Goal: Task Accomplishment & Management: Use online tool/utility

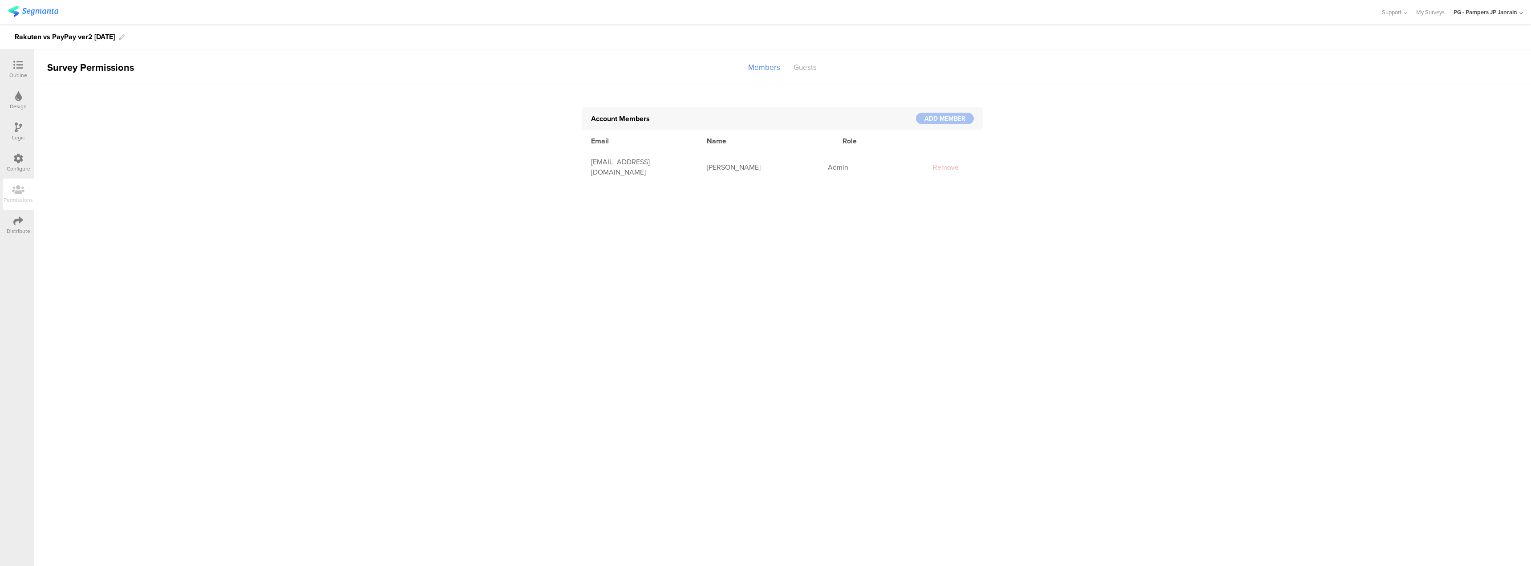
click at [9, 62] on div at bounding box center [18, 65] width 18 height 11
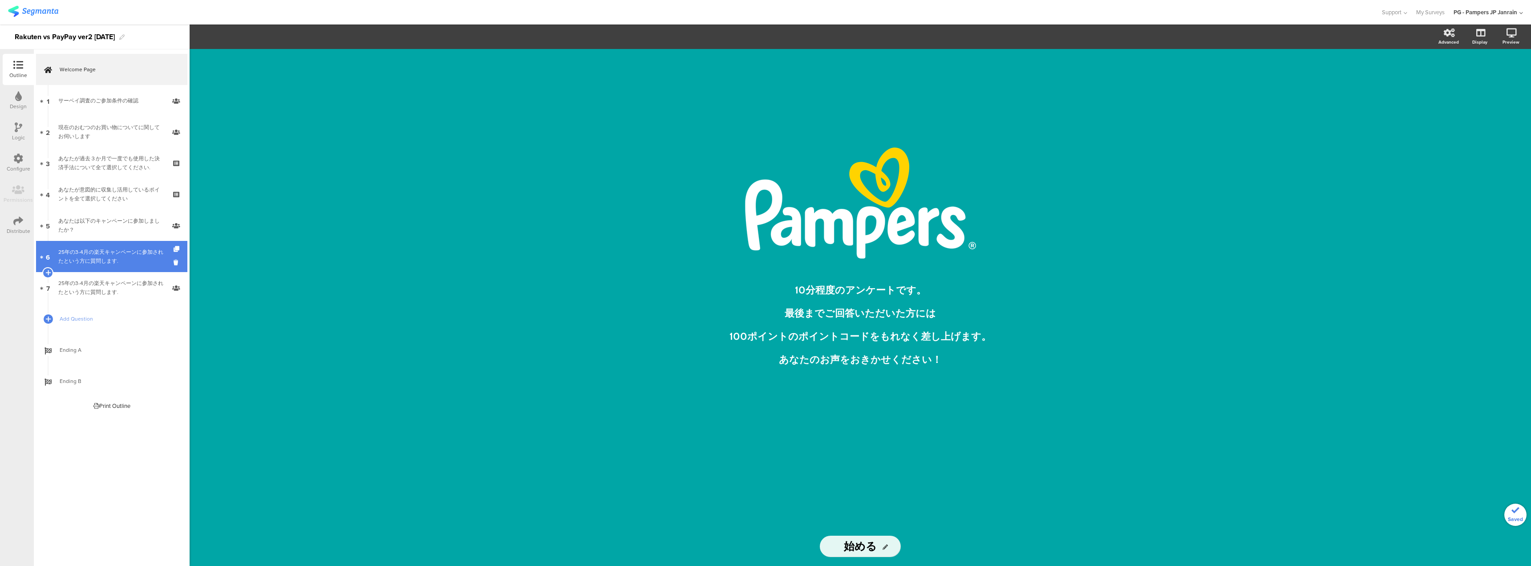
click at [101, 247] on link "6 25年の3-4月の楽天キャンペーンに参加されたという方に質問します." at bounding box center [111, 256] width 151 height 31
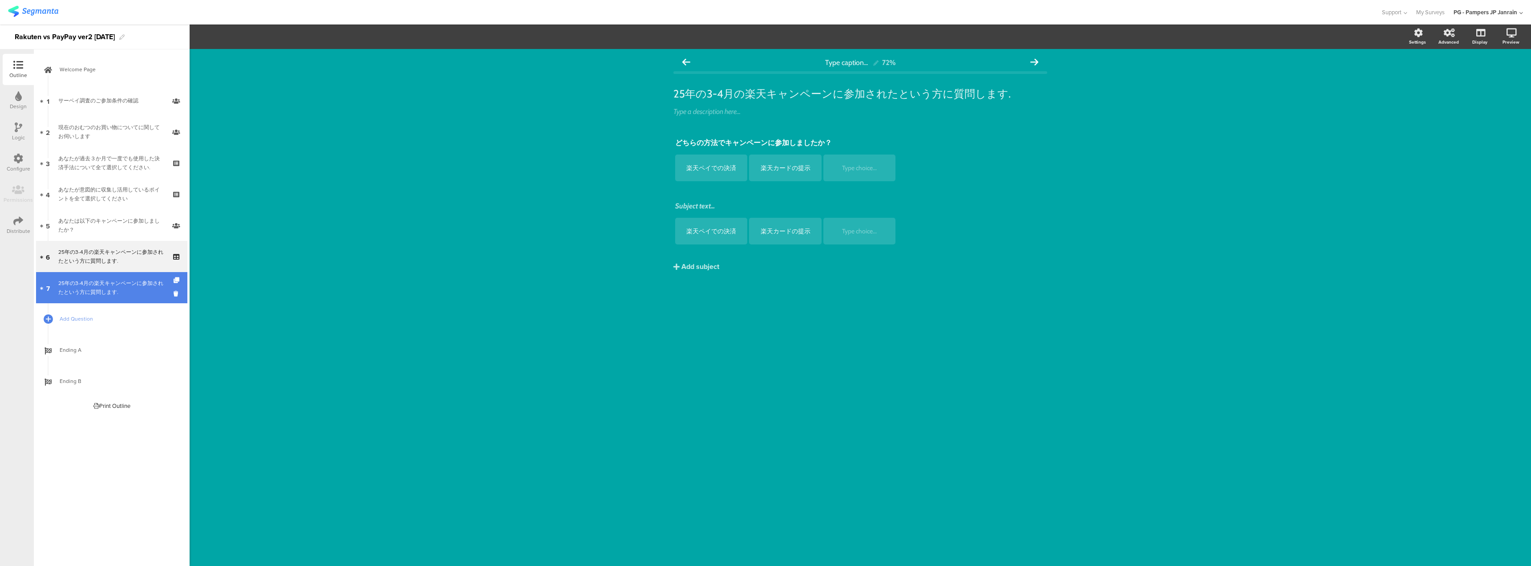
click at [102, 285] on div "25年の3-4月の楽天キャンペーンに参加されたという方に質問します." at bounding box center [111, 288] width 106 height 18
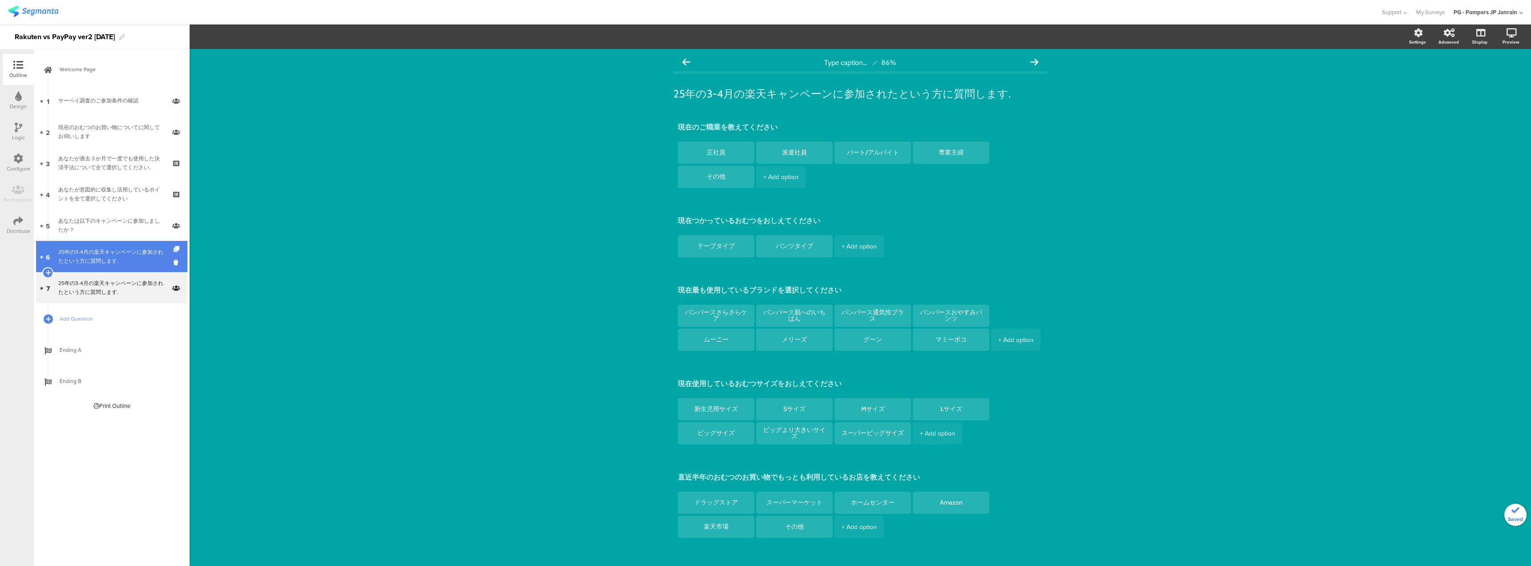
click at [124, 259] on div "25年の3-4月の楽天キャンペーンに参加されたという方に質問します." at bounding box center [111, 256] width 106 height 18
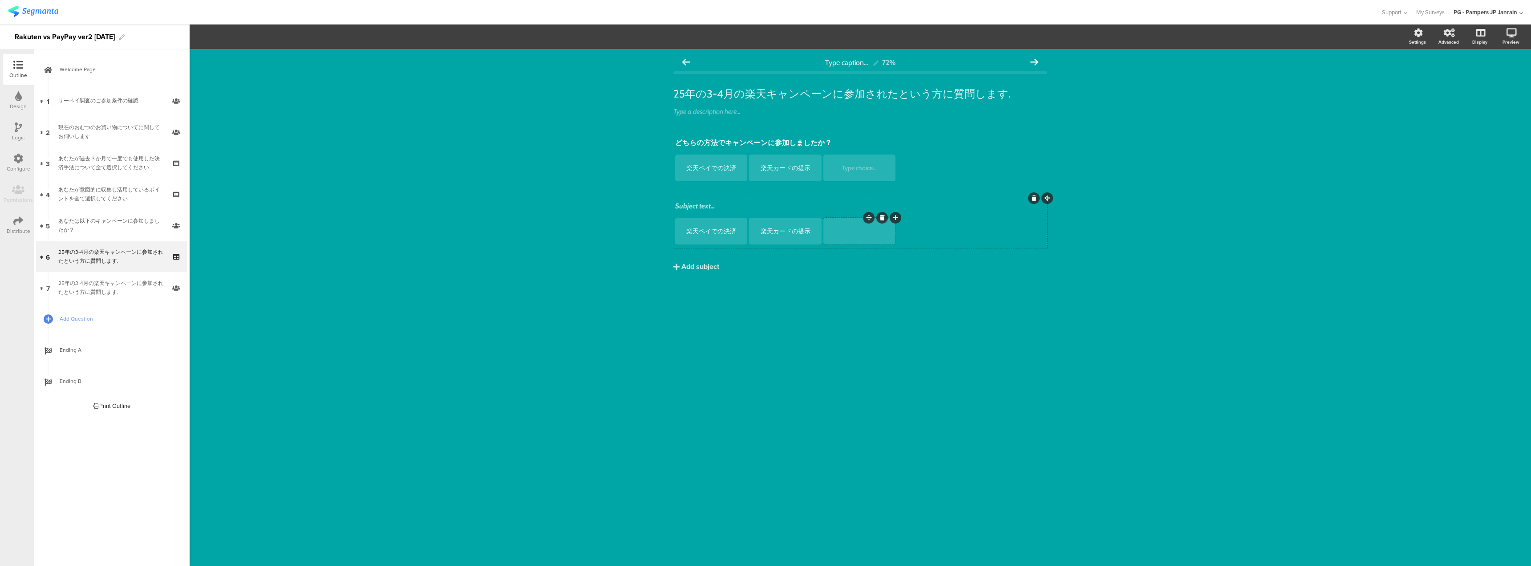
click at [835, 232] on div at bounding box center [859, 231] width 69 height 8
click at [137, 287] on div "25年の3-4月の楽天キャンペーンに参加されたという方に質問します." at bounding box center [111, 288] width 106 height 18
click at [128, 261] on div "25年の3-4月の楽天キャンペーンに参加されたという方に質問します." at bounding box center [111, 256] width 106 height 18
click at [123, 276] on link "7 25年の3-4月の楽天キャンペーンに参加されたという方に質問します." at bounding box center [111, 287] width 151 height 31
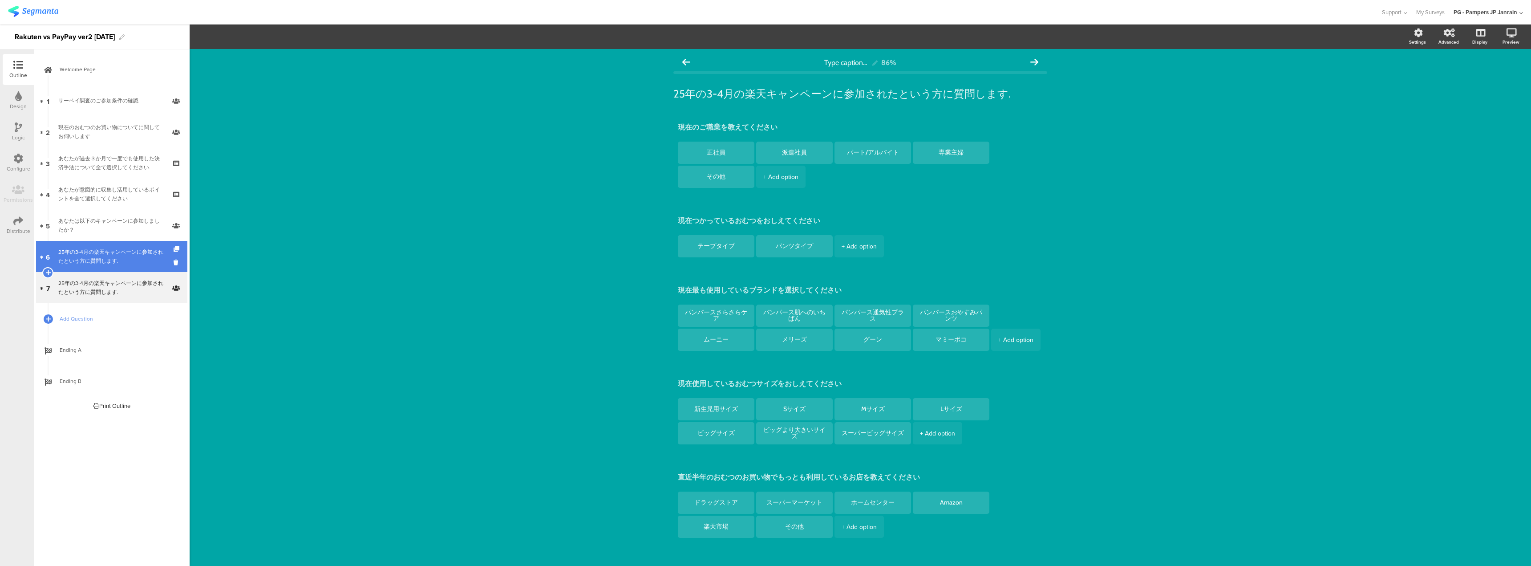
click at [126, 257] on div "25年の3-4月の楽天キャンペーンに参加されたという方に質問します." at bounding box center [111, 256] width 106 height 18
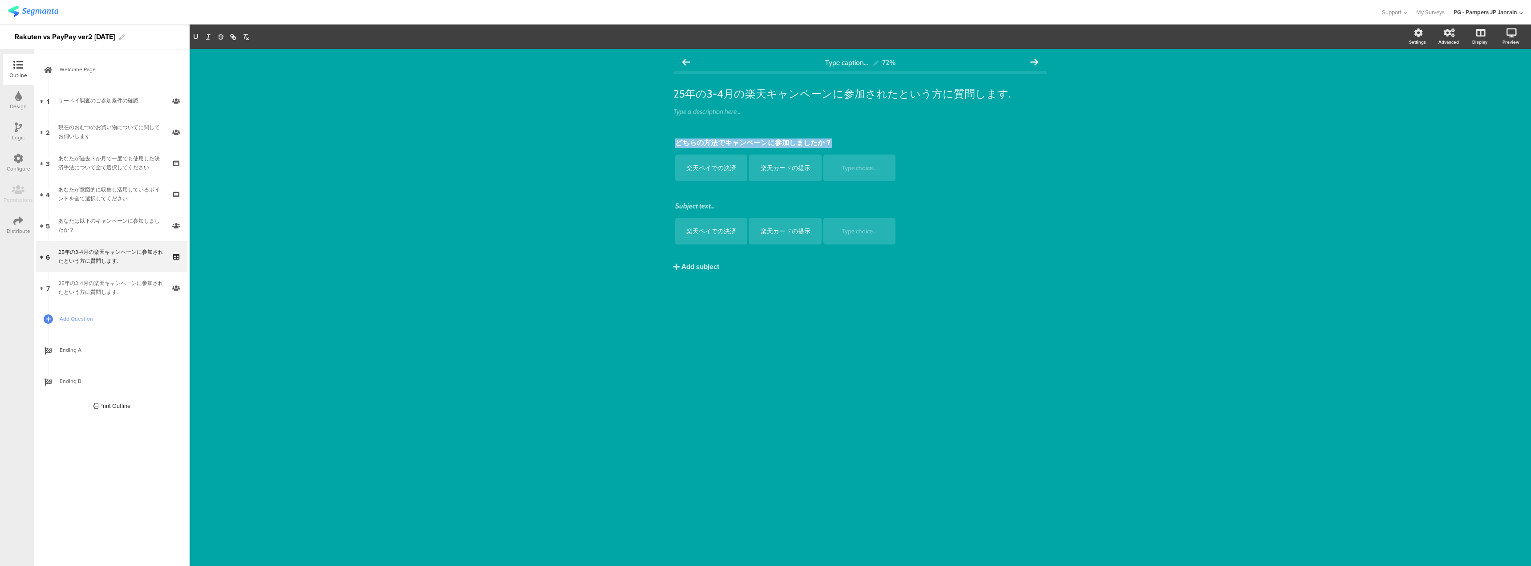
drag, startPoint x: 807, startPoint y: 145, endPoint x: 662, endPoint y: 140, distance: 144.7
click at [662, 140] on div "Type caption... 72% 25年の3-4月の楽天キャンペーンに参加されたという方に質問します. 25年の3-4月の楽天キャンペーンに参加されたと…" at bounding box center [860, 307] width 1341 height 517
copy p "どちらの方法でキャンペーンに参加しましたか？"
click at [110, 286] on div "25年の3-4月の楽天キャンペーンに参加されたという方に質問します." at bounding box center [111, 288] width 106 height 18
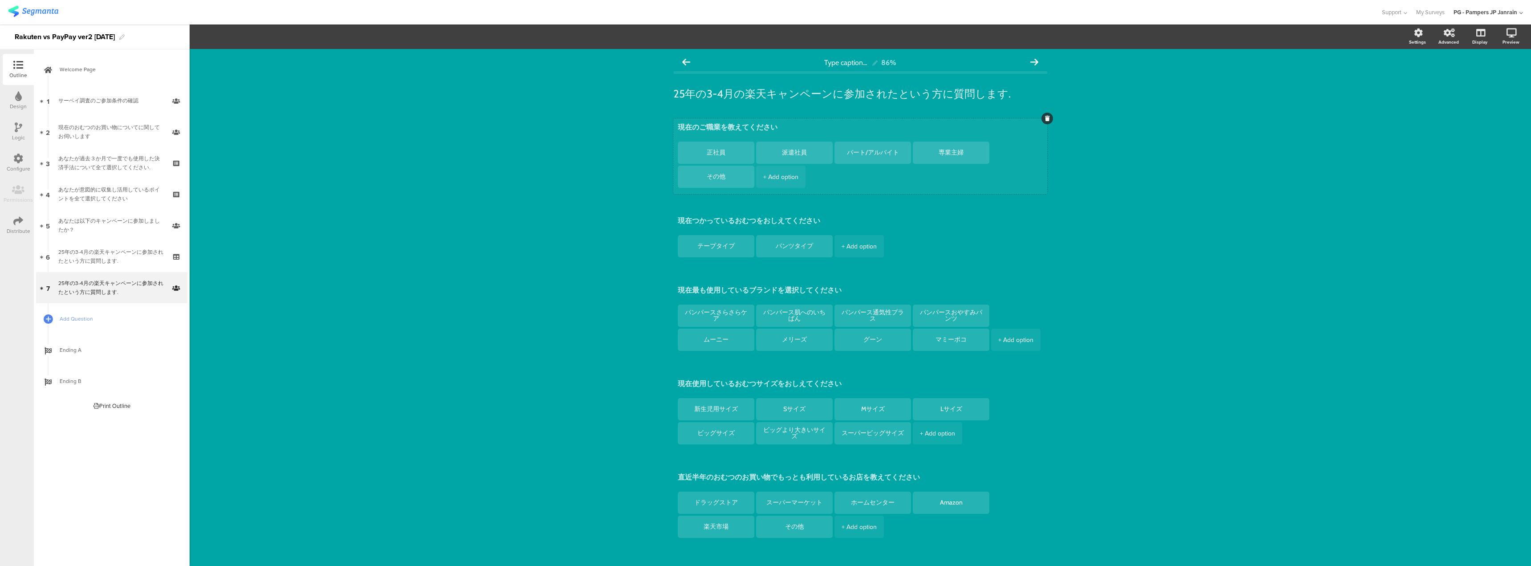
drag, startPoint x: 781, startPoint y: 129, endPoint x: 676, endPoint y: 129, distance: 105.0
click at [678, 129] on textarea "現在のご職業を教えてください" at bounding box center [860, 128] width 365 height 11
paste textarea "どちらの方法でキャンペーンに参加しましたか？"
type textarea "どちらの方法でキャンペーンに参加しましたか？"
click at [720, 153] on textarea "正社員" at bounding box center [716, 152] width 62 height 7
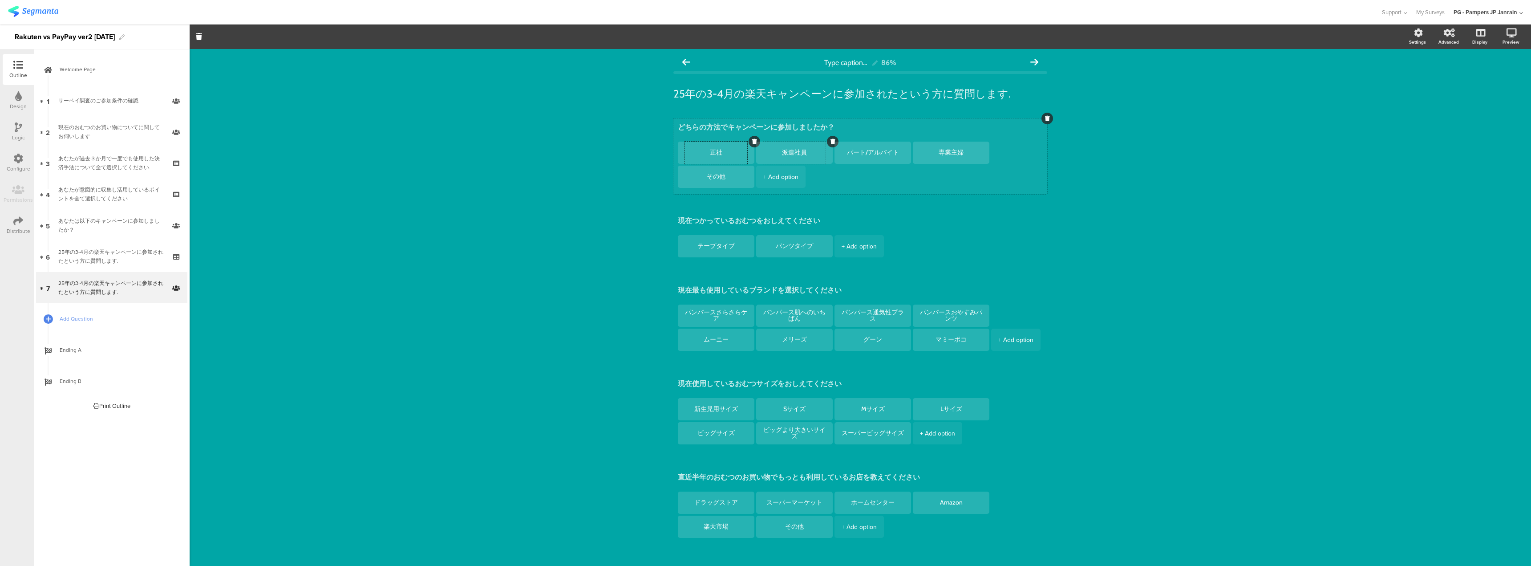
type textarea "正"
type textarea "r"
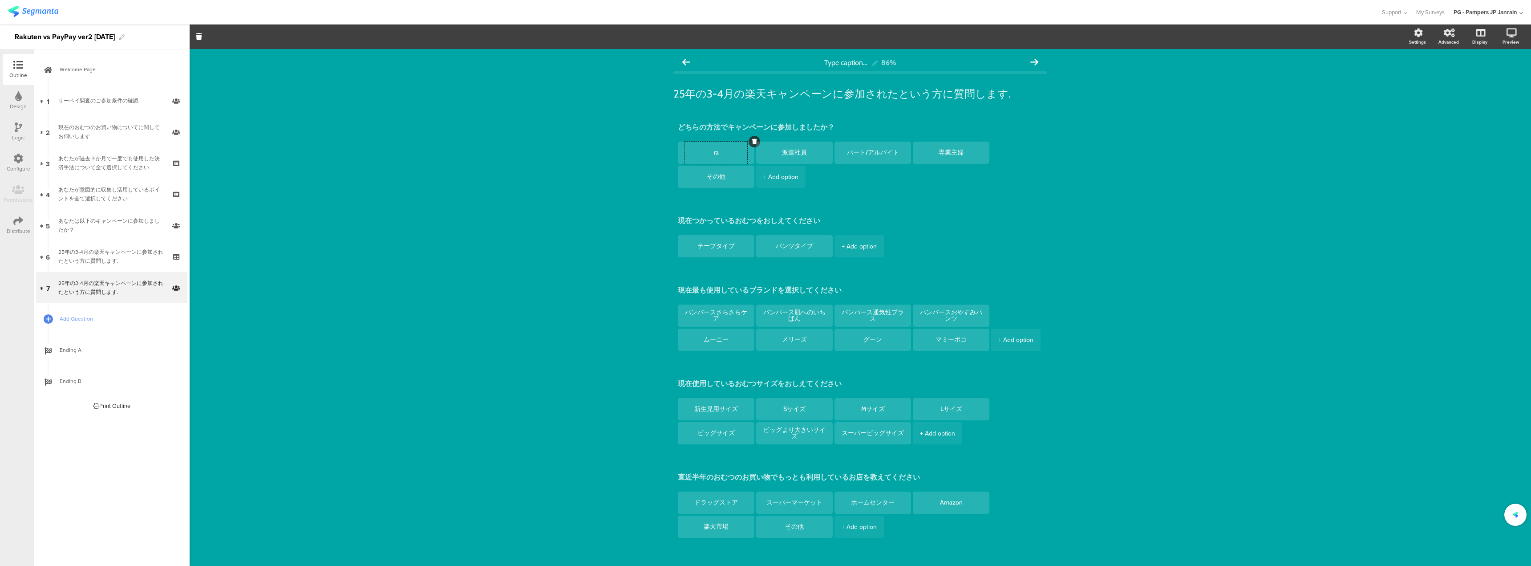
type textarea "r"
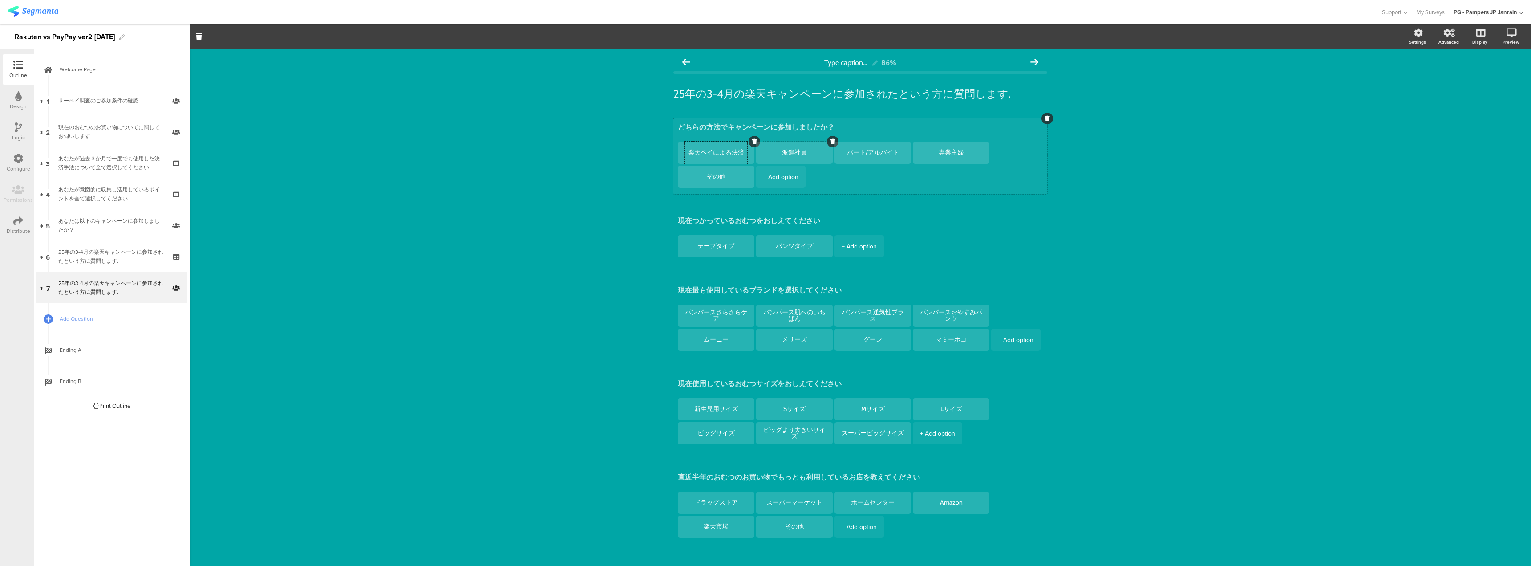
type textarea "楽天ペイによる決済"
click at [809, 154] on textarea "派遣社員" at bounding box center [794, 152] width 62 height 7
type textarea "派"
click at [909, 142] on icon at bounding box center [911, 141] width 5 height 5
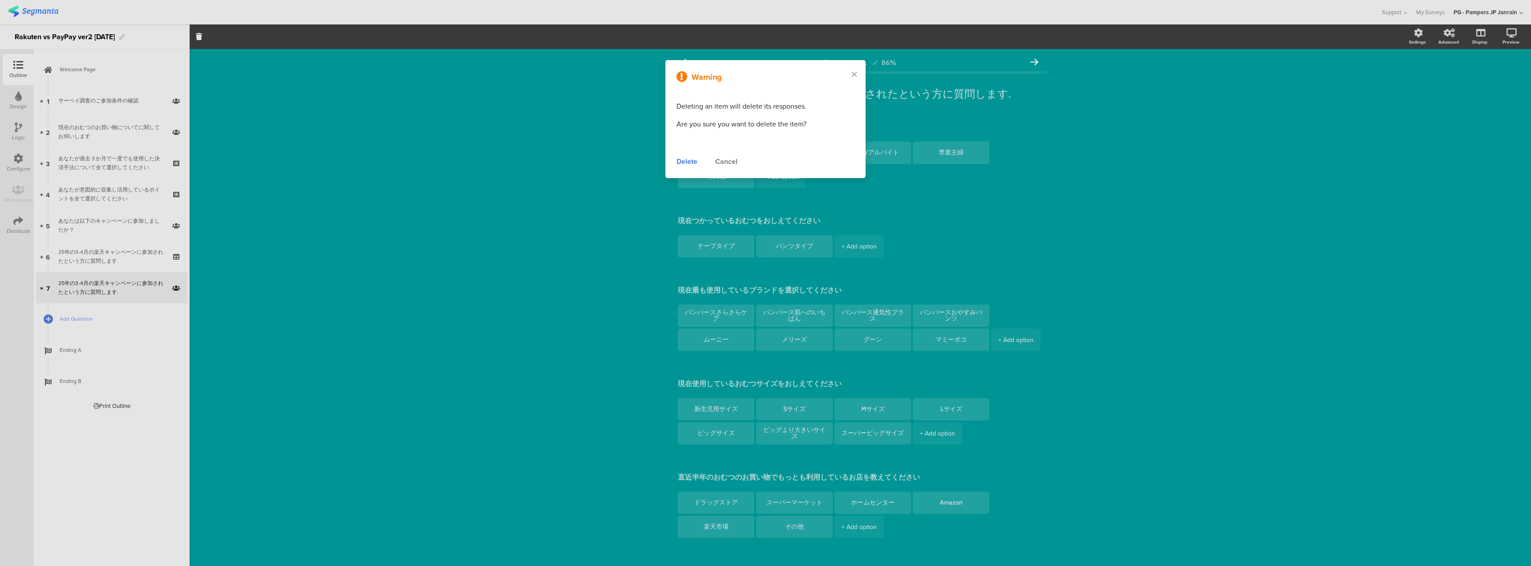
type textarea "楽天ポイントカードの提示"
click at [684, 161] on div "Delete" at bounding box center [686, 161] width 21 height 11
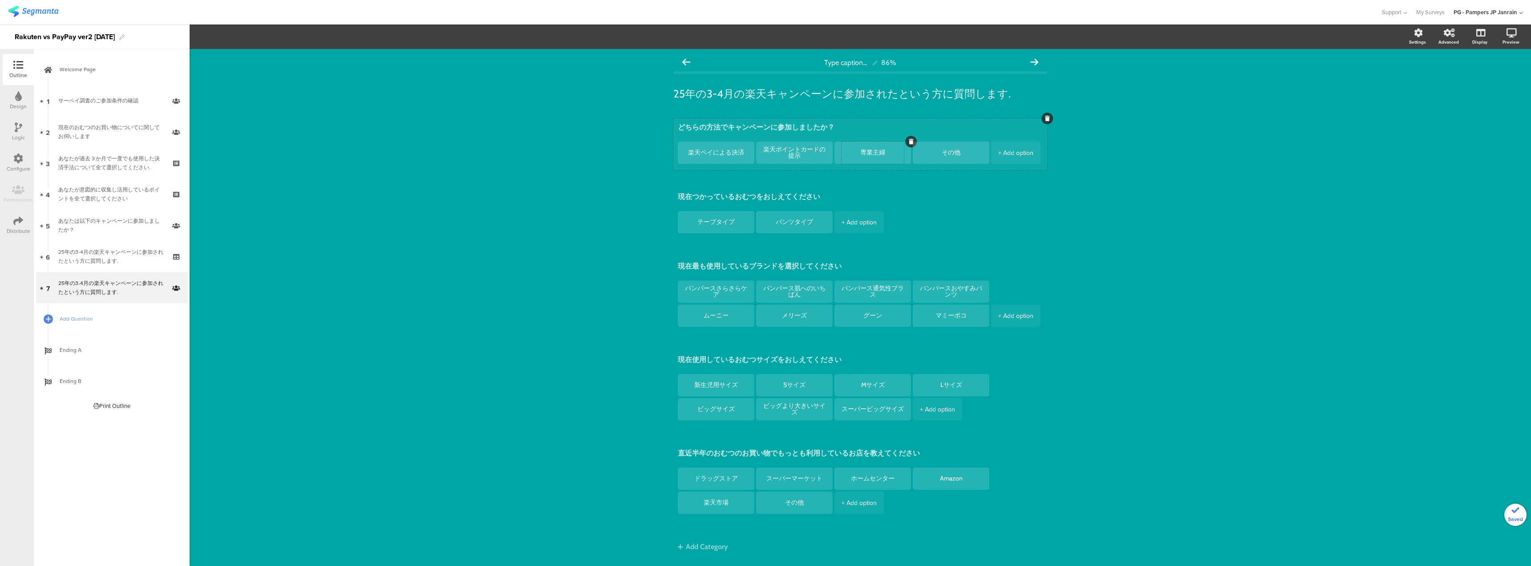
click at [909, 141] on icon at bounding box center [911, 141] width 5 height 5
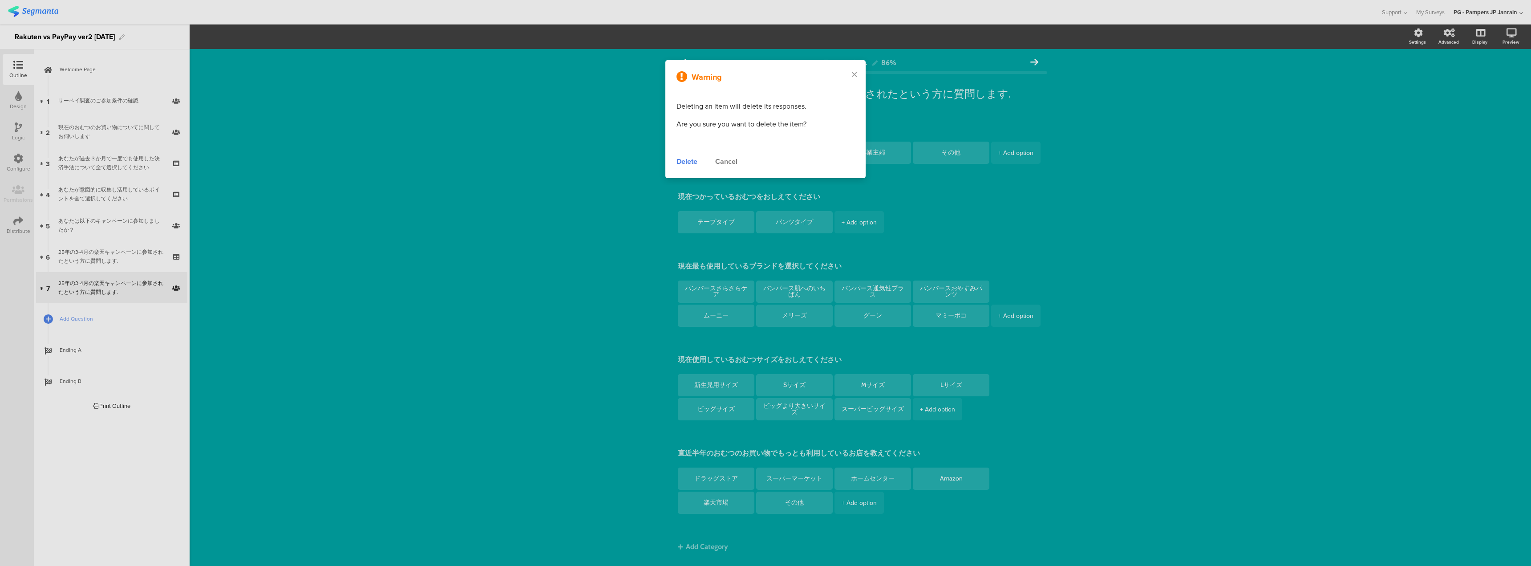
click at [692, 159] on div "Delete" at bounding box center [686, 161] width 21 height 11
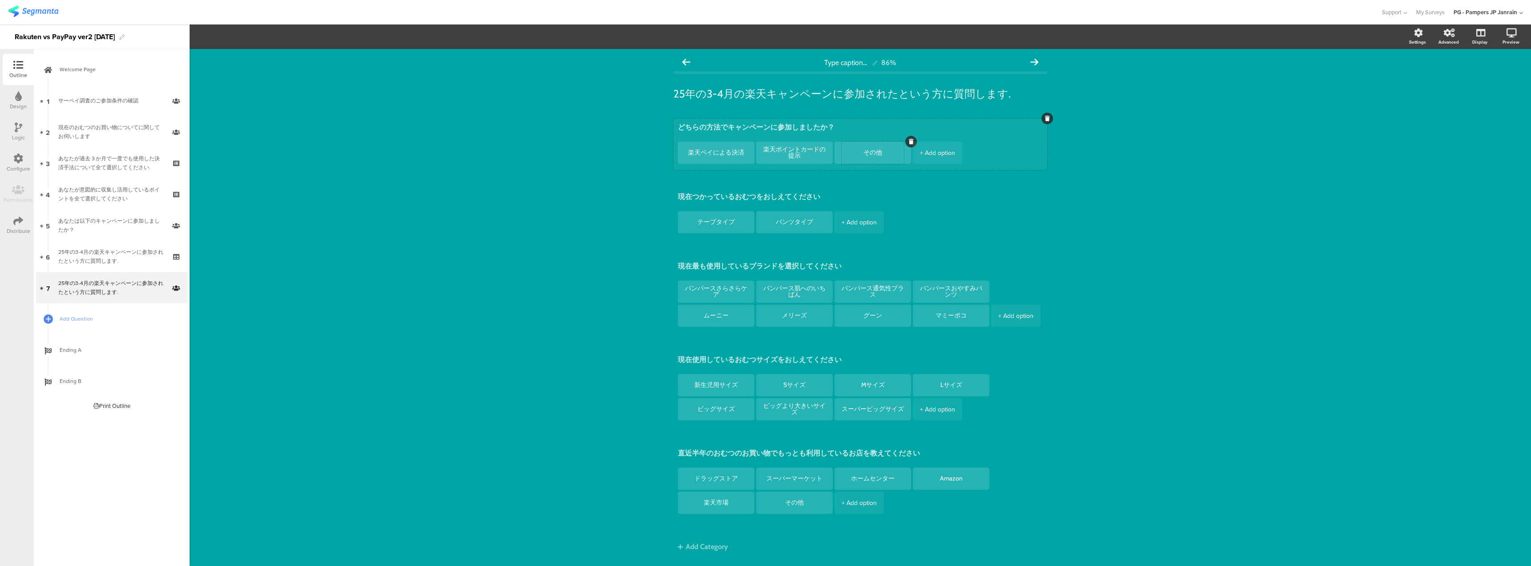
click at [909, 142] on icon at bounding box center [911, 141] width 5 height 5
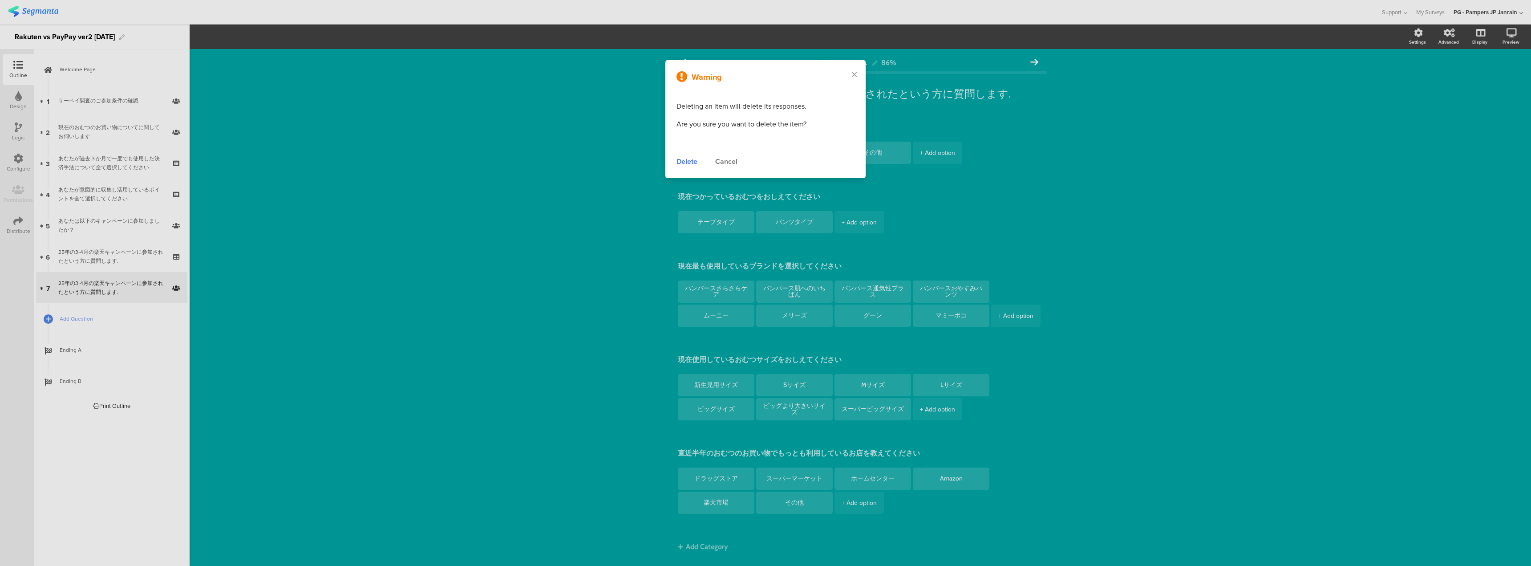
click at [695, 162] on div "Delete" at bounding box center [686, 161] width 21 height 11
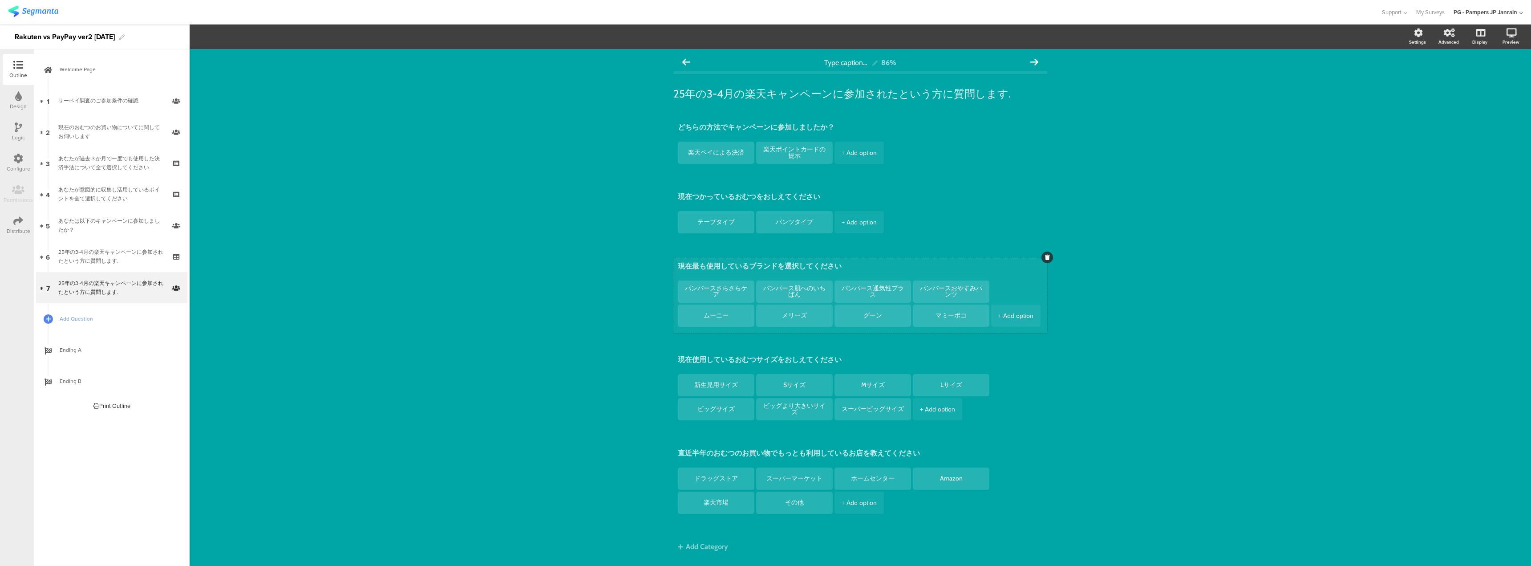
click at [1041, 259] on div at bounding box center [1047, 257] width 12 height 12
click at [1046, 252] on div at bounding box center [1047, 257] width 12 height 12
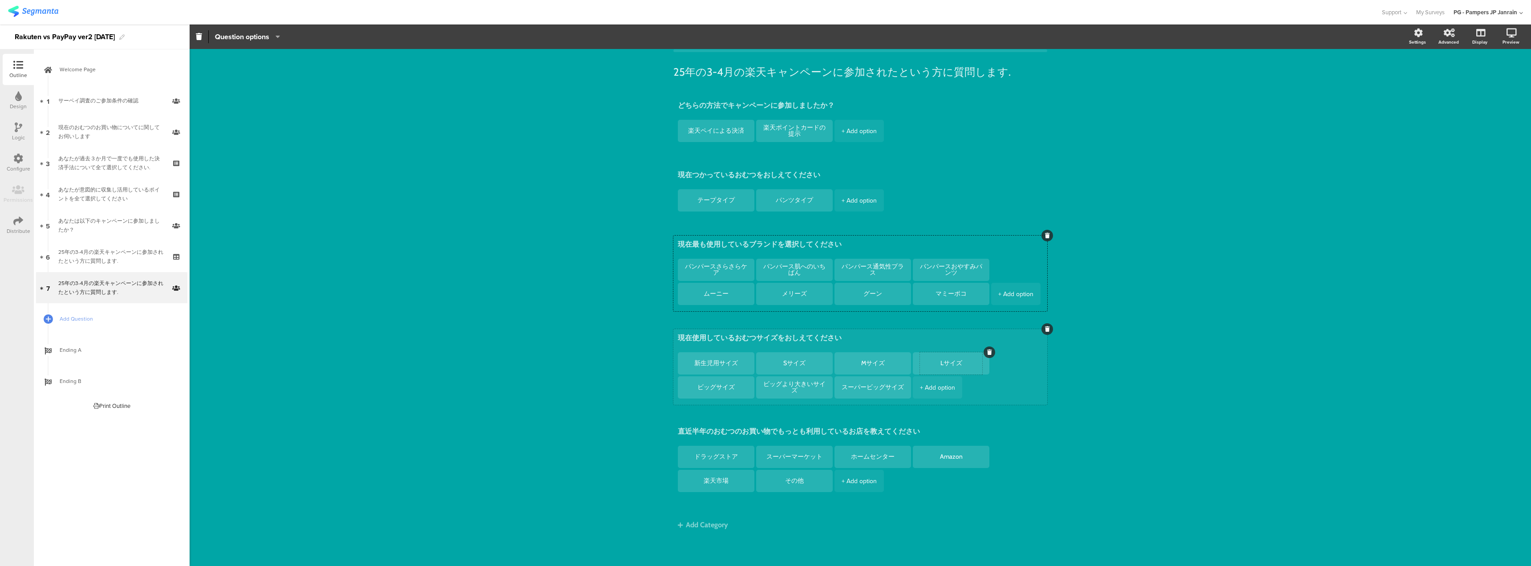
scroll to position [25, 0]
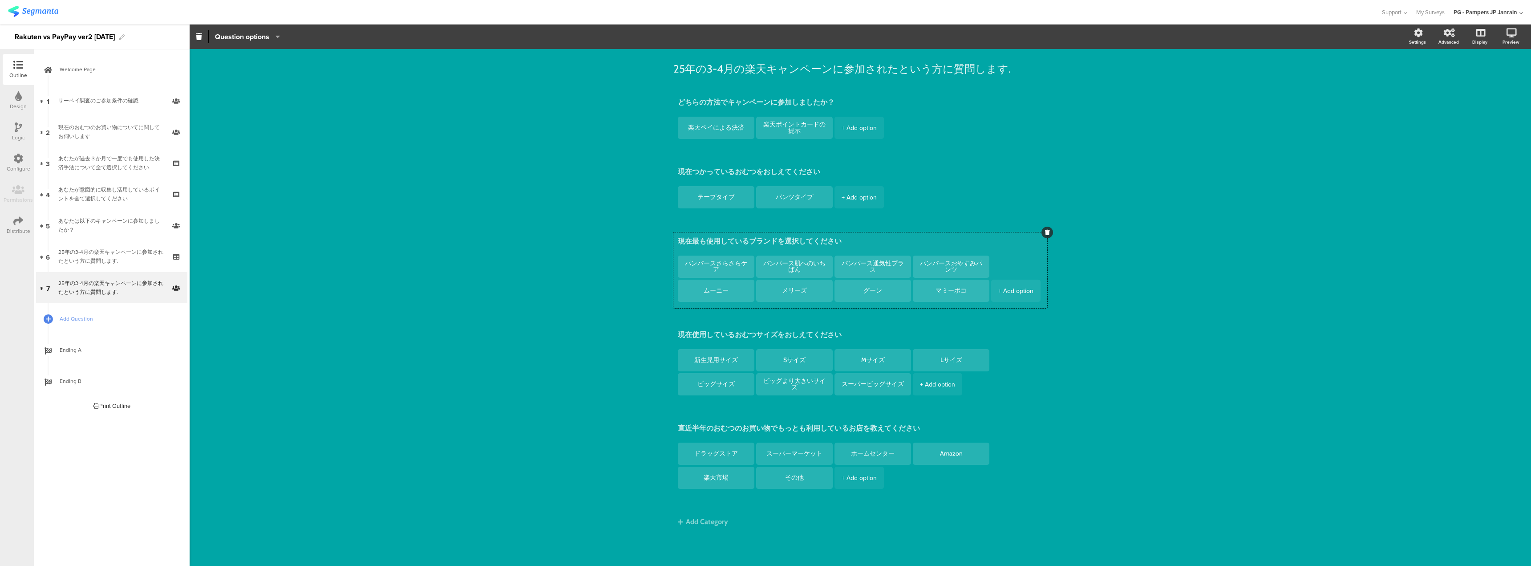
click at [1045, 231] on icon at bounding box center [1047, 232] width 5 height 5
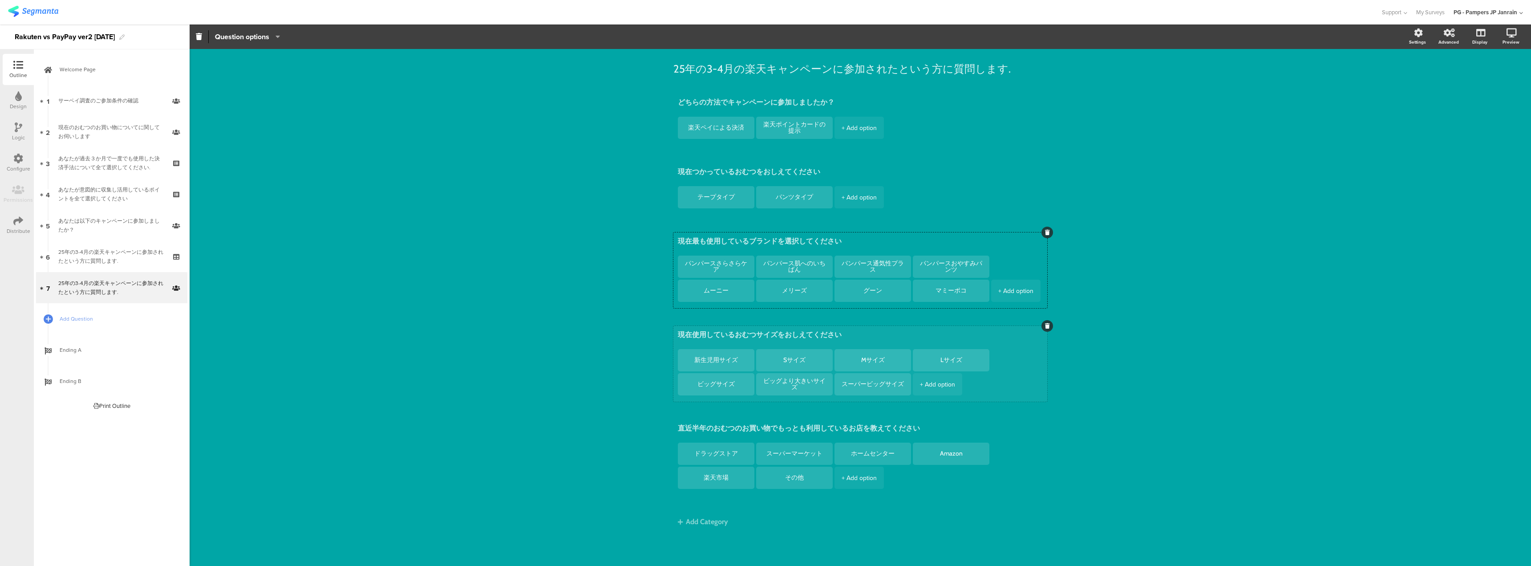
scroll to position [0, 0]
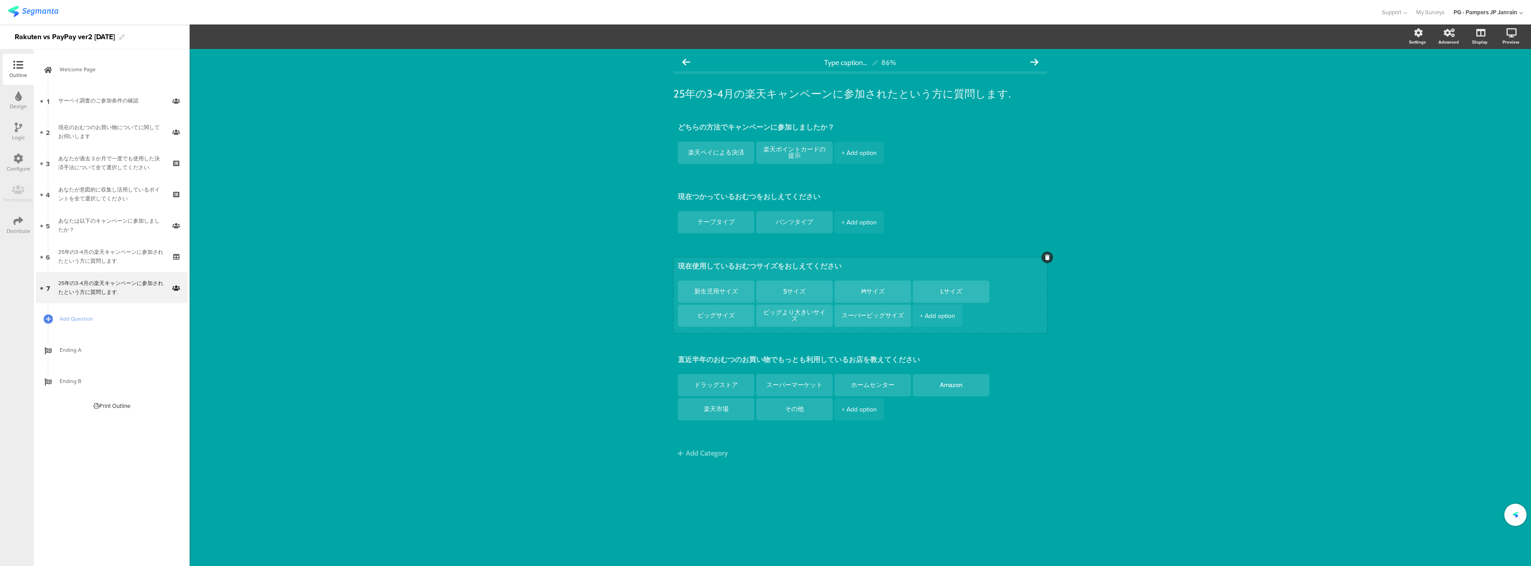
click at [1046, 259] on icon at bounding box center [1047, 257] width 5 height 5
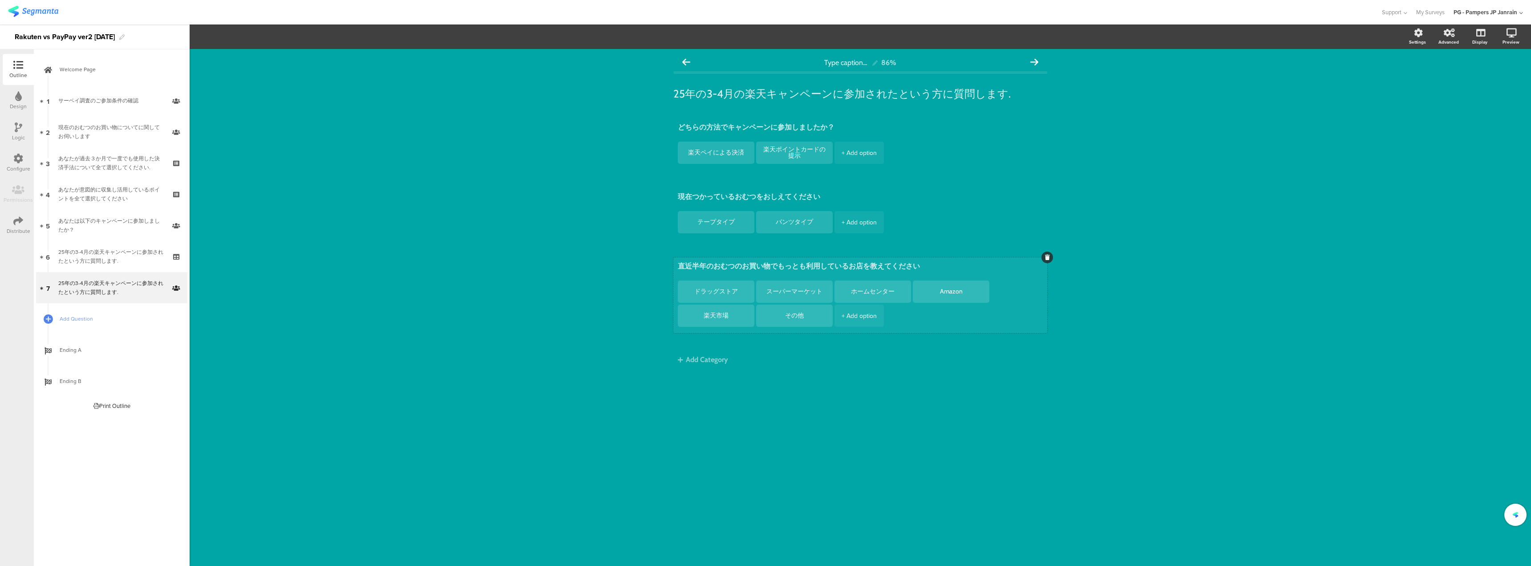
click at [1045, 261] on div at bounding box center [1047, 257] width 12 height 12
click at [1047, 255] on icon at bounding box center [1047, 257] width 5 height 5
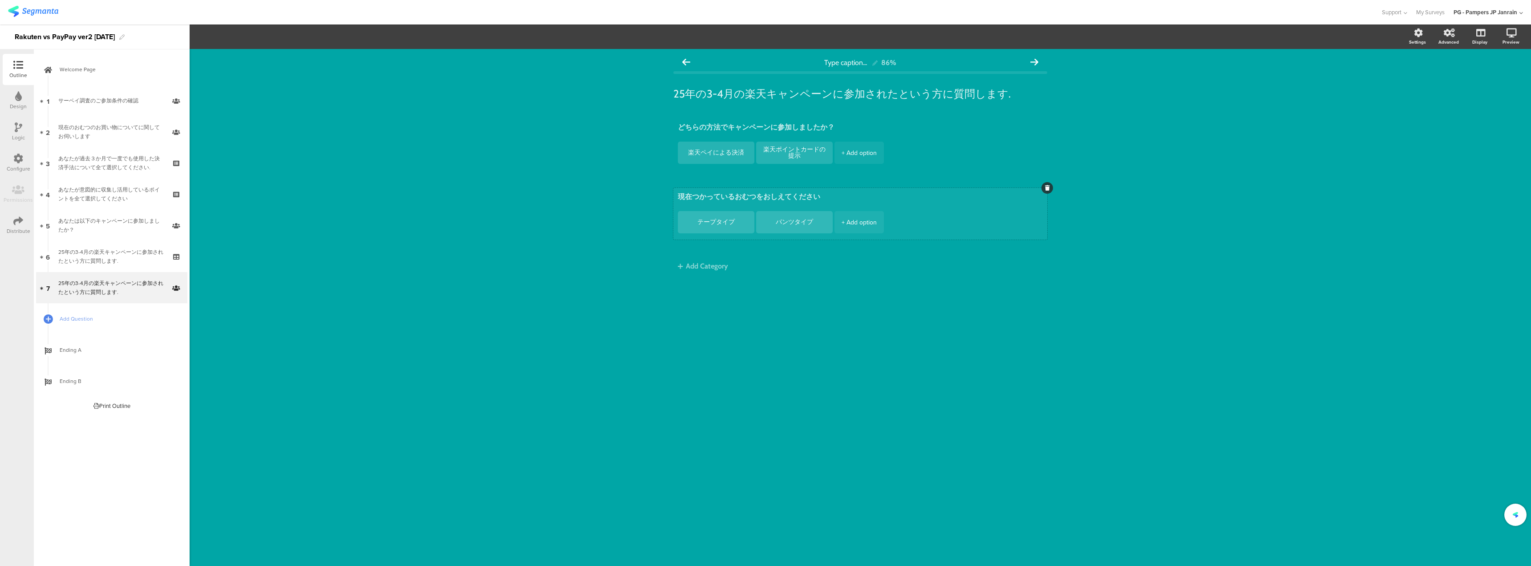
click at [802, 198] on textarea "現在つかっているおむつをおしえてください" at bounding box center [860, 197] width 365 height 11
click at [822, 198] on textarea "現在つかっているおむつをおしえてください" at bounding box center [860, 197] width 365 height 11
type textarea "現"
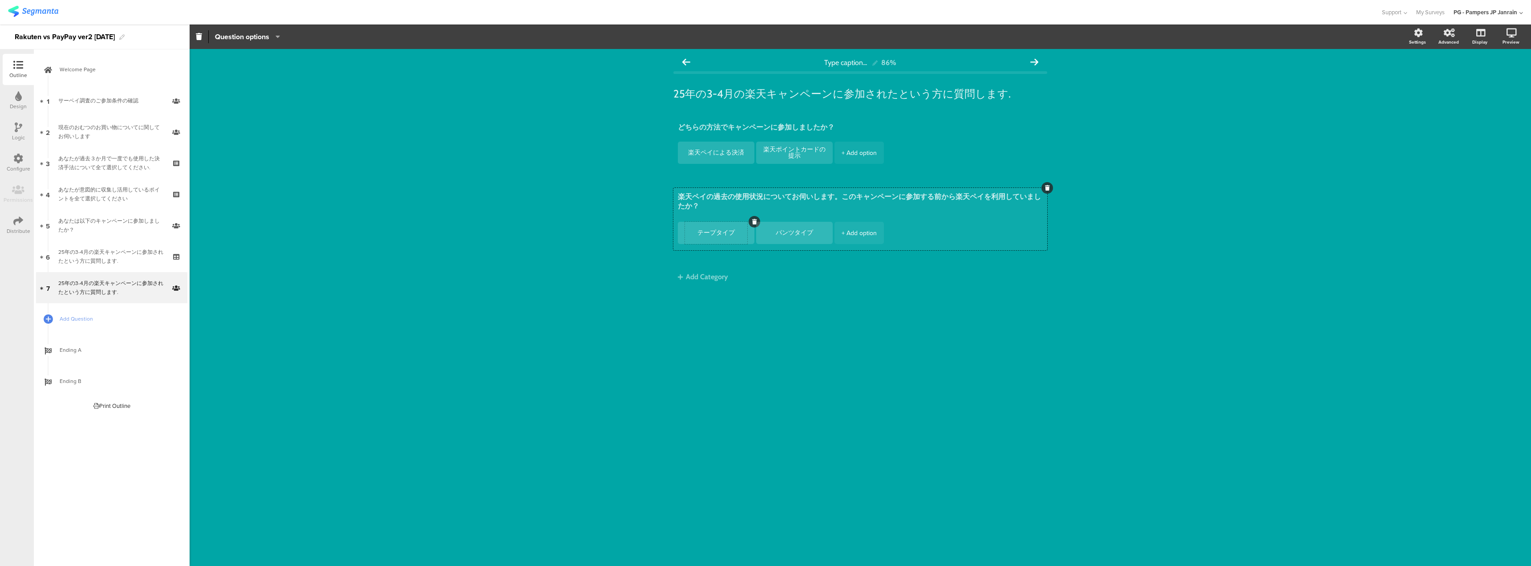
click at [715, 239] on div "テープタイプ" at bounding box center [716, 233] width 62 height 22
type textarea "楽天ペイの過去の使用状況についてお伺いします。このキャンペーンに参加する前から楽天ペイを利用していましたか？"
click at [735, 233] on textarea "テープタイプ" at bounding box center [716, 232] width 62 height 7
type textarea "テ"
type textarea "使"
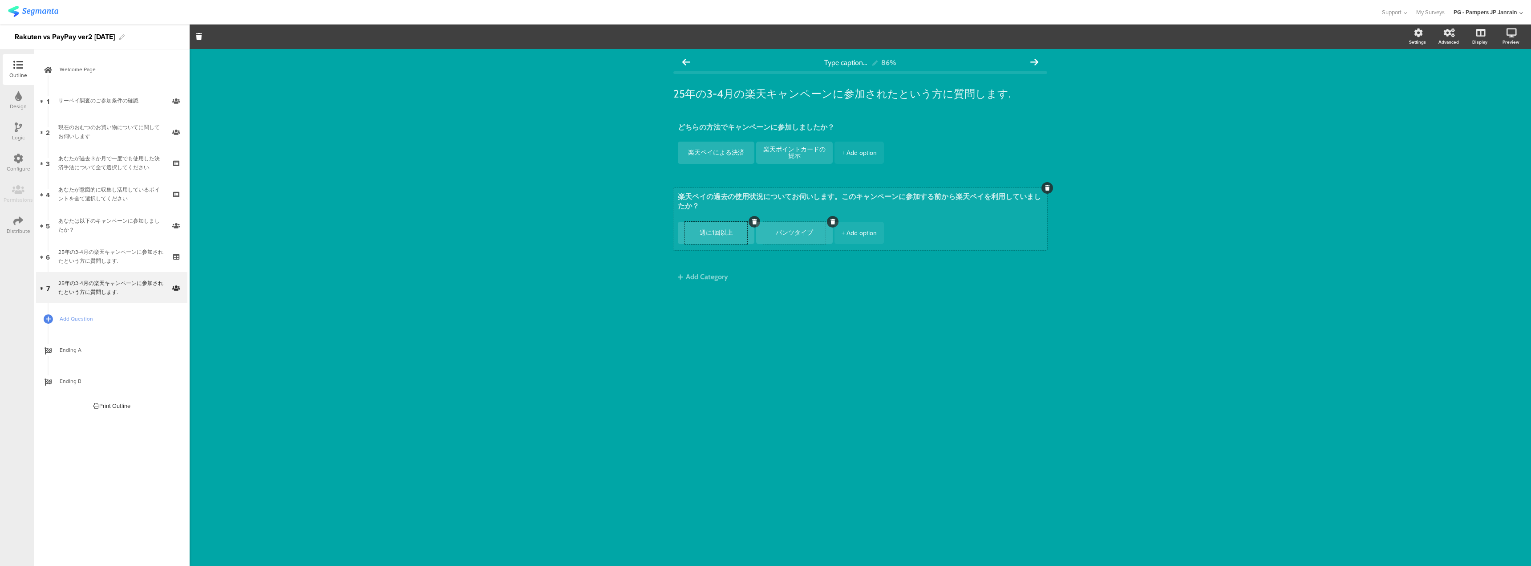
type textarea "週に1回以上"
click at [797, 235] on textarea "パンツタイプ" at bounding box center [794, 232] width 62 height 7
type textarea "パ"
click at [870, 233] on div "+ Add option" at bounding box center [858, 233] width 35 height 22
click at [873, 239] on div at bounding box center [872, 233] width 62 height 22
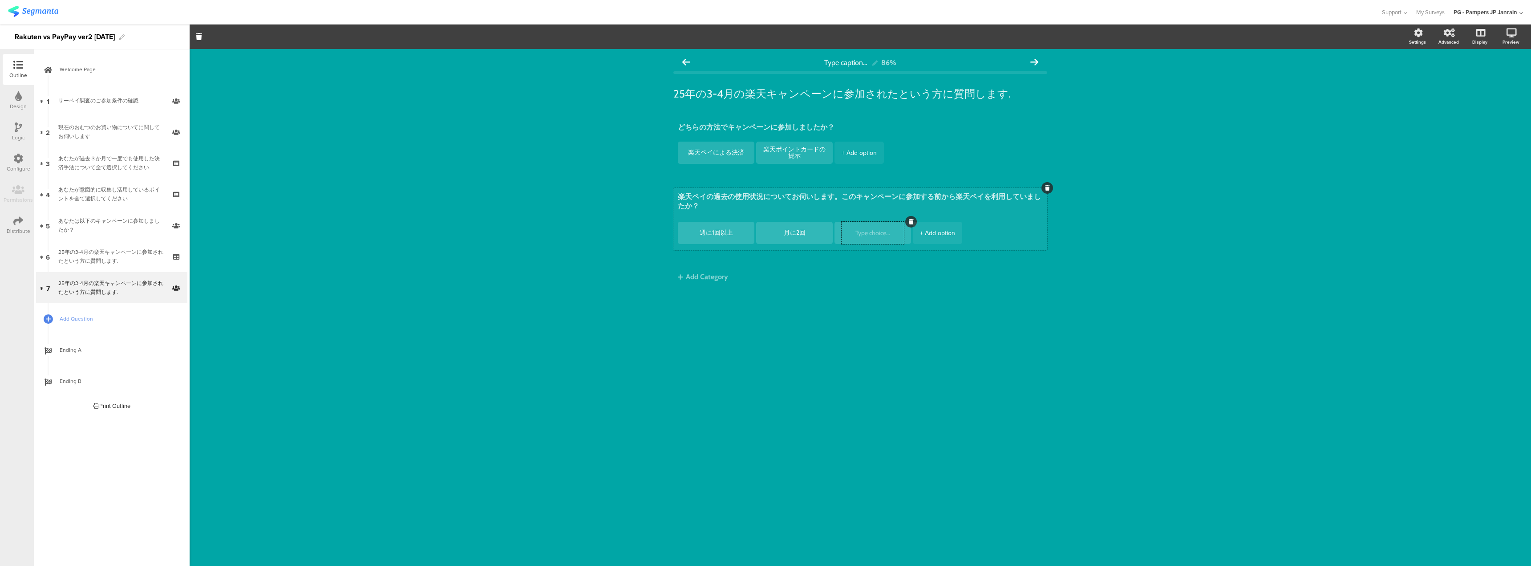
click at [877, 227] on div at bounding box center [872, 233] width 62 height 22
type textarea "月に2回"
click at [877, 231] on textarea at bounding box center [872, 233] width 62 height 7
click at [935, 233] on div "+ Add option" at bounding box center [937, 233] width 35 height 22
type textarea "月に3回"
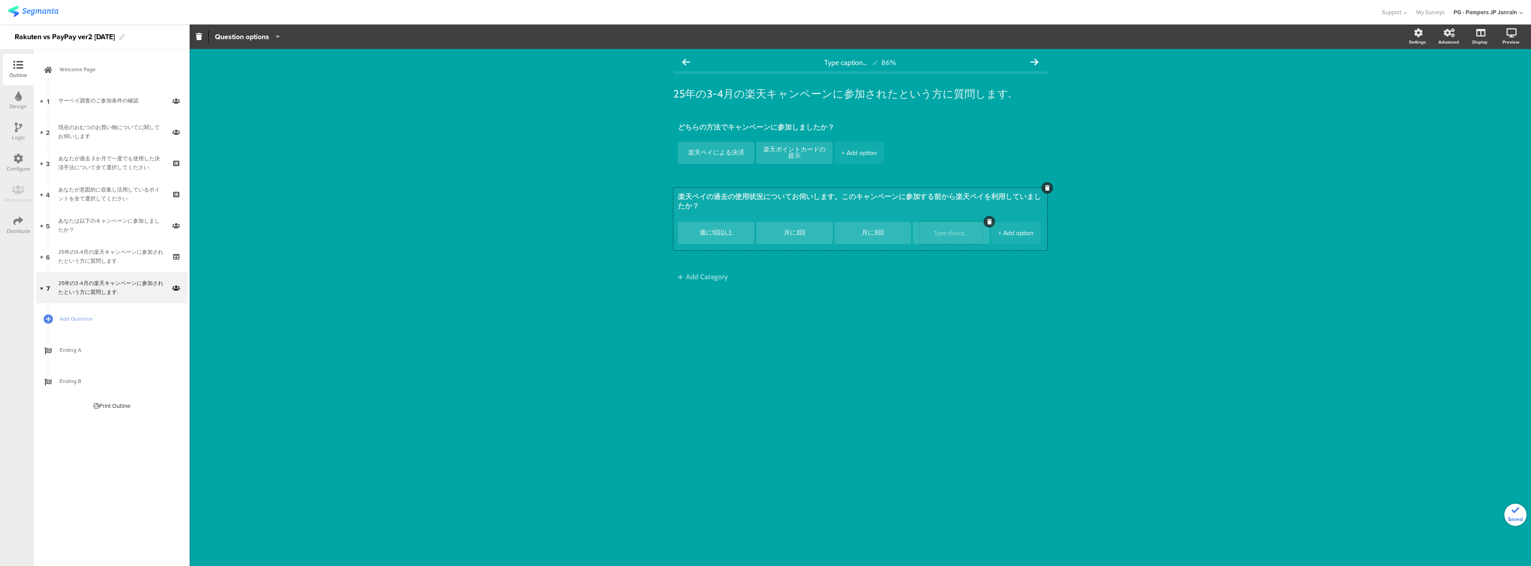
click at [949, 234] on textarea at bounding box center [951, 233] width 62 height 7
type textarea "4"
type textarea "１"
click at [1006, 237] on div "+ Add option" at bounding box center [1015, 233] width 35 height 22
type textarea "1か月に一回"
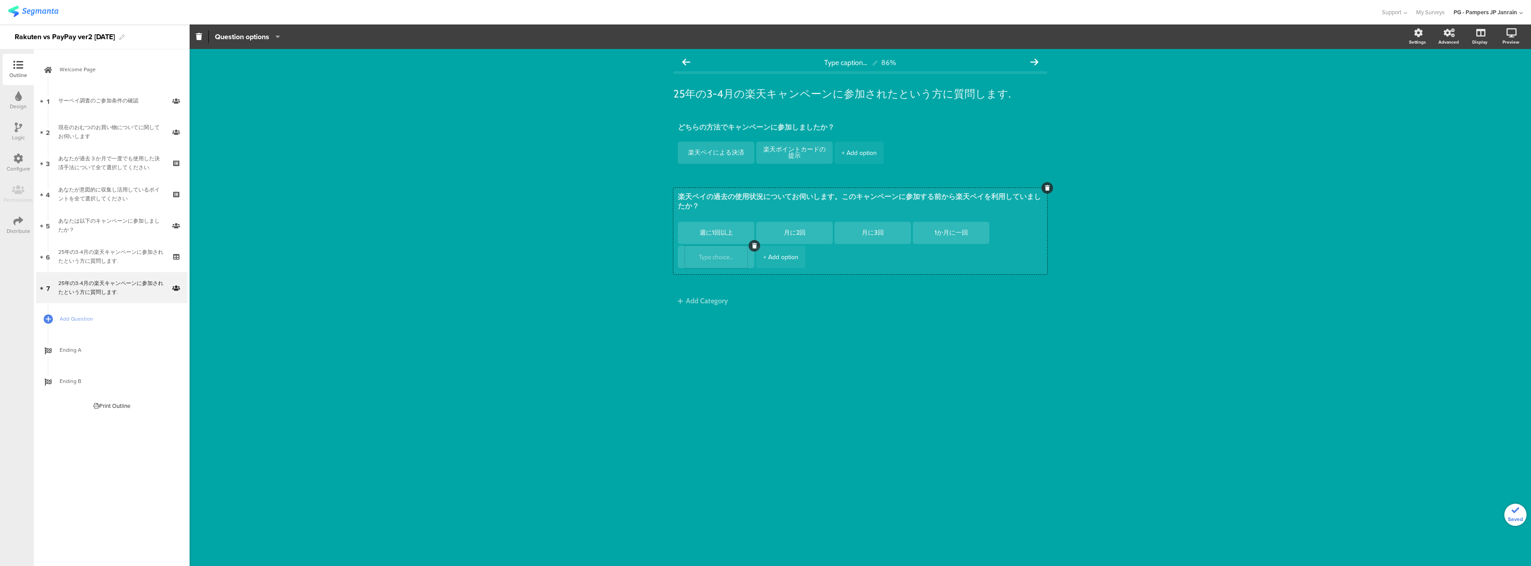
click at [722, 255] on textarea at bounding box center [716, 257] width 62 height 7
click at [788, 259] on div "+ Add option" at bounding box center [780, 257] width 35 height 22
type textarea "殆ど利用していない"
click at [788, 259] on textarea at bounding box center [794, 257] width 62 height 7
type textarea "参"
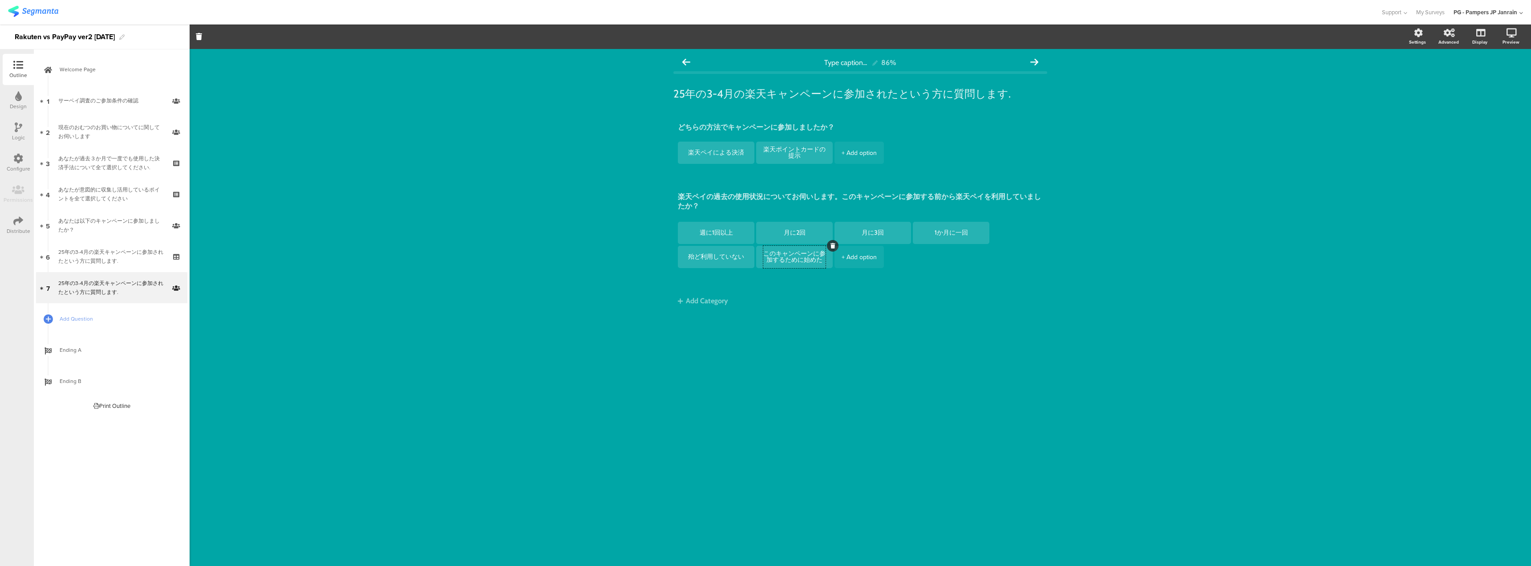
type textarea "このキャンペーンに参加するために始めた"
drag, startPoint x: 935, startPoint y: 450, endPoint x: 932, endPoint y: 437, distance: 13.8
click at [936, 450] on div "Type caption... 86% 25年の3-4月の楽天キャンペーンに参加されたという方に質問します. 25年の3-4月の楽天キャンペーンに参加されたと…" at bounding box center [860, 307] width 1341 height 517
click at [145, 251] on div "25年の3-4月の楽天キャンペーンに参加されたという方に質問します." at bounding box center [111, 256] width 106 height 18
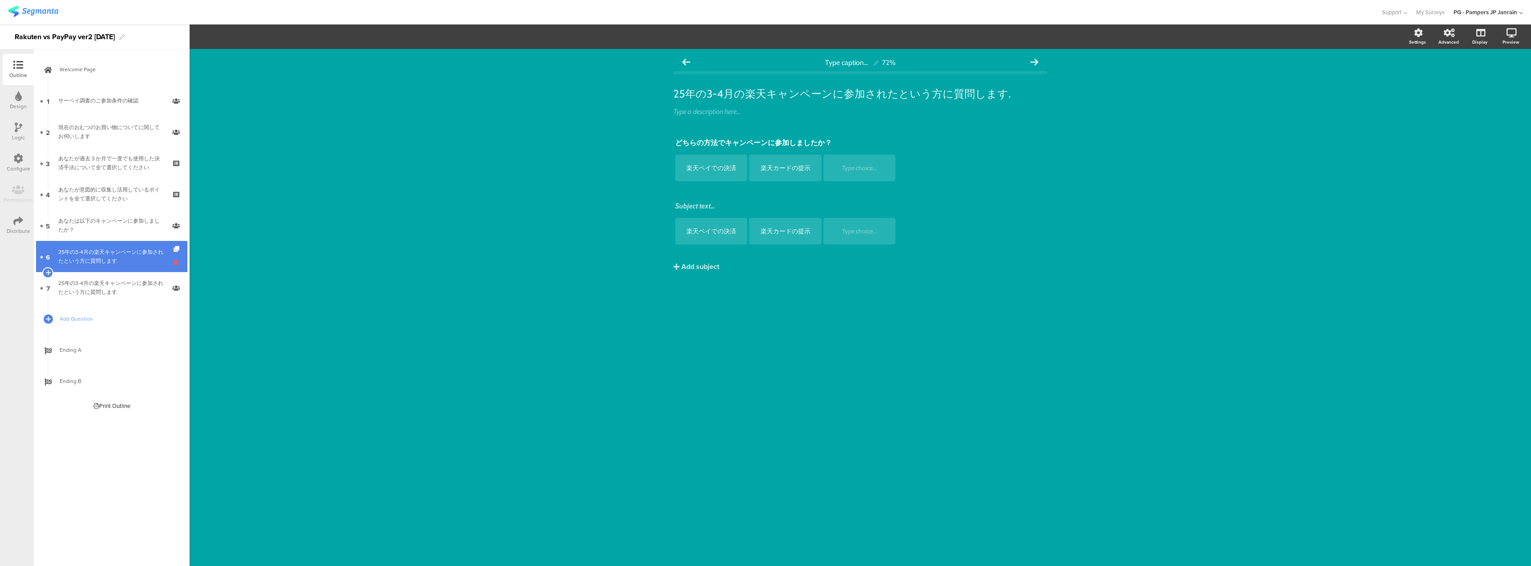
click at [175, 262] on icon at bounding box center [178, 262] width 8 height 8
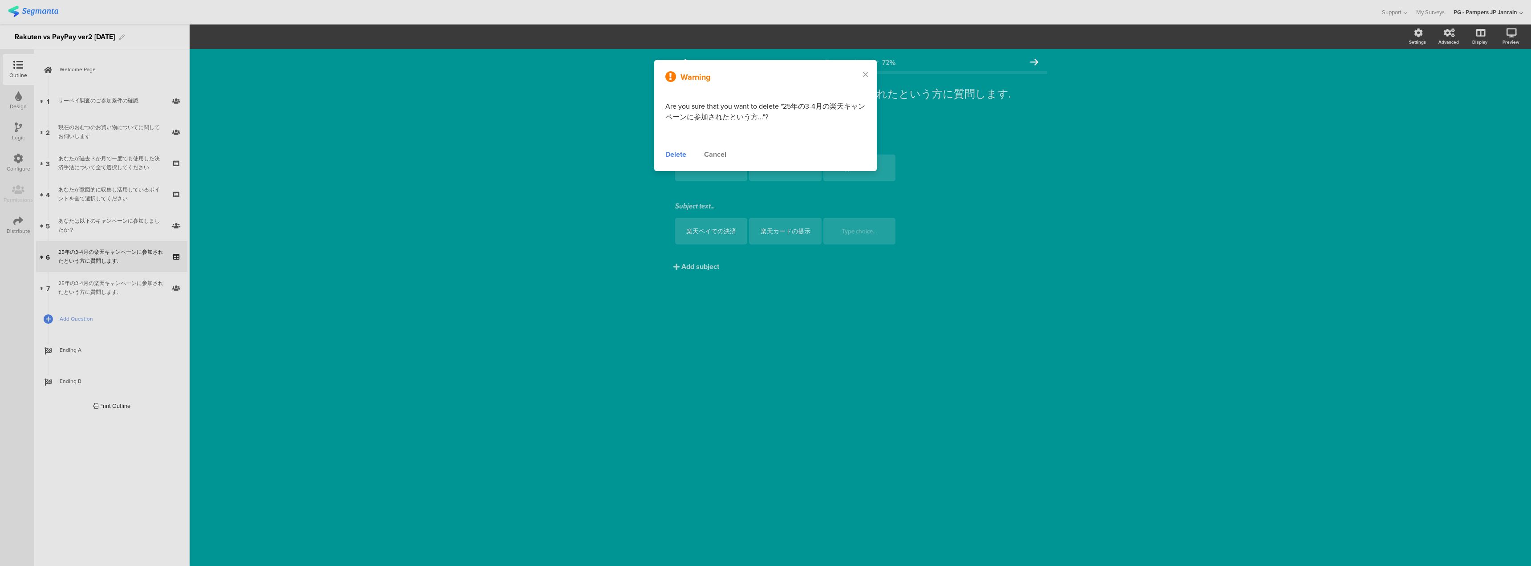
click at [671, 158] on div "Delete" at bounding box center [675, 154] width 21 height 11
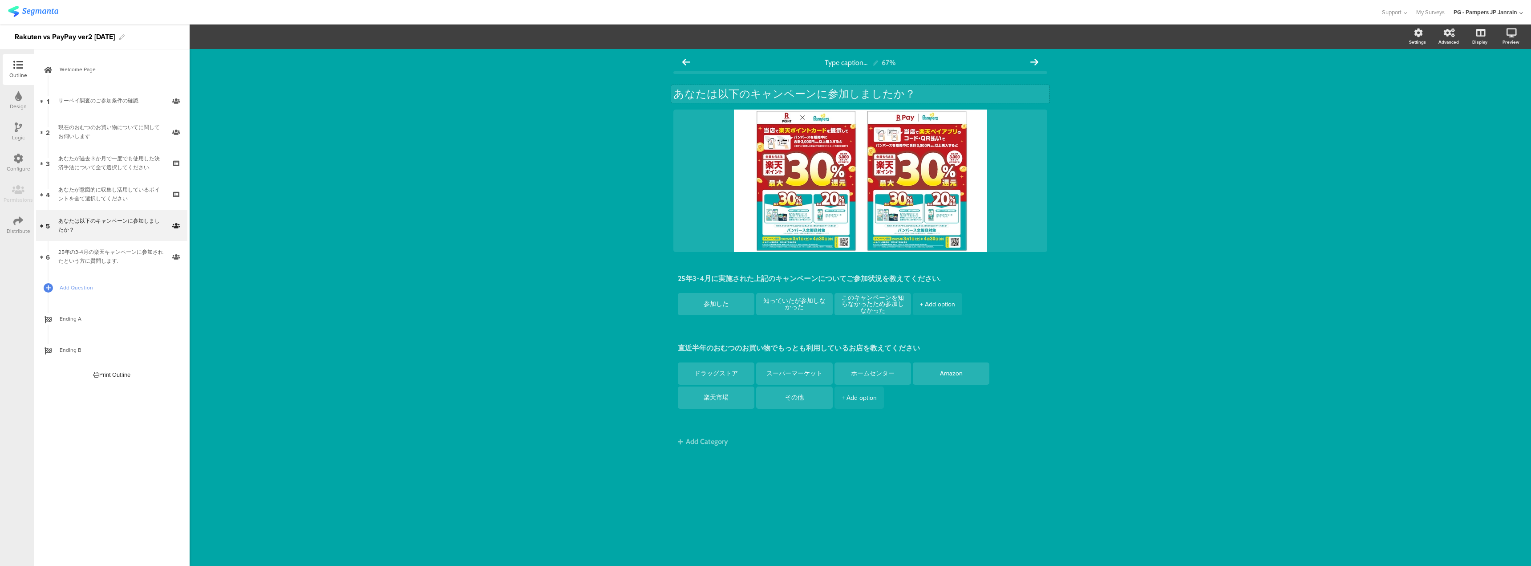
click at [721, 96] on div "あなたは以下のキャンペーンに参加しましたか？ あなたは以下のキャンペーンに参加しましたか？" at bounding box center [860, 94] width 378 height 18
click at [1215, 166] on div "Type caption... 67% あなたは25年3-4月に実施された以下のキャンペーンに参加しましたか？ あなたは25年3-4月に実施された以下のキャン…" at bounding box center [860, 307] width 1341 height 517
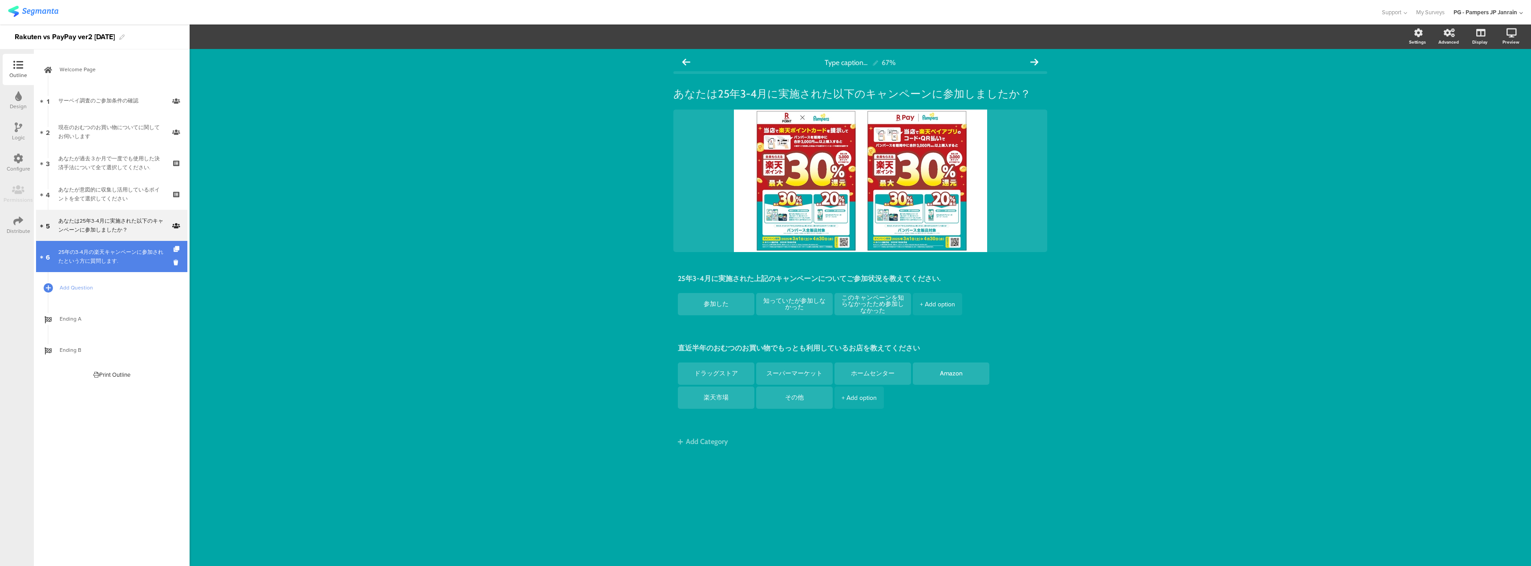
click at [133, 245] on link "6 25年の3-4月の楽天キャンペーンに参加されたという方に質問します." at bounding box center [111, 256] width 151 height 31
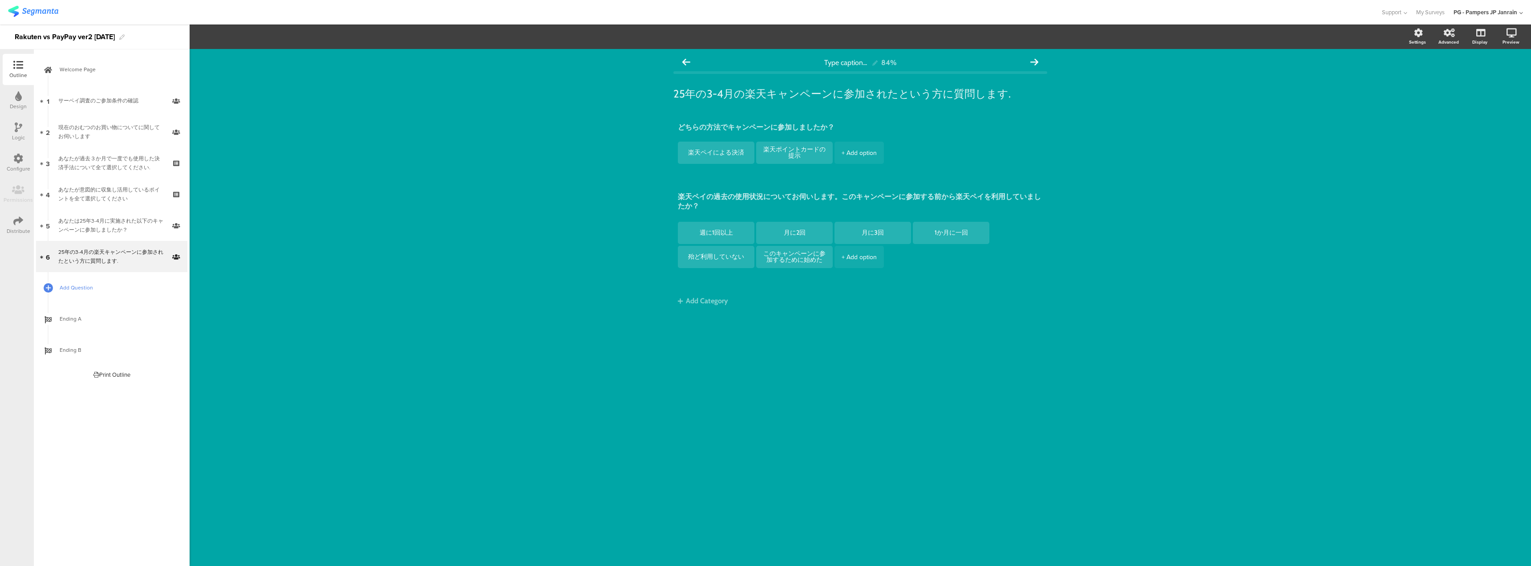
click at [68, 287] on span "Add Question" at bounding box center [117, 287] width 114 height 9
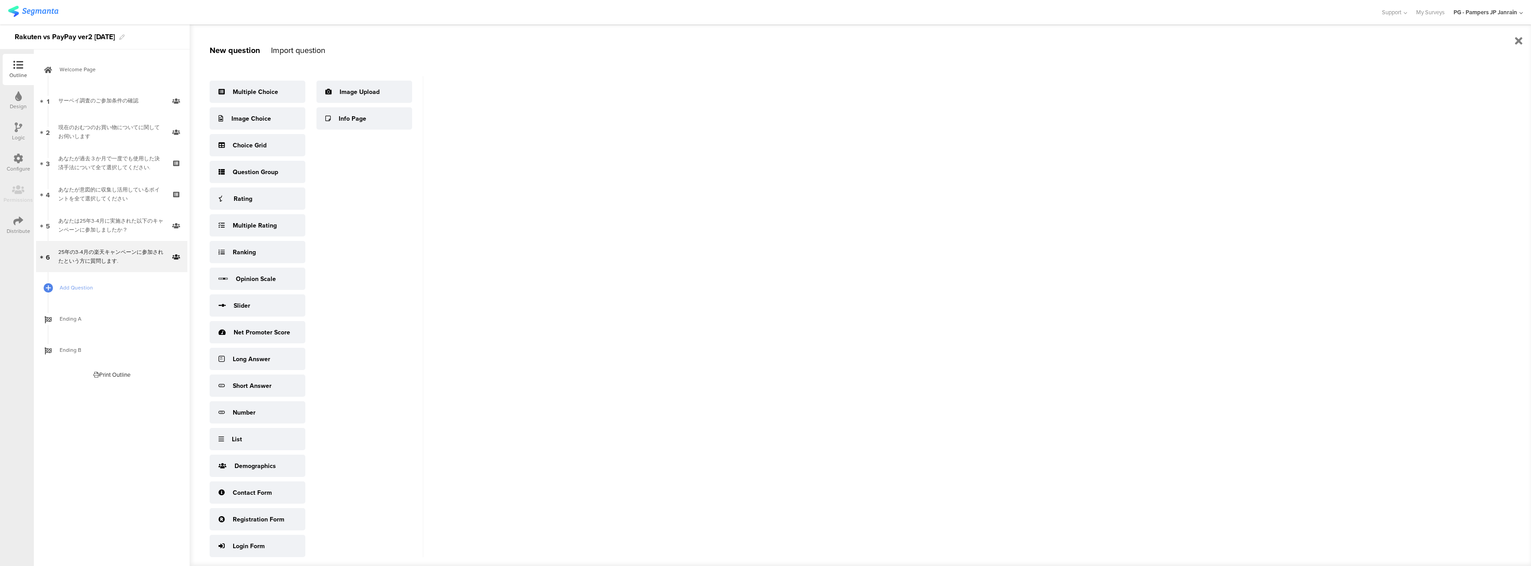
click at [126, 429] on div "Welcome Page 1 サーベイ調査のご参加条件の確認 2 現在のおむつのお買い物についてに関してお伺いします 3 あなたが過去３か月で一度でも使用した…" at bounding box center [112, 307] width 156 height 516
click at [176, 248] on icon at bounding box center [178, 249] width 8 height 6
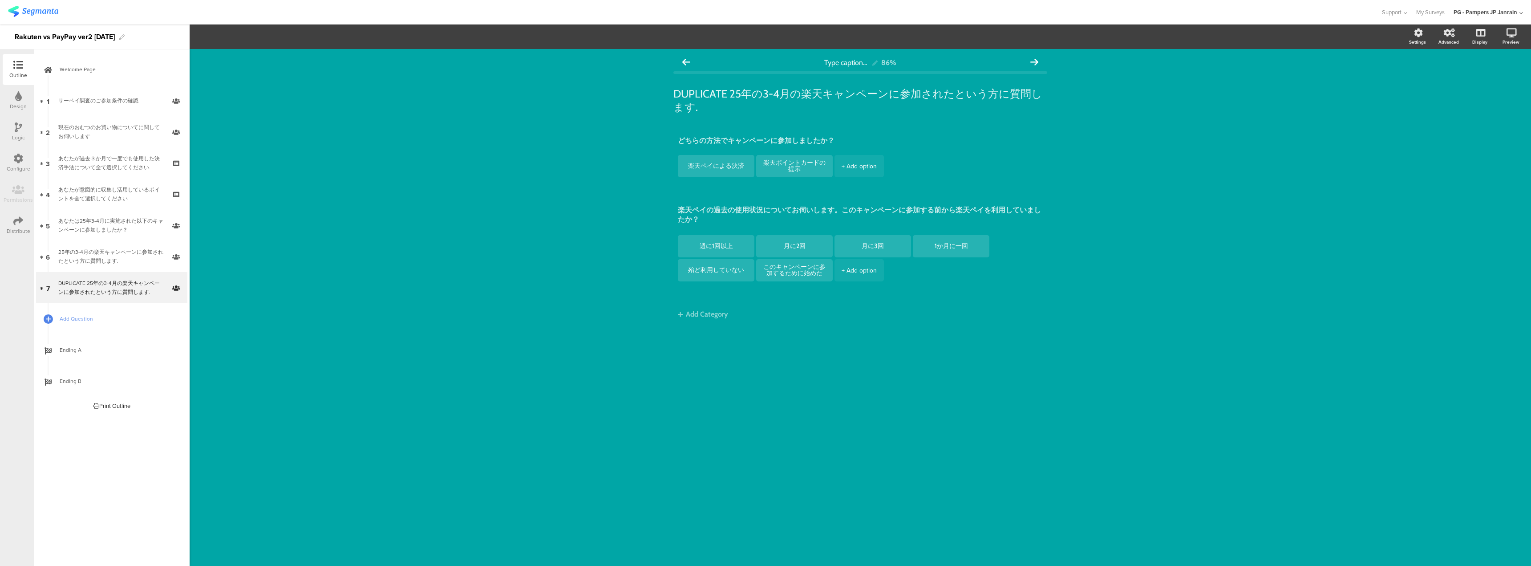
drag, startPoint x: 413, startPoint y: 69, endPoint x: 323, endPoint y: 56, distance: 90.4
click at [344, 59] on div "Type caption... 86% DUPLICATE 25年の3-4月の楽天キャンペーンに参加されたという方に質問します. DUPLICATE 25年の…" at bounding box center [860, 307] width 1341 height 517
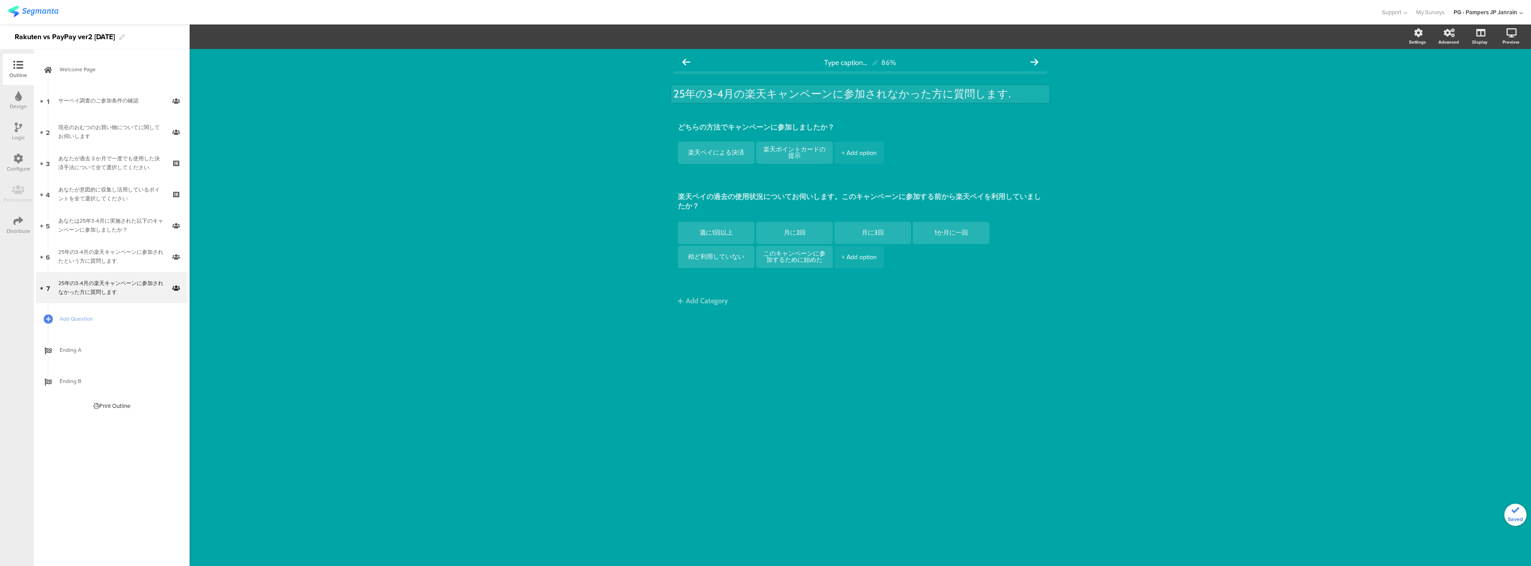
click at [973, 98] on div "25年の3-4月の楽天キャンペーンに参加されなかった方に質問します. 25年の3-4月の楽天キャンペーンに参加されなかった方に質問します." at bounding box center [860, 94] width 378 height 18
drag, startPoint x: 992, startPoint y: 95, endPoint x: 1002, endPoint y: 88, distance: 12.0
click at [993, 95] on p "25年の3-4月の楽天キャンペーンに参加されなかった方に質問します." at bounding box center [860, 93] width 374 height 13
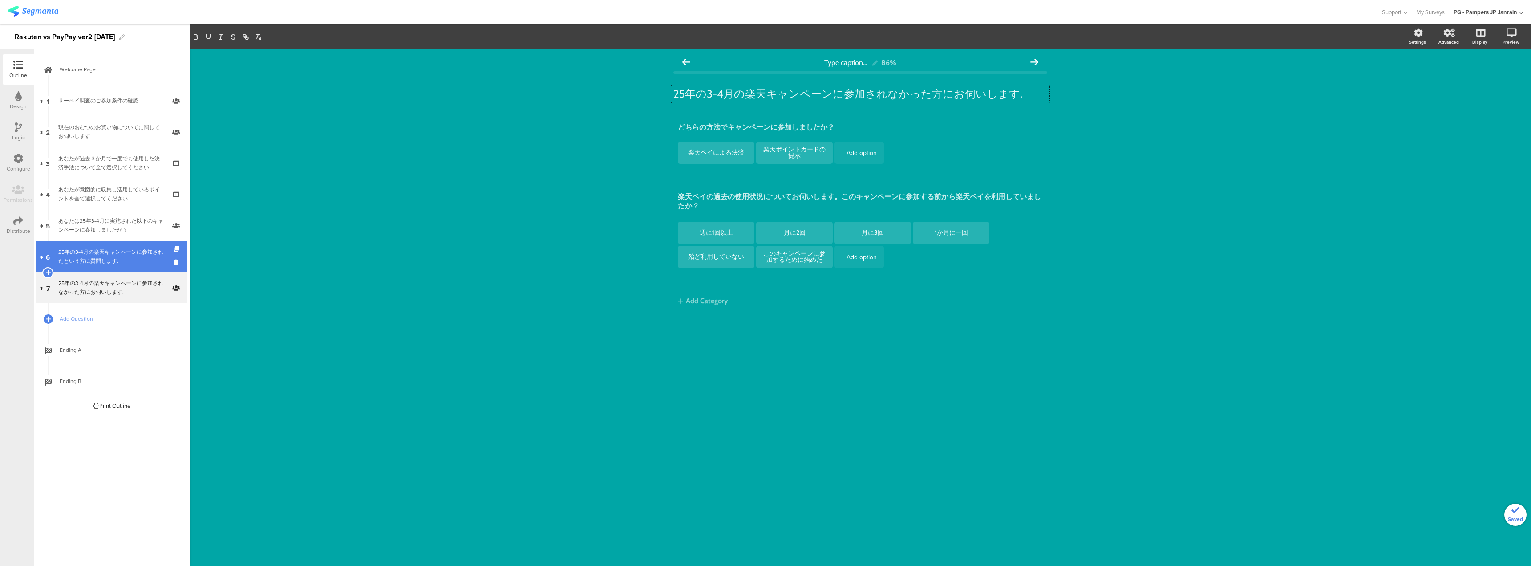
click at [106, 254] on div "25年の3-4月の楽天キャンペーンに参加されたという方に質問します." at bounding box center [111, 256] width 106 height 18
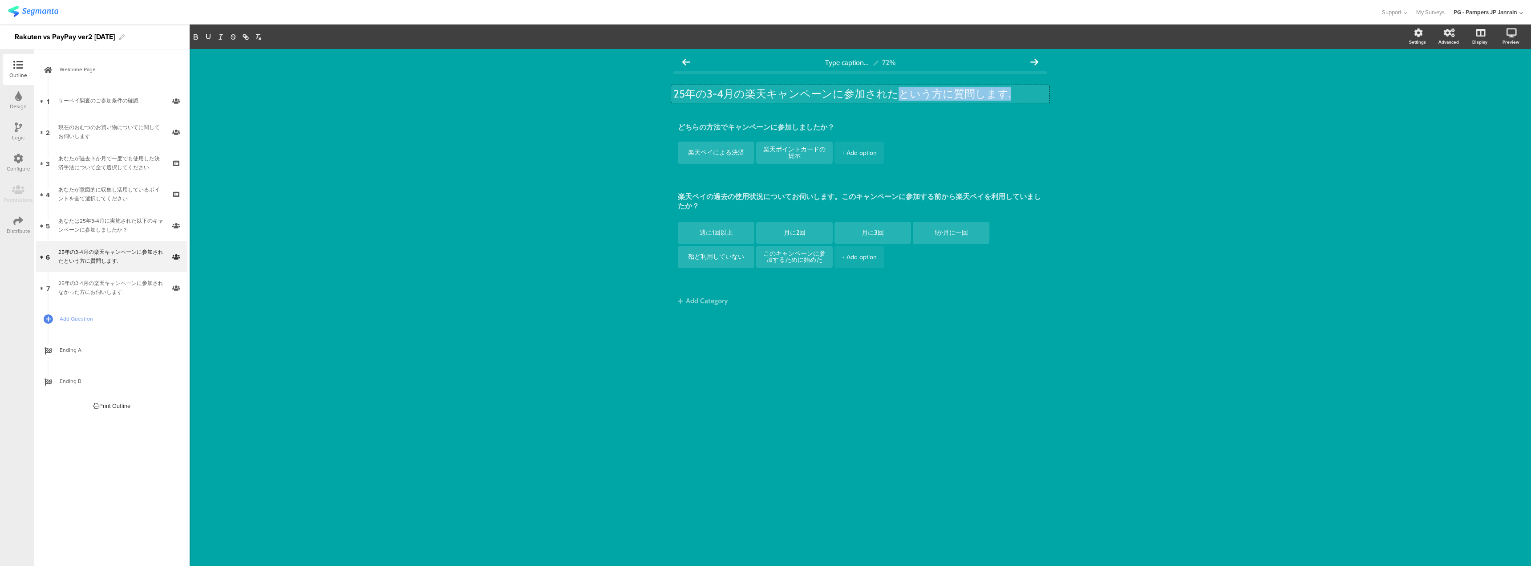
drag, startPoint x: 1002, startPoint y: 91, endPoint x: 890, endPoint y: 93, distance: 111.3
click at [890, 93] on div "25年の3-4月の楽天キャンペーンに参加されたという方に質問します. 25年の3-4月の楽天キャンペーンに参加されたという方に質問します. 25年の3-4月の…" at bounding box center [860, 94] width 378 height 18
click at [129, 287] on div "25年の3-4月の楽天キャンペーンに参加されなかった方にお伺いします." at bounding box center [111, 288] width 106 height 18
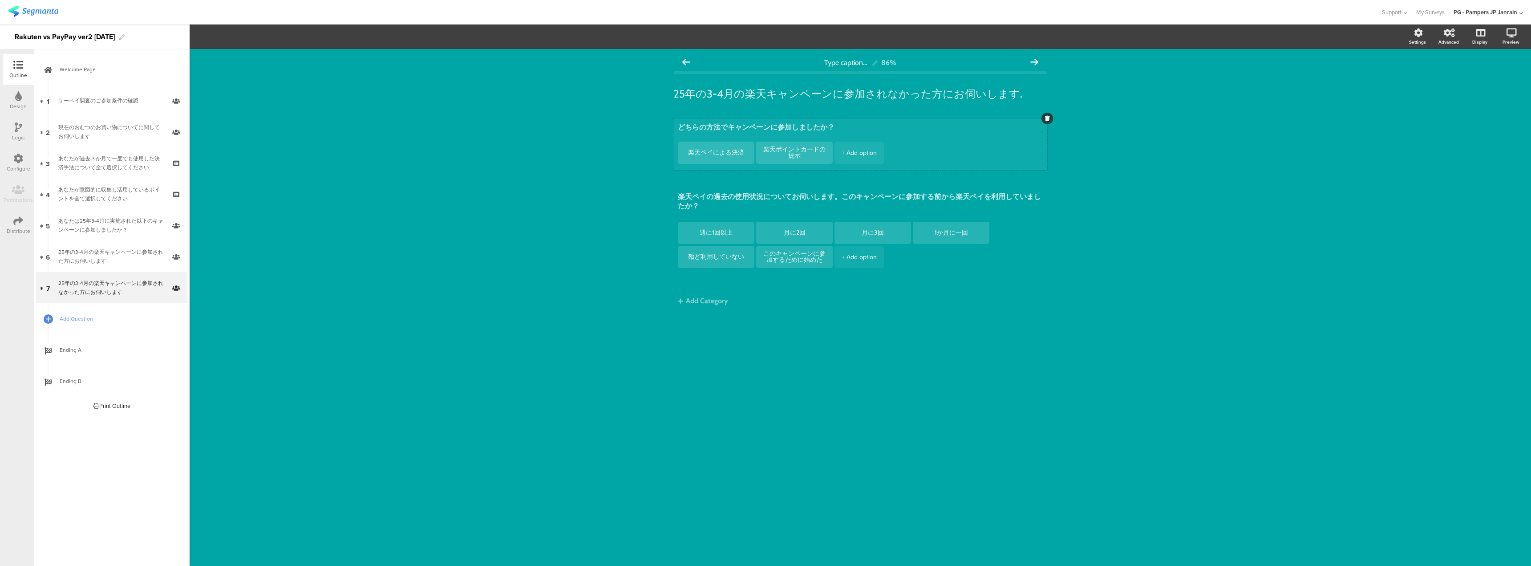
drag, startPoint x: 829, startPoint y: 125, endPoint x: 833, endPoint y: 124, distance: 4.5
click at [833, 124] on textarea "どちらの方法でキャンペーンに参加しましたか？" at bounding box center [860, 128] width 365 height 11
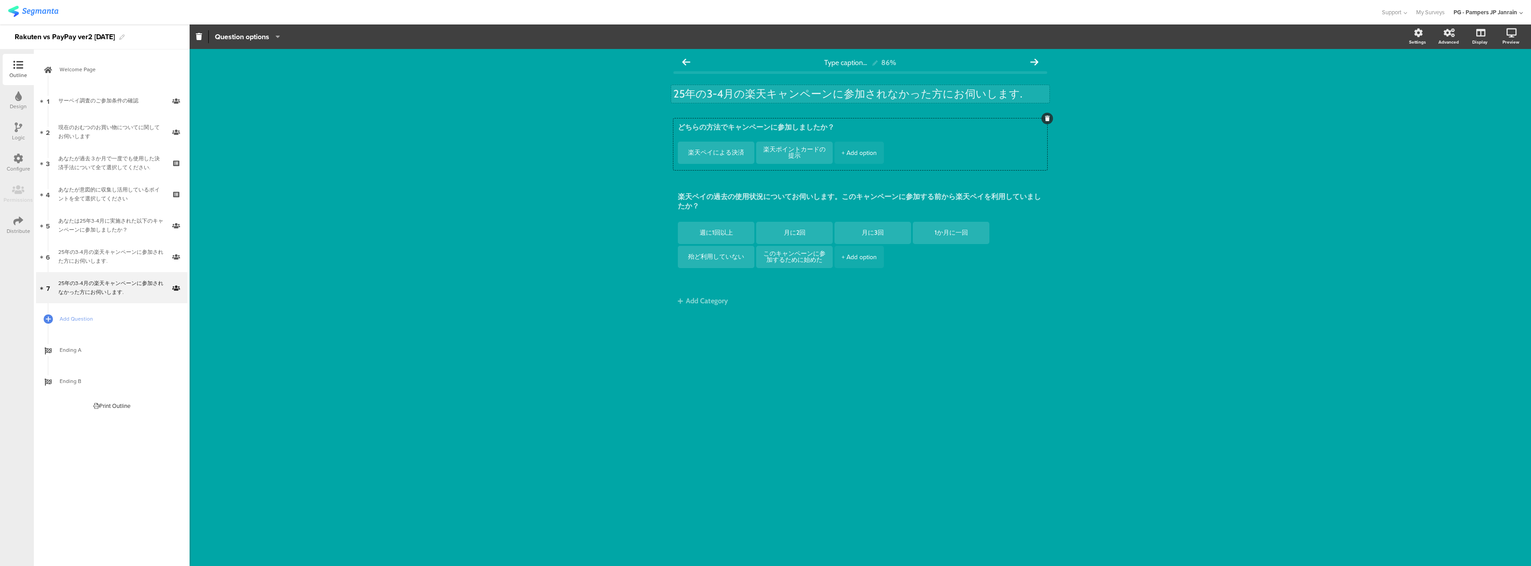
click at [839, 89] on div "25年の3-4月の楽天キャンペーンに参加されなかった方にお伺いします. 25年の3-4月の楽天キャンペーンに参加されなかった方にお伺いします." at bounding box center [860, 94] width 378 height 18
drag, startPoint x: 829, startPoint y: 129, endPoint x: 607, endPoint y: 102, distance: 224.1
click at [607, 102] on div "Type caption... 86% 25年の3-4月の楽天キャンペーンに参加されなかった方にお伺いします. 25年の3-4月の楽天キャンペーンに参加されな…" at bounding box center [860, 307] width 1341 height 517
type textarea "？"
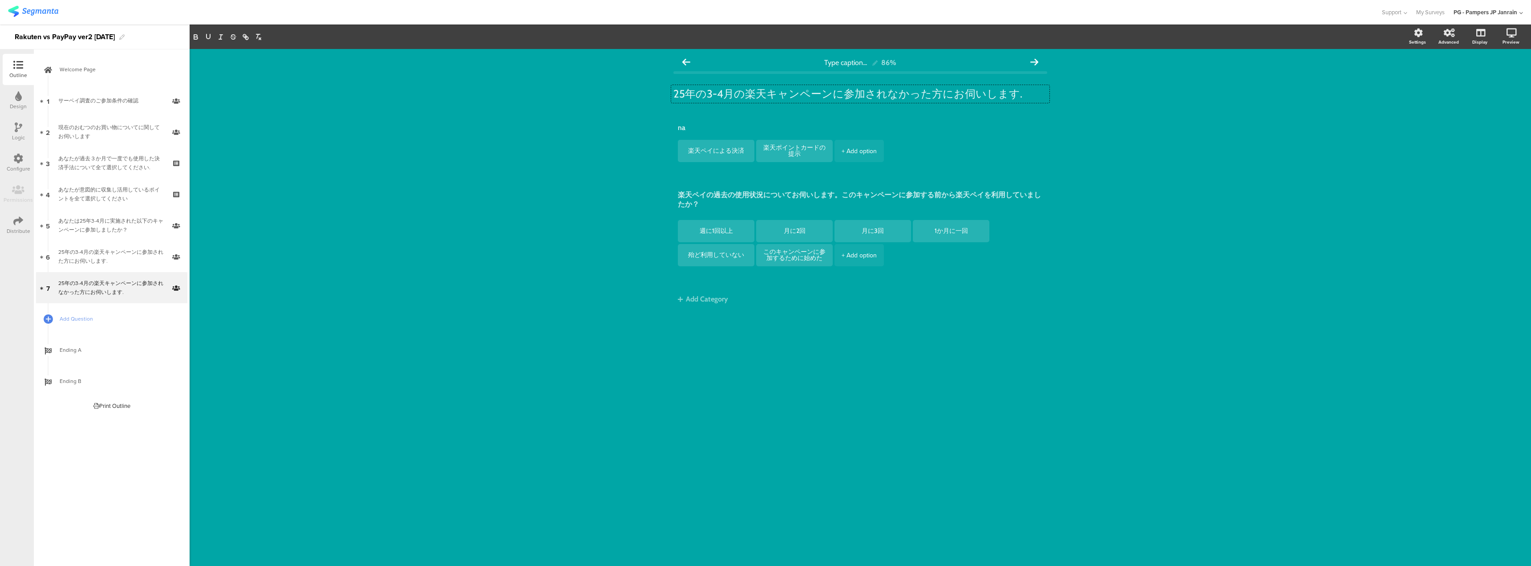
type textarea "n"
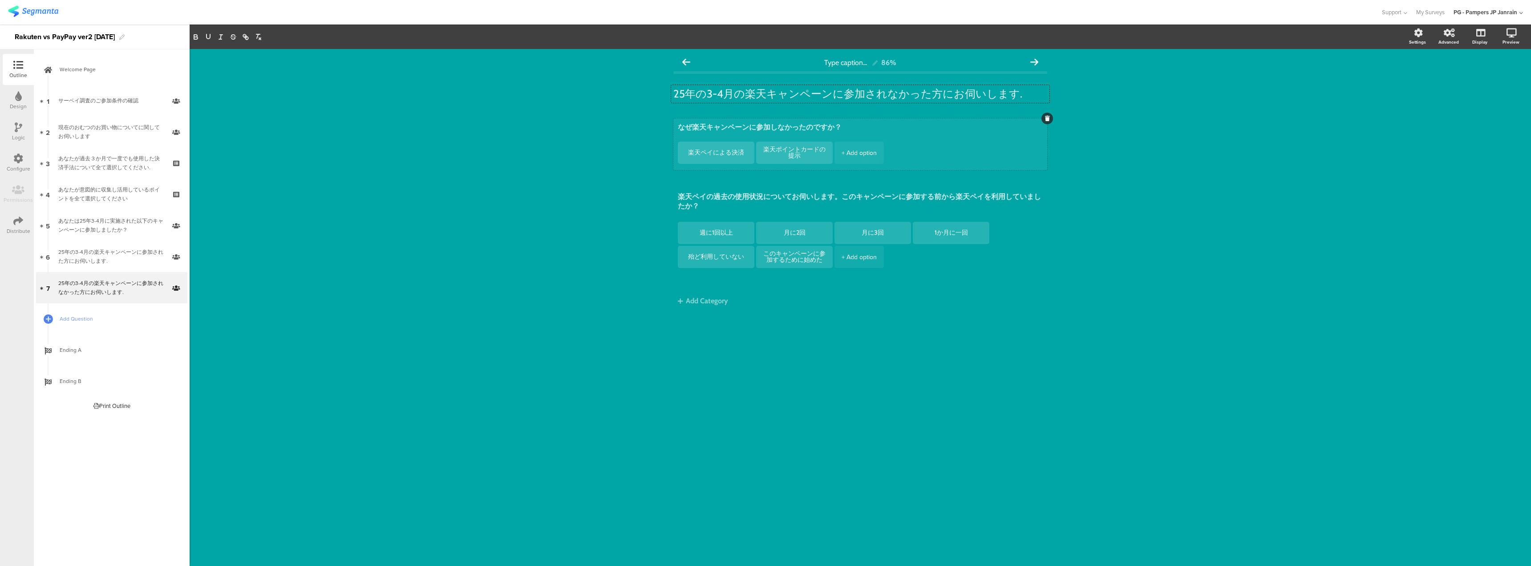
click at [894, 141] on div "なぜ楽天キャンペーンに参加しなかったのですか？ 楽天ペイによる決済 楽天ポイントカードの提示 + Add option" at bounding box center [860, 144] width 374 height 52
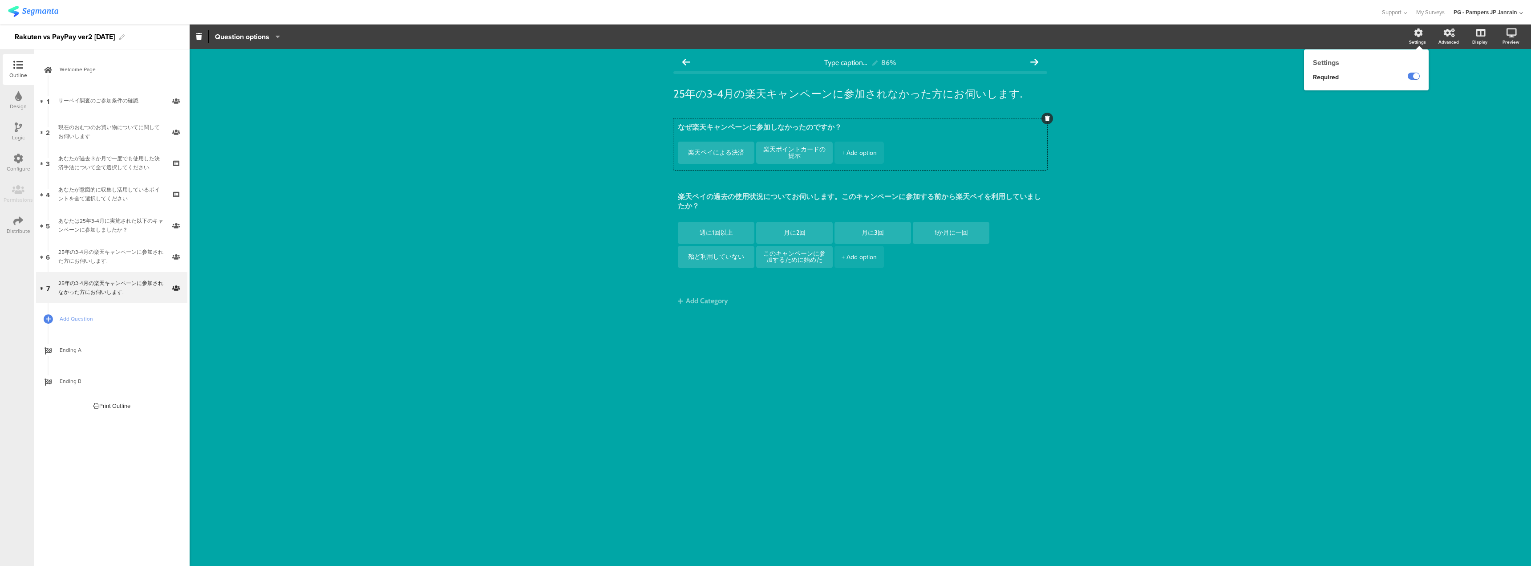
type textarea "なぜ楽天キャンペーンに参加しなかったのですか？"
click at [1430, 36] on div "Settings" at bounding box center [1421, 37] width 31 height 22
drag, startPoint x: 907, startPoint y: 205, endPoint x: 607, endPoint y: 177, distance: 301.2
click at [607, 177] on div "Type caption... 86% 25年の3-4月の楽天キャンペーンに参加されなかった方にお伺いします. 25年の3-4月の楽天キャンペーンに参加されな…" at bounding box center [860, 307] width 1341 height 517
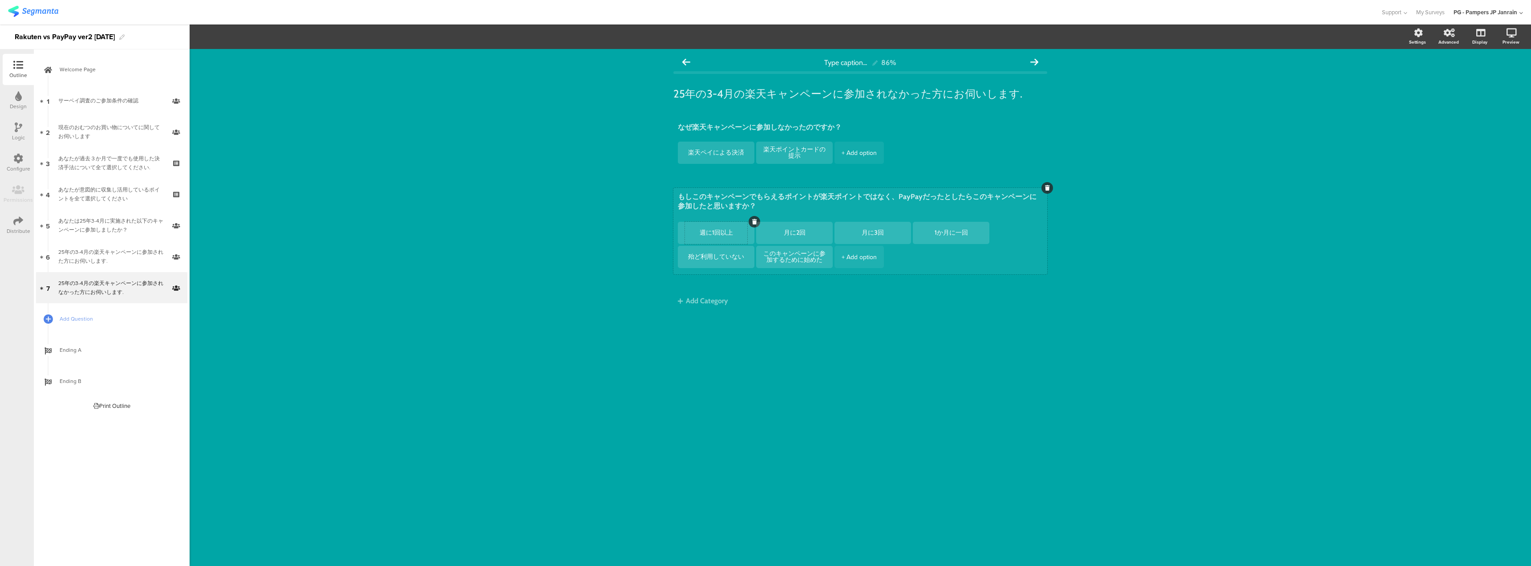
type textarea "もしこのキャンペーンでもらえるポイントが楽天ポイントではなく、PayPayだったとしたらこのキャンペーンに参加したと思いますか？"
drag, startPoint x: 732, startPoint y: 230, endPoint x: 721, endPoint y: 231, distance: 10.7
click at [730, 231] on textarea "週に1回以上" at bounding box center [716, 232] width 62 height 7
type textarea "週"
type textarea "はい"
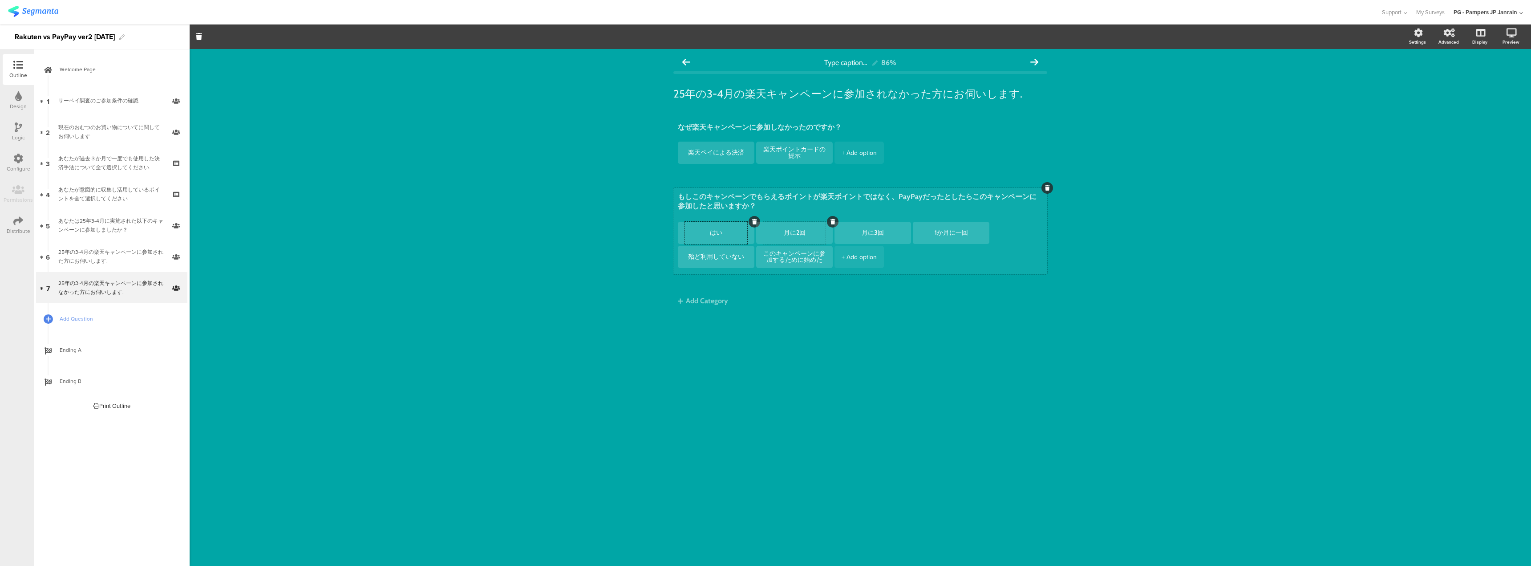
click at [816, 233] on textarea "月に2回" at bounding box center [794, 232] width 62 height 7
type textarea "月"
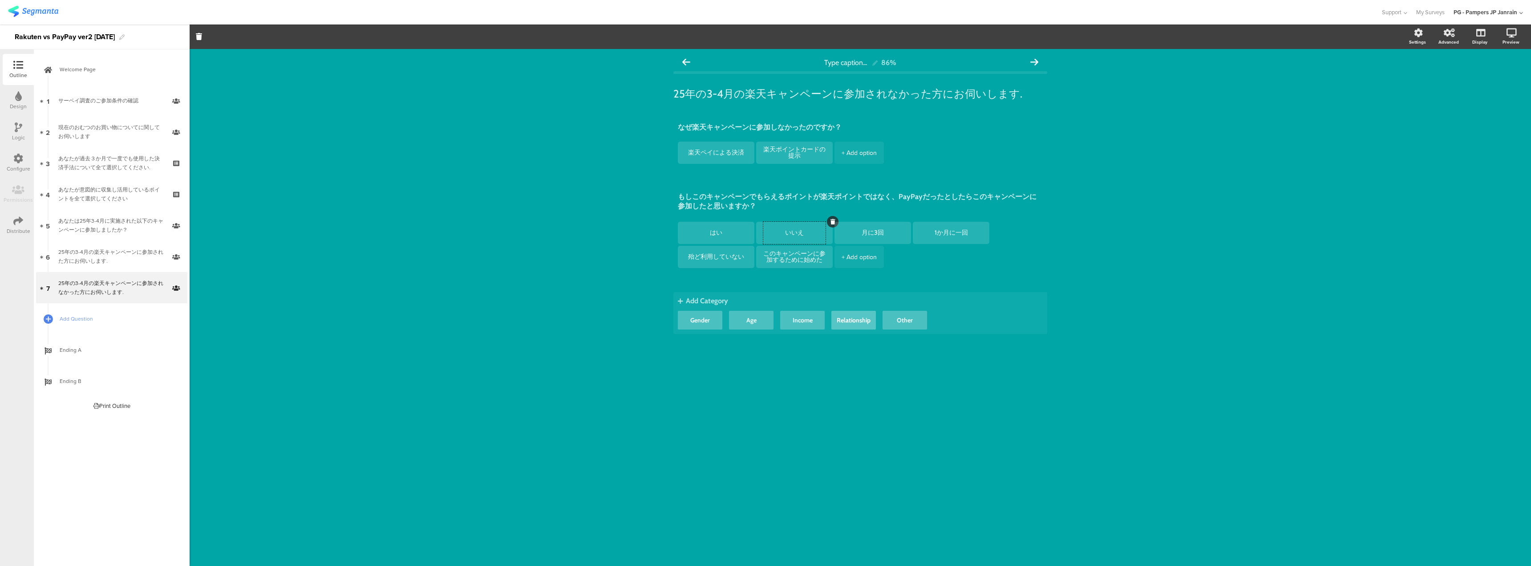
type textarea "いいえ"
drag, startPoint x: 854, startPoint y: 322, endPoint x: 849, endPoint y: 298, distance: 24.7
click at [854, 324] on button "Relationship" at bounding box center [853, 320] width 44 height 19
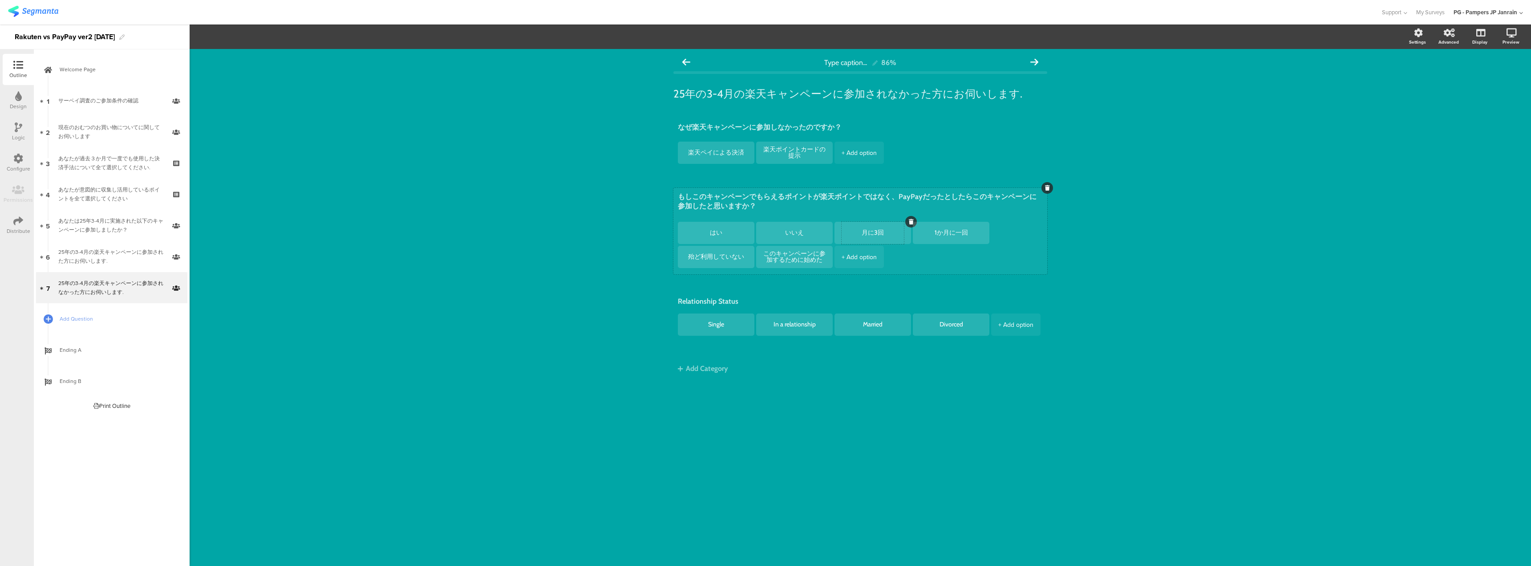
click at [910, 222] on icon at bounding box center [911, 221] width 5 height 5
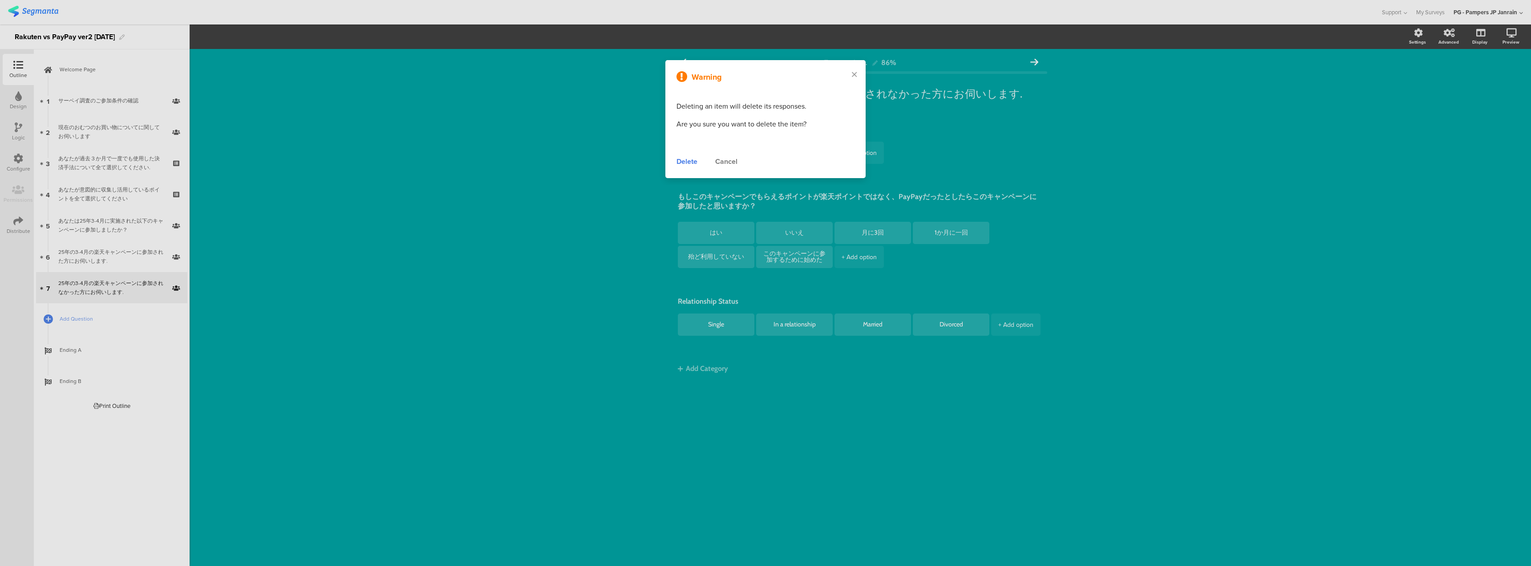
click at [688, 158] on div "Delete" at bounding box center [686, 161] width 21 height 11
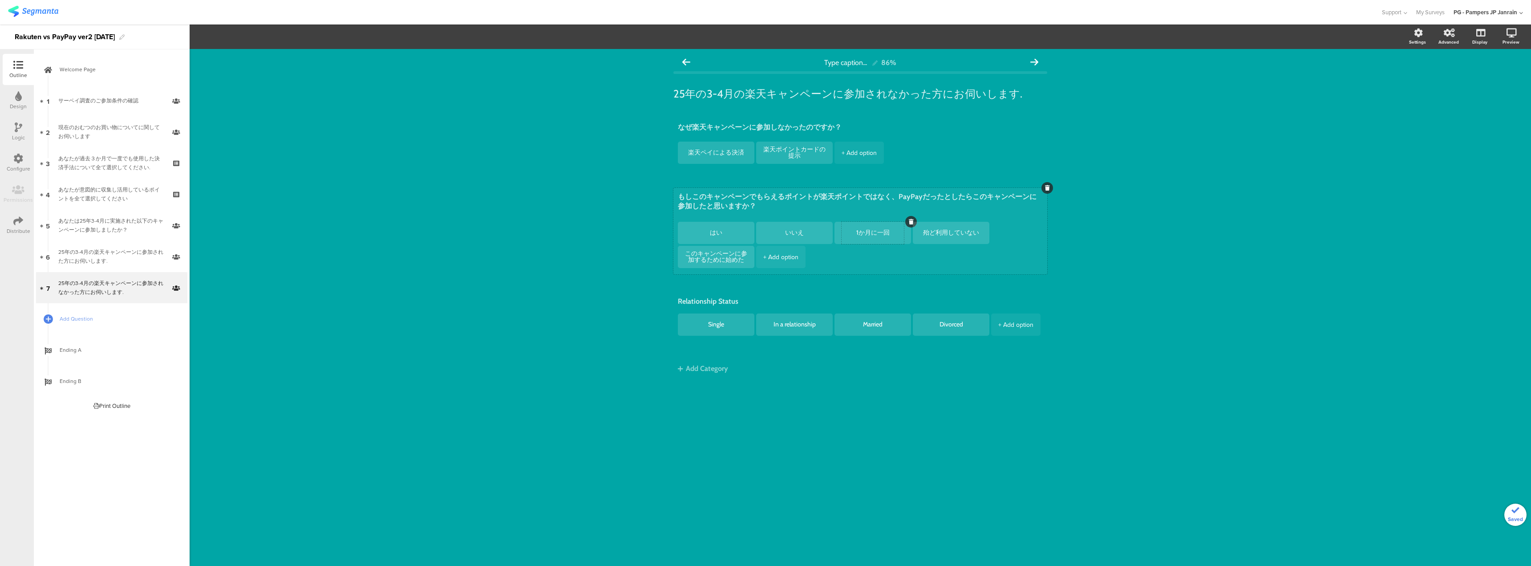
click at [909, 222] on icon at bounding box center [911, 221] width 5 height 5
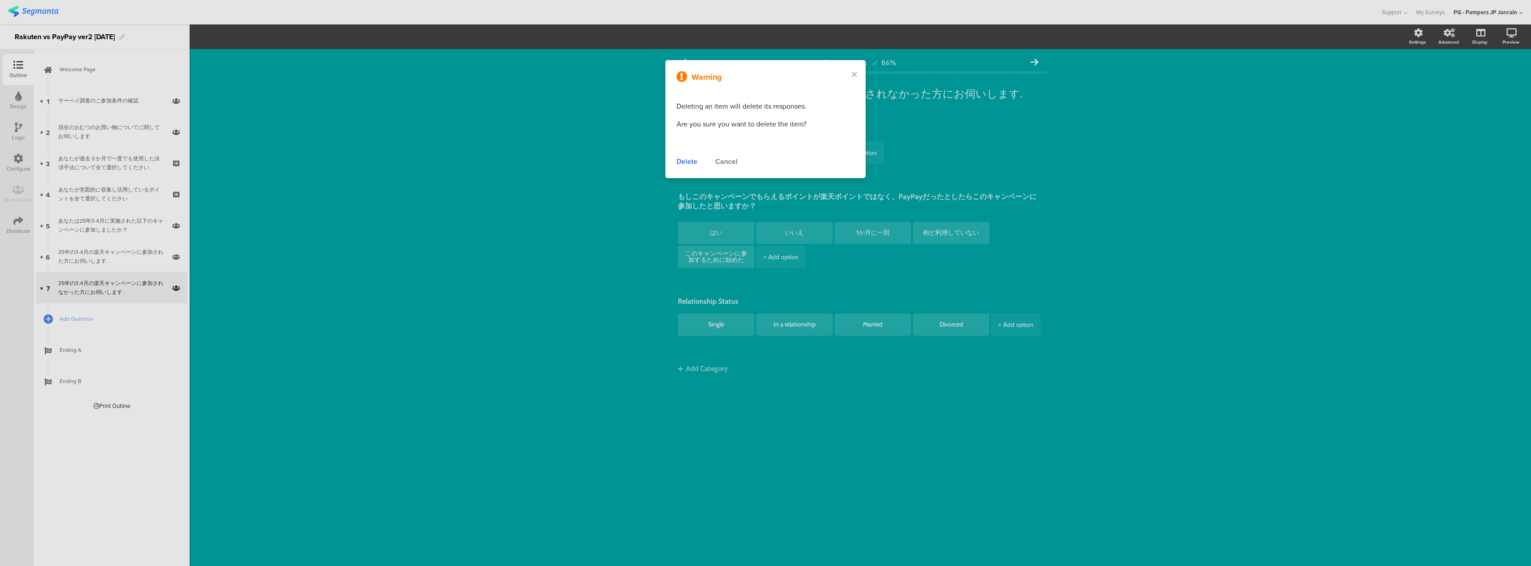
click at [685, 162] on div "Delete" at bounding box center [686, 161] width 21 height 11
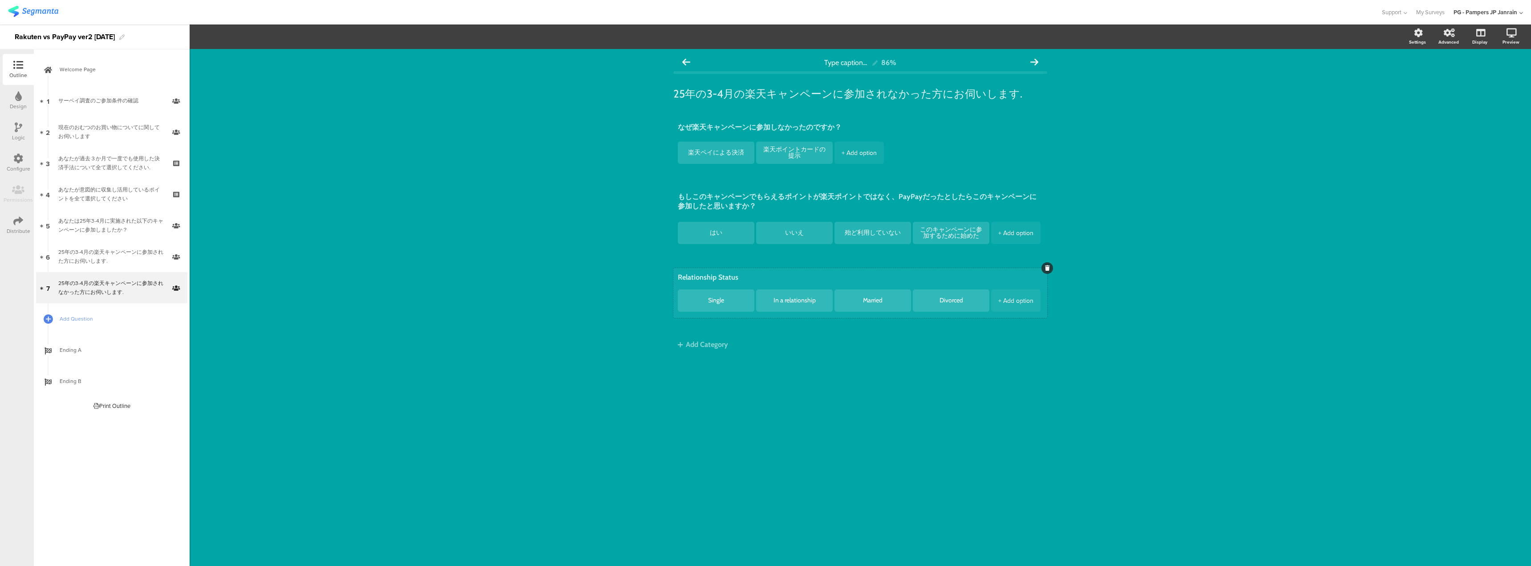
click at [1049, 263] on div at bounding box center [1047, 268] width 12 height 12
click at [1047, 268] on icon at bounding box center [1047, 267] width 5 height 5
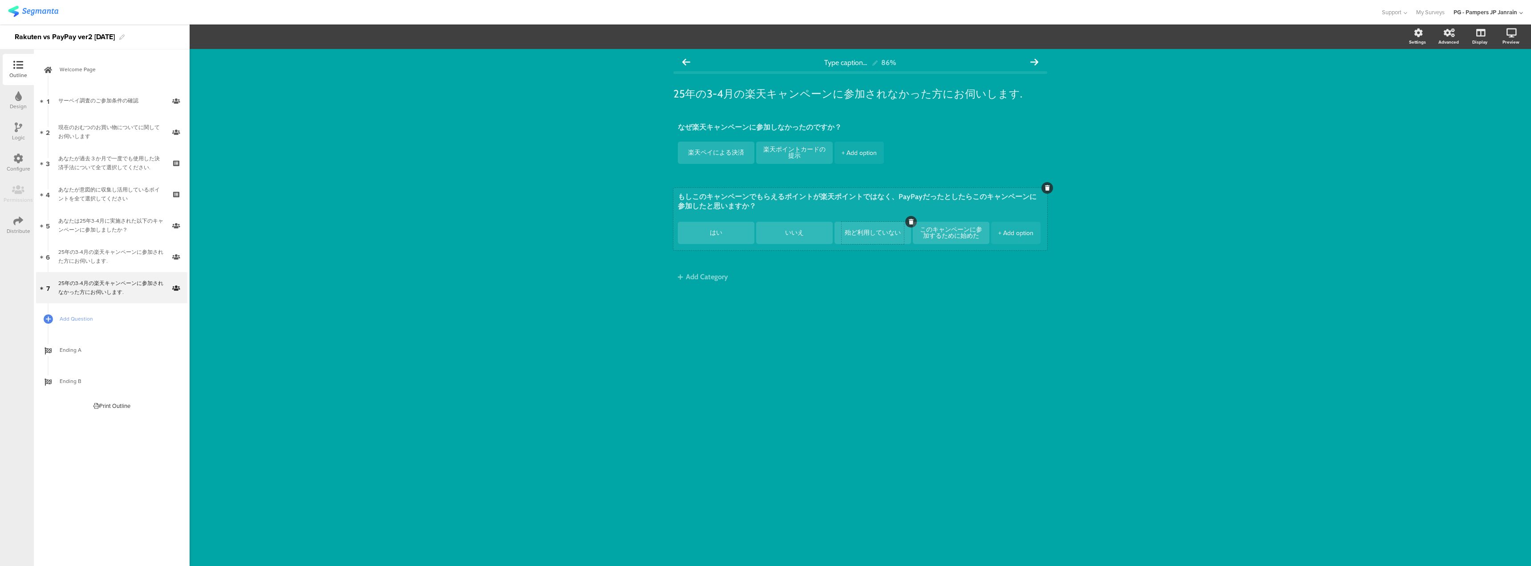
click at [909, 223] on icon at bounding box center [911, 221] width 5 height 5
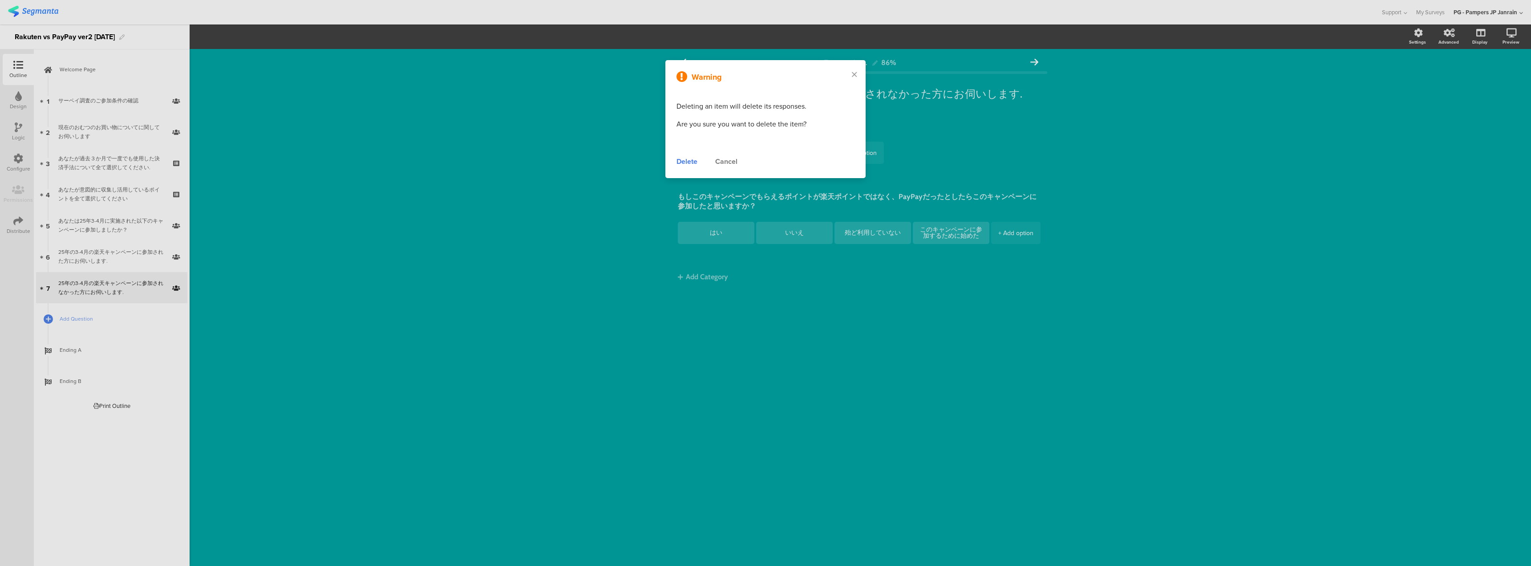
click at [681, 163] on div "Delete" at bounding box center [686, 161] width 21 height 11
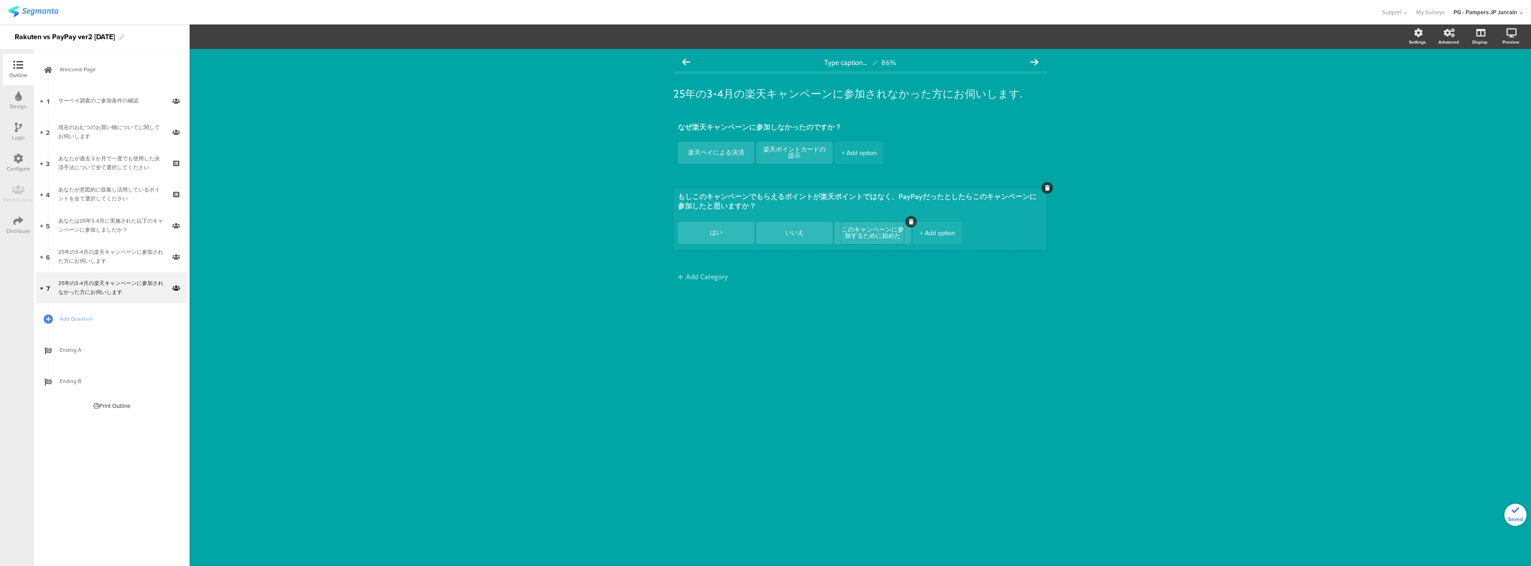
click at [906, 223] on div at bounding box center [911, 222] width 12 height 12
click at [912, 221] on icon at bounding box center [911, 221] width 5 height 5
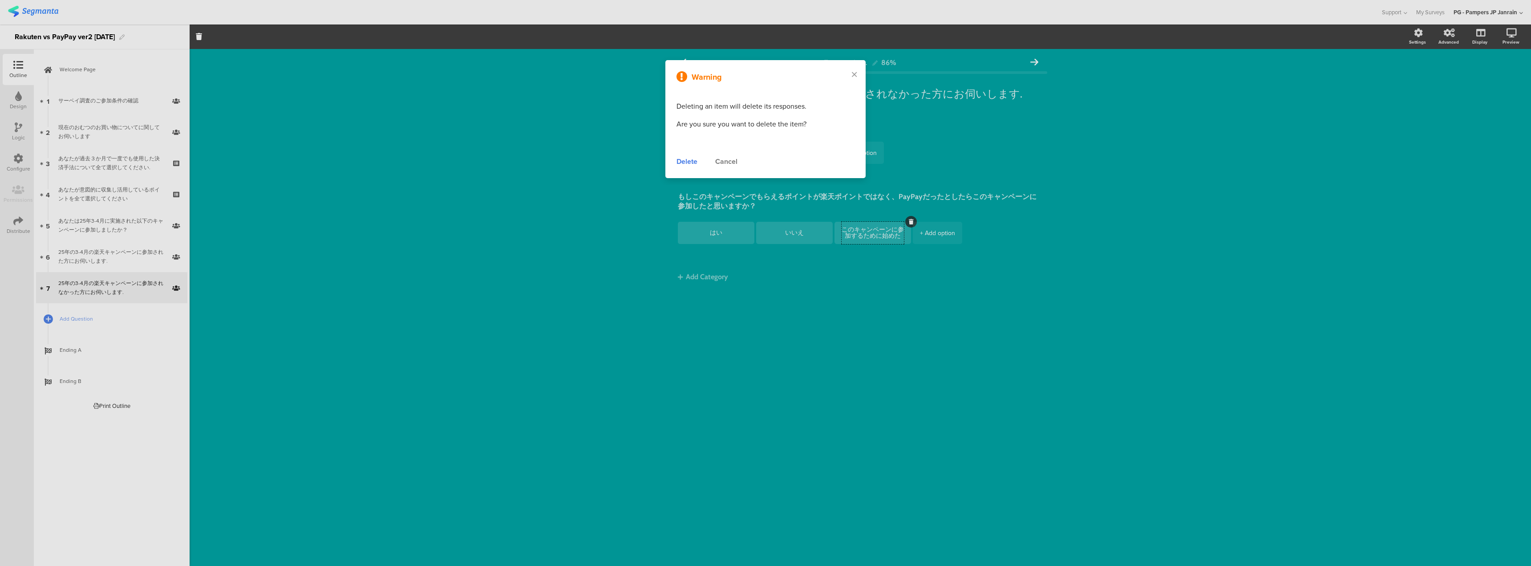
click at [692, 156] on div "Delete" at bounding box center [686, 161] width 21 height 11
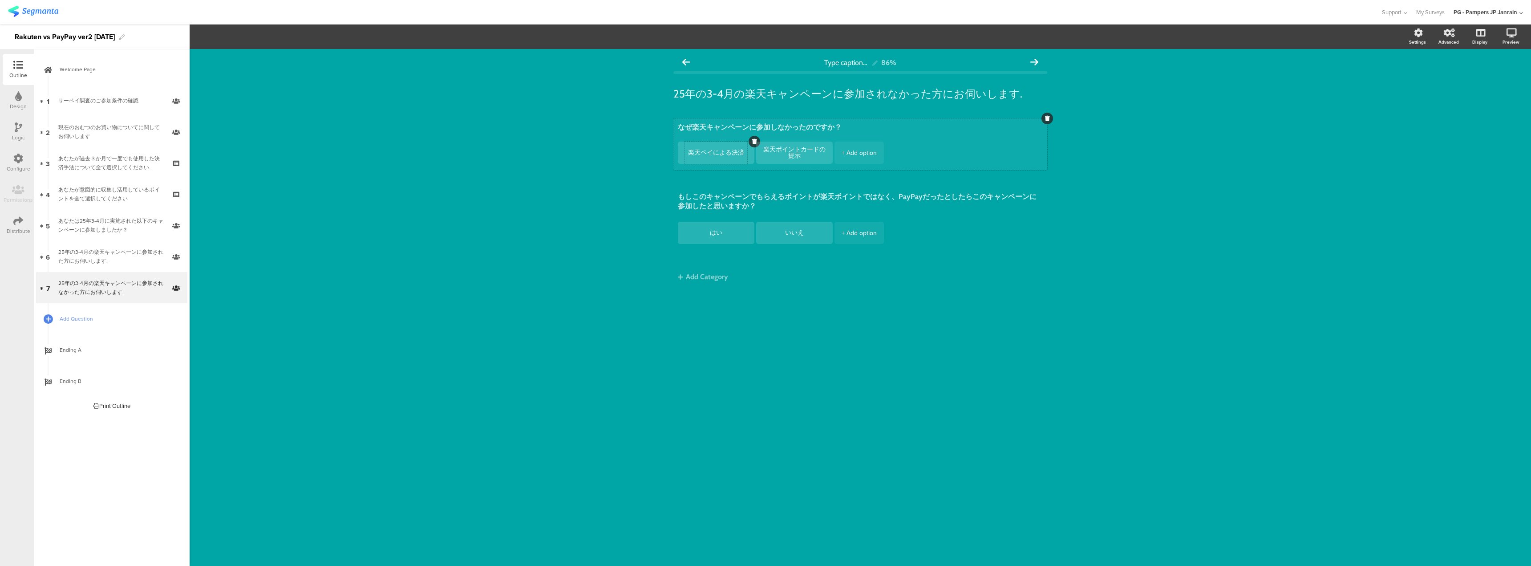
click at [736, 153] on textarea "楽天ペイによる決済" at bounding box center [716, 152] width 62 height 7
drag, startPoint x: 741, startPoint y: 154, endPoint x: 663, endPoint y: 145, distance: 78.8
click at [663, 145] on div "Type caption... 86% 25年の3-4月の楽天キャンペーンに参加されなかった方にお伺いします. 25年の3-4月の楽天キャンペーンに参加されな…" at bounding box center [860, 307] width 1341 height 517
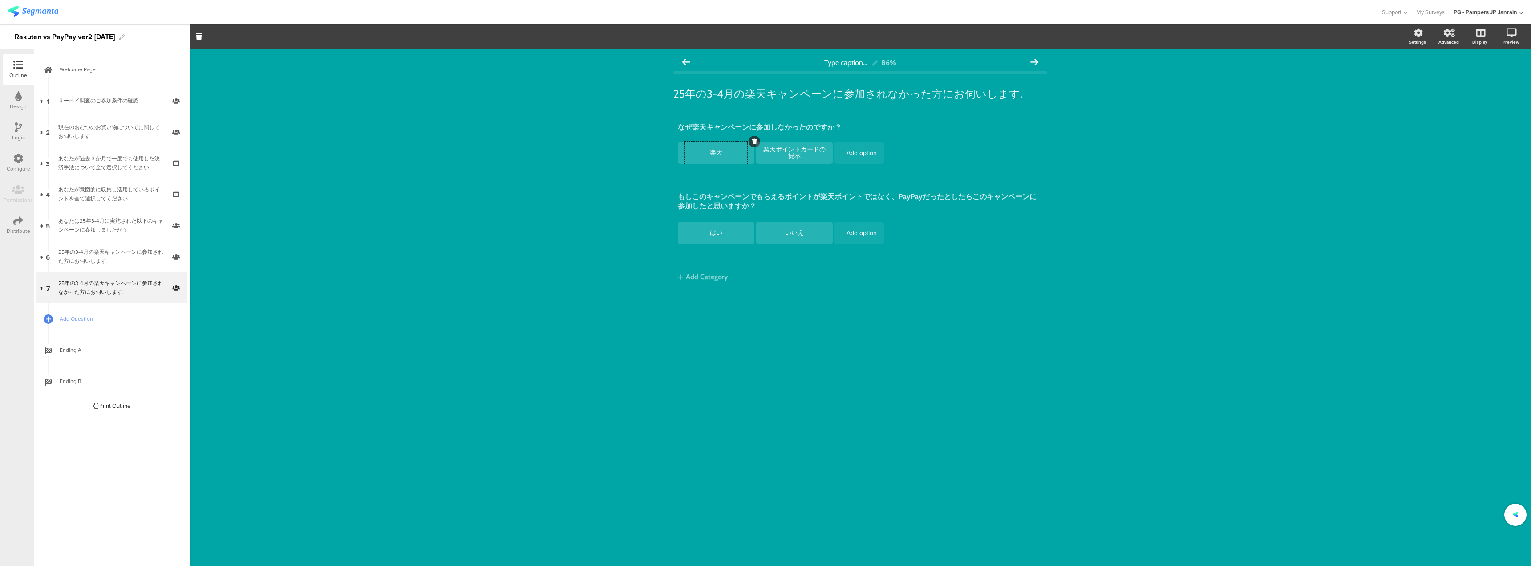
type textarea "楽"
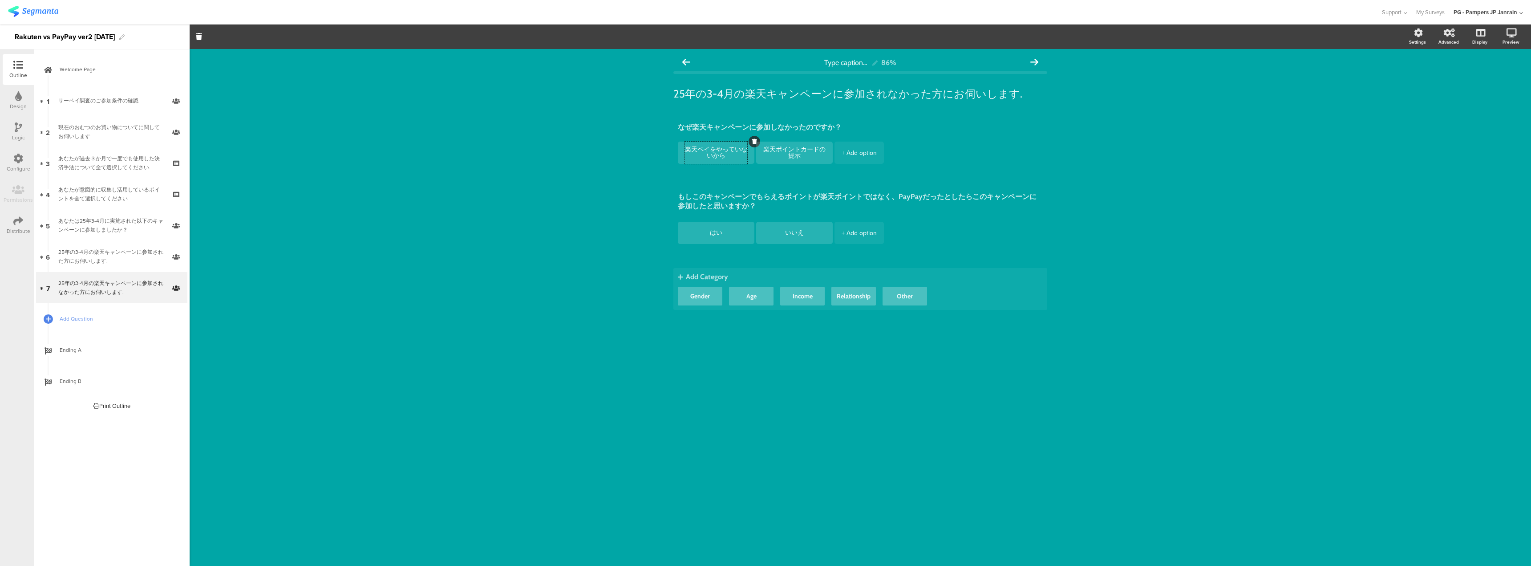
type textarea "楽天ペイをやっていないから"
click at [948, 276] on span "Add Category" at bounding box center [860, 276] width 365 height 8
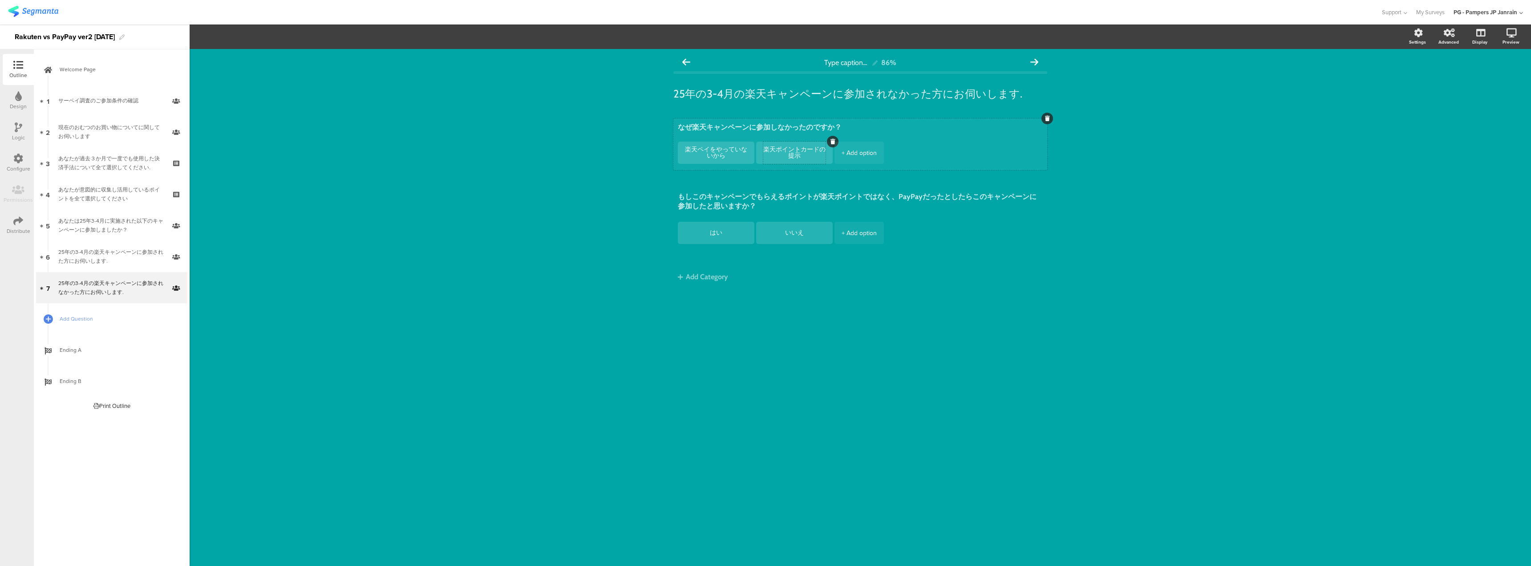
click at [818, 159] on textarea "楽天ポイントカードの提示" at bounding box center [794, 153] width 62 height 14
click at [852, 153] on div "+ Add option" at bounding box center [858, 153] width 35 height 22
click at [860, 145] on div "+ Add option" at bounding box center [858, 153] width 35 height 22
type textarea "楽天ポイントが魅力的でないから"
click at [866, 154] on textarea at bounding box center [872, 153] width 62 height 7
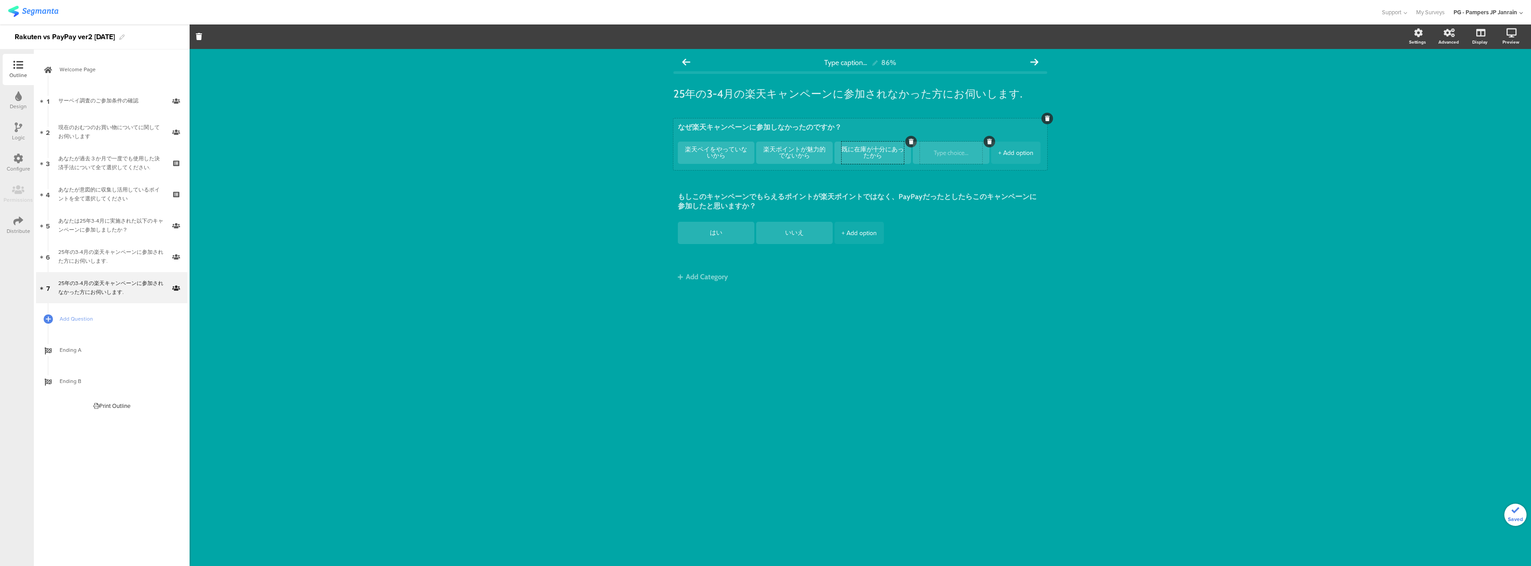
click at [926, 158] on div at bounding box center [951, 153] width 62 height 22
click at [869, 152] on textarea "既に在庫が十分にあったから" at bounding box center [872, 153] width 62 height 14
type textarea "家にオムツのストックが十分にあったから"
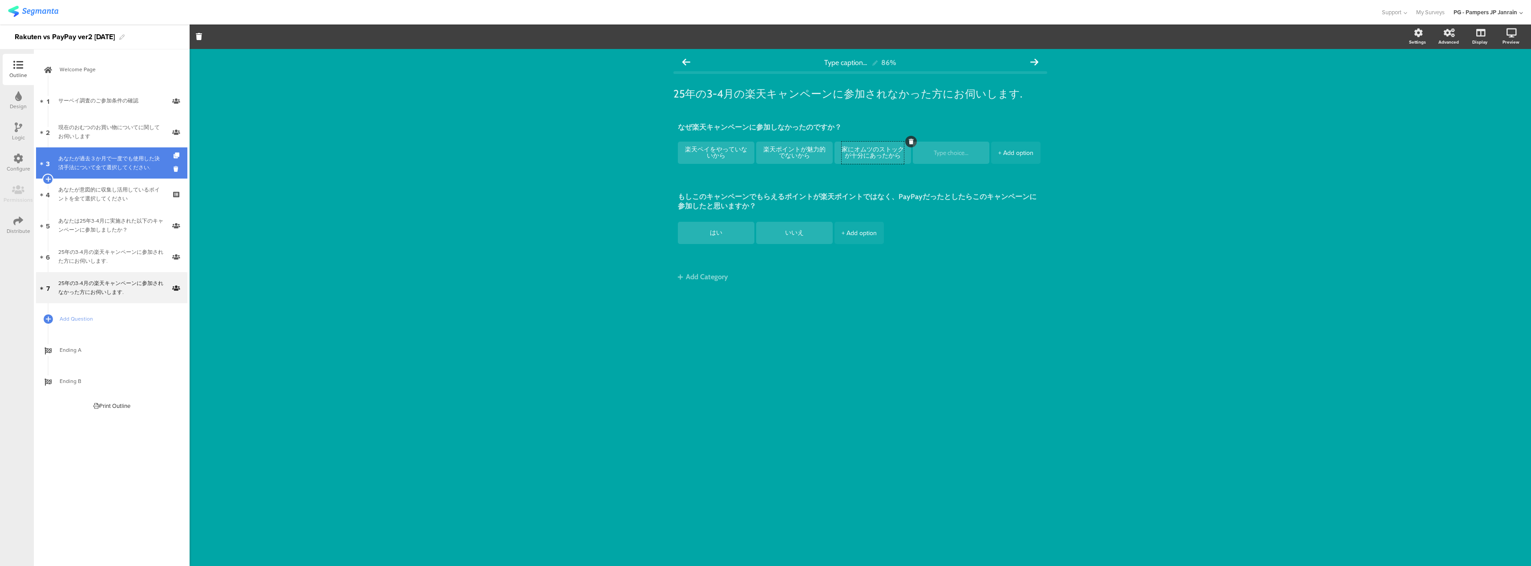
click at [100, 163] on div "あなたが過去３か月で一度でも使用した決済手法について全て選択してください." at bounding box center [111, 163] width 106 height 18
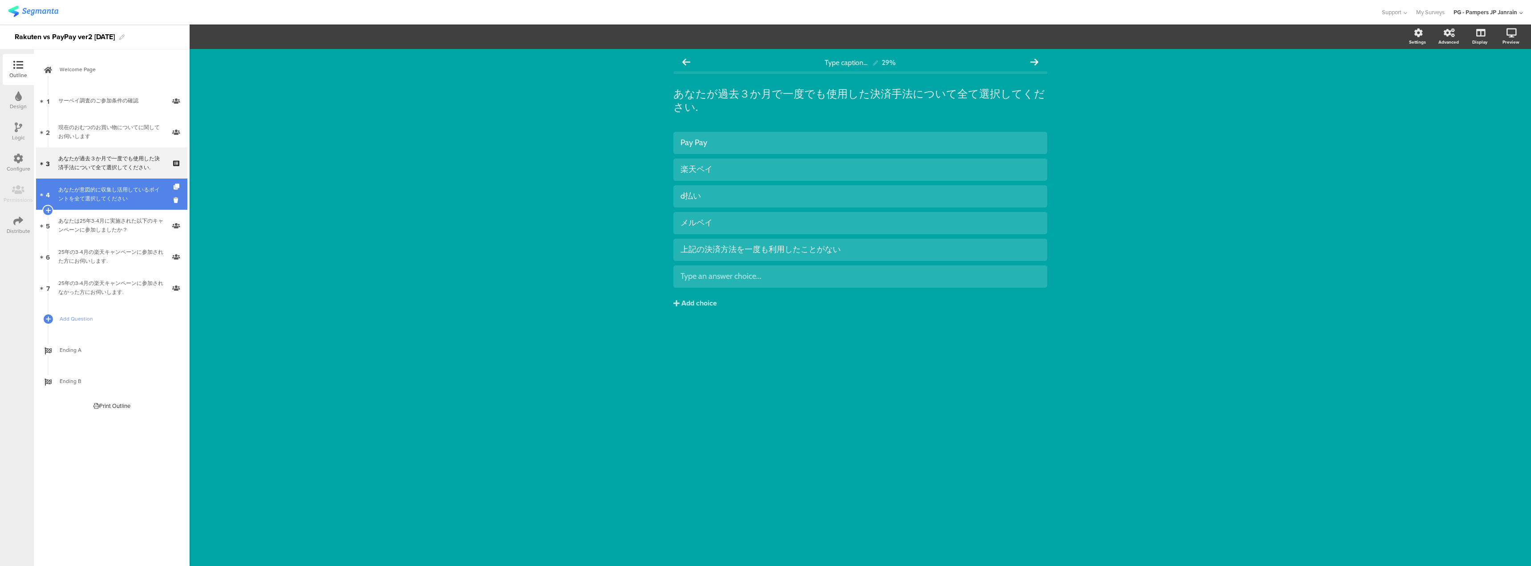
click at [106, 179] on link "4 あなたが意図的に収集し活用しているポイントを全て選択してください" at bounding box center [111, 193] width 151 height 31
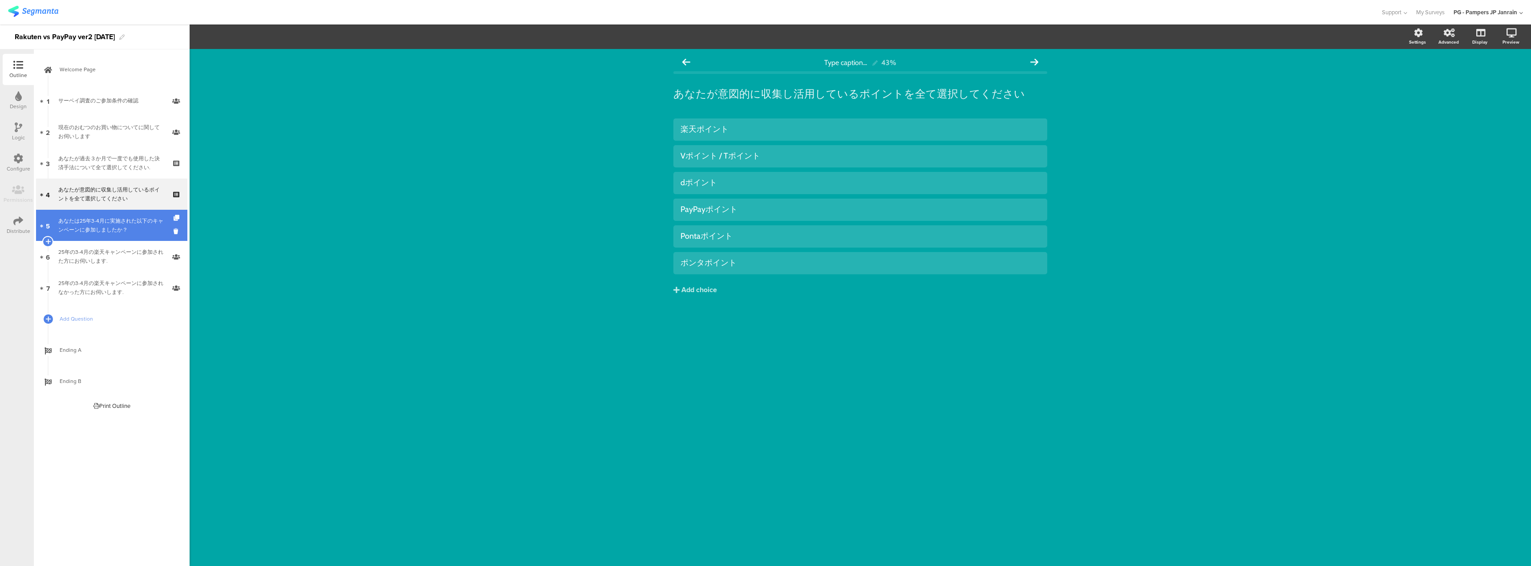
click at [118, 220] on div "あなたは25年3-4月に実施された以下のキャンペーンに参加しましたか？" at bounding box center [111, 225] width 106 height 18
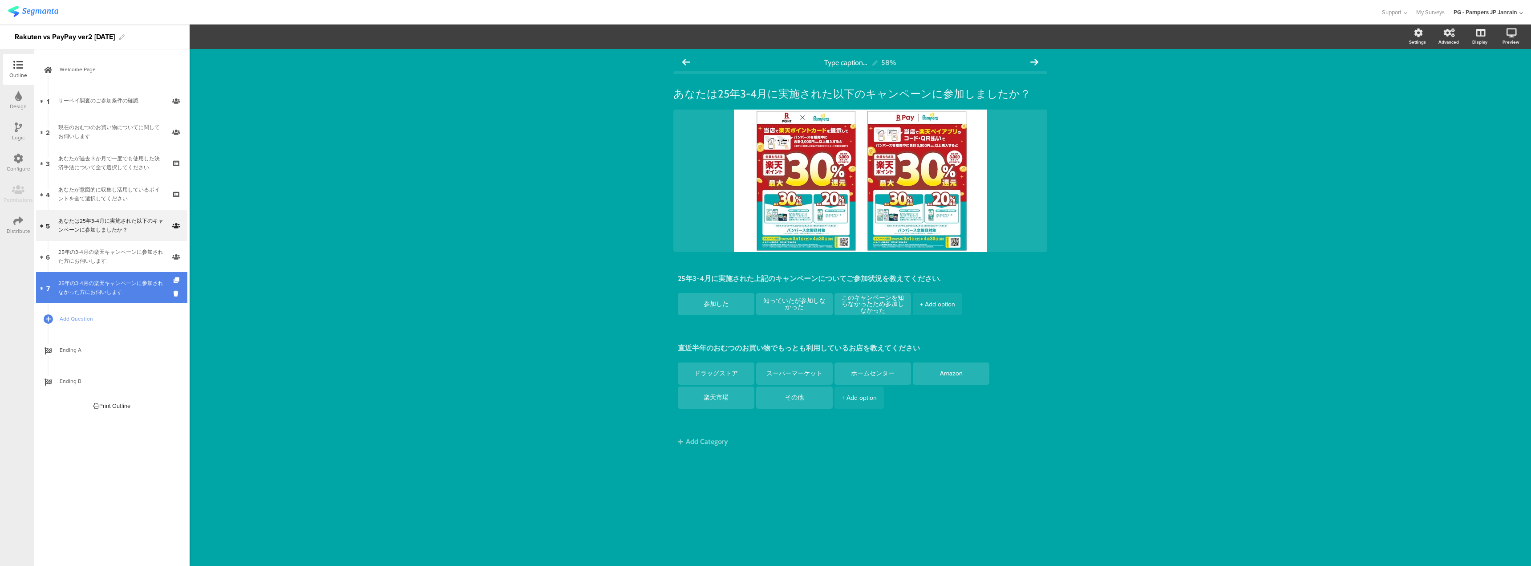
click at [114, 280] on div "25年の3-4月の楽天キャンペーンに参加されなかった方にお伺いします." at bounding box center [111, 288] width 106 height 18
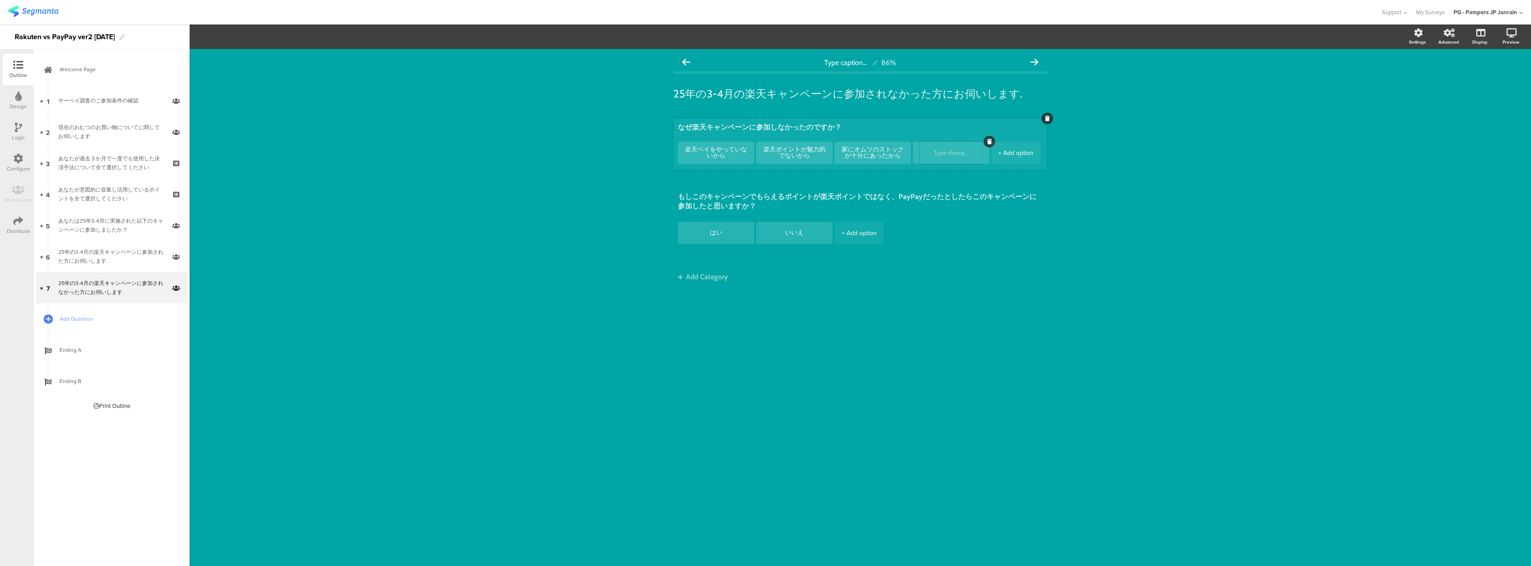
click at [950, 150] on textarea at bounding box center [951, 153] width 62 height 7
type textarea "3"
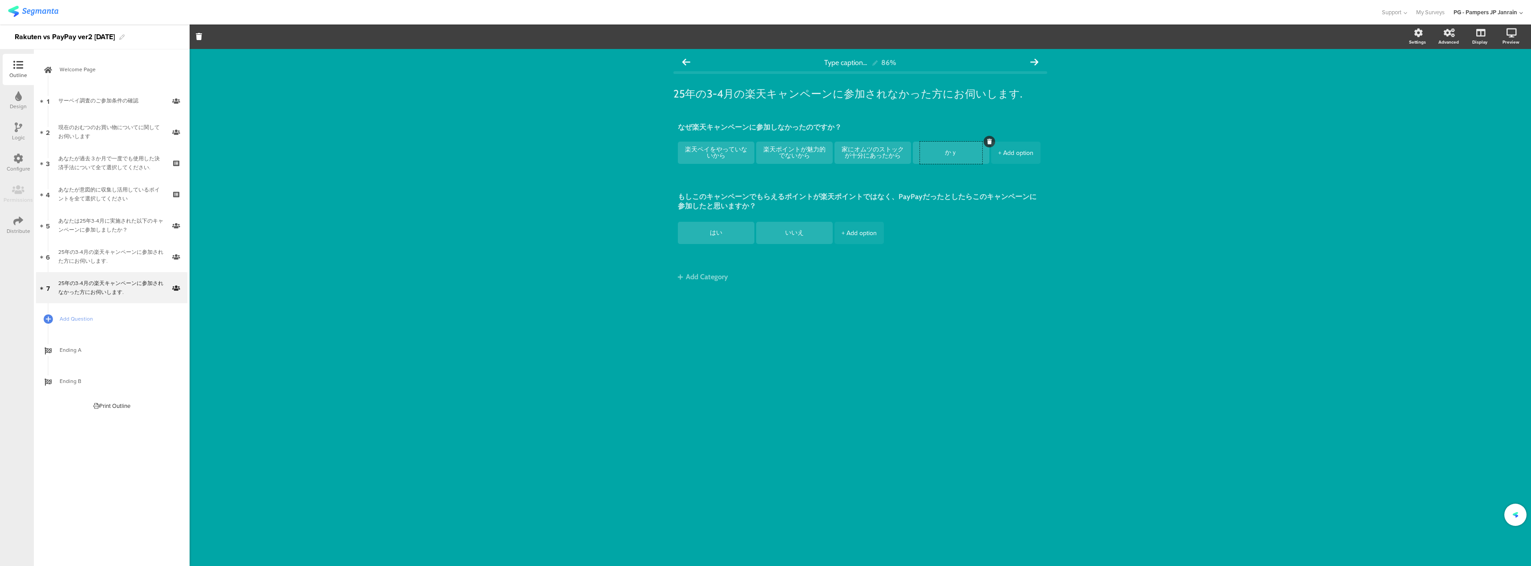
type textarea "か"
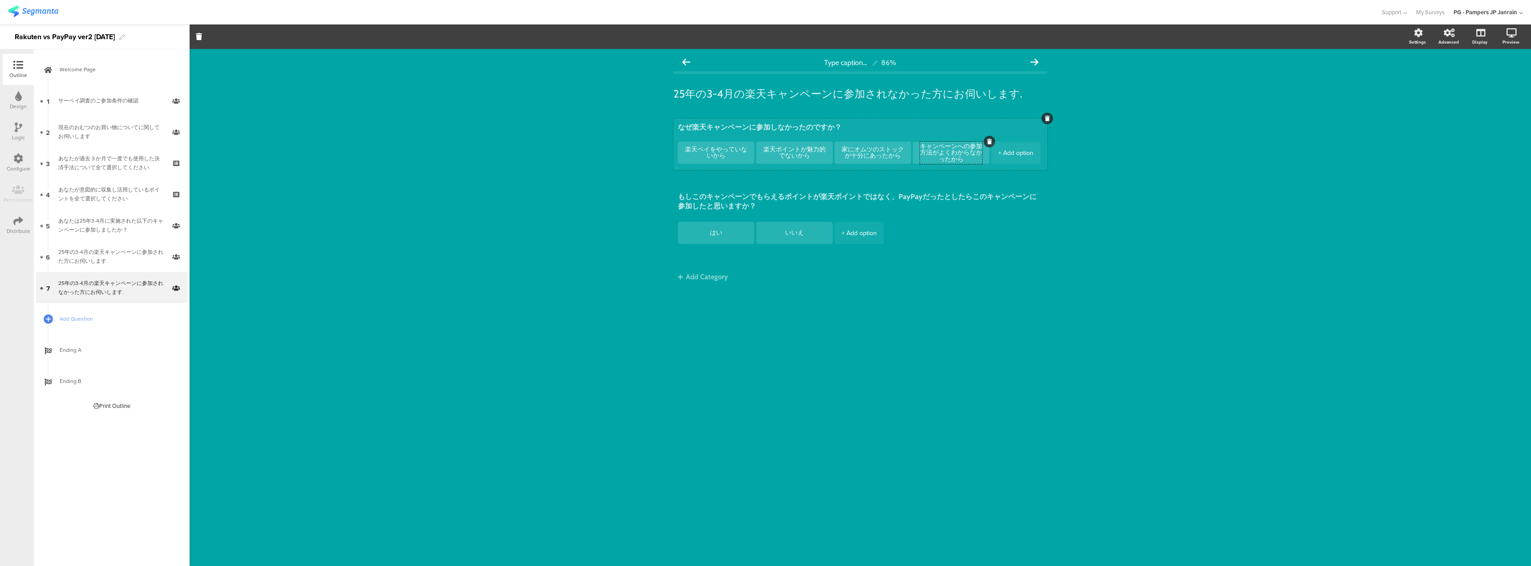
click at [1022, 155] on div "+ Add option" at bounding box center [1015, 153] width 35 height 22
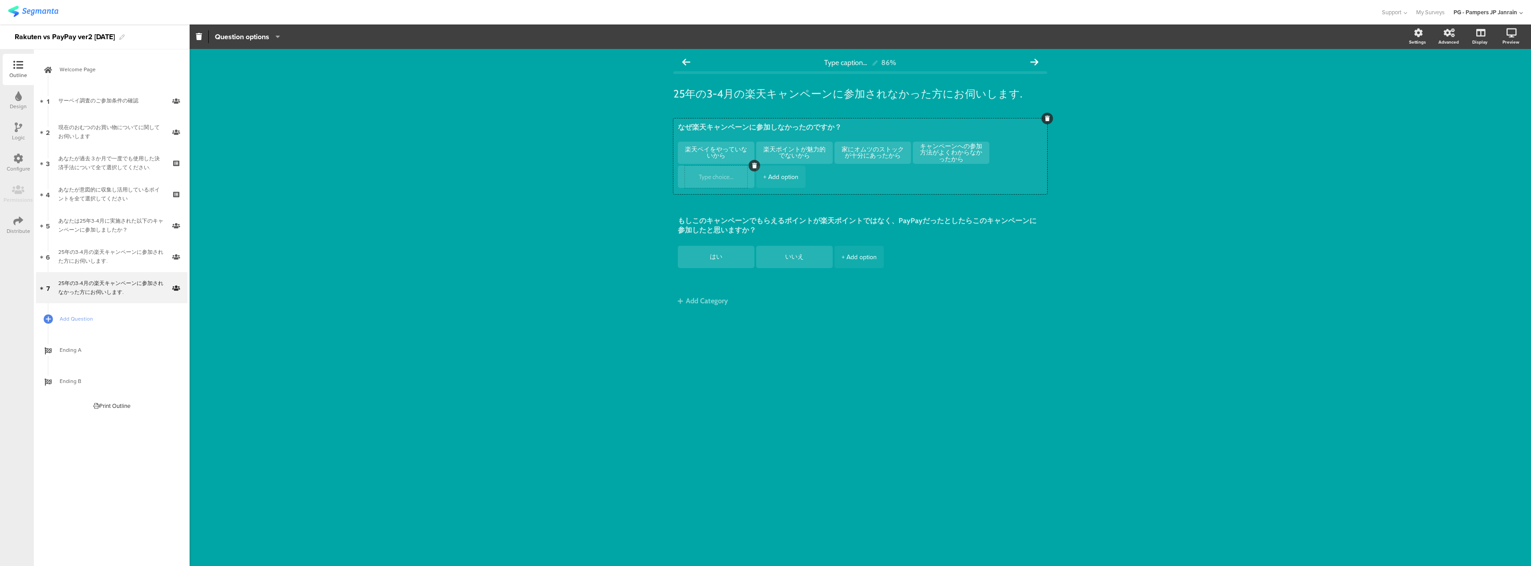
click at [737, 173] on div at bounding box center [716, 177] width 62 height 22
click at [730, 172] on div at bounding box center [716, 177] width 62 height 22
type textarea "キャンペーンへの参加方法がよくわからなかったから"
click at [720, 177] on textarea at bounding box center [716, 177] width 62 height 7
type textarea "あ"
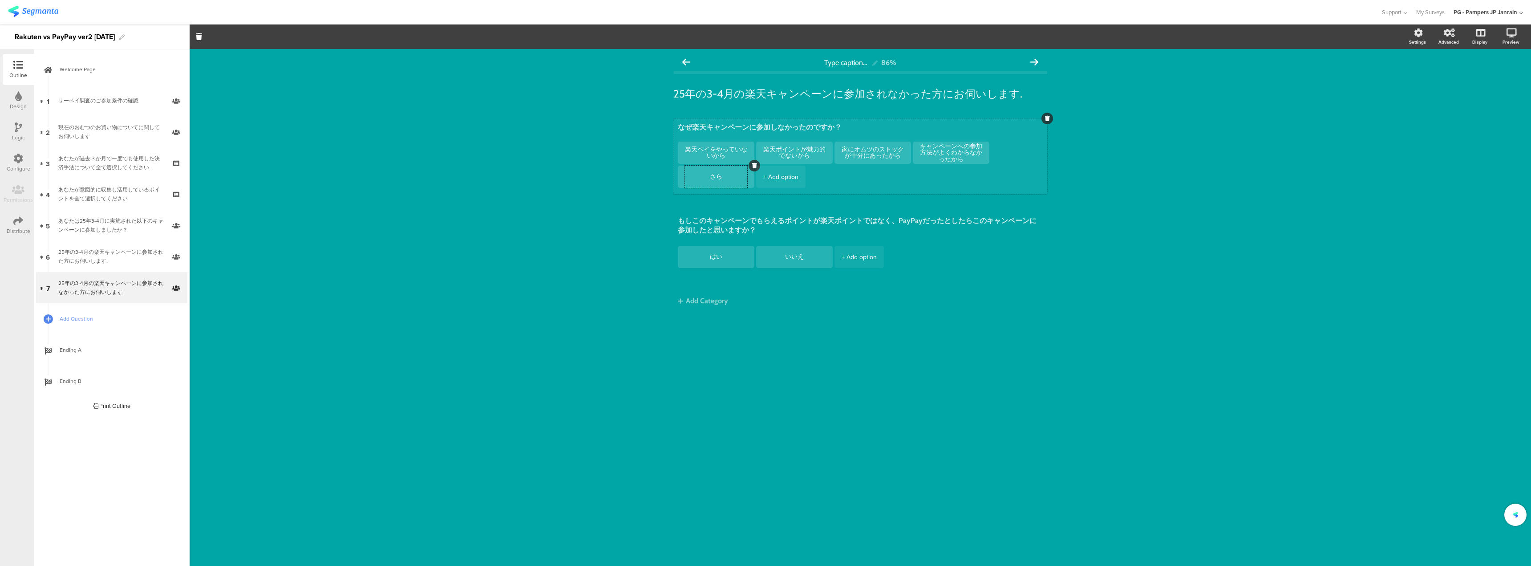
type textarea "さ"
type textarea "あ"
type textarea "パンパースを使っていないから"
click at [789, 175] on div "+ Add option" at bounding box center [780, 177] width 35 height 22
click at [801, 182] on div at bounding box center [794, 177] width 62 height 22
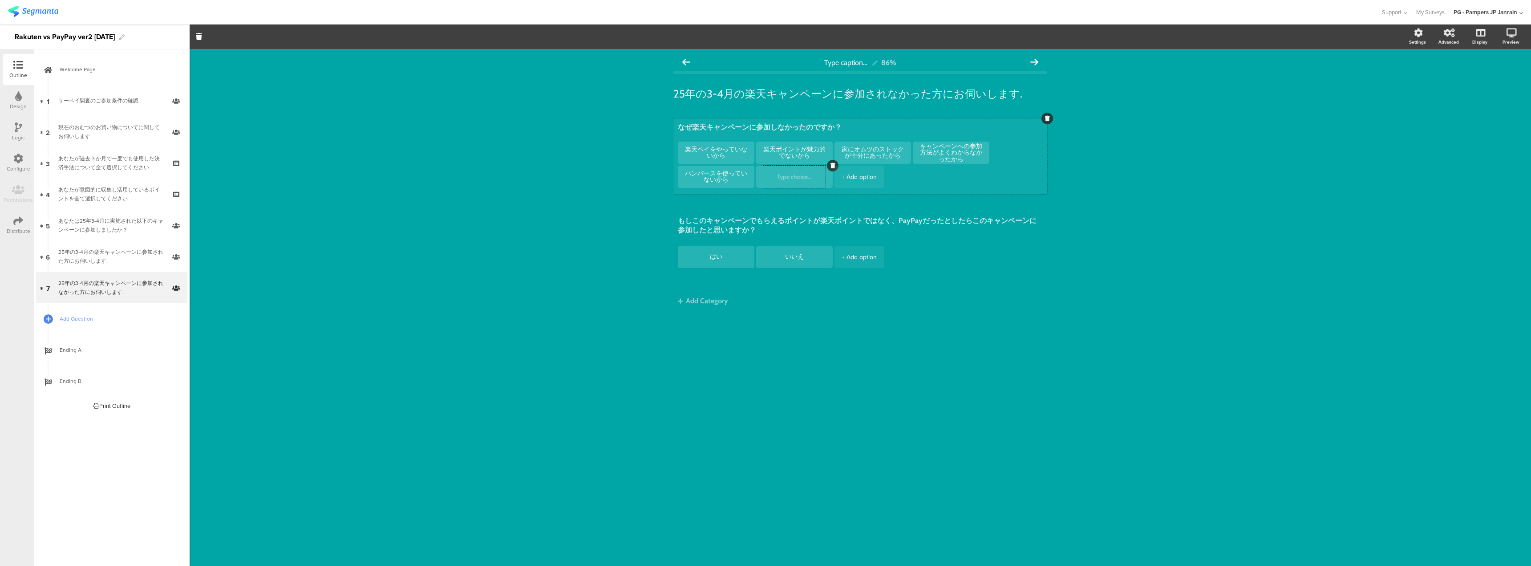
click at [801, 174] on textarea at bounding box center [794, 177] width 62 height 7
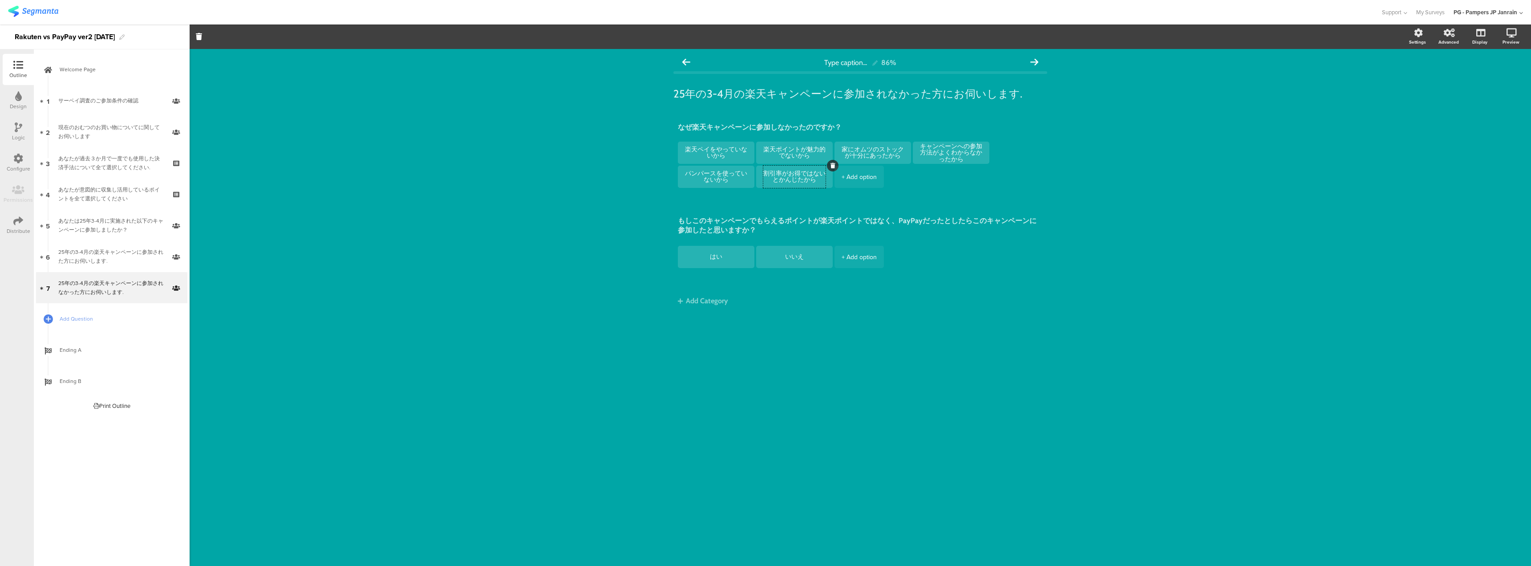
type textarea "割引率がお得ではないとかんじたから"
click at [1027, 352] on div "Type caption... 86% 25年の3-4月の楽天キャンペーンに参加されなかった方にお伺いします. 25年の3-4月の楽天キャンペーンに参加されな…" at bounding box center [860, 307] width 1341 height 517
drag, startPoint x: 1400, startPoint y: 31, endPoint x: 1405, endPoint y: 31, distance: 4.9
click at [1401, 31] on section "Settings Advanced Display Preview" at bounding box center [860, 36] width 1341 height 24
click at [1425, 34] on div "Settings" at bounding box center [1421, 37] width 31 height 22
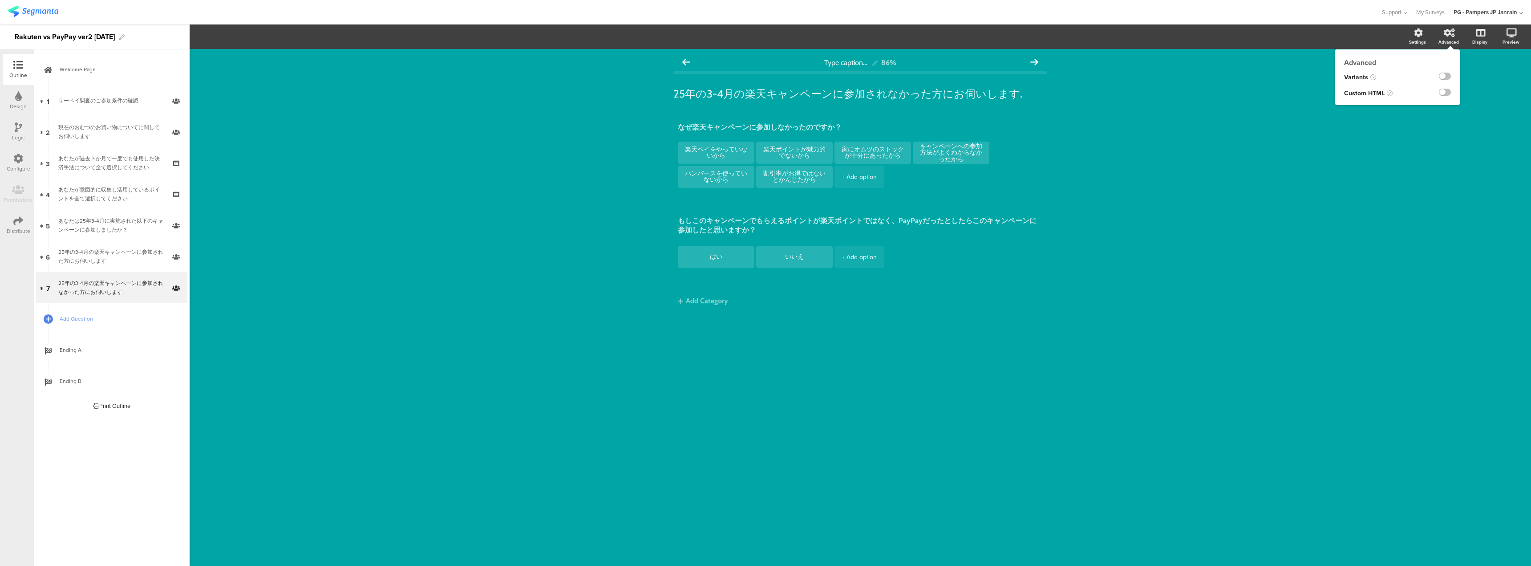
click at [1439, 32] on div "Advanced" at bounding box center [1452, 37] width 31 height 22
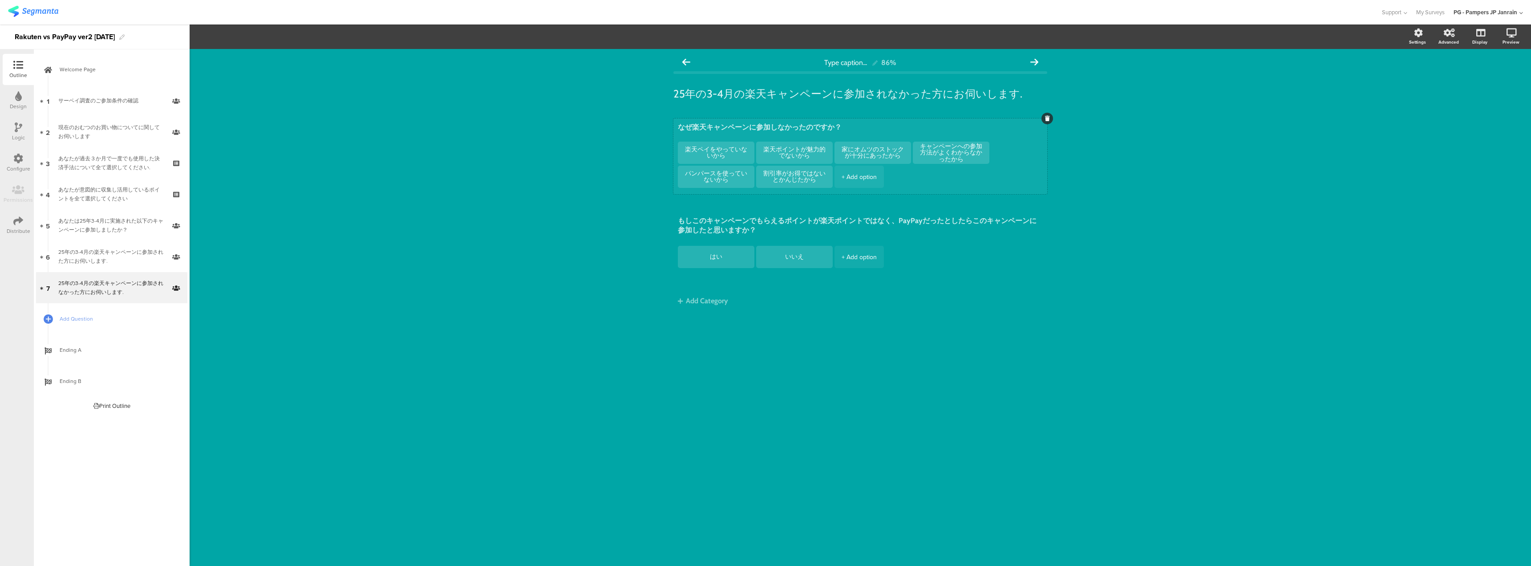
click at [850, 174] on div "+ Add option" at bounding box center [858, 177] width 35 height 22
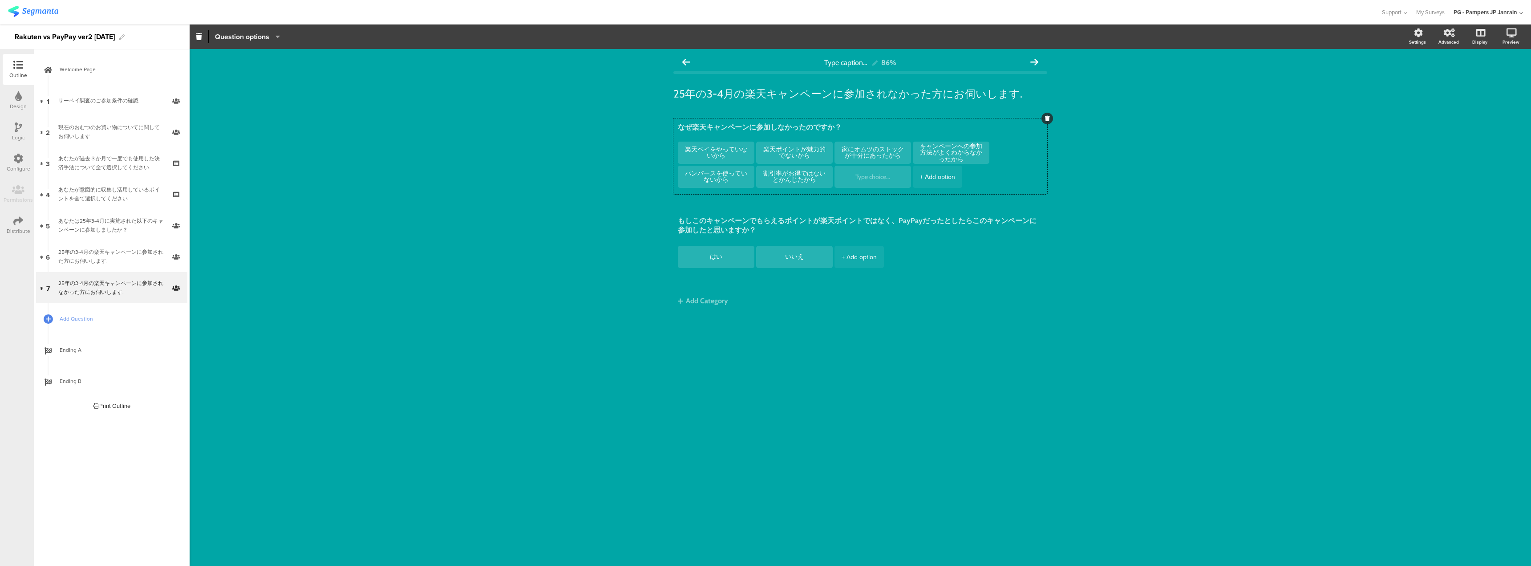
click at [268, 36] on span "Question options" at bounding box center [242, 37] width 54 height 10
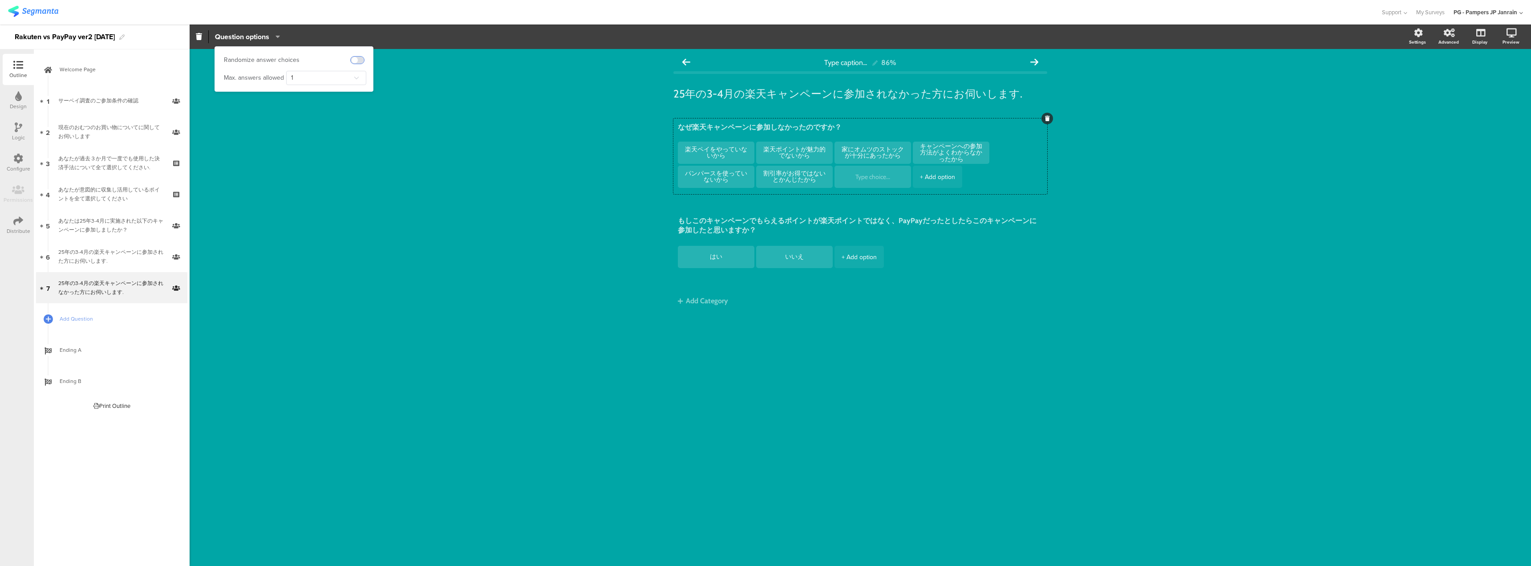
click at [360, 58] on span at bounding box center [357, 60] width 13 height 7
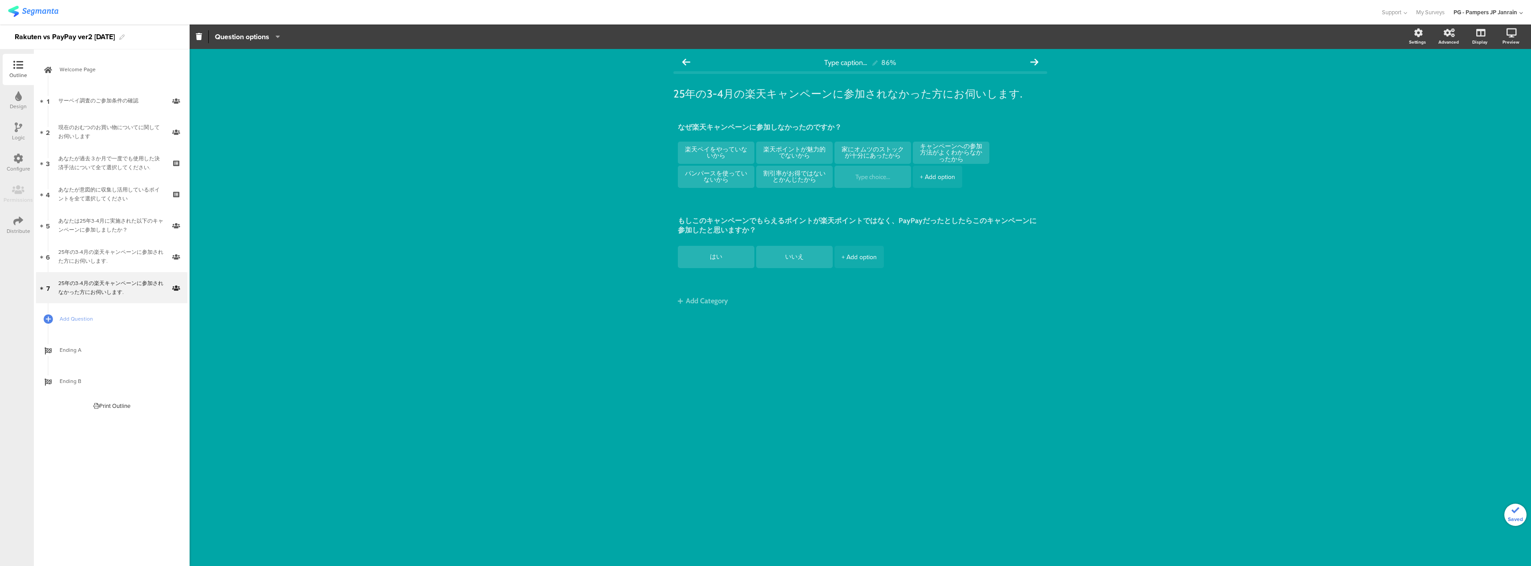
click at [408, 97] on div "Type caption... 86% 25年の3-4月の楽天キャンペーンに参加されなかった方にお伺いします. 25年の3-4月の楽天キャンペーンに参加されな…" at bounding box center [860, 307] width 1341 height 517
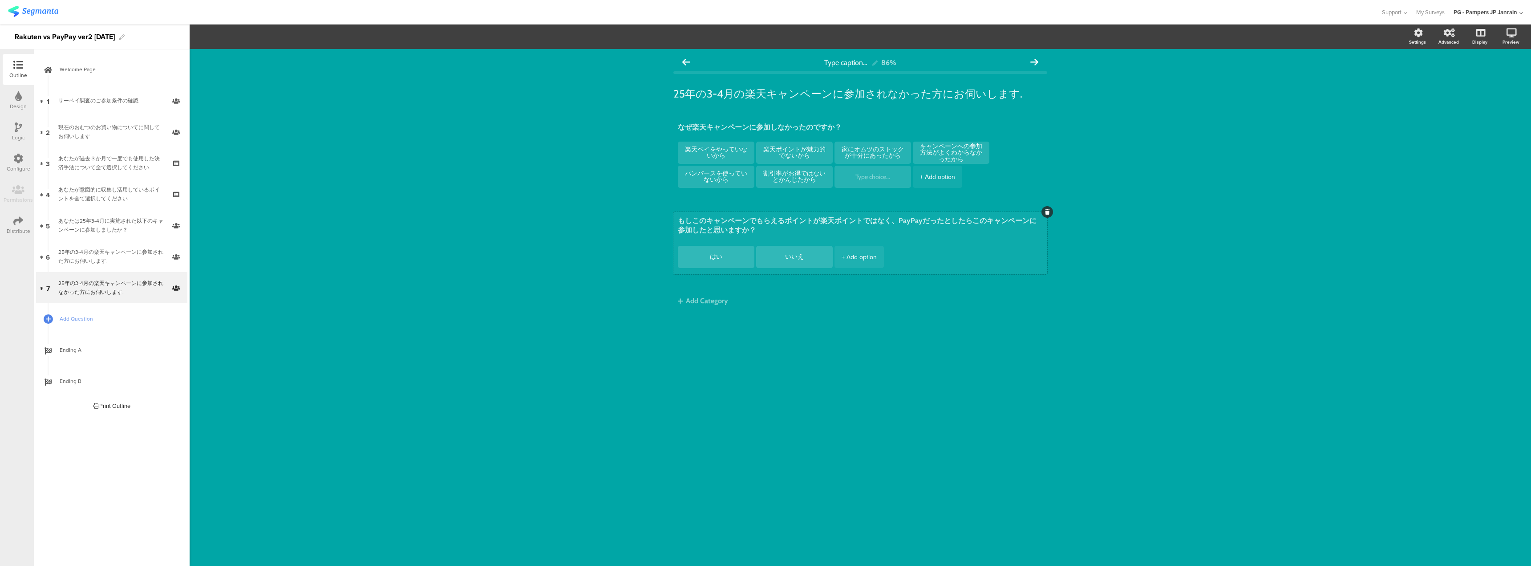
click at [741, 226] on textarea "もしこのキャンペーンでもらえるポイントが楽天ポイントではなく、PayPayだったとしたらこのキャンペーンに参加したと思いますか？" at bounding box center [860, 226] width 365 height 21
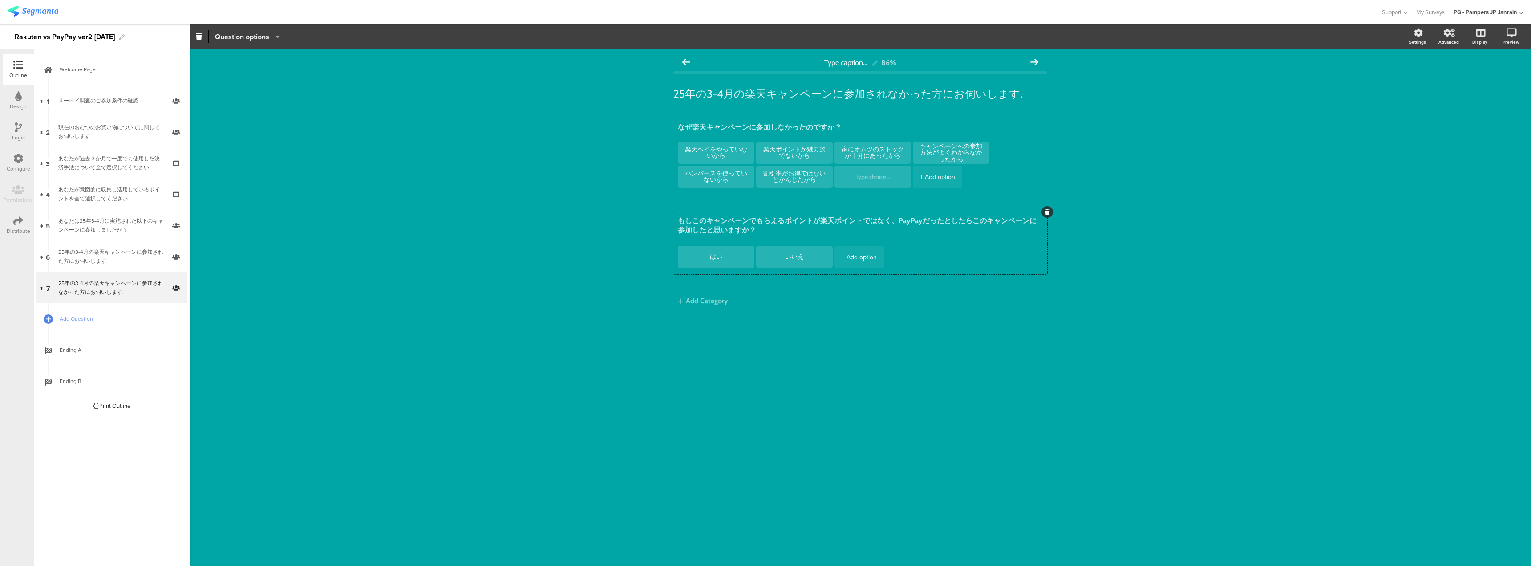
click at [266, 33] on span "Question options" at bounding box center [242, 37] width 54 height 10
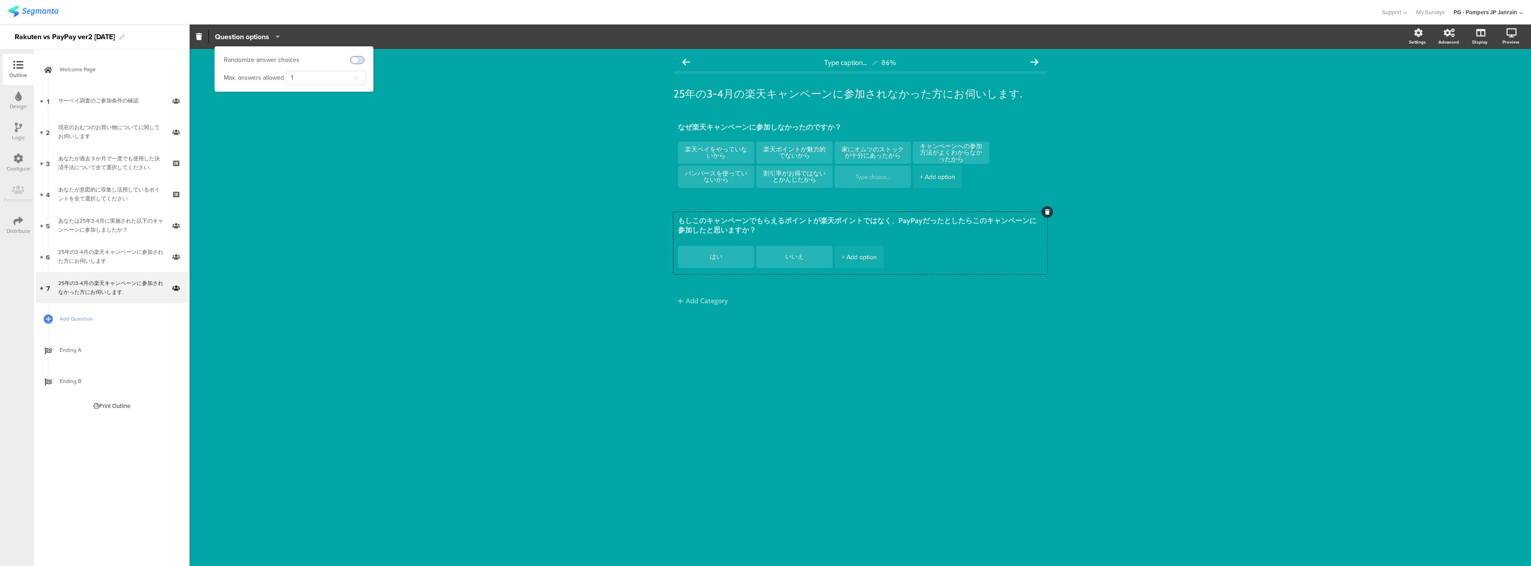
click at [357, 57] on span at bounding box center [357, 60] width 13 height 7
click at [531, 120] on div "Type caption... 86% 25年の3-4月の楽天キャンペーンに参加されなかった方にお伺いします. 25年の3-4月の楽天キャンペーンに参加されな…" at bounding box center [860, 307] width 1341 height 517
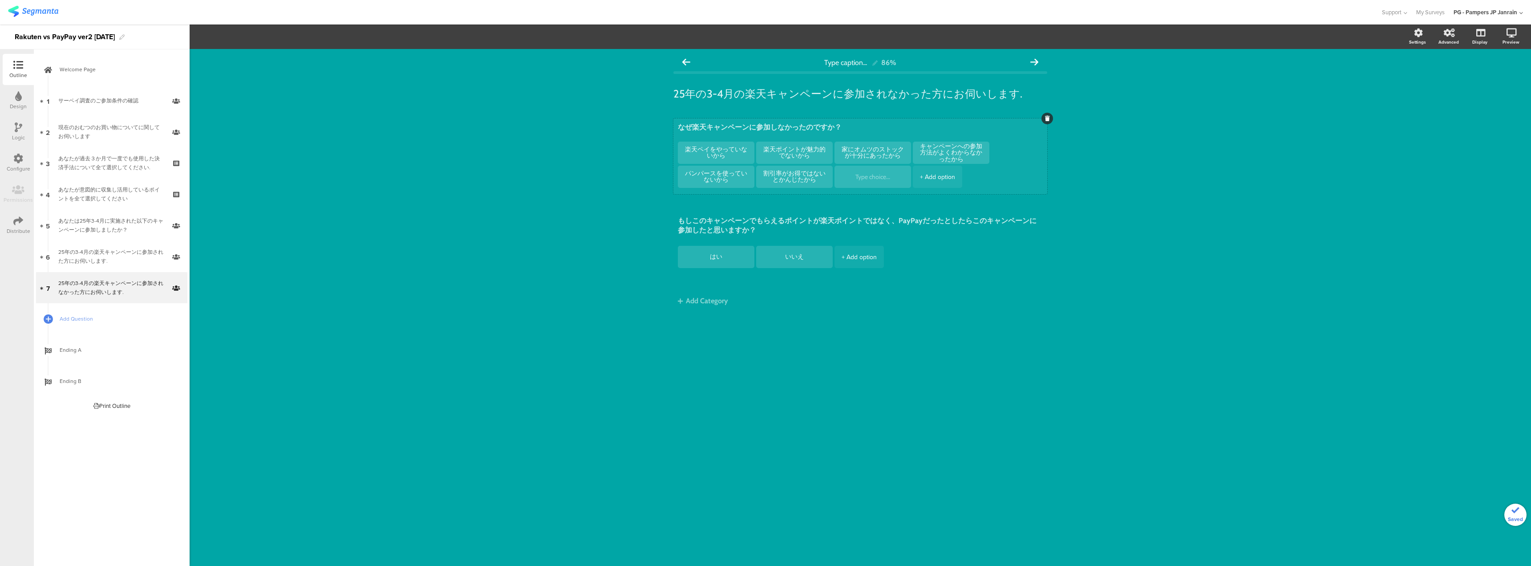
click at [906, 184] on li at bounding box center [872, 177] width 77 height 22
click at [911, 169] on div at bounding box center [911, 166] width 12 height 12
click at [858, 181] on div at bounding box center [872, 177] width 62 height 22
click at [866, 175] on textarea at bounding box center [872, 177] width 62 height 7
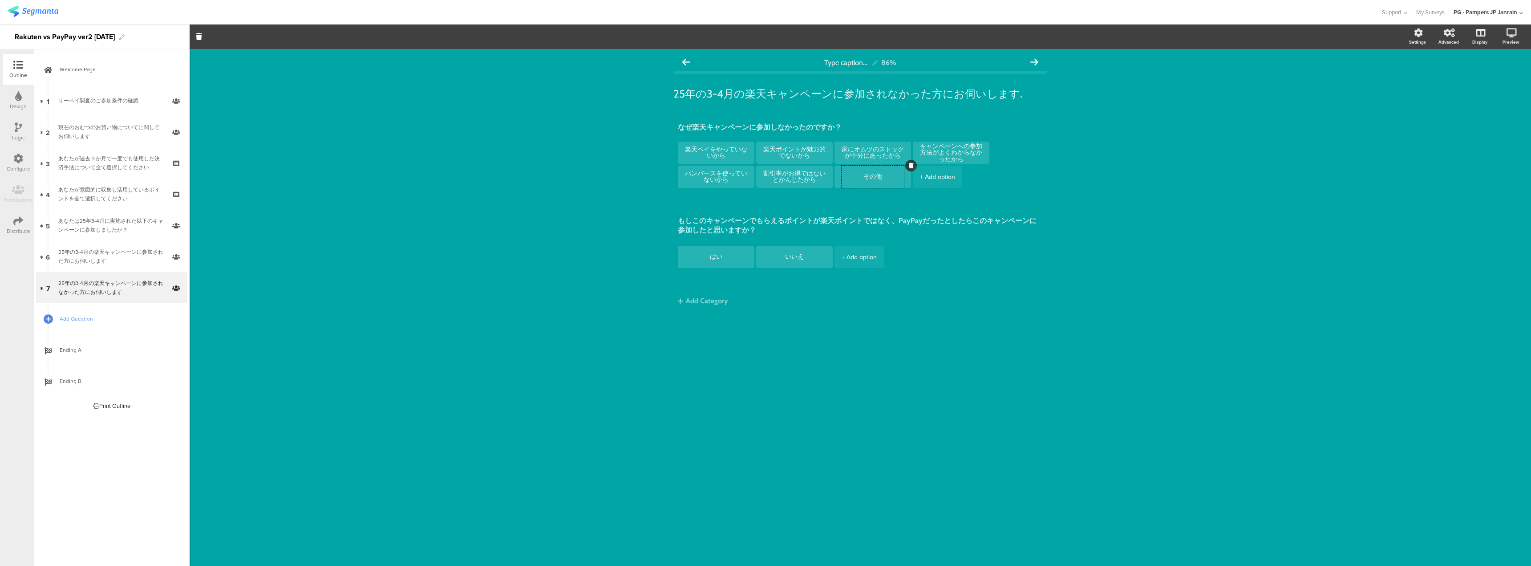
type textarea "その他"
drag, startPoint x: 817, startPoint y: 354, endPoint x: 768, endPoint y: 291, distance: 79.0
click at [816, 355] on div "Type caption... 86% 25年の3-4月の楽天キャンペーンに参加されなかった方にお伺いします. 25年の3-4月の楽天キャンペーンに参加されな…" at bounding box center [860, 307] width 1341 height 517
drag, startPoint x: 109, startPoint y: 110, endPoint x: 113, endPoint y: 118, distance: 9.0
click at [109, 110] on link "1 サーベイ調査のご参加条件の確認" at bounding box center [111, 100] width 151 height 31
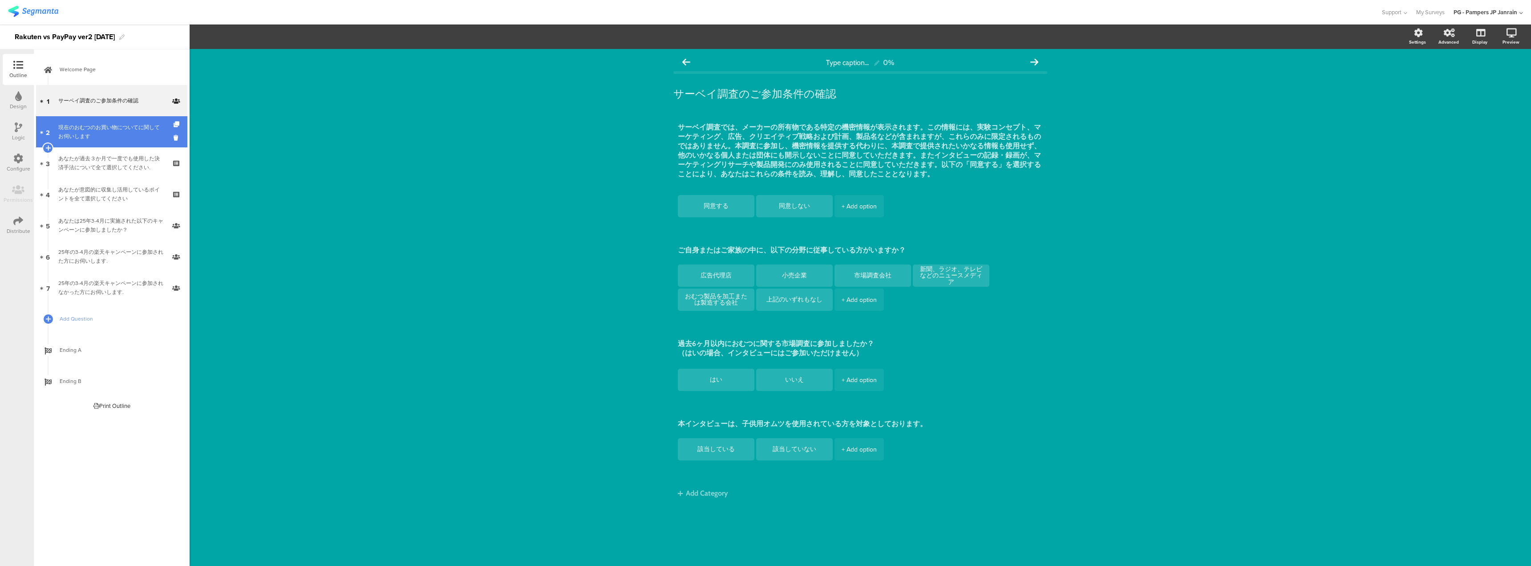
click at [114, 122] on link "2 現在のおむつのお買い物についてに関してお伺いします" at bounding box center [111, 131] width 151 height 31
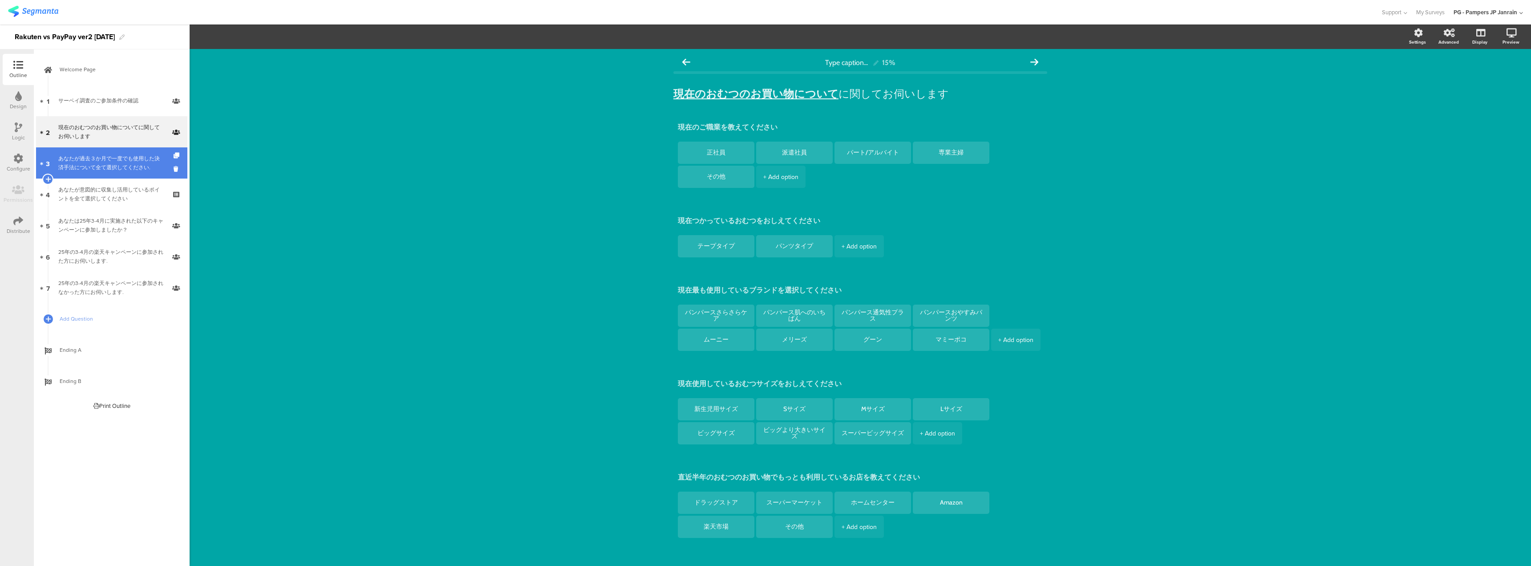
click at [111, 150] on link "3 あなたが過去３か月で一度でも使用した決済手法について全て選択してください." at bounding box center [111, 162] width 151 height 31
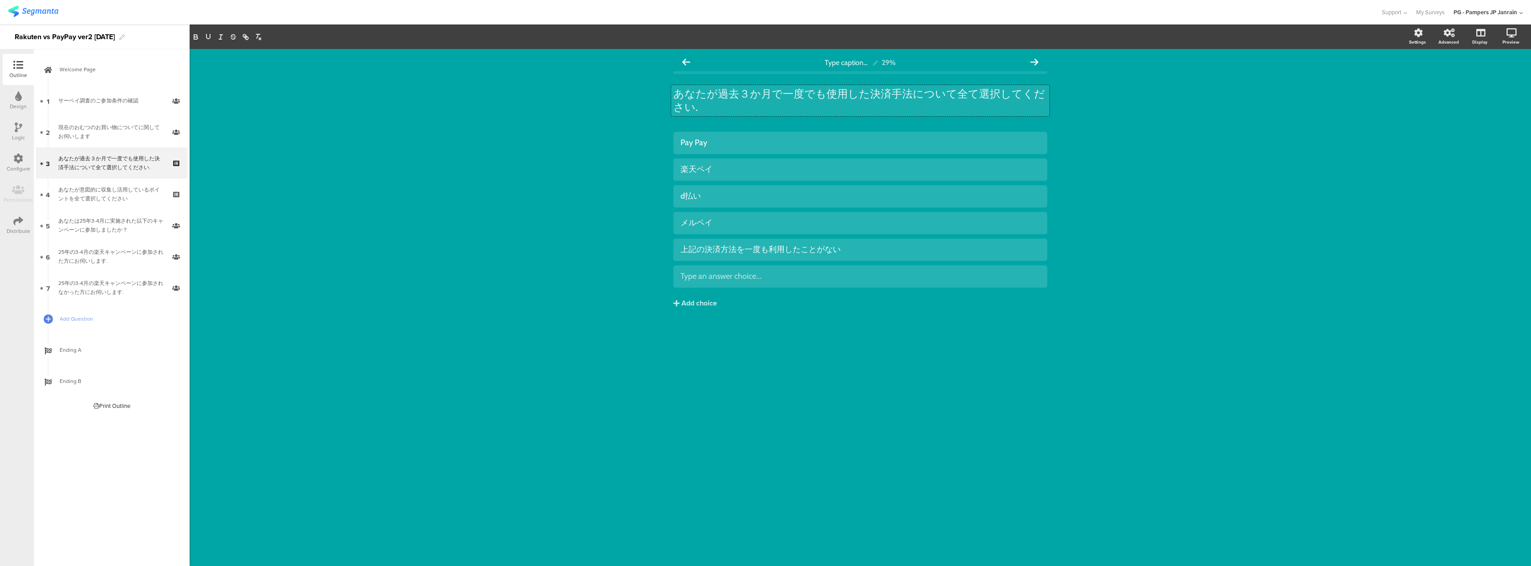
click at [822, 98] on div "あなたが過去３か月で一度でも使用した決済手法について全て選択してください. あなたが過去３か月で一度でも使用した決済手法について全て選択してください. あなた…" at bounding box center [860, 100] width 378 height 31
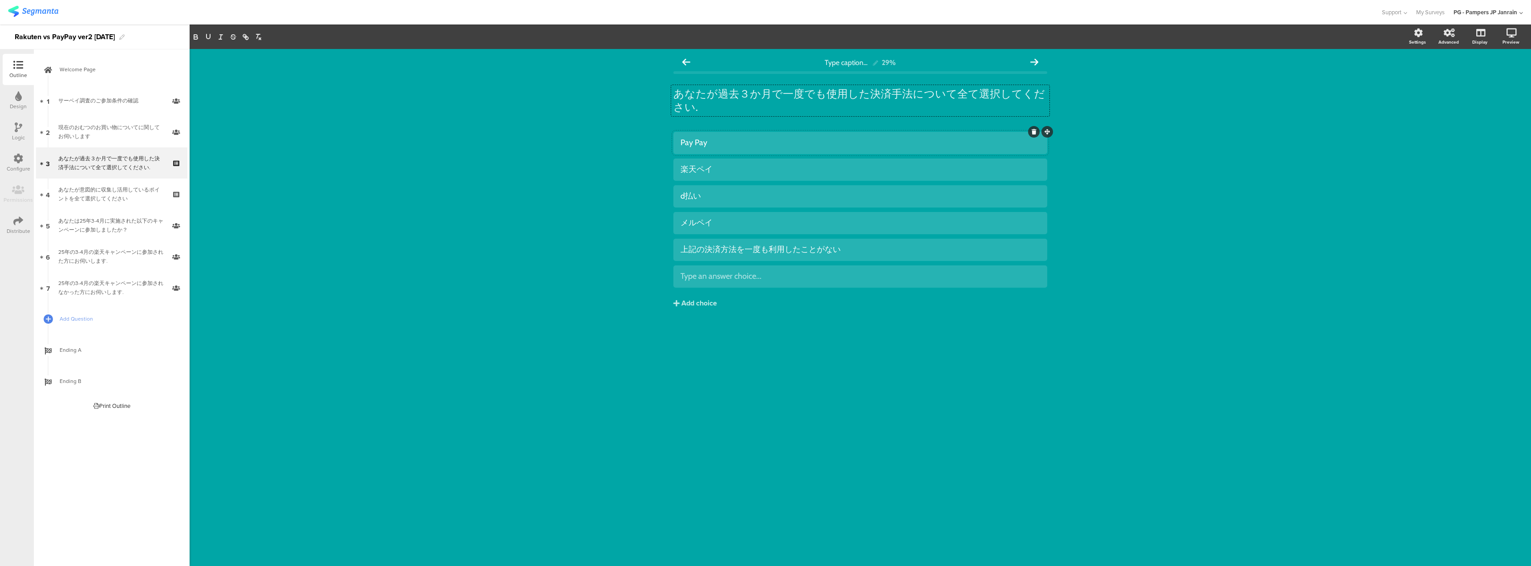
click at [789, 135] on div at bounding box center [860, 143] width 374 height 22
click at [750, 95] on div "あなたが過去３か月で一度でも使用した決済手法について全て選択してください. あなたが過去３か月で一度でも使用した決済手法について全て選択してください." at bounding box center [860, 100] width 378 height 31
click at [741, 141] on div "Pay Pay" at bounding box center [860, 143] width 360 height 10
click at [224, 31] on button "Choice options" at bounding box center [243, 36] width 59 height 19
click at [419, 87] on div "Type caption... 29% あなたが過去３か月で一度でも使用した決済手法について全て選択してください. あなたが過去３か月で一度でも使用した決済手…" at bounding box center [860, 307] width 1341 height 517
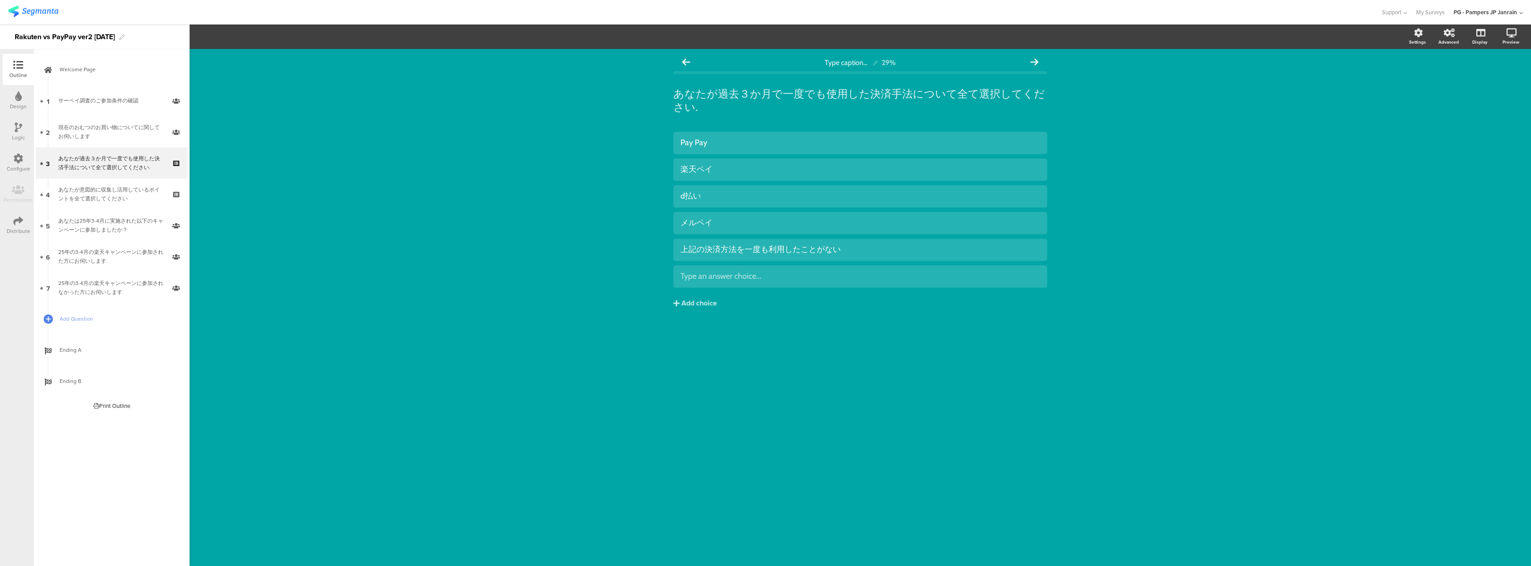
click at [754, 80] on div "あなたが過去３か月で一度でも使用した決済手法について全て選択してください. あなたが過去３か月で一度でも使用した決済手法について全て選択してください." at bounding box center [860, 100] width 374 height 44
click at [752, 89] on div "あなたが過去３か月で一度でも使用した決済手法について全て選択してください. あなたが過去３か月で一度でも使用した決済手法について全て選択してください." at bounding box center [860, 100] width 378 height 31
click at [895, 161] on div at bounding box center [860, 169] width 374 height 22
click at [781, 232] on div at bounding box center [860, 223] width 374 height 22
click at [840, 261] on div "Pay Pay 楽天ペイ d払い メルペイ" at bounding box center [860, 210] width 374 height 156
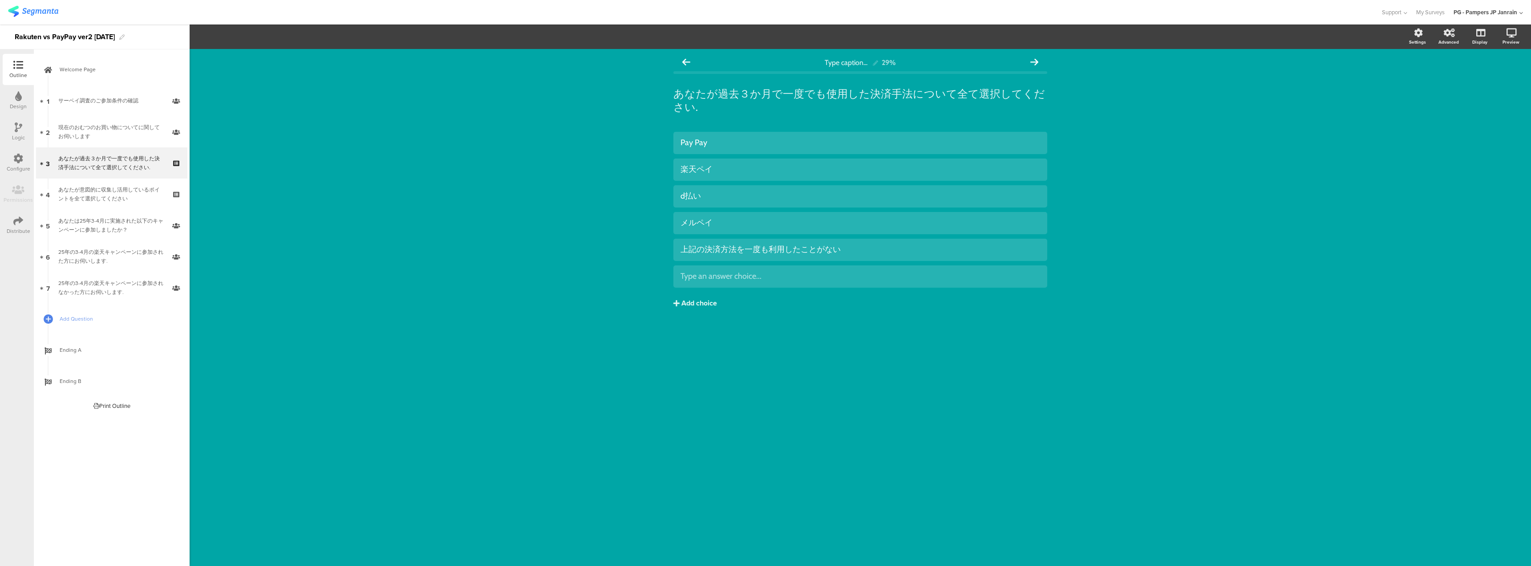
click at [699, 296] on button "Add choice" at bounding box center [860, 303] width 374 height 22
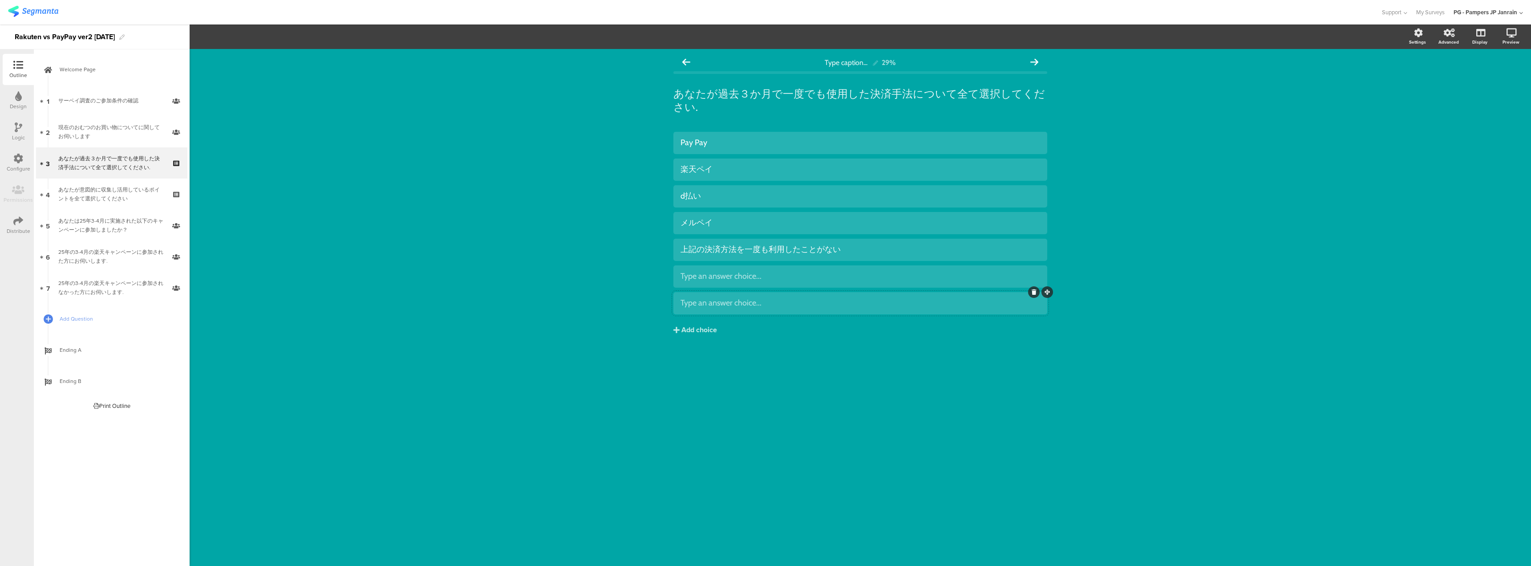
click at [1036, 291] on icon at bounding box center [1033, 291] width 5 height 5
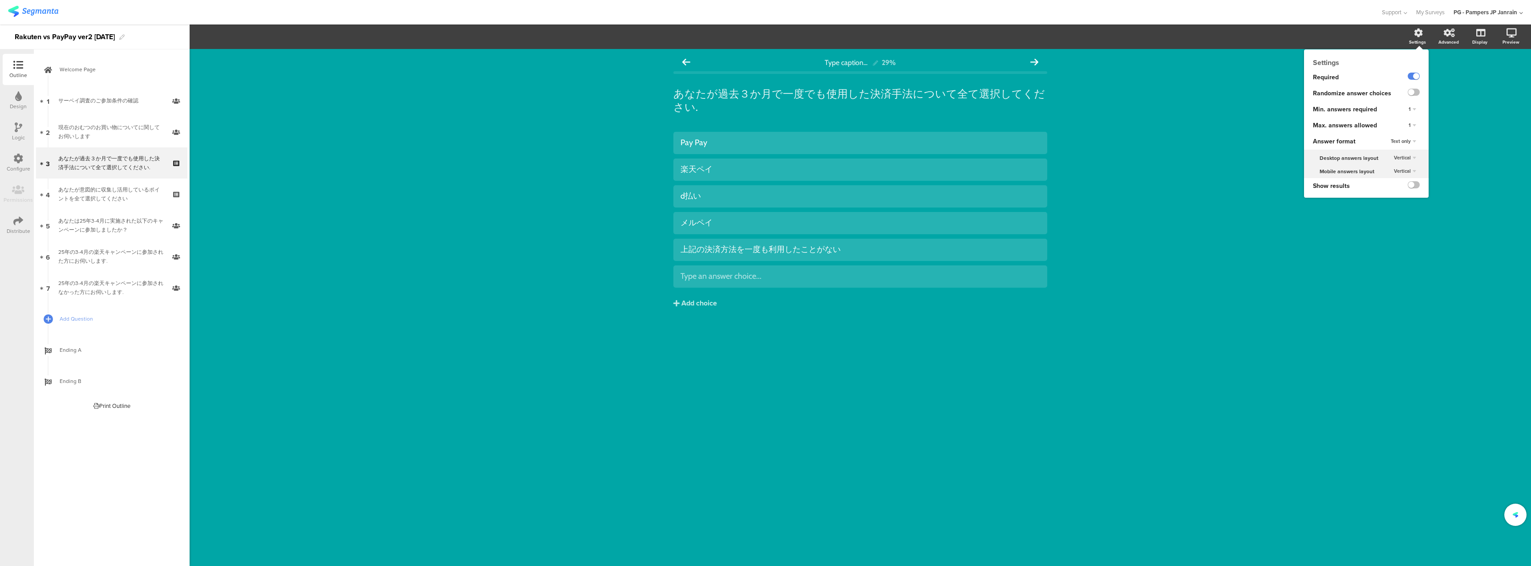
click at [1417, 40] on div "Settings" at bounding box center [1417, 42] width 17 height 7
click at [1412, 91] on label at bounding box center [1413, 92] width 12 height 7
click at [0, 0] on input "checkbox" at bounding box center [0, 0] width 0 height 0
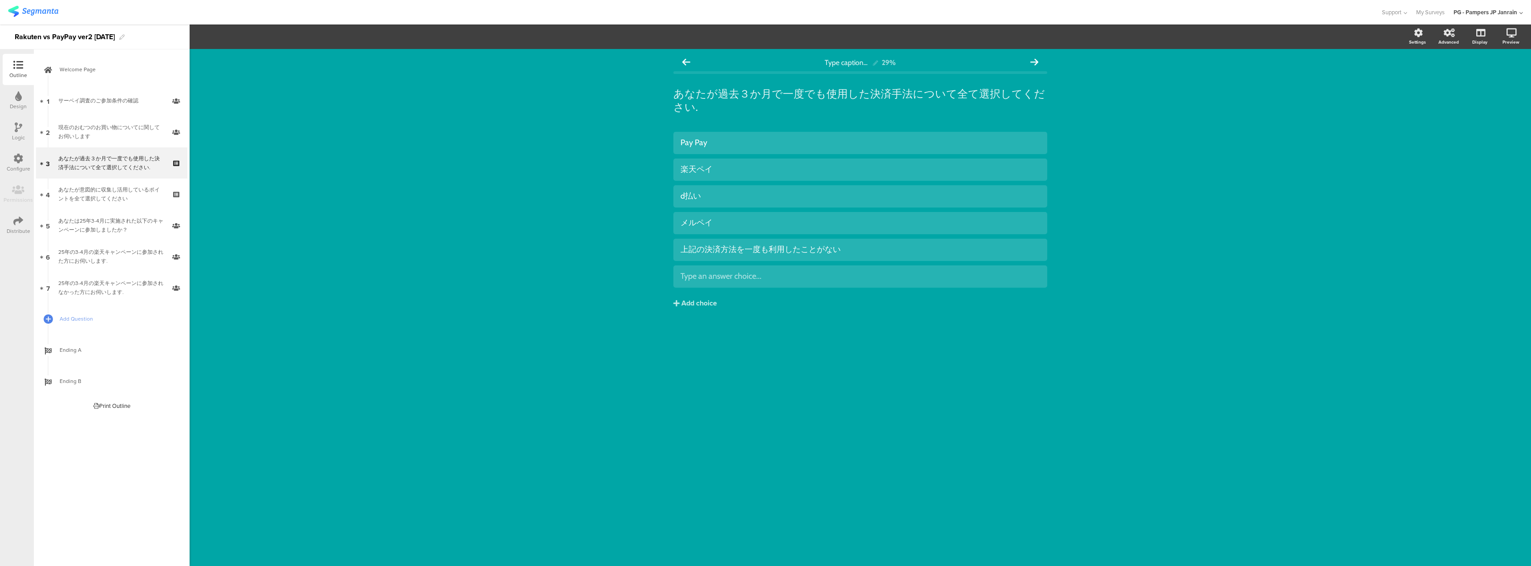
click at [991, 365] on div "Type caption... 29% あなたが過去３か月で一度でも使用した決済手法について全て選択してください. あなたが過去３か月で一度でも使用した決済手…" at bounding box center [860, 307] width 1341 height 517
click at [1037, 266] on div at bounding box center [1034, 265] width 12 height 12
click at [1029, 263] on div at bounding box center [1034, 265] width 12 height 12
click at [775, 441] on div "Type caption... 29% あなたが過去３か月で一度でも使用した決済手法について全て選択してください. あなたが過去３か月で一度でも使用した決済手…" at bounding box center [860, 307] width 1341 height 517
click at [1033, 264] on icon at bounding box center [1033, 265] width 5 height 5
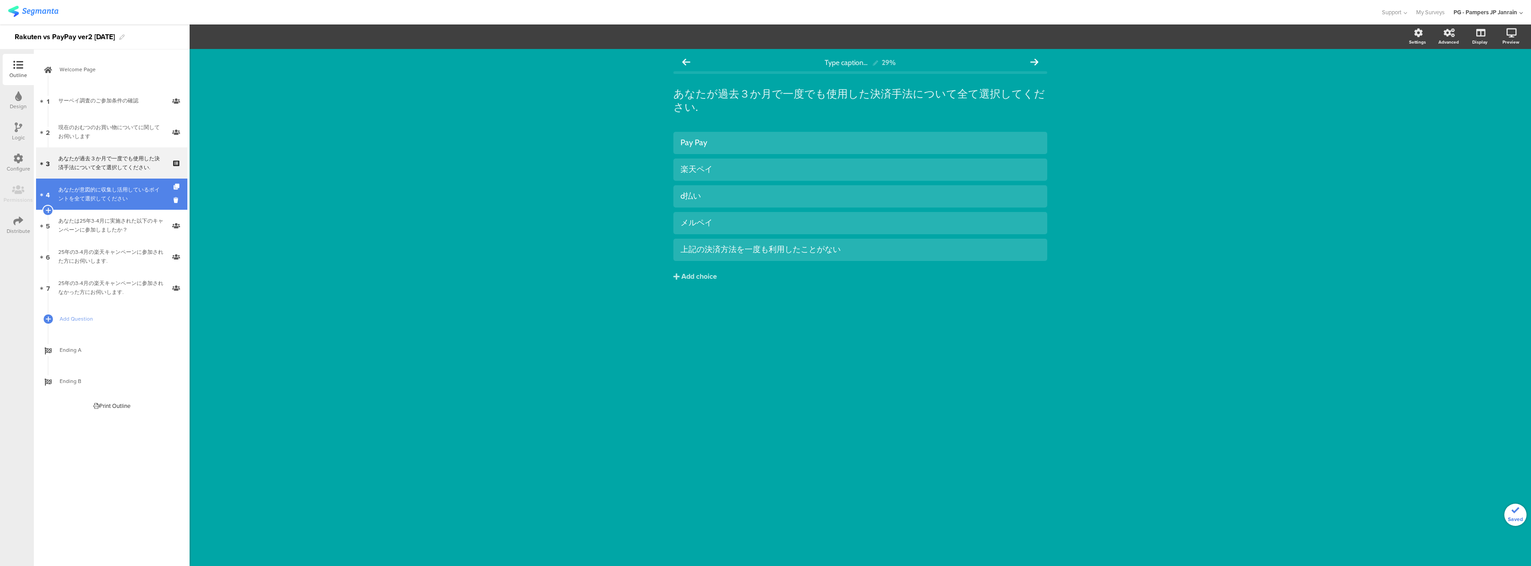
click at [107, 195] on div "あなたが意図的に収集し活用しているポイントを全て選択してください" at bounding box center [111, 194] width 106 height 18
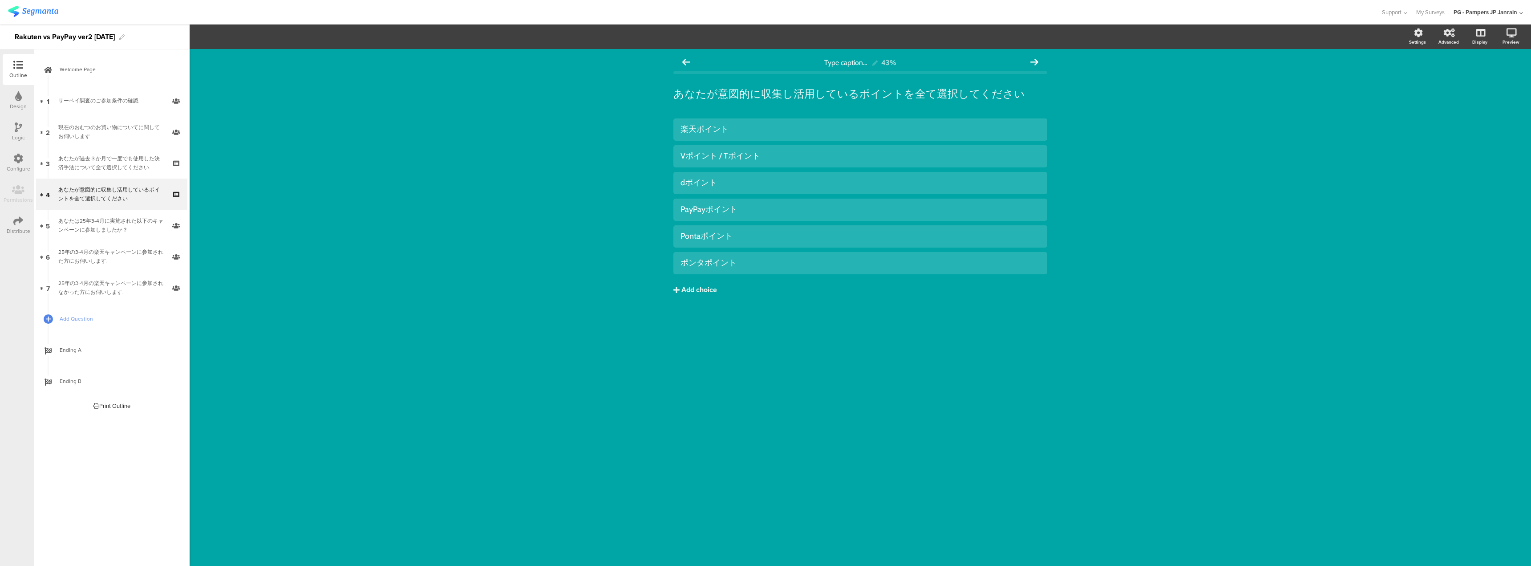
click at [724, 292] on button "Add choice" at bounding box center [860, 290] width 374 height 22
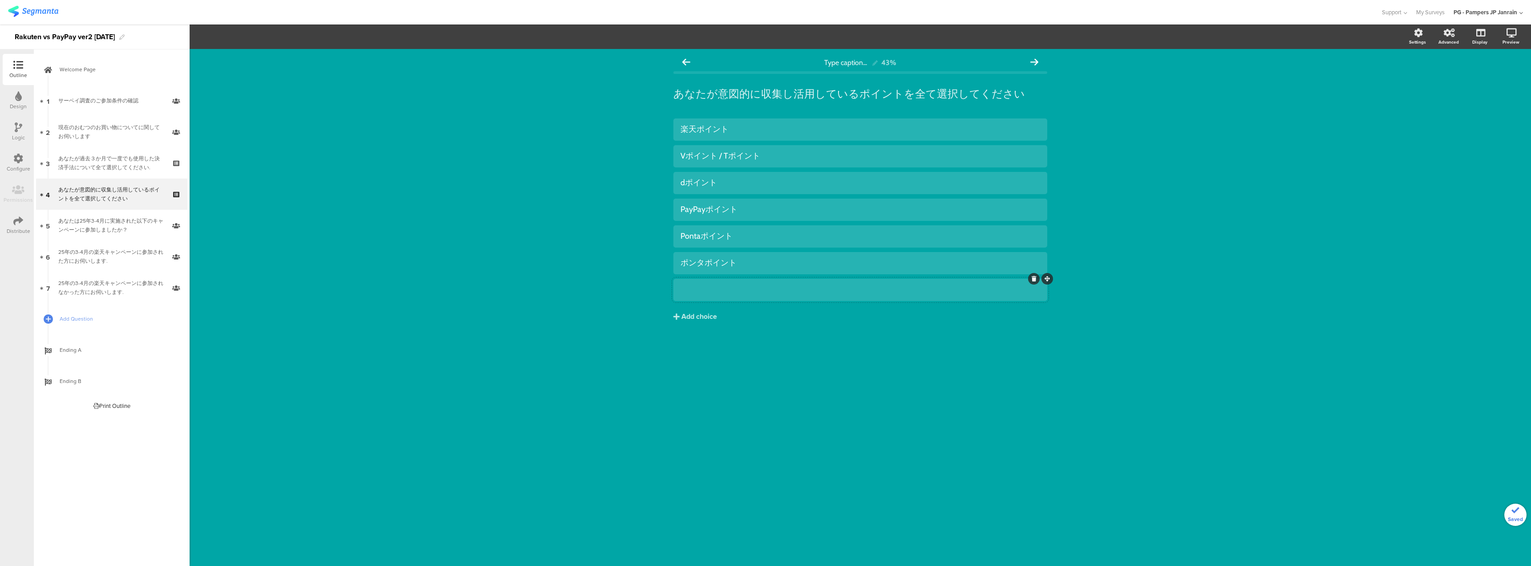
click at [716, 295] on div at bounding box center [860, 289] width 360 height 15
click at [715, 352] on div "楽天ポイント Vポイント / Tポイント dポイント" at bounding box center [860, 238] width 374 height 240
click at [1206, 137] on div "Type caption... 43% あなたが意図的に収集し活用しているポイントを全て選択してください あなたが意図的に収集し活用しているポイントを全て選択…" at bounding box center [860, 307] width 1341 height 517
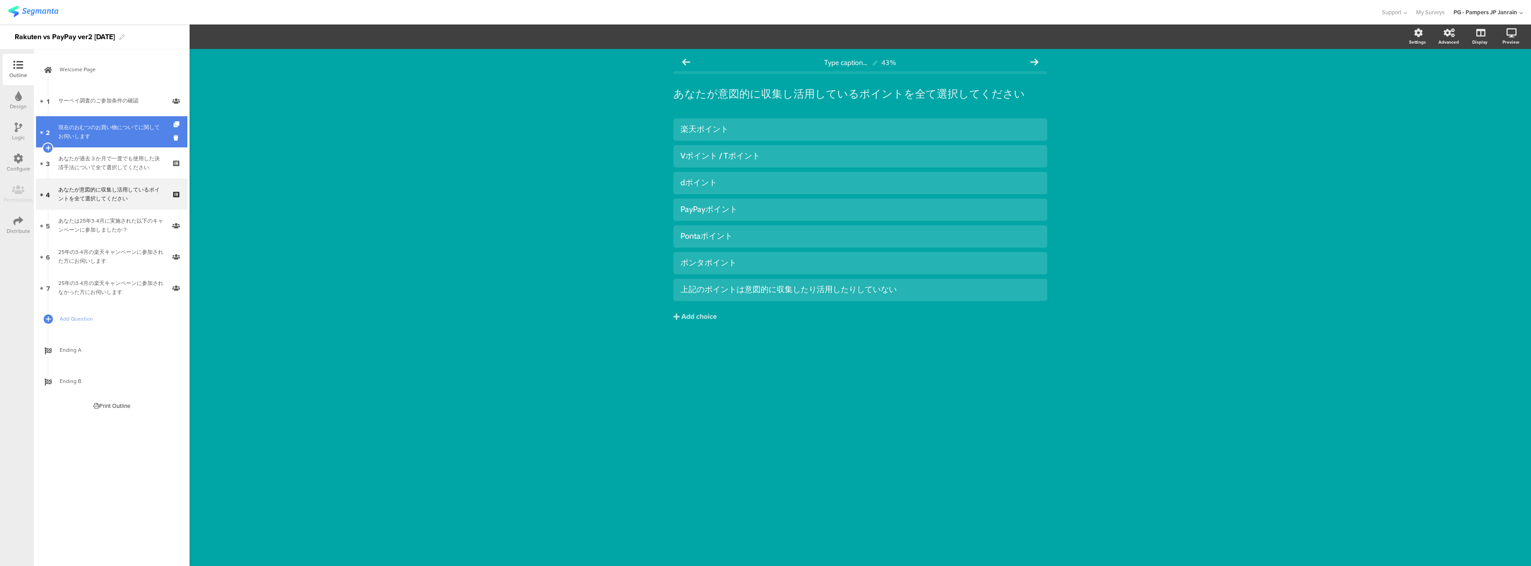
drag, startPoint x: 106, startPoint y: 136, endPoint x: 104, endPoint y: 145, distance: 9.2
click at [106, 136] on div "現在のおむつのお買い物についてに関してお伺いします" at bounding box center [111, 132] width 106 height 18
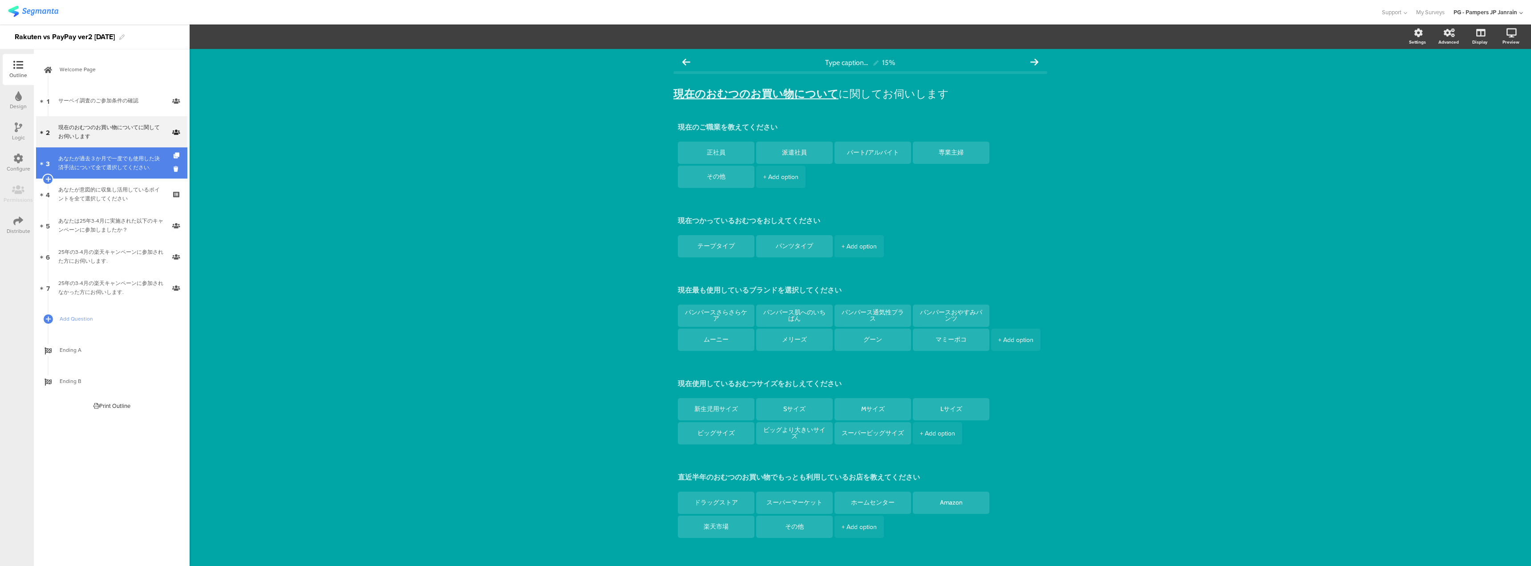
click at [102, 150] on link "3 あなたが過去３か月で一度でも使用した決済手法について全て選択してください." at bounding box center [111, 162] width 151 height 31
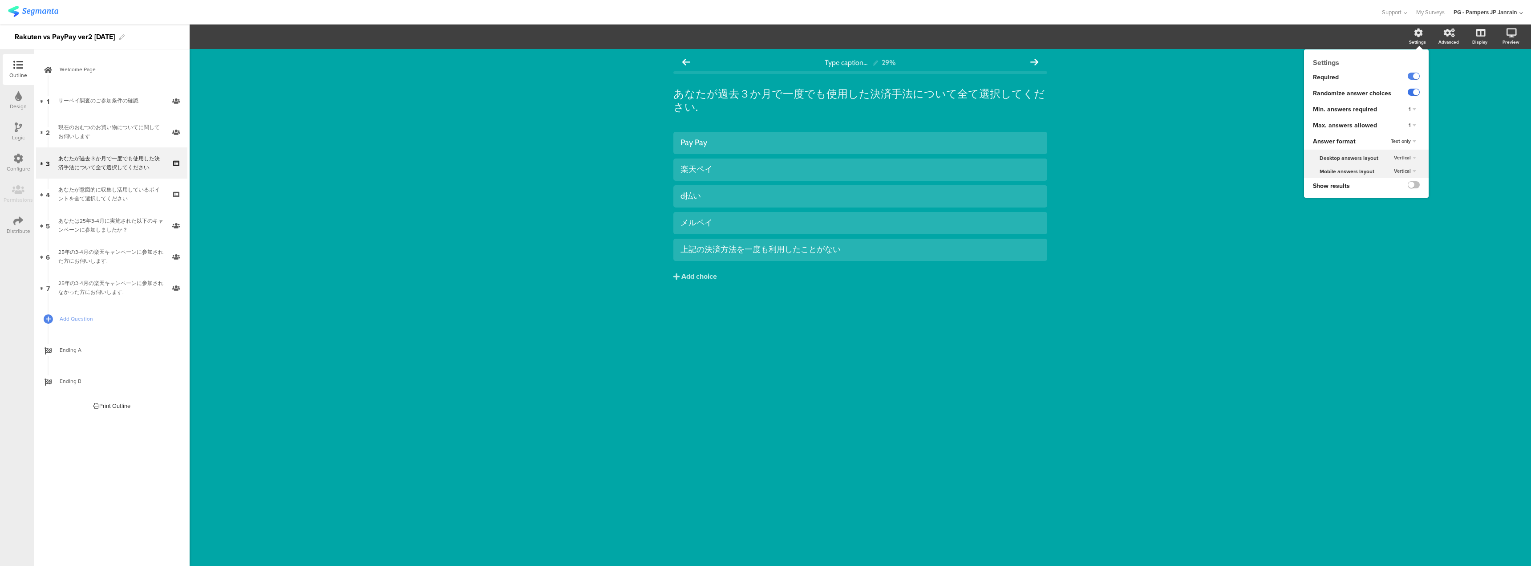
click at [1412, 90] on label at bounding box center [1413, 92] width 12 height 7
click at [0, 0] on input "checkbox" at bounding box center [0, 0] width 0 height 0
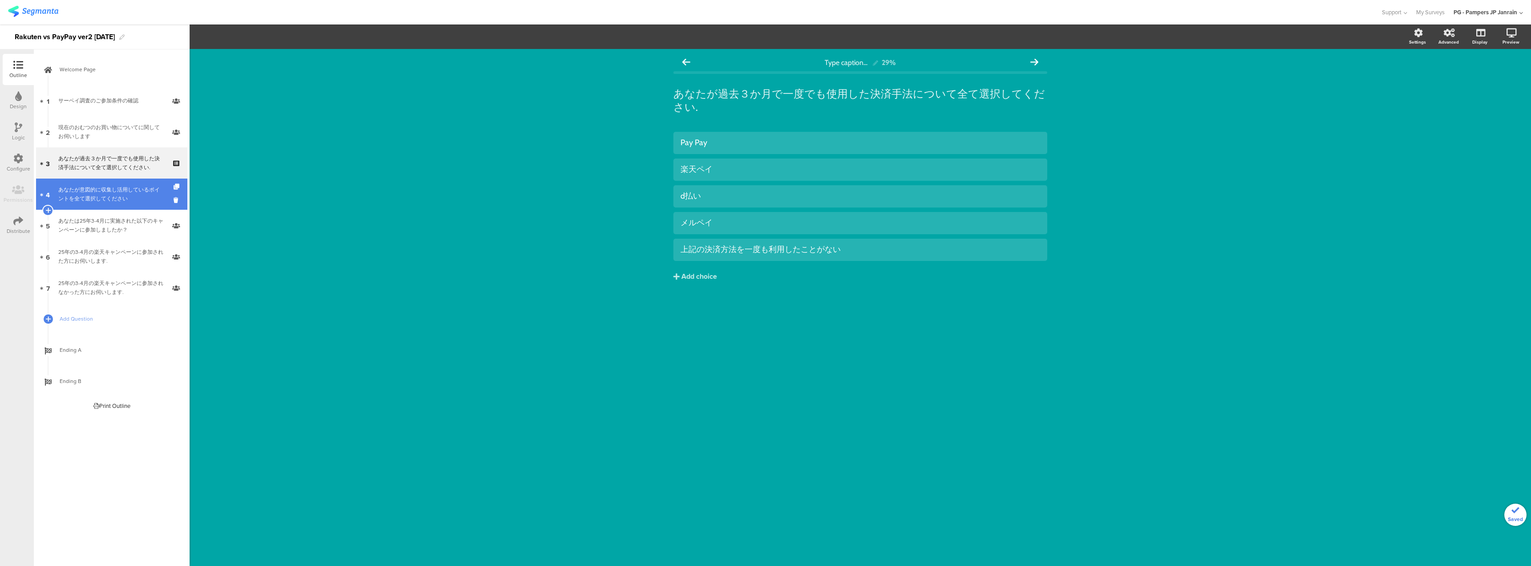
click at [133, 183] on link "4 あなたが意図的に収集し活用しているポイントを全て選択してください" at bounding box center [111, 193] width 151 height 31
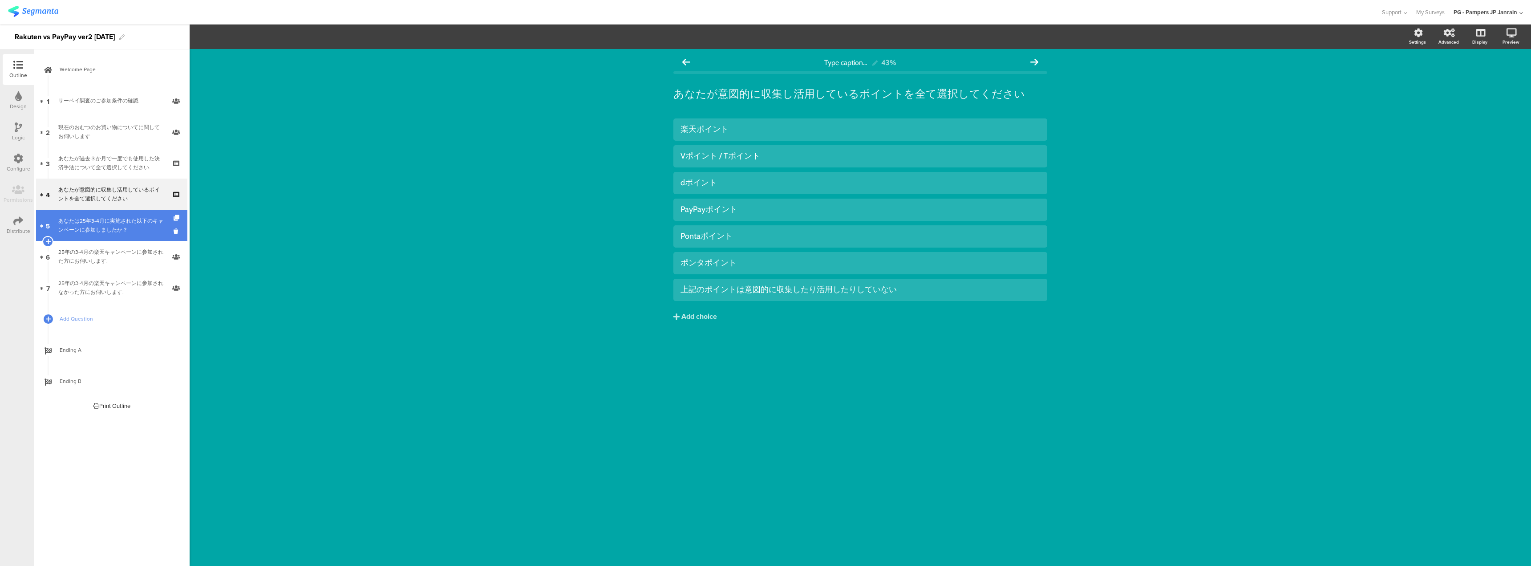
click at [116, 221] on div "あなたは25年3-4月に実施された以下のキャンペーンに参加しましたか？" at bounding box center [111, 225] width 106 height 18
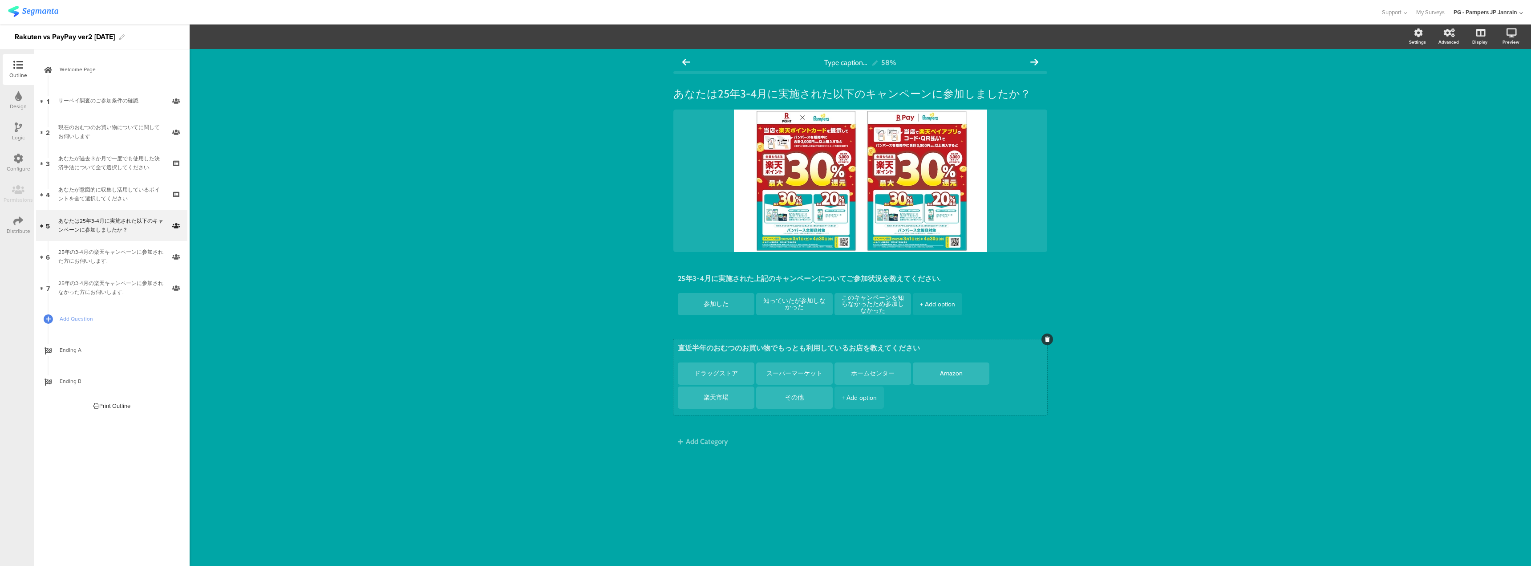
click at [1043, 337] on div at bounding box center [1047, 339] width 12 height 12
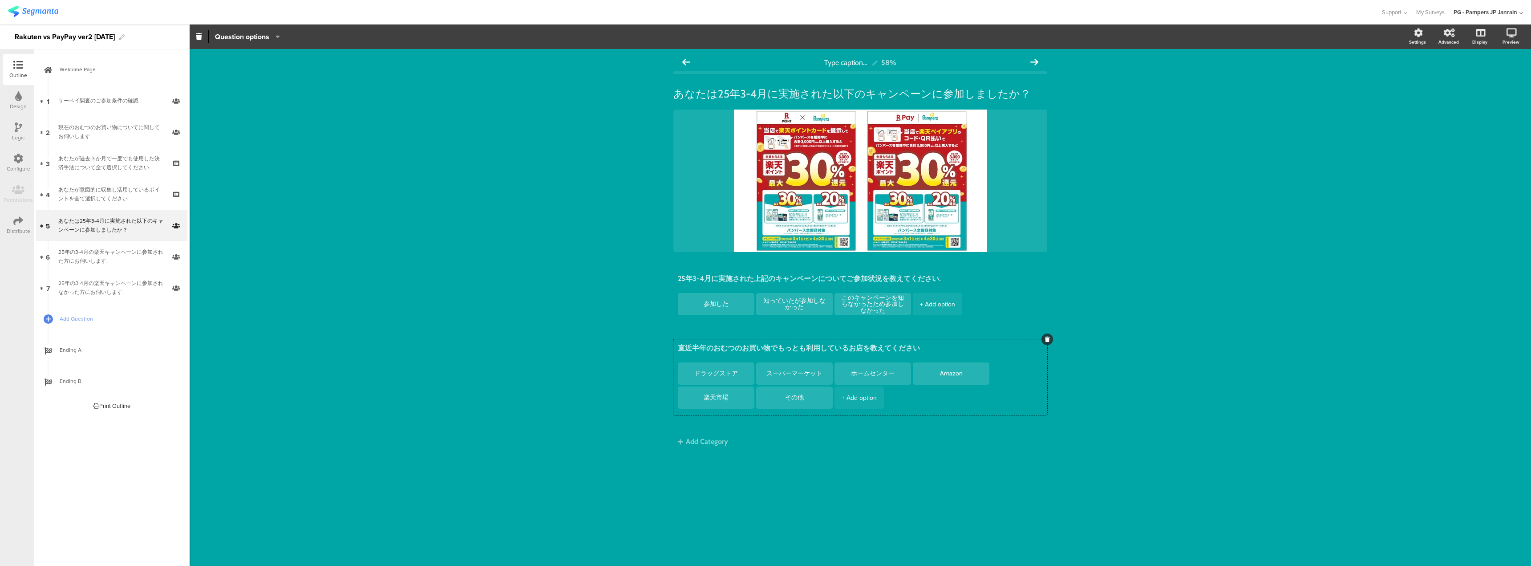
click at [1049, 333] on div "Type caption... 58% あなたは25年3-4月に実施された以下のキャンペーンに参加しましたか？ あなたは25年3-4月に実施された以下のキャン…" at bounding box center [860, 267] width 392 height 437
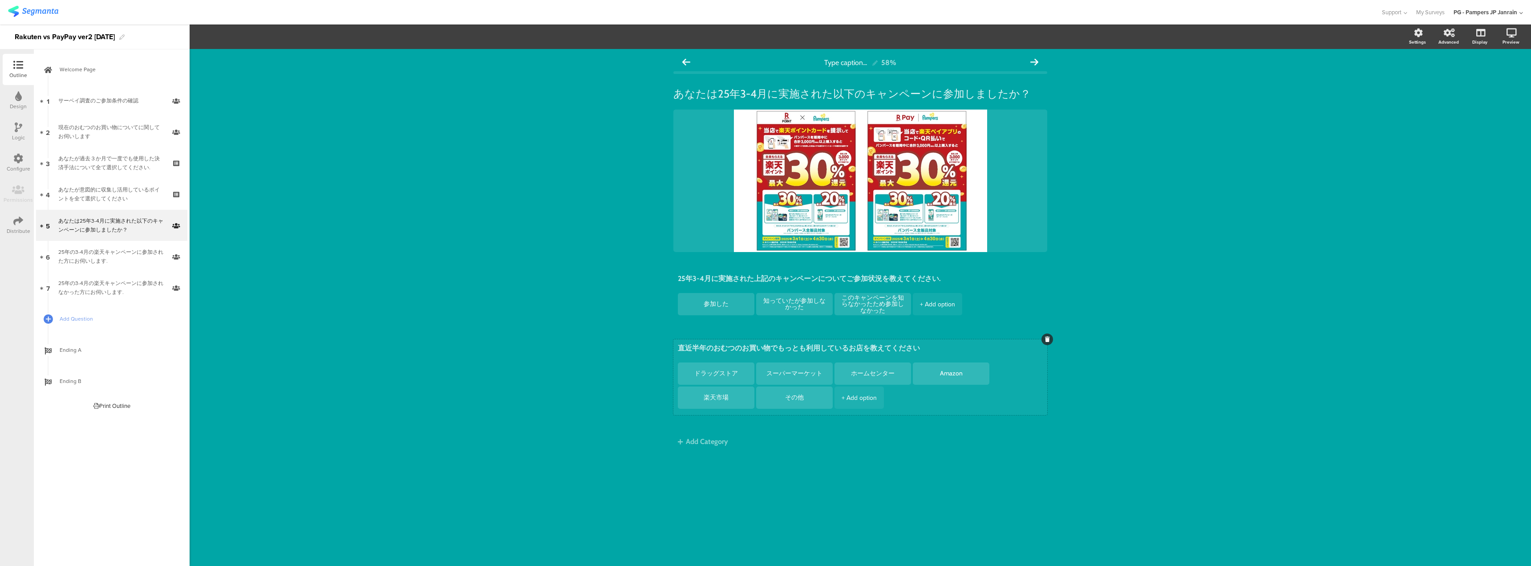
click at [1042, 336] on div at bounding box center [1047, 339] width 12 height 12
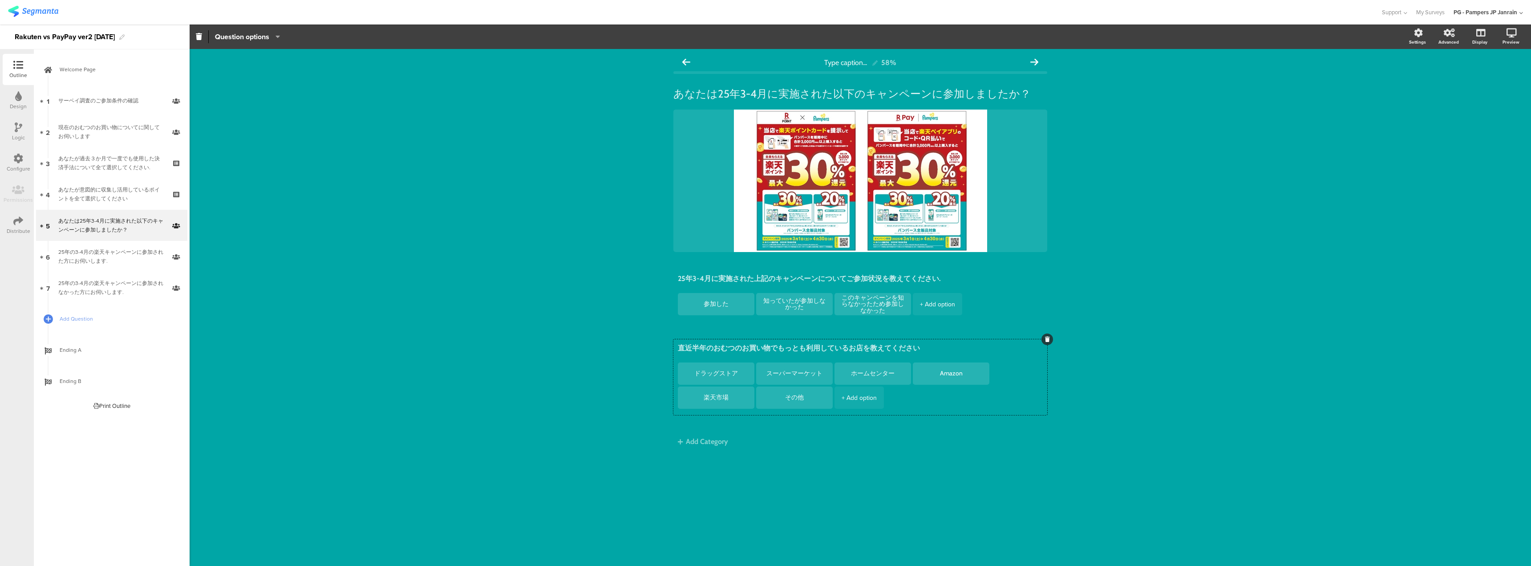
click at [1047, 336] on div at bounding box center [1047, 339] width 12 height 12
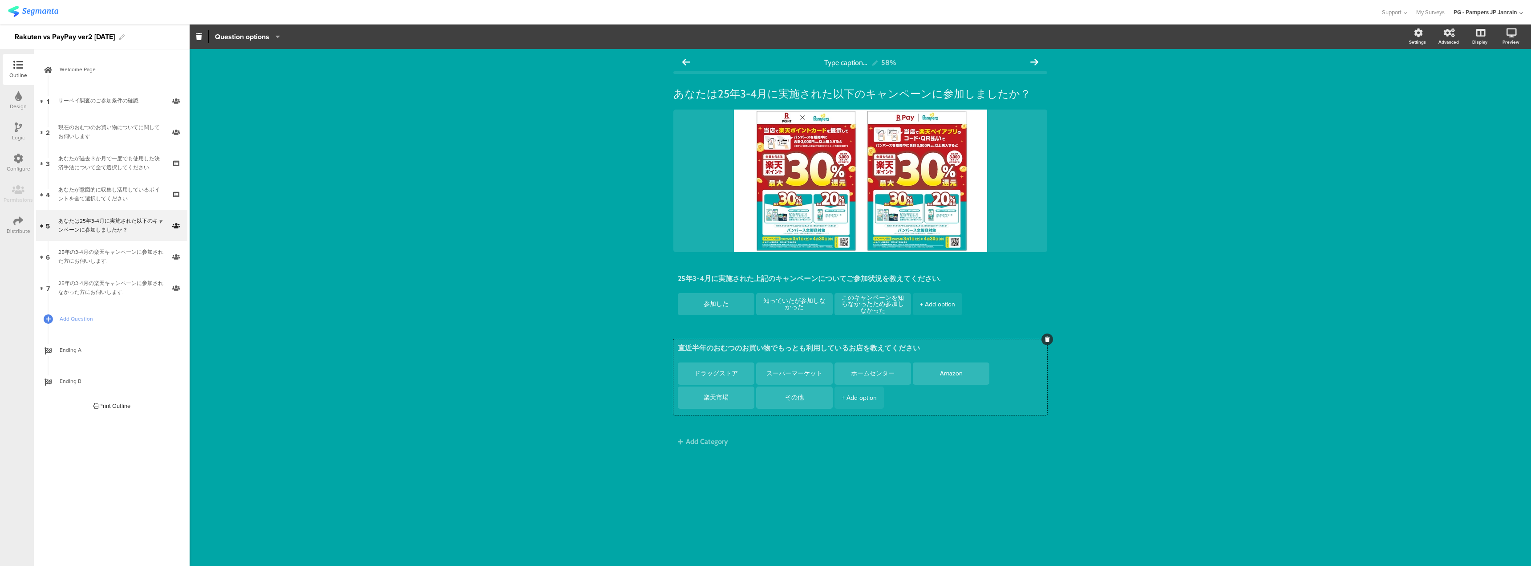
click at [1049, 339] on icon at bounding box center [1047, 338] width 5 height 5
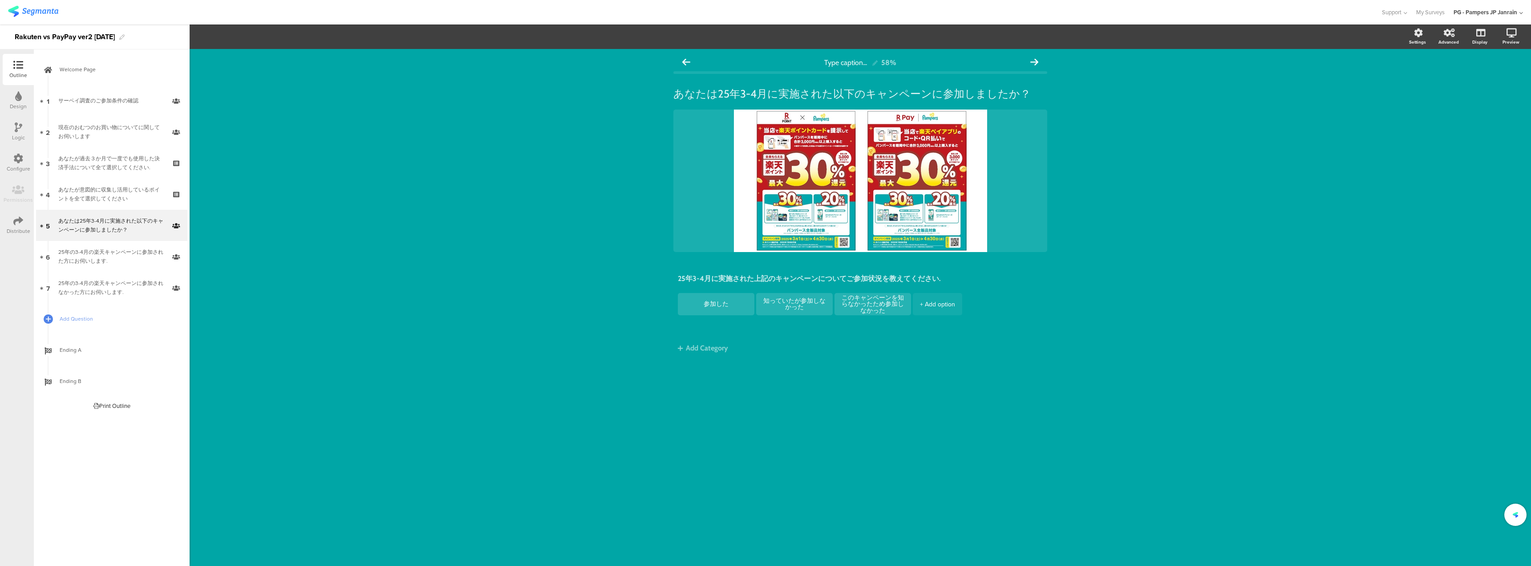
click at [1047, 340] on div "Type caption... 58% あなたは25年3-4月に実施された以下のキャンペーンに参加しましたか？ あなたは25年3-4月に実施された以下のキャン…" at bounding box center [860, 220] width 392 height 343
drag, startPoint x: 138, startPoint y: 253, endPoint x: 135, endPoint y: 279, distance: 26.4
click at [138, 253] on div "25年の3-4月の楽天キャンペーンに参加された方にお伺いします." at bounding box center [111, 256] width 106 height 18
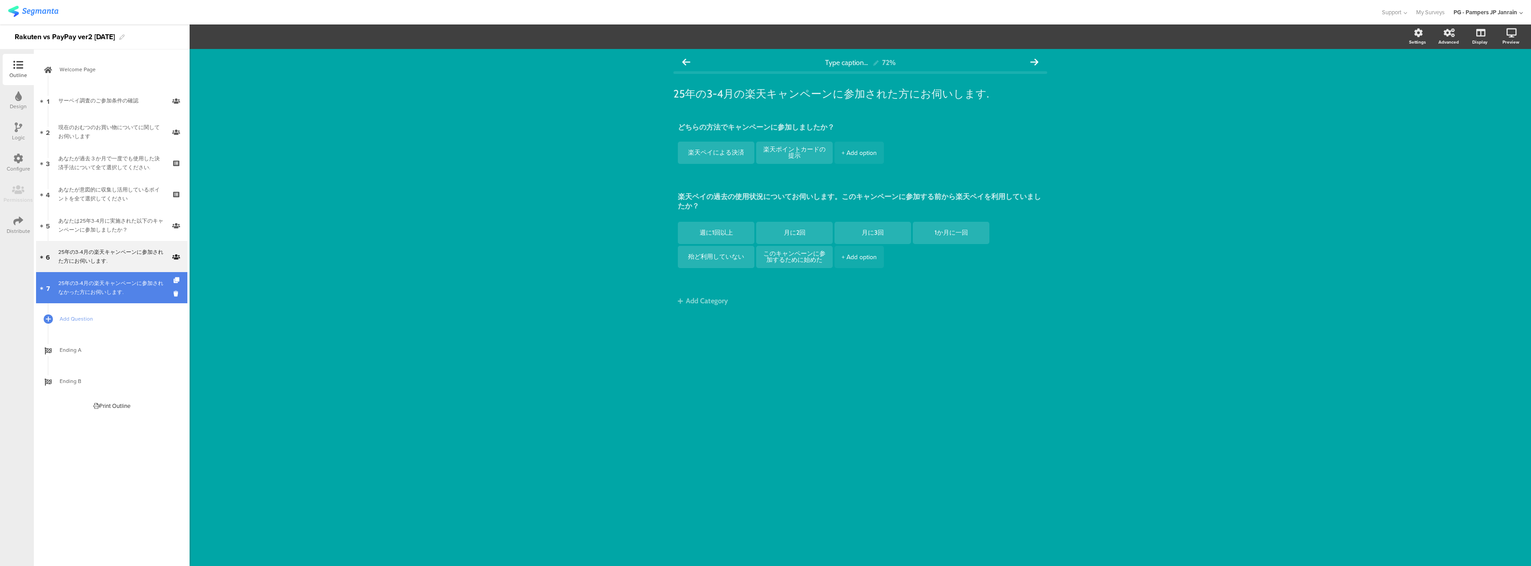
click at [133, 284] on div "25年の3-4月の楽天キャンペーンに参加されなかった方にお伺いします." at bounding box center [111, 288] width 106 height 18
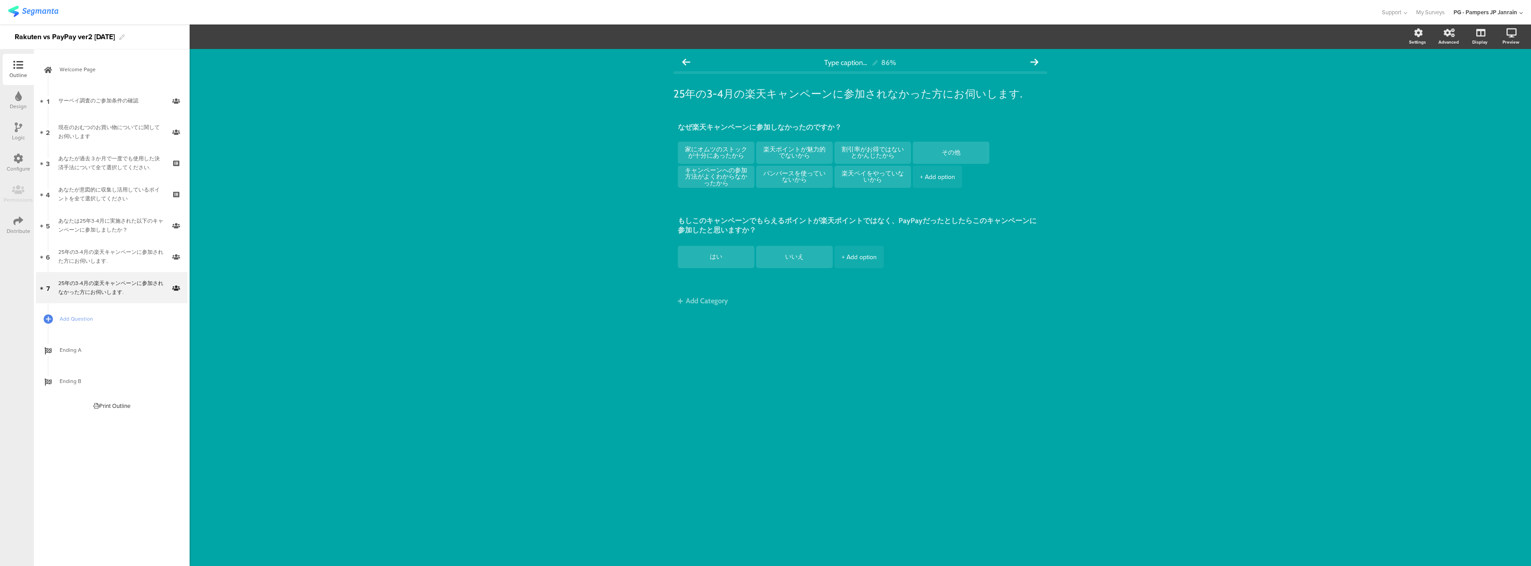
click at [16, 125] on icon at bounding box center [19, 127] width 8 height 10
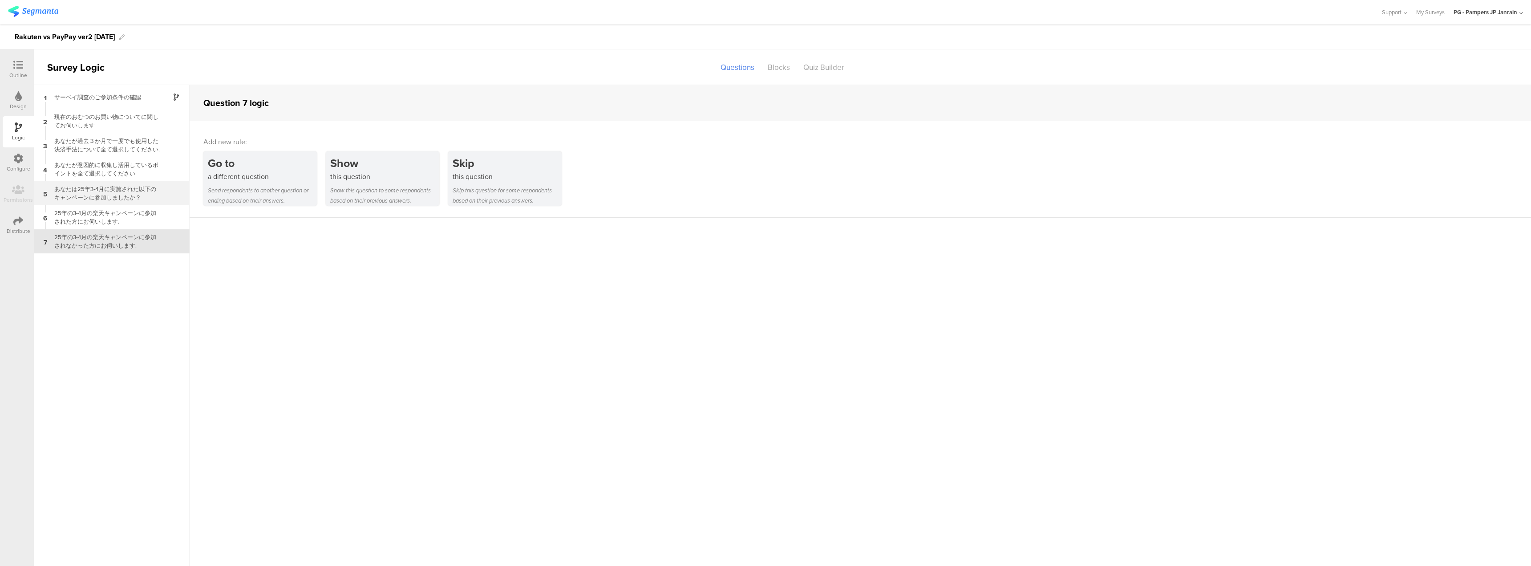
click at [119, 186] on div "あなたは25年3-4月に実施された以下のキャンペーンに参加しましたか？" at bounding box center [104, 193] width 111 height 17
click at [123, 215] on div "25年の3-4月の楽天キャンペーンに参加された方にお伺いします." at bounding box center [104, 217] width 111 height 17
click at [127, 186] on div "あなたは25年3-4月に実施された以下のキャンペーンに参加しましたか？" at bounding box center [104, 193] width 111 height 17
click at [782, 65] on div "Blocks" at bounding box center [779, 68] width 36 height 16
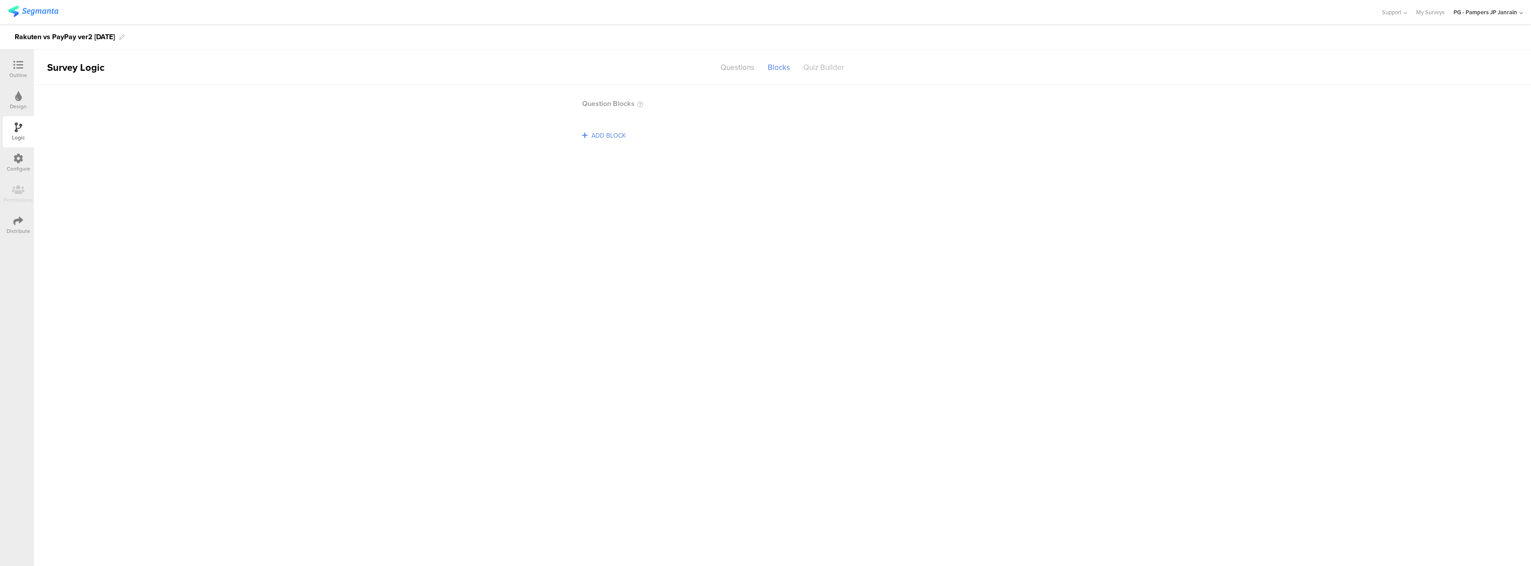
click at [818, 67] on div "Quiz Builder" at bounding box center [824, 68] width 54 height 16
click at [789, 68] on div "Blocks" at bounding box center [779, 68] width 36 height 16
click at [755, 71] on div "Questions" at bounding box center [737, 68] width 47 height 16
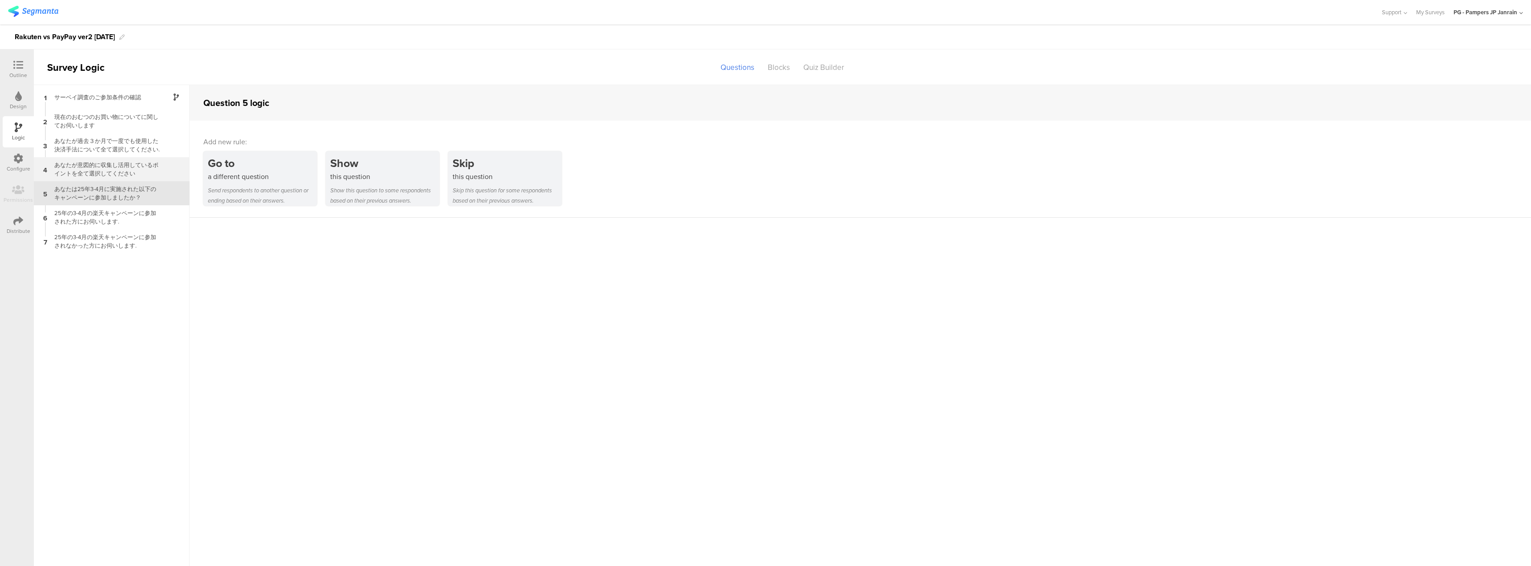
click at [127, 161] on div "あなたが意図的に収集し活用しているポイントを全て選択してください" at bounding box center [104, 169] width 111 height 17
click at [209, 178] on div "a different question" at bounding box center [262, 176] width 109 height 10
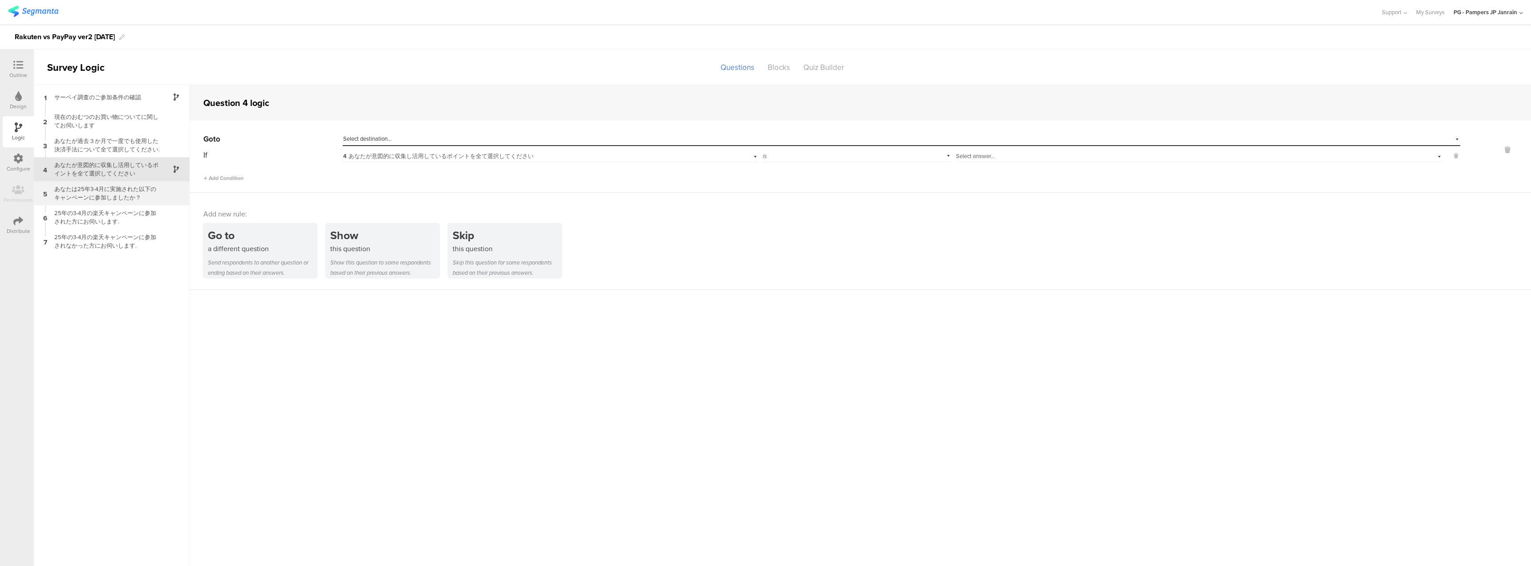
click at [117, 191] on div "あなたは25年3-4月に実施された以下のキャンペーンに参加しましたか？" at bounding box center [104, 193] width 111 height 17
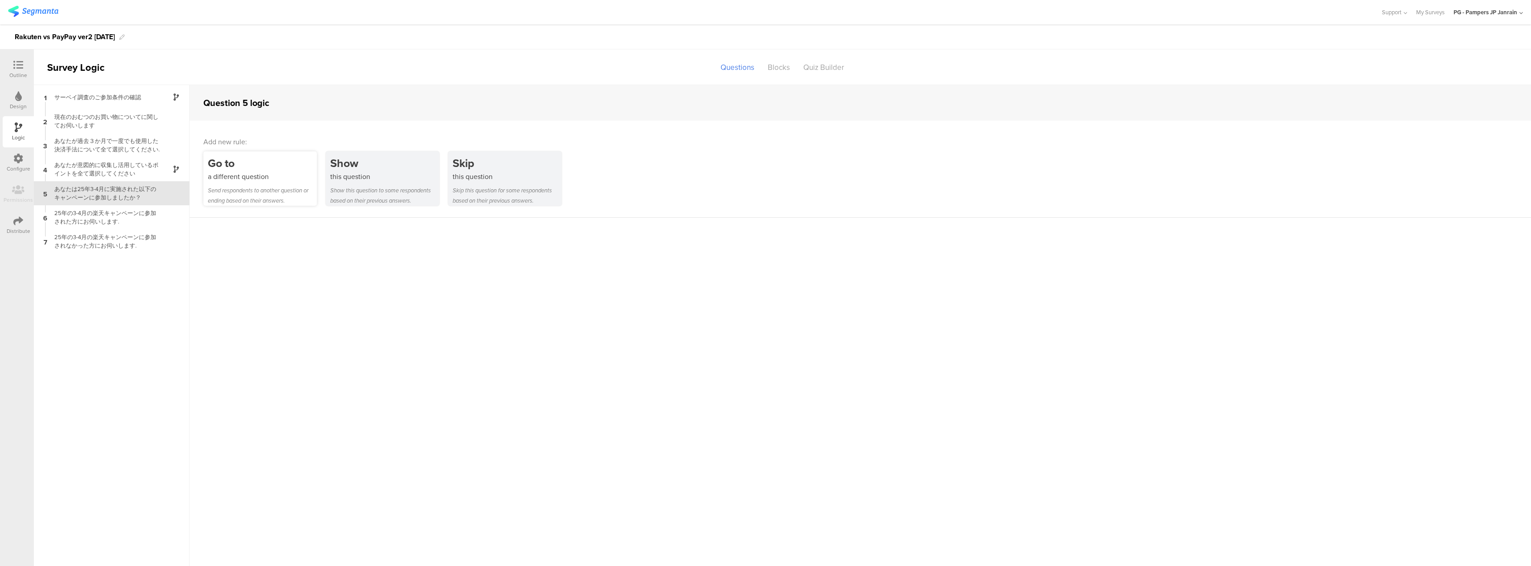
click at [247, 186] on div "Send respondents to another question or ending based on their answers." at bounding box center [262, 195] width 109 height 20
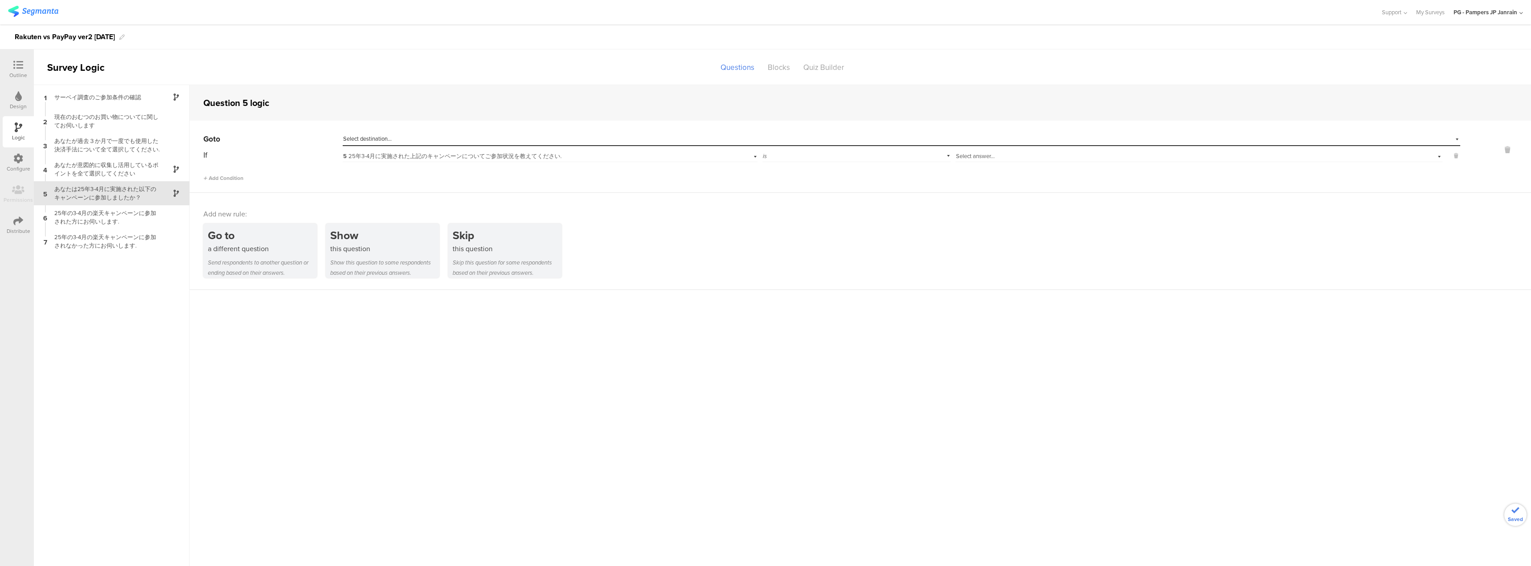
click at [395, 131] on div "Go to Select destination... If 5 25年3-4月に実施された上記のキャンペーンについてご参加状況を教えてください. is Se…" at bounding box center [860, 157] width 1341 height 72
click at [960, 150] on div "Select answer..." at bounding box center [1198, 155] width 487 height 14
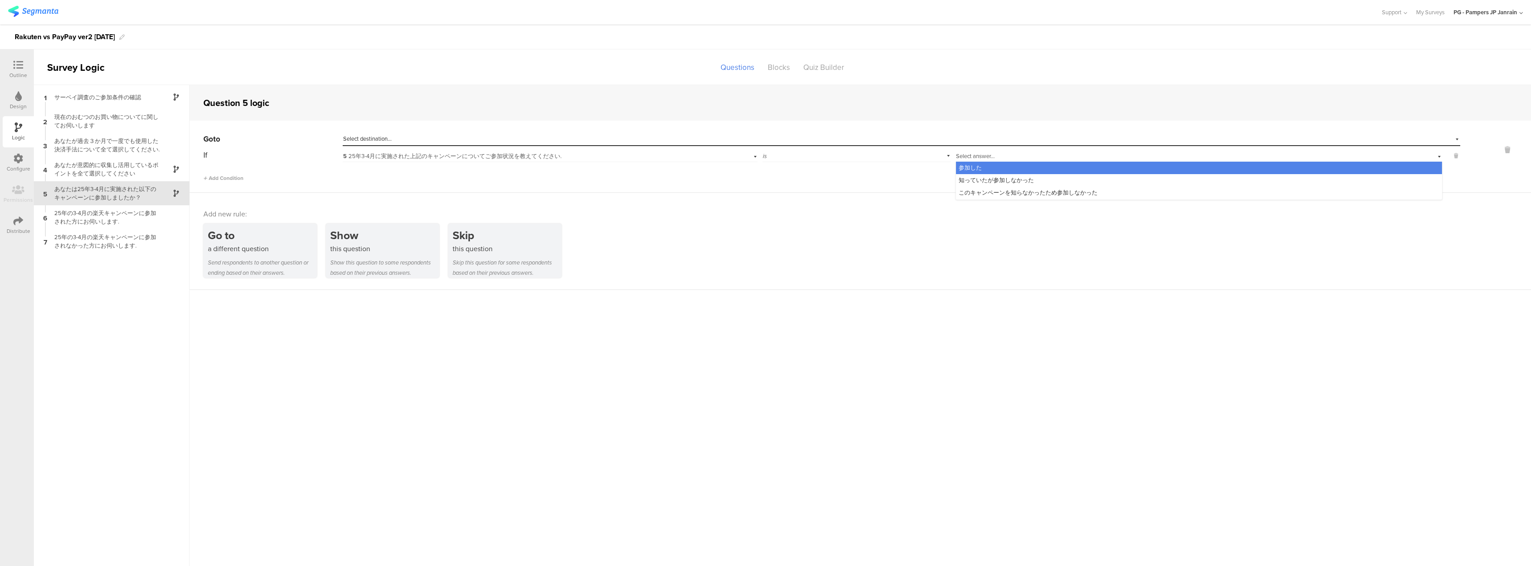
click at [988, 166] on div "参加した" at bounding box center [1199, 168] width 486 height 12
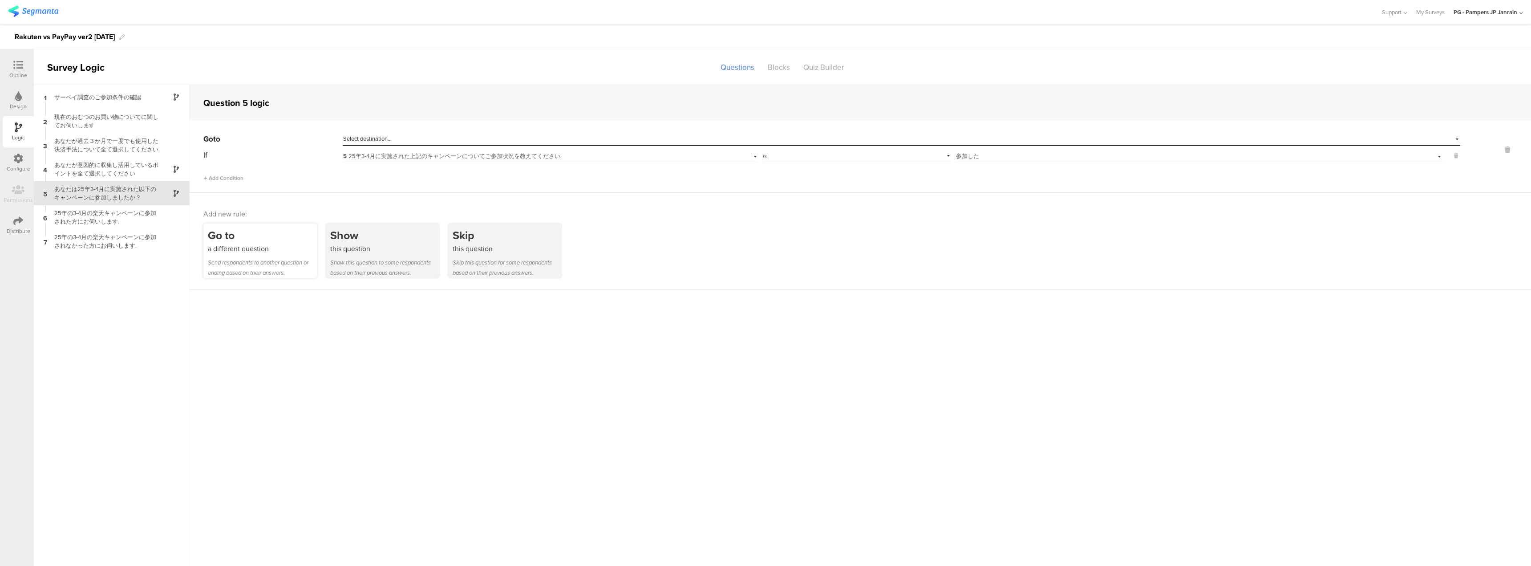
click at [249, 249] on div "a different question" at bounding box center [262, 248] width 109 height 10
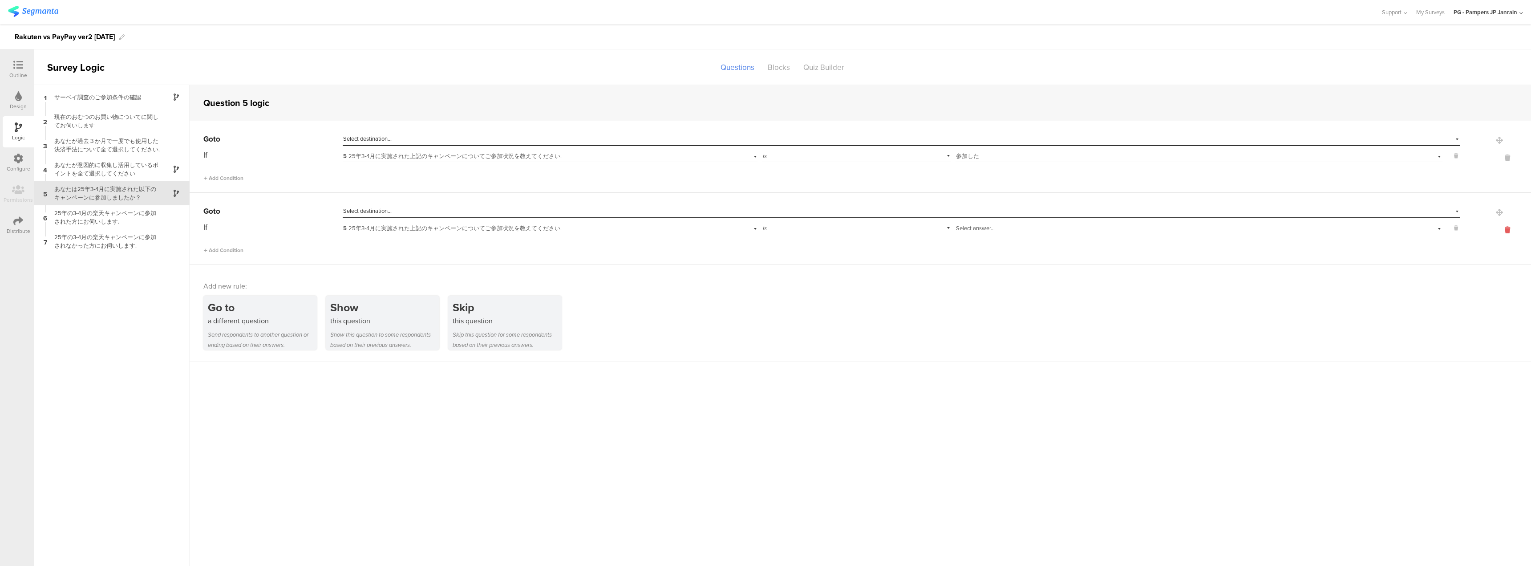
click at [1502, 226] on icon at bounding box center [1506, 230] width 21 height 10
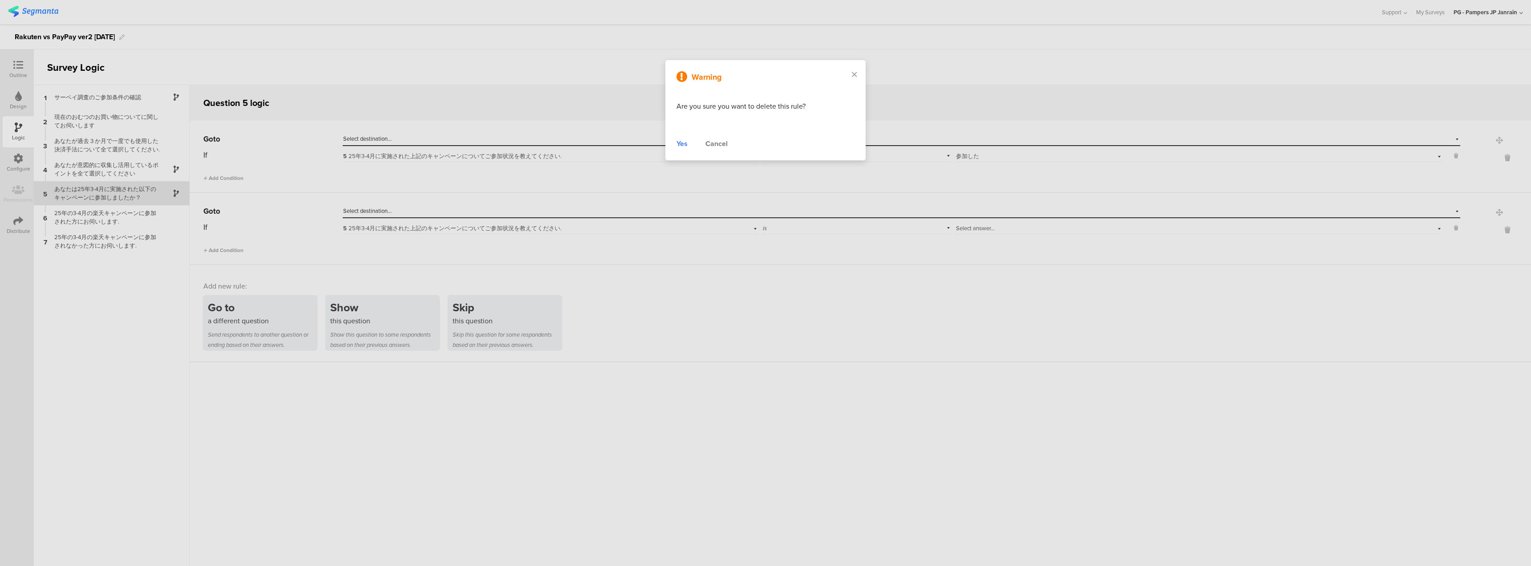
click at [683, 142] on div "Yes" at bounding box center [681, 143] width 11 height 11
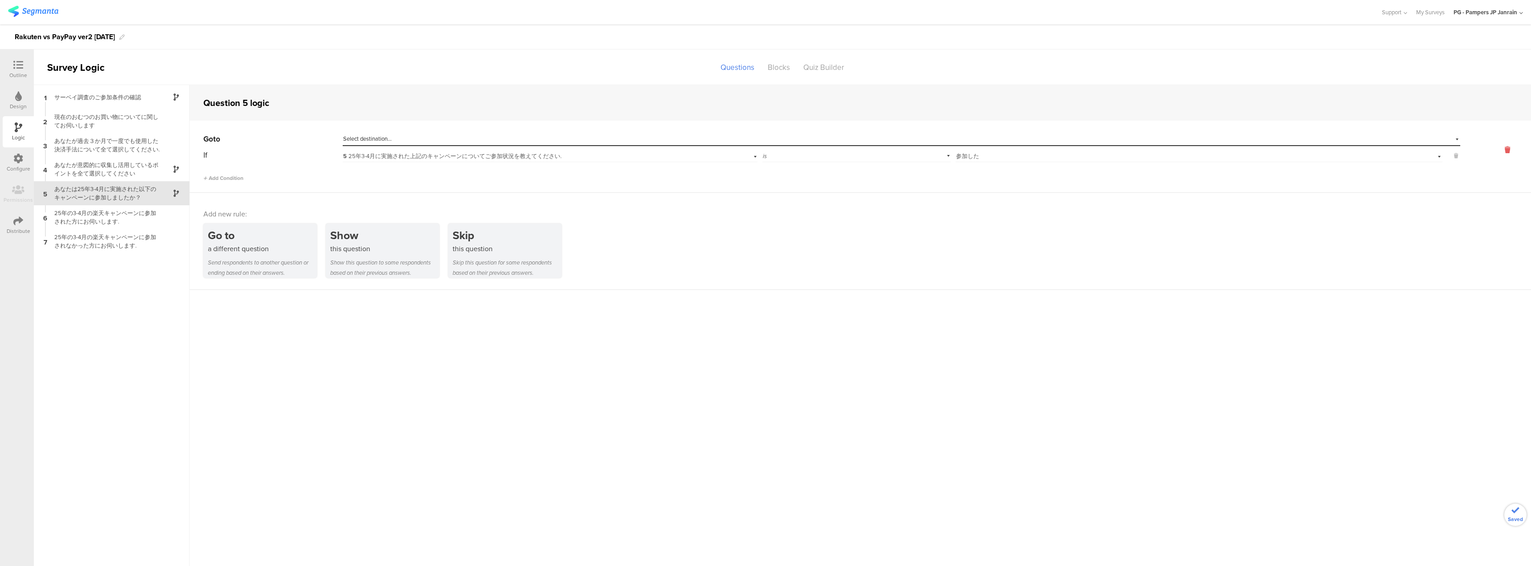
click at [1507, 150] on icon at bounding box center [1506, 150] width 21 height 10
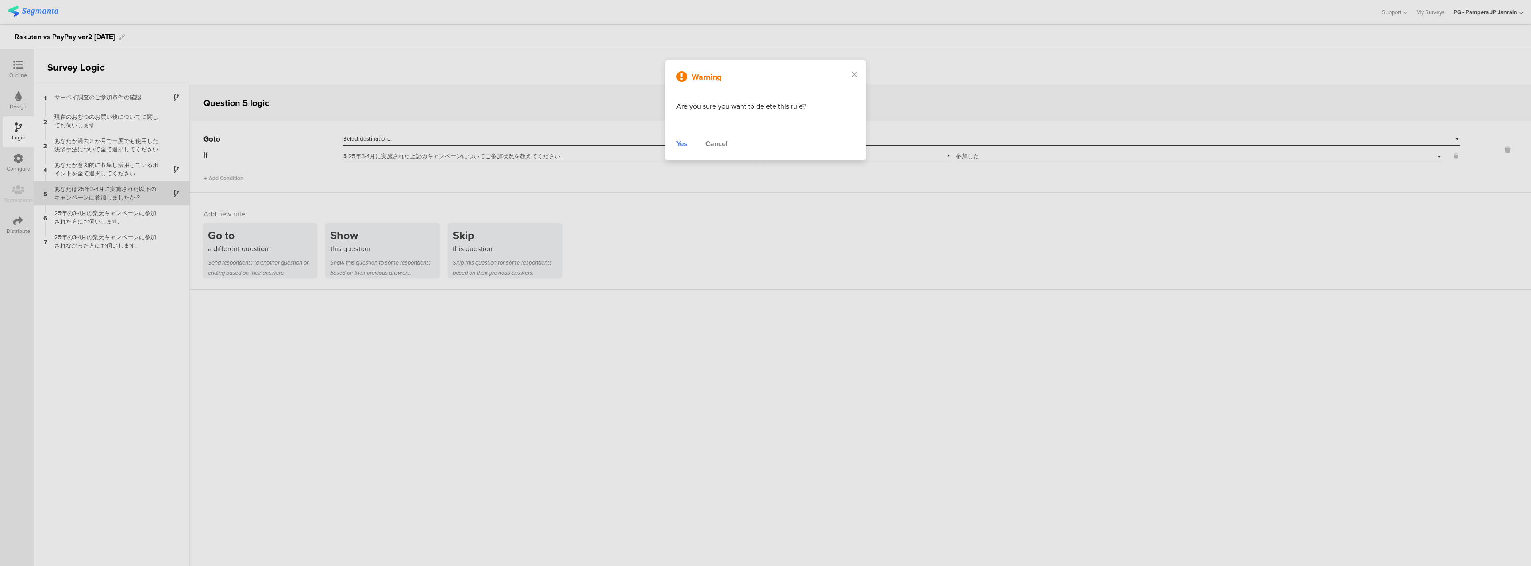
click at [685, 141] on div "Yes" at bounding box center [681, 143] width 11 height 11
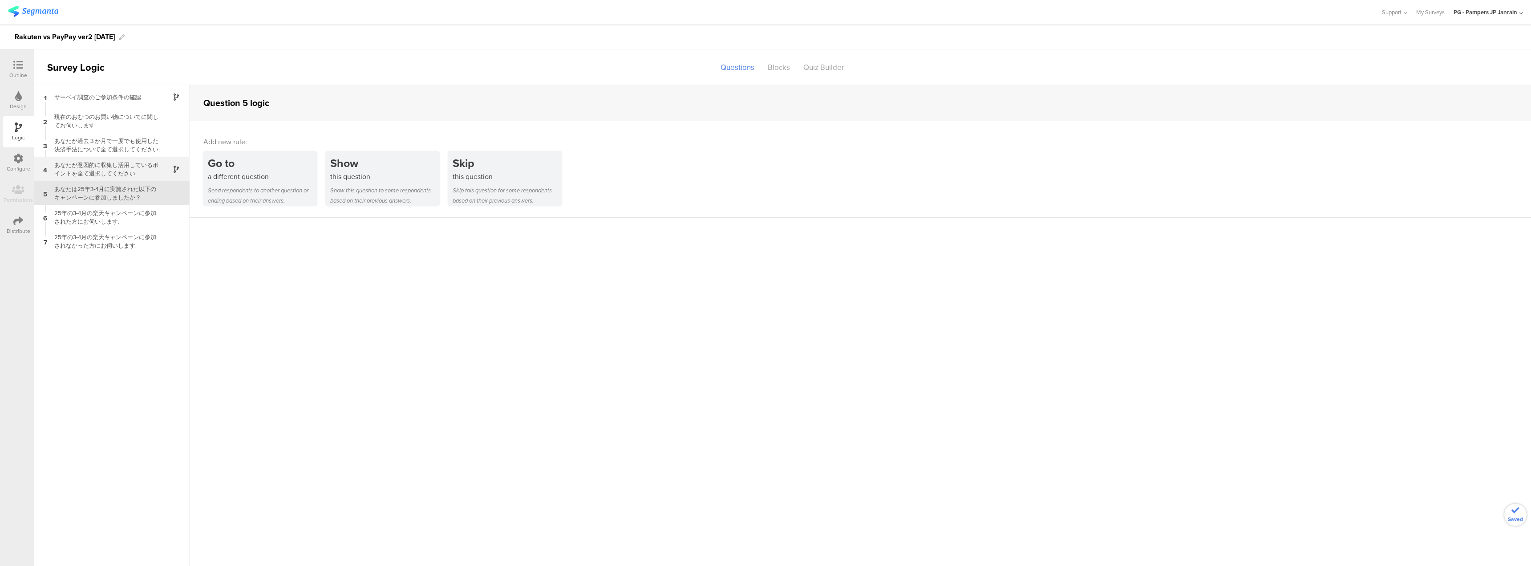
click at [120, 171] on div "あなたが意図的に収集し活用しているポイントを全て選択してください" at bounding box center [104, 169] width 111 height 17
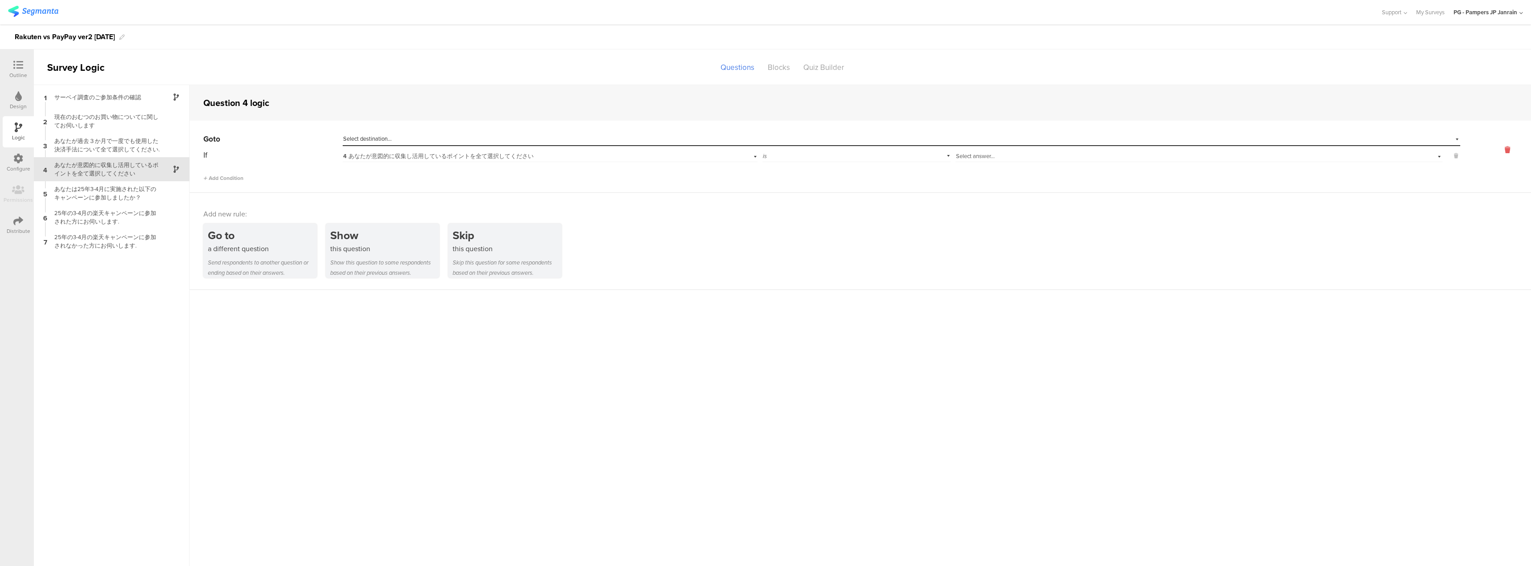
click at [1502, 150] on icon at bounding box center [1506, 150] width 21 height 10
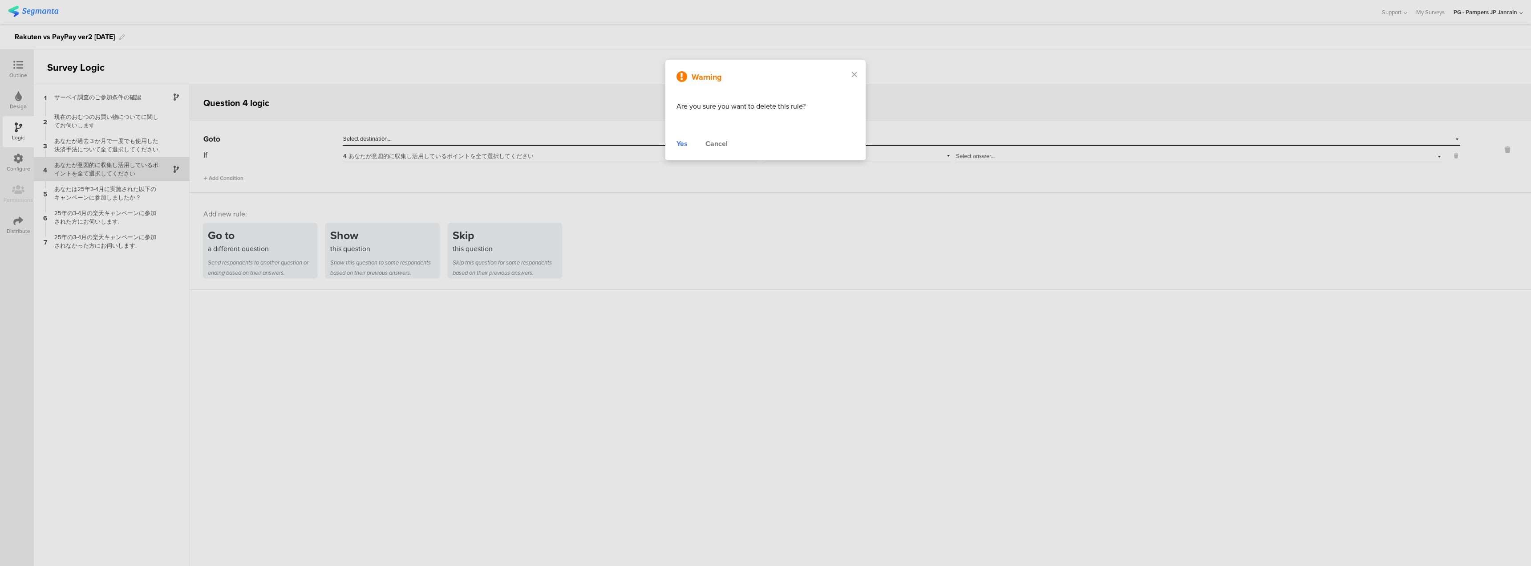
click at [683, 141] on div "Yes" at bounding box center [681, 143] width 11 height 11
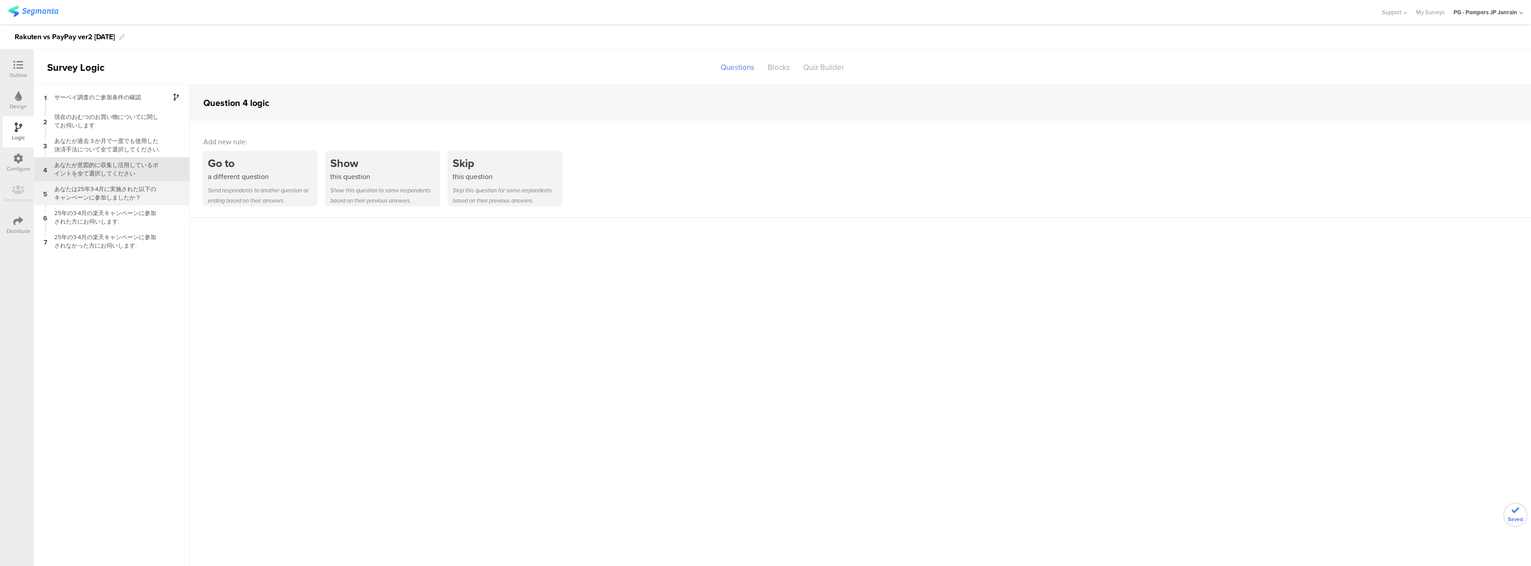
click at [125, 198] on div "あなたは25年3-4月に実施された以下のキャンペーンに参加しましたか？" at bounding box center [104, 193] width 111 height 17
click at [119, 212] on div "25年の3-4月の楽天キャンペーンに参加された方にお伺いします." at bounding box center [104, 217] width 111 height 17
click at [416, 166] on div "Show" at bounding box center [384, 163] width 109 height 16
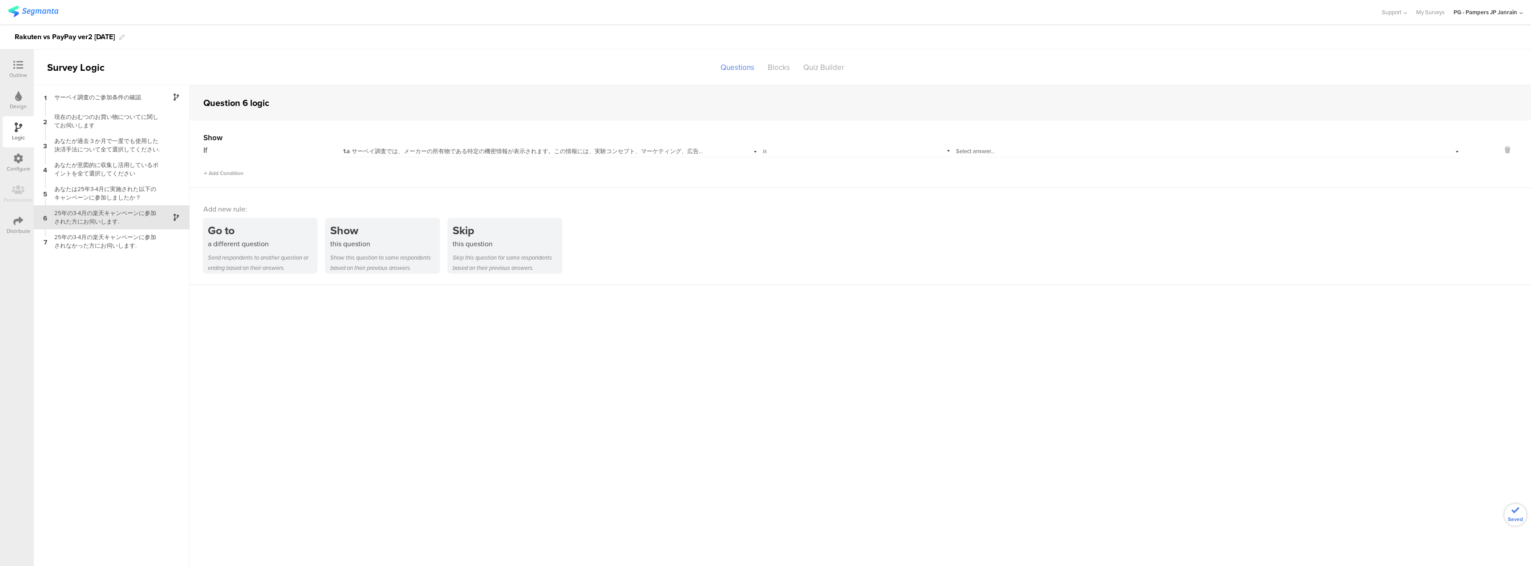
click at [710, 147] on div "1.a サーベイ調査では、メーカーの所有物である特定の機密情報が表示されます。この情報には、実験コンセプト、マーケティング、広告、クリエイティブ戦略および計画…" at bounding box center [550, 150] width 415 height 14
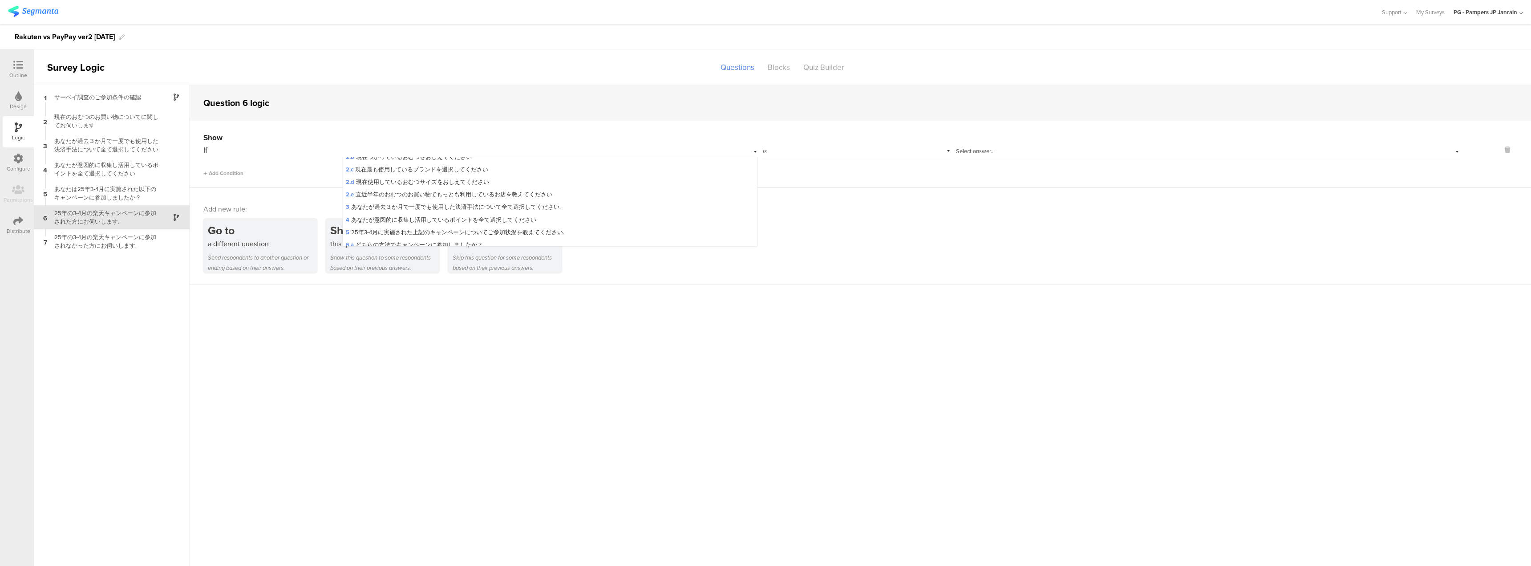
scroll to position [169, 0]
click at [477, 189] on span "6.b 楽天ペイの過去の使用状況についてお伺いします。このキャンペーンに参加する前から楽天ペイを利用していましたか？" at bounding box center [507, 189] width 323 height 8
click at [505, 149] on span "6.b 楽天ペイの過去の使用状況についてお伺いします。このキャンペーンに参加する前から楽天ペイを利用していましたか？" at bounding box center [504, 151] width 323 height 8
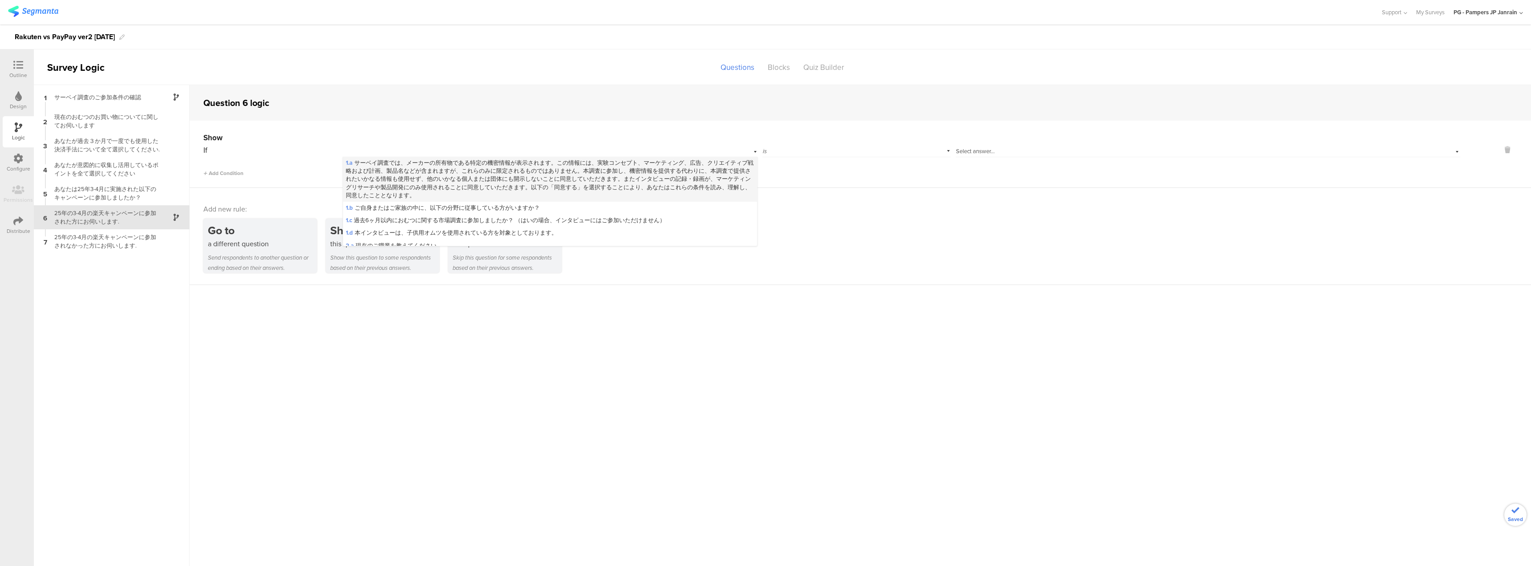
scroll to position [133, 0]
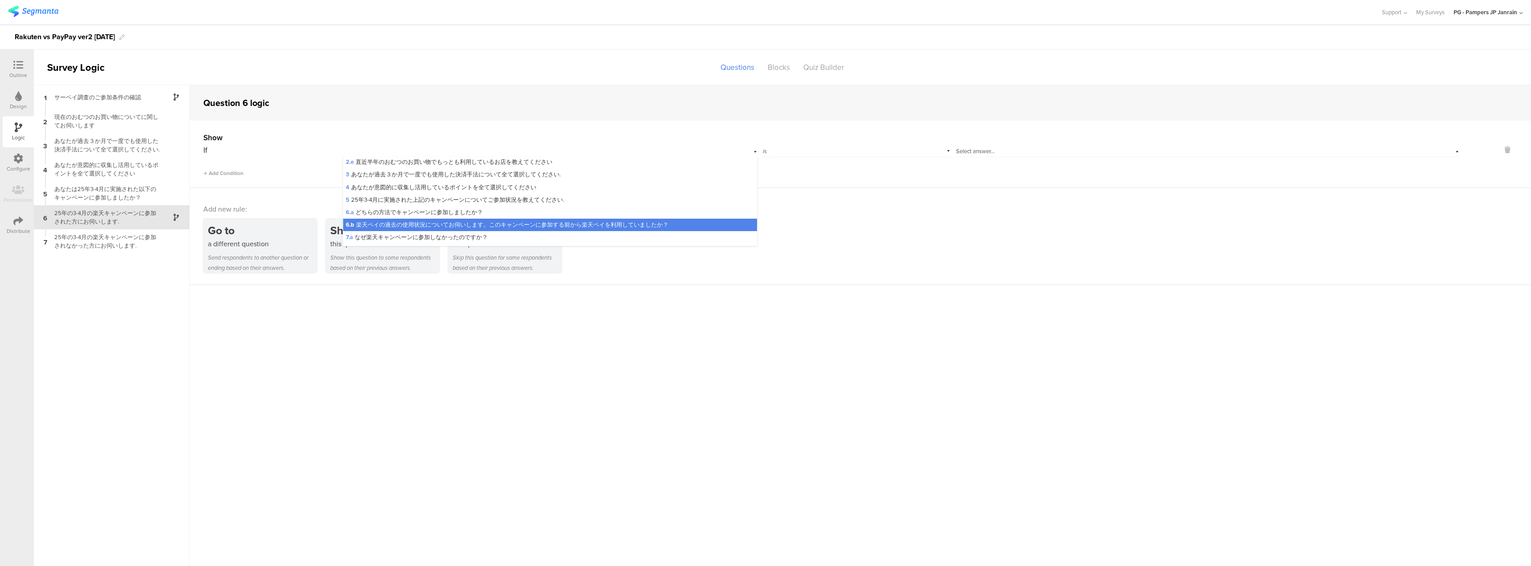
click at [470, 294] on sg-question-logic-editor "Question 6 logic Show If 6.b 楽天ペイの過去の使用状況についてお伺いします。このキャンペーンに参加する前から楽天ペイを利用していま…" at bounding box center [860, 325] width 1341 height 481
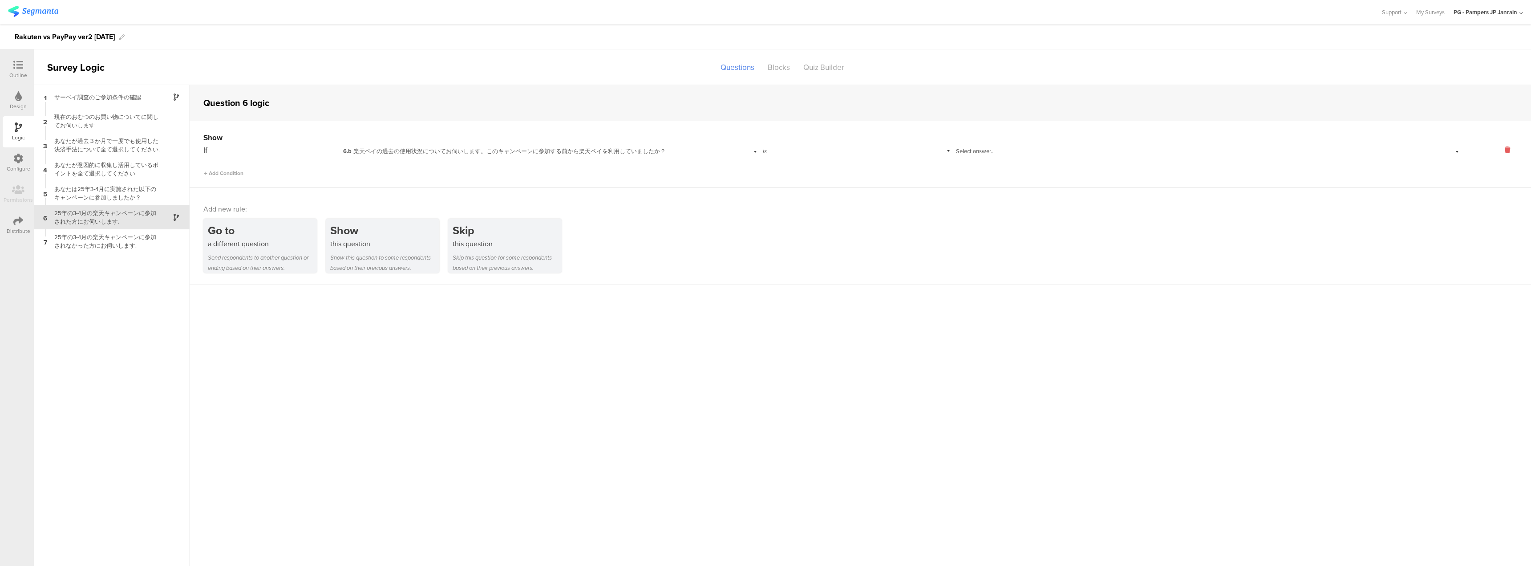
click at [1508, 145] on icon at bounding box center [1506, 150] width 21 height 10
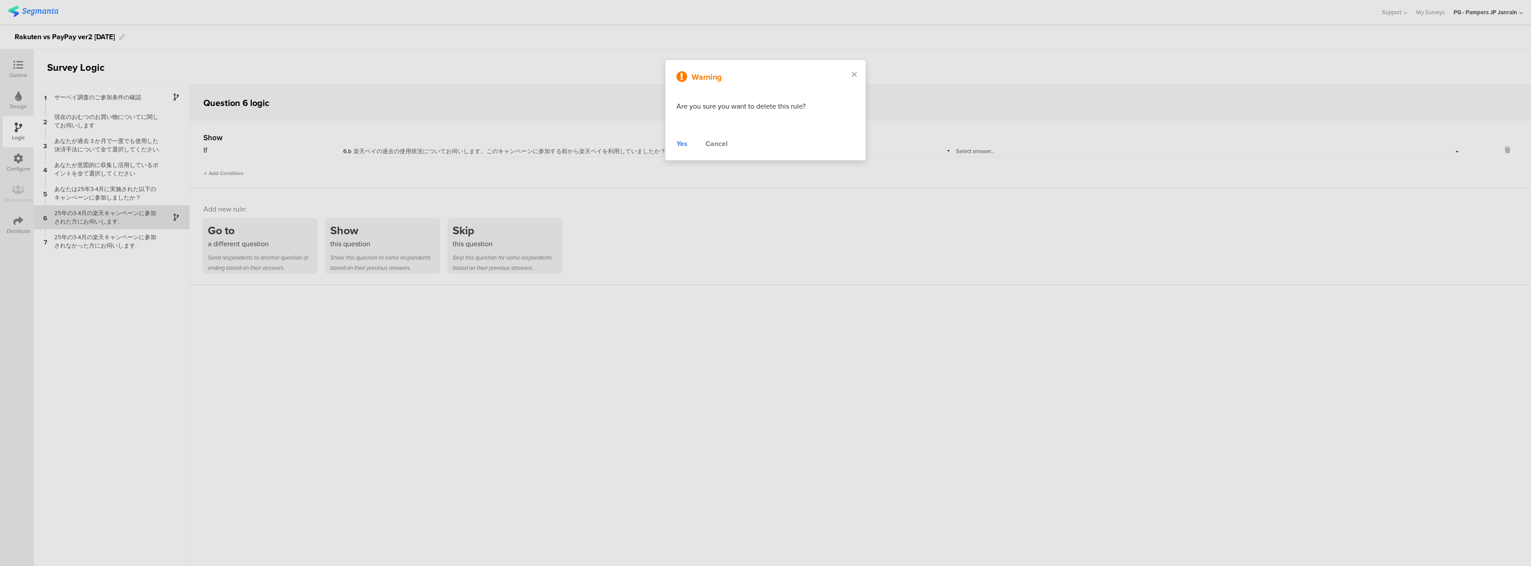
click at [1506, 148] on div at bounding box center [765, 283] width 1531 height 566
click at [677, 142] on div "Yes" at bounding box center [681, 143] width 11 height 11
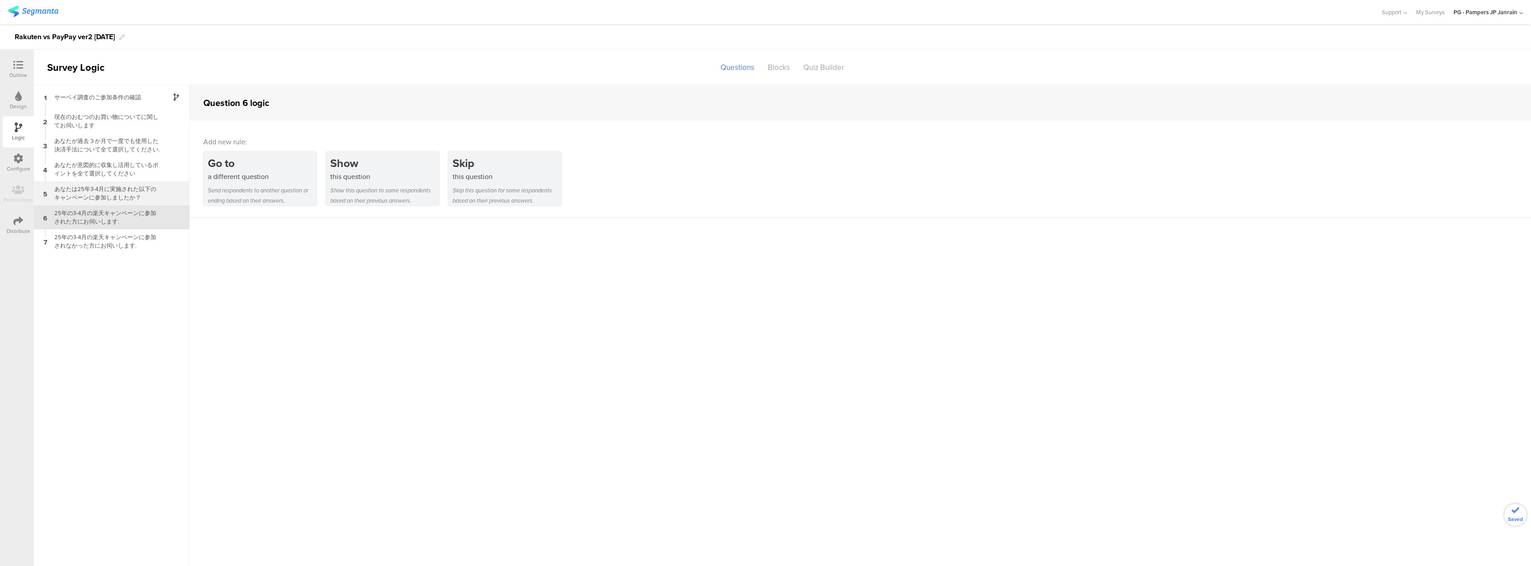
click at [154, 186] on div "あなたは25年3-4月に実施された以下のキャンペーンに参加しましたか？" at bounding box center [104, 193] width 111 height 17
click at [276, 184] on div "Go to a different question Send respondents to another question or ending based…" at bounding box center [259, 178] width 113 height 54
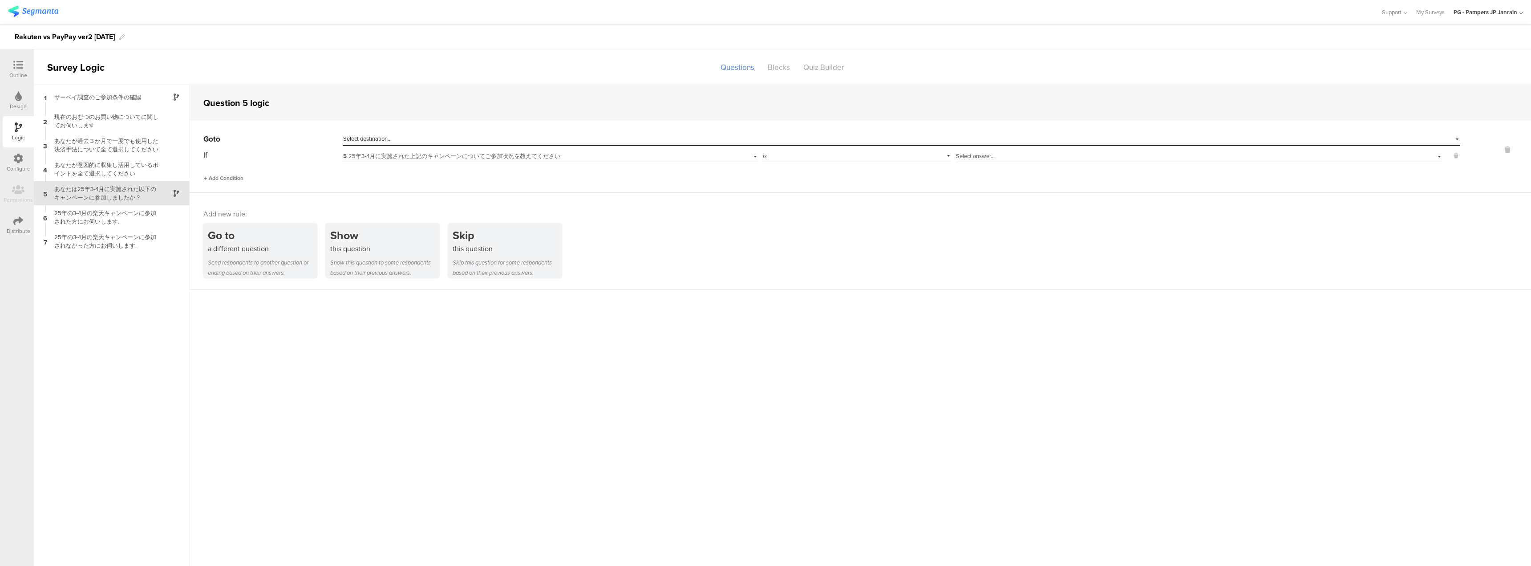
click at [230, 175] on span "Add Condition" at bounding box center [223, 178] width 40 height 8
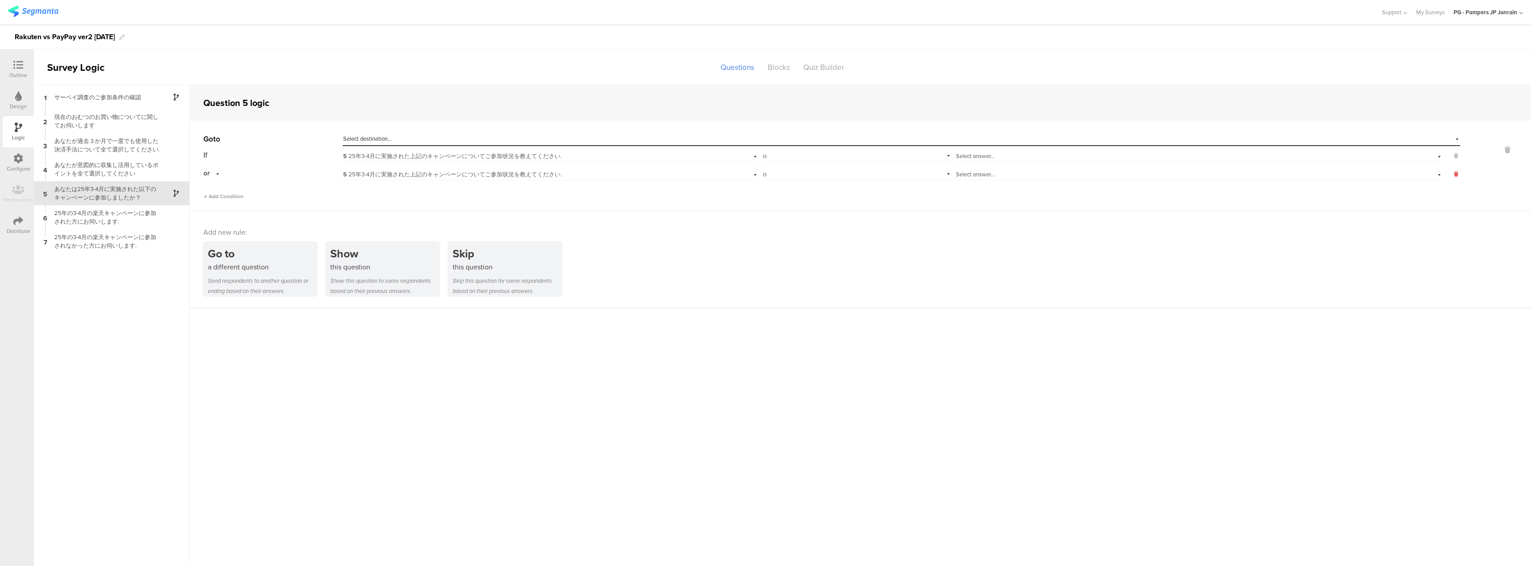
click at [1452, 172] on button at bounding box center [1451, 174] width 18 height 8
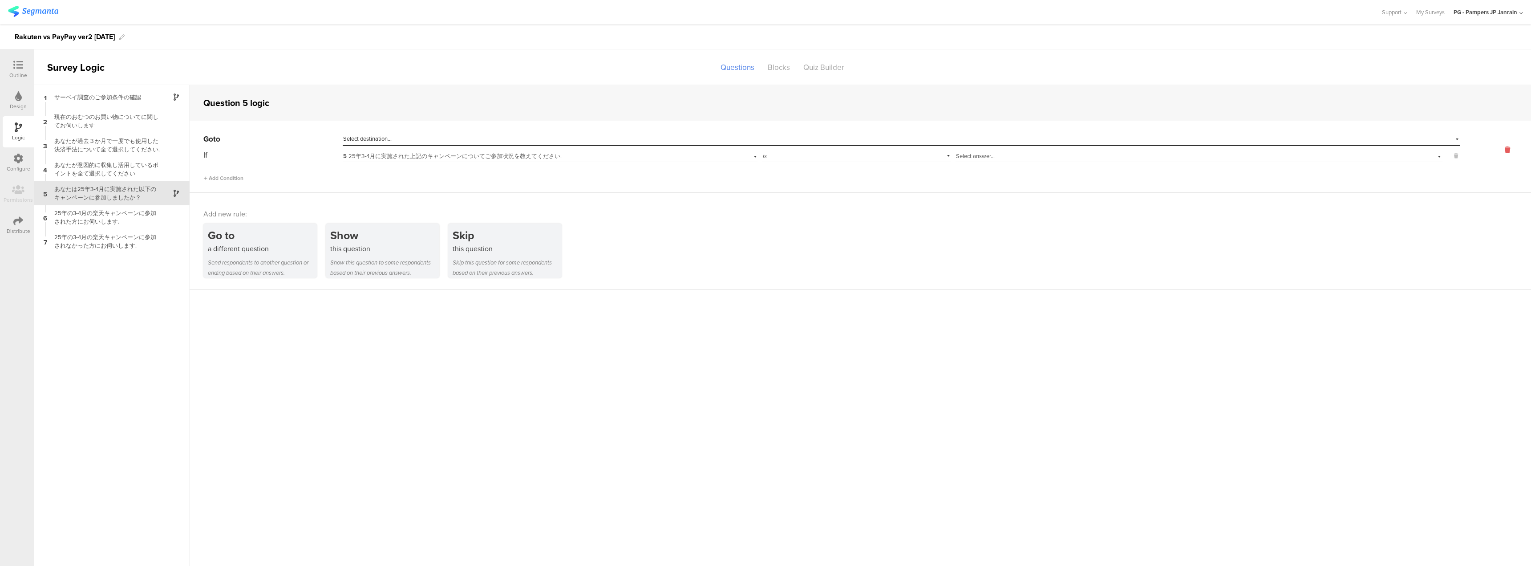
click at [1505, 153] on icon at bounding box center [1506, 150] width 21 height 10
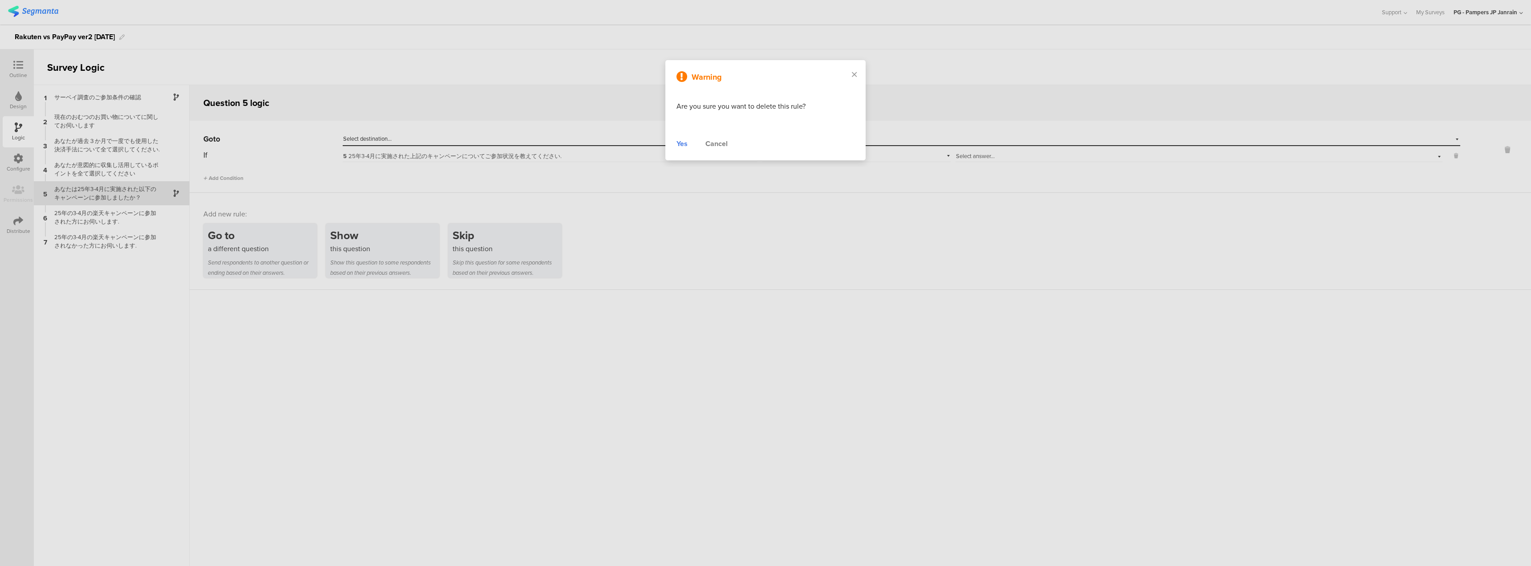
click at [687, 142] on div "Yes" at bounding box center [681, 143] width 11 height 11
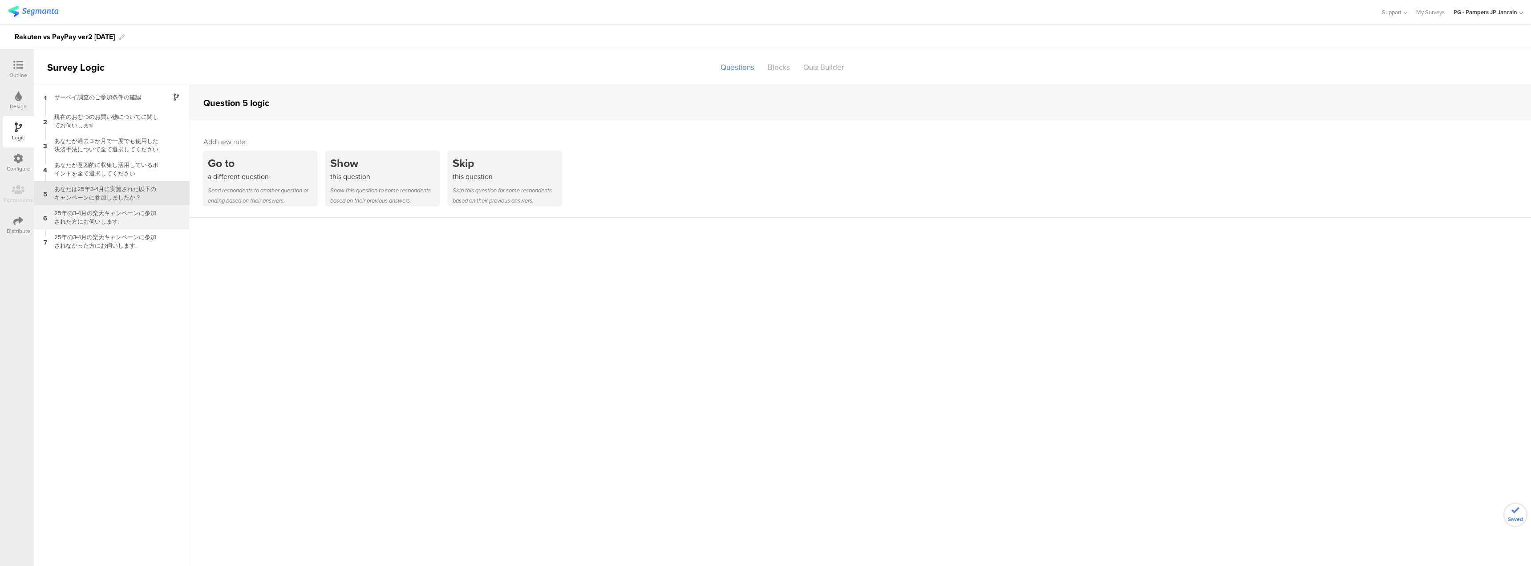
click at [91, 213] on div "25年の3-4月の楽天キャンペーンに参加された方にお伺いします." at bounding box center [104, 217] width 111 height 17
click at [212, 181] on div "a different question" at bounding box center [262, 176] width 109 height 10
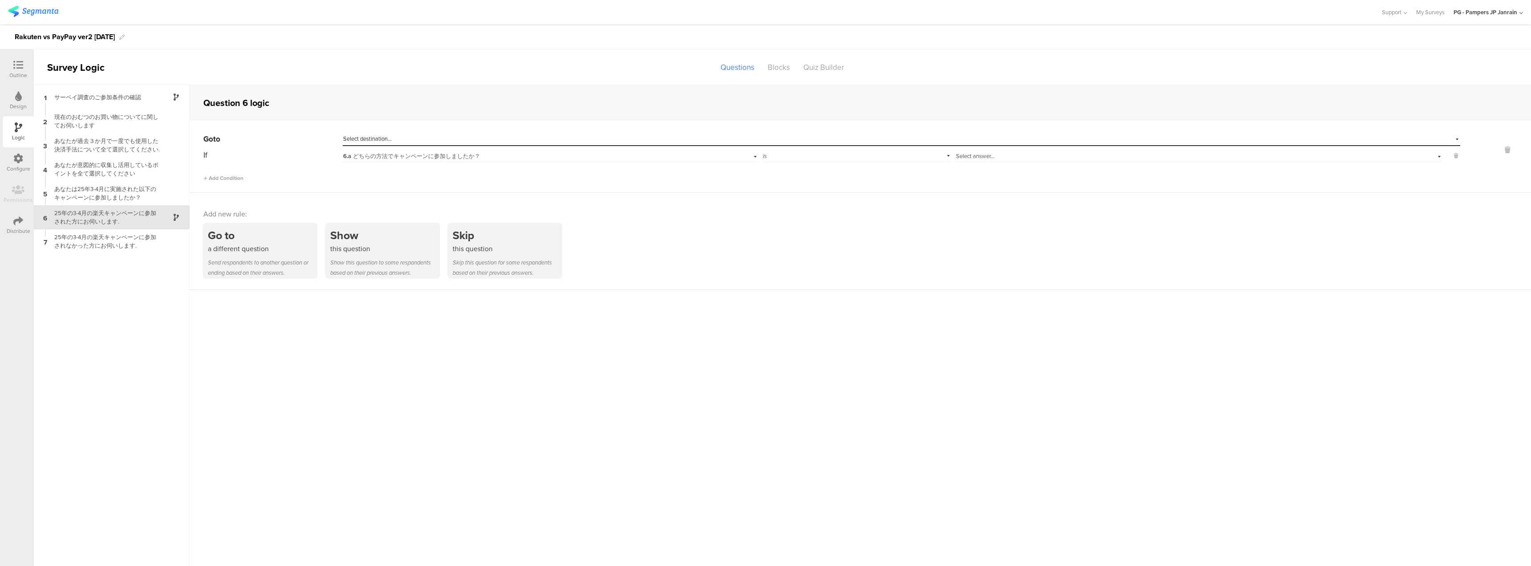
click at [1003, 158] on div "Select answer..." at bounding box center [1169, 156] width 427 height 8
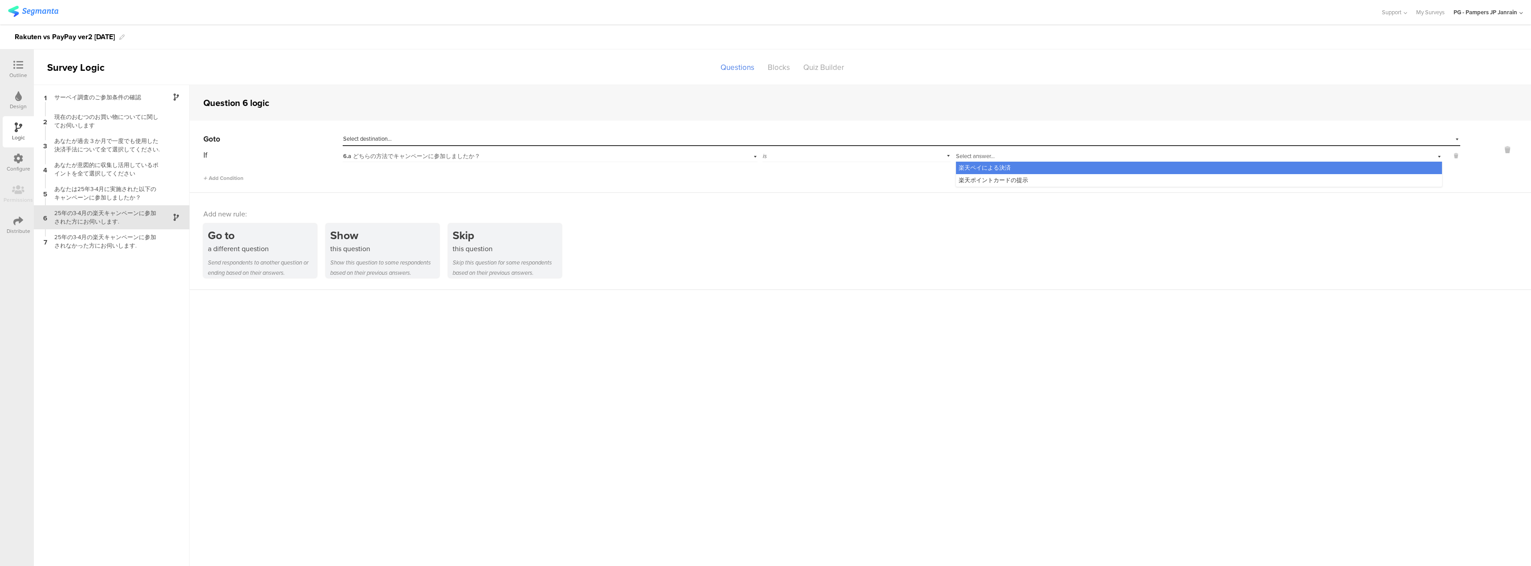
click at [659, 162] on div "If 6.a どちらの方法でキャンペーンに参加しましたか？ is Select answer... 楽天ペイによる決済 楽天ポイントカードの提示 Add Co…" at bounding box center [831, 165] width 1257 height 34
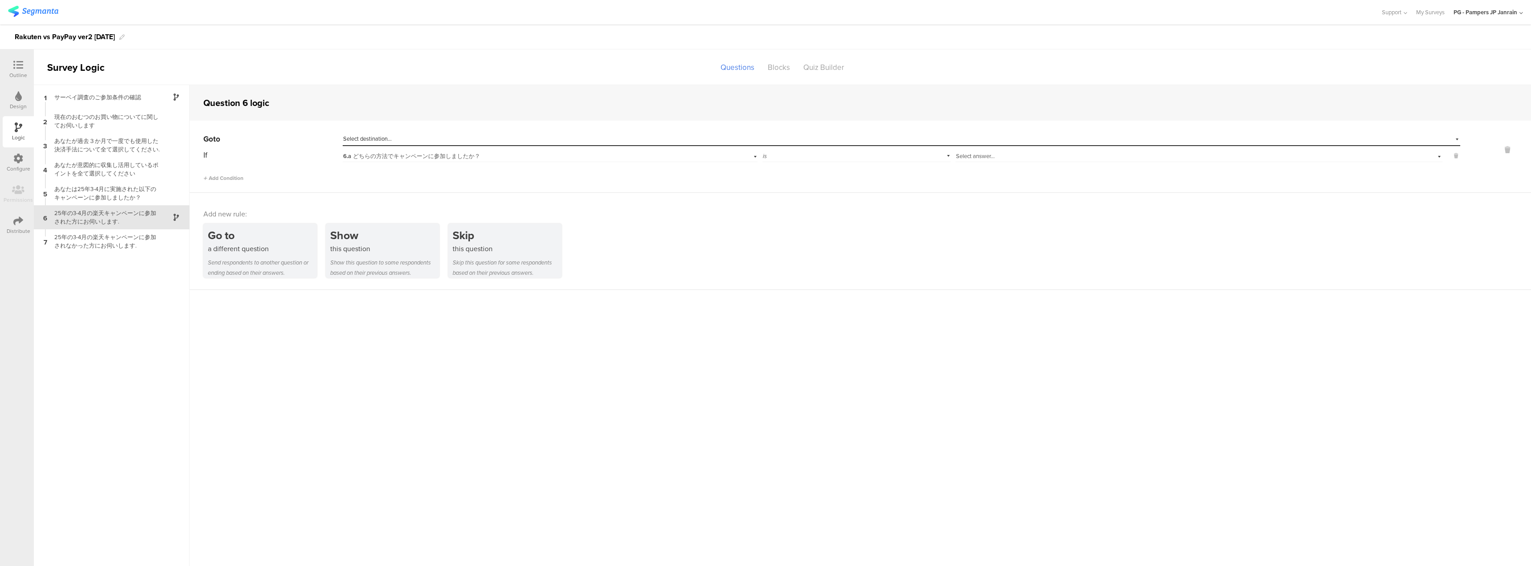
click at [660, 159] on div "6.a どちらの方法でキャンペーンに参加しましたか？" at bounding box center [524, 156] width 362 height 8
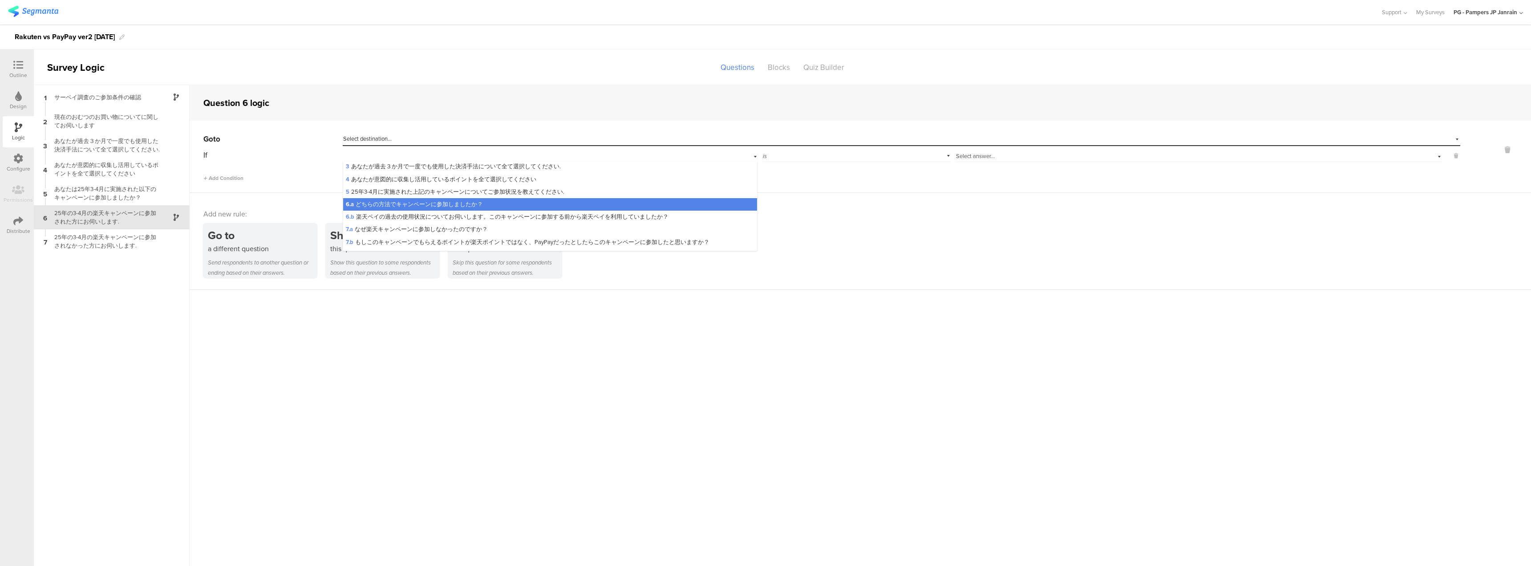
scroll to position [125, 0]
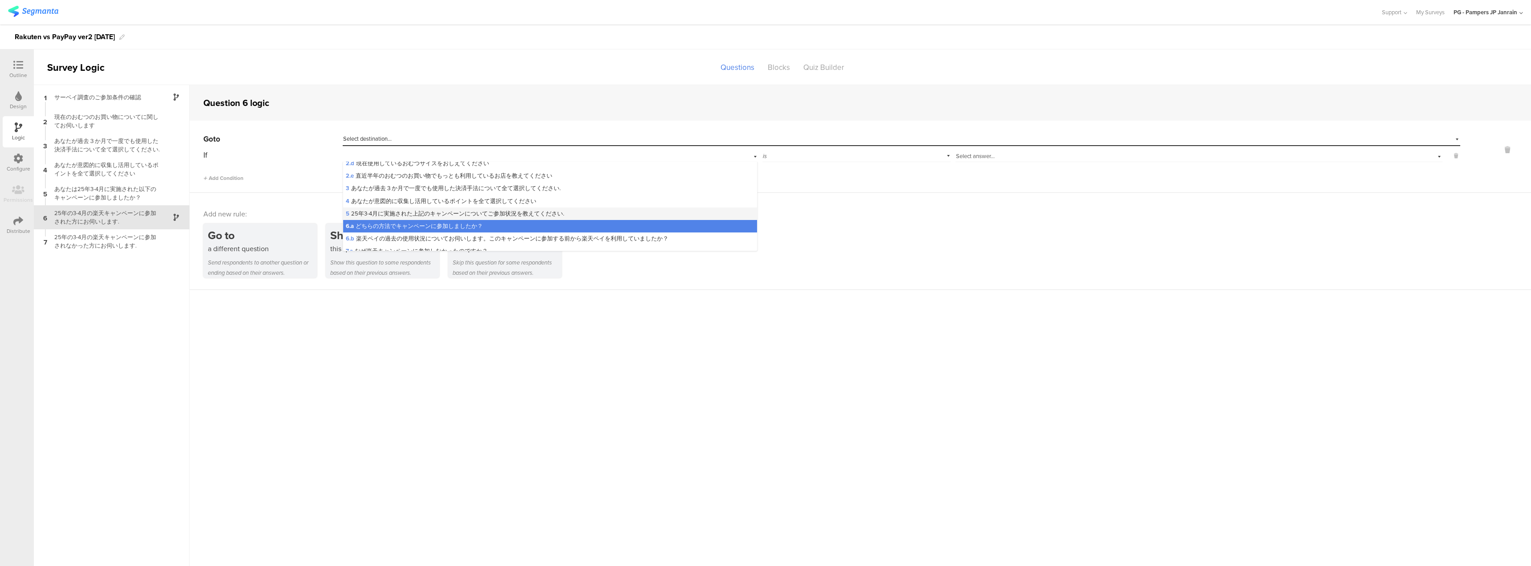
click at [433, 209] on div "5 25年3-4月に実施された上記のキャンペーンについてご参加状況を教えてください." at bounding box center [550, 213] width 414 height 12
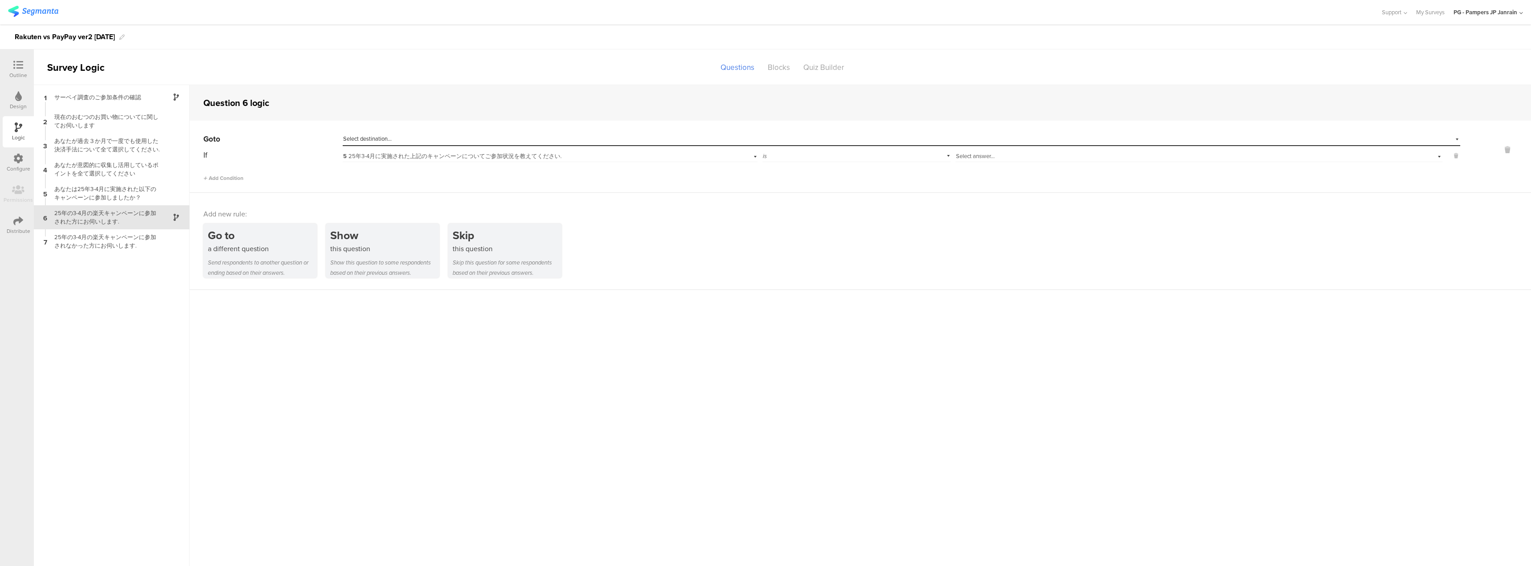
click at [1021, 155] on div "Select answer..." at bounding box center [1169, 156] width 427 height 8
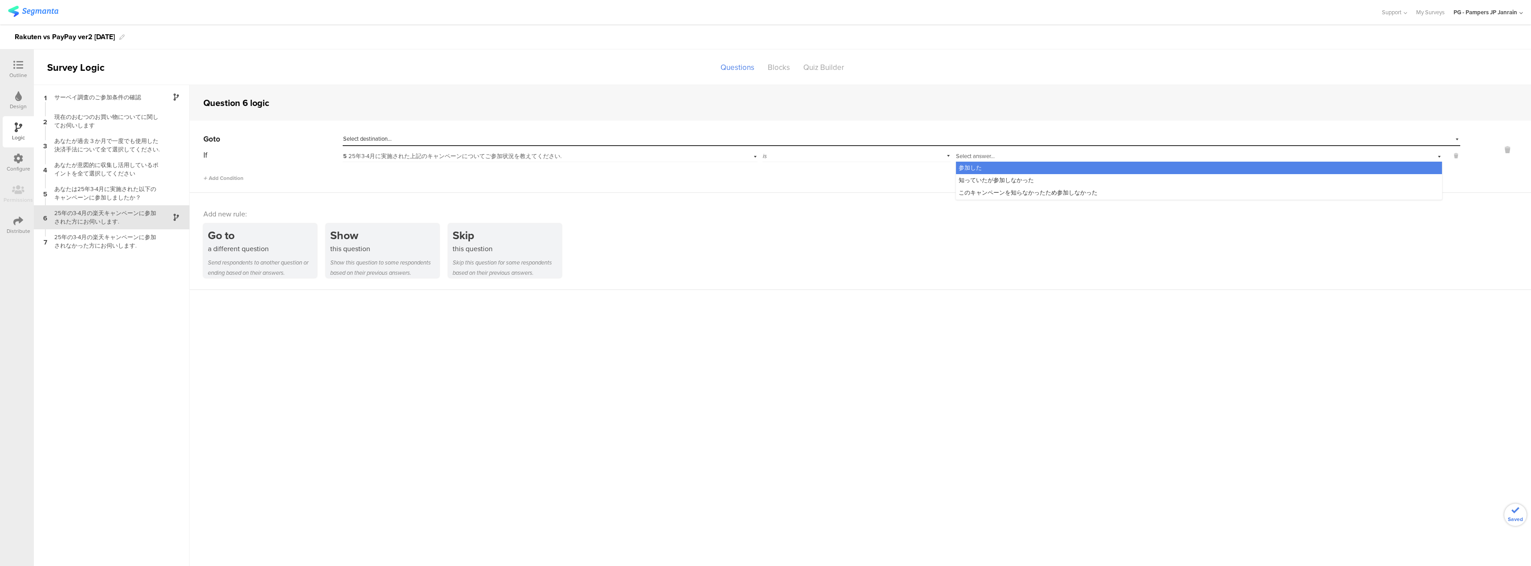
click at [1005, 167] on div "参加した" at bounding box center [1199, 168] width 486 height 12
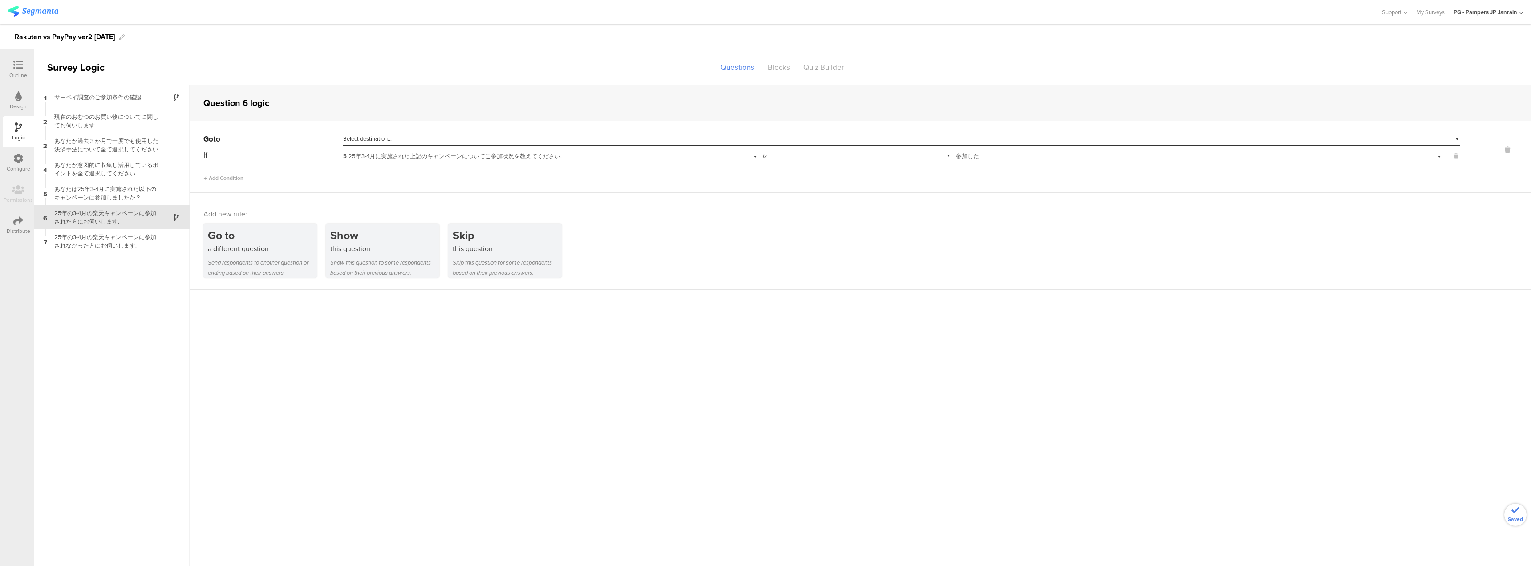
click at [982, 278] on div "Add new rule: Go to a different question Send respondents to another question o…" at bounding box center [860, 241] width 1341 height 97
click at [900, 357] on sg-question-logic-editor "Question 6 logic Go to Select destination... If 5 25年3-4月に実施された上記のキャンペーンについてご参加…" at bounding box center [860, 325] width 1341 height 481
click at [114, 250] on div "25年の3-4月の楽天キャンペーンに参加されなかった方にお伺いします." at bounding box center [104, 241] width 111 height 17
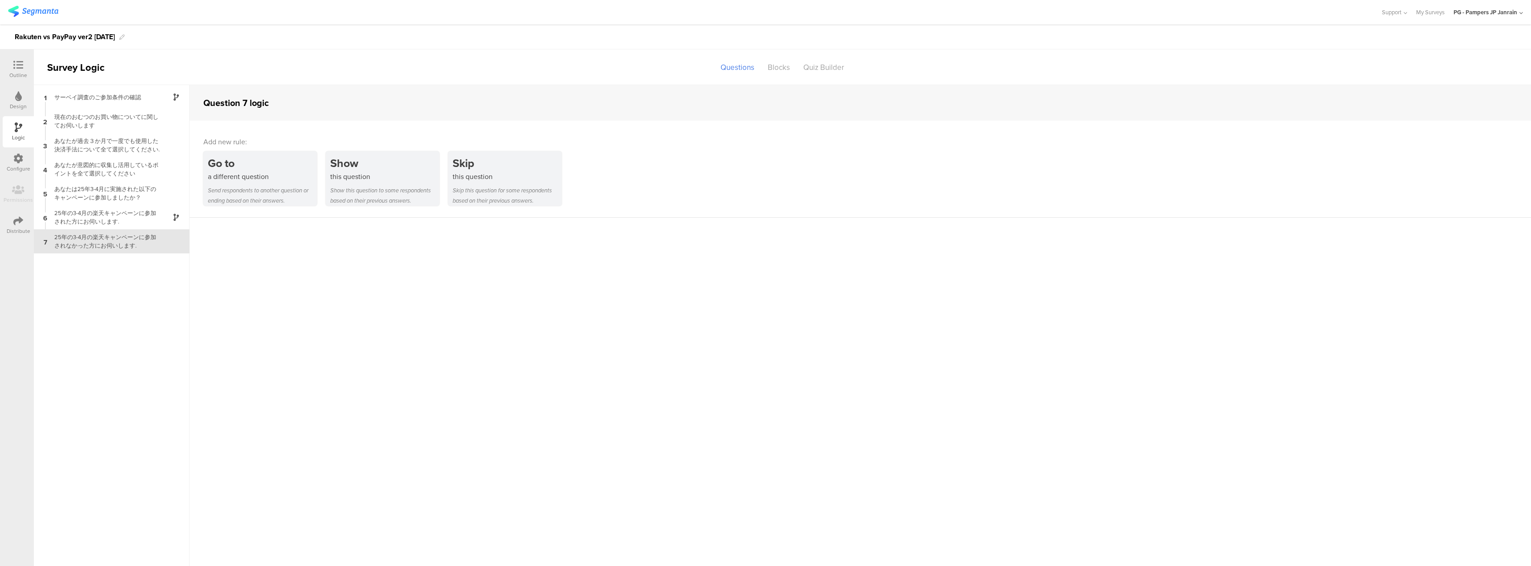
click at [199, 186] on div "Add new rule: Go to a different question Send respondents to another question o…" at bounding box center [860, 169] width 1341 height 97
click at [241, 186] on div "Send respondents to another question or ending based on their answers." at bounding box center [262, 195] width 109 height 20
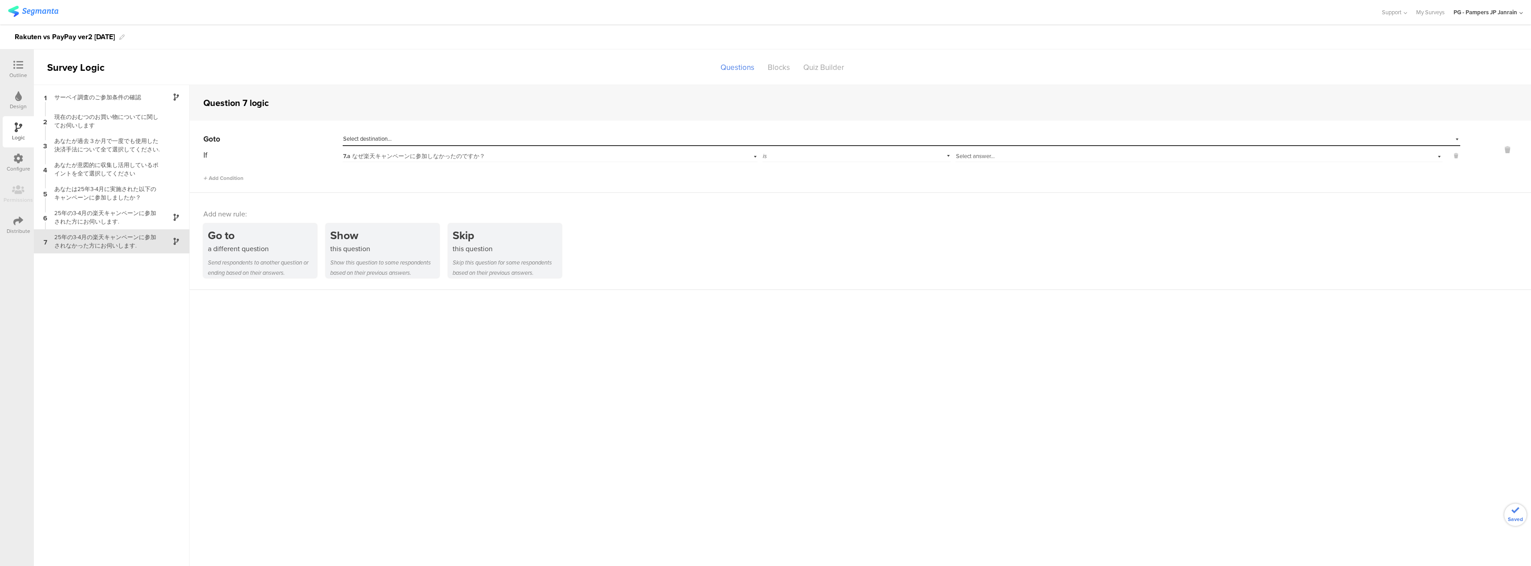
click at [396, 152] on span "7.a なぜ楽天キャンペーンに参加しなかったのですか？" at bounding box center [414, 156] width 142 height 8
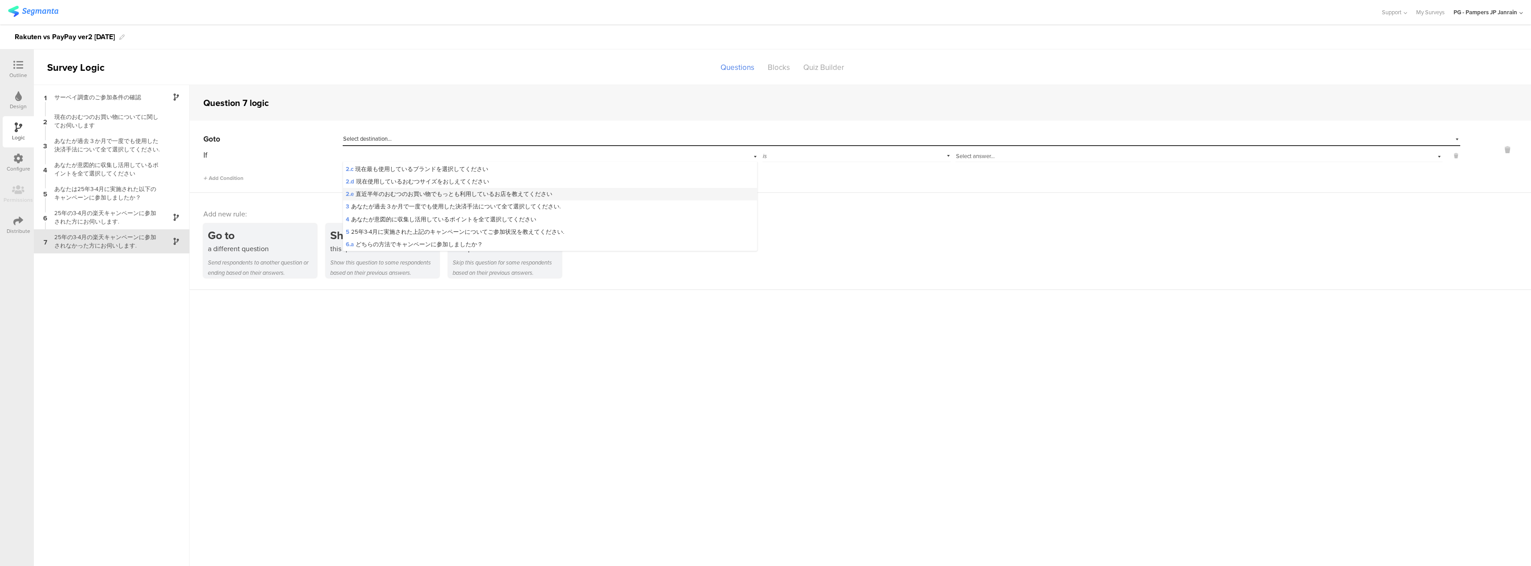
scroll to position [169, 0]
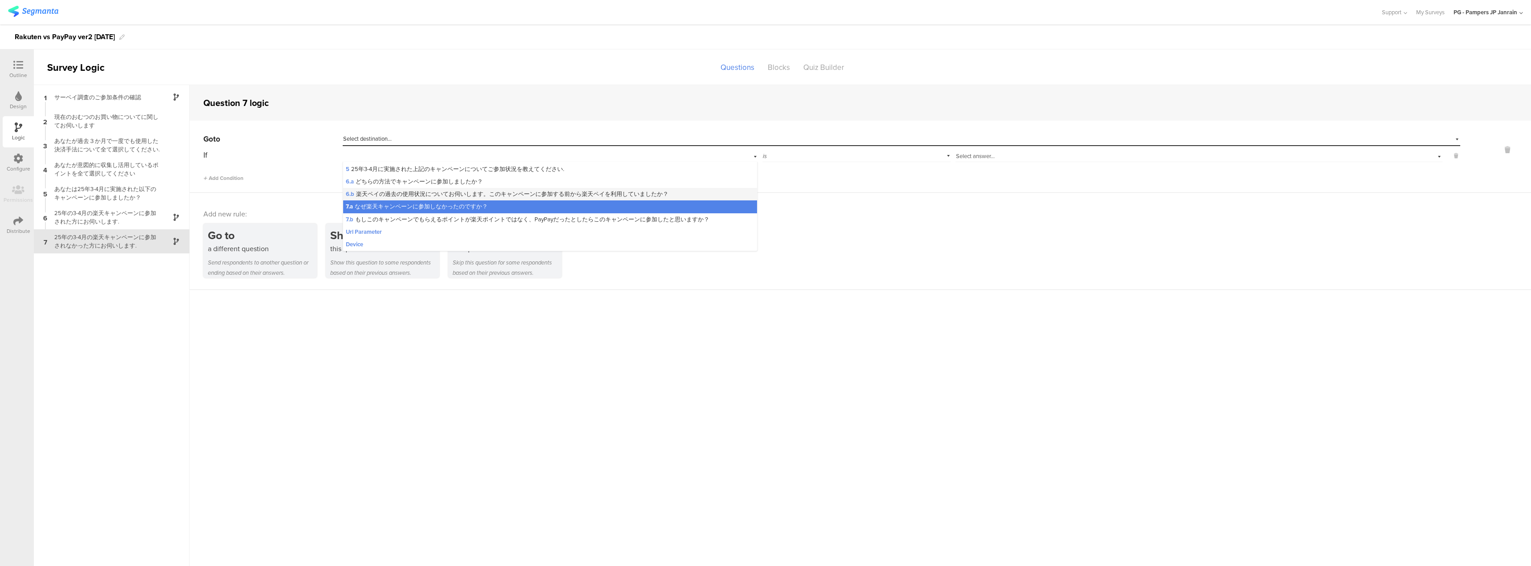
click at [390, 196] on span "6.b 楽天ペイの過去の使用状況についてお伺いします。このキャンペーンに参加する前から楽天ペイを利用していましたか？" at bounding box center [507, 194] width 323 height 8
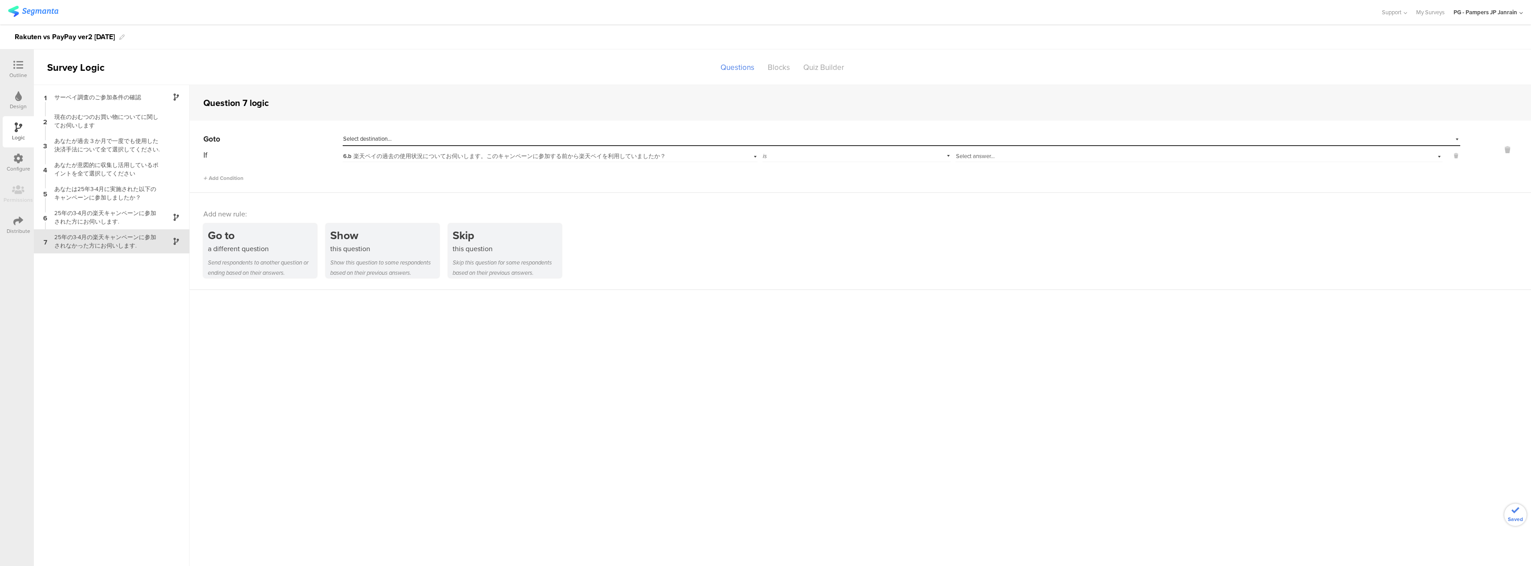
click at [978, 155] on span "Select answer..." at bounding box center [975, 156] width 39 height 8
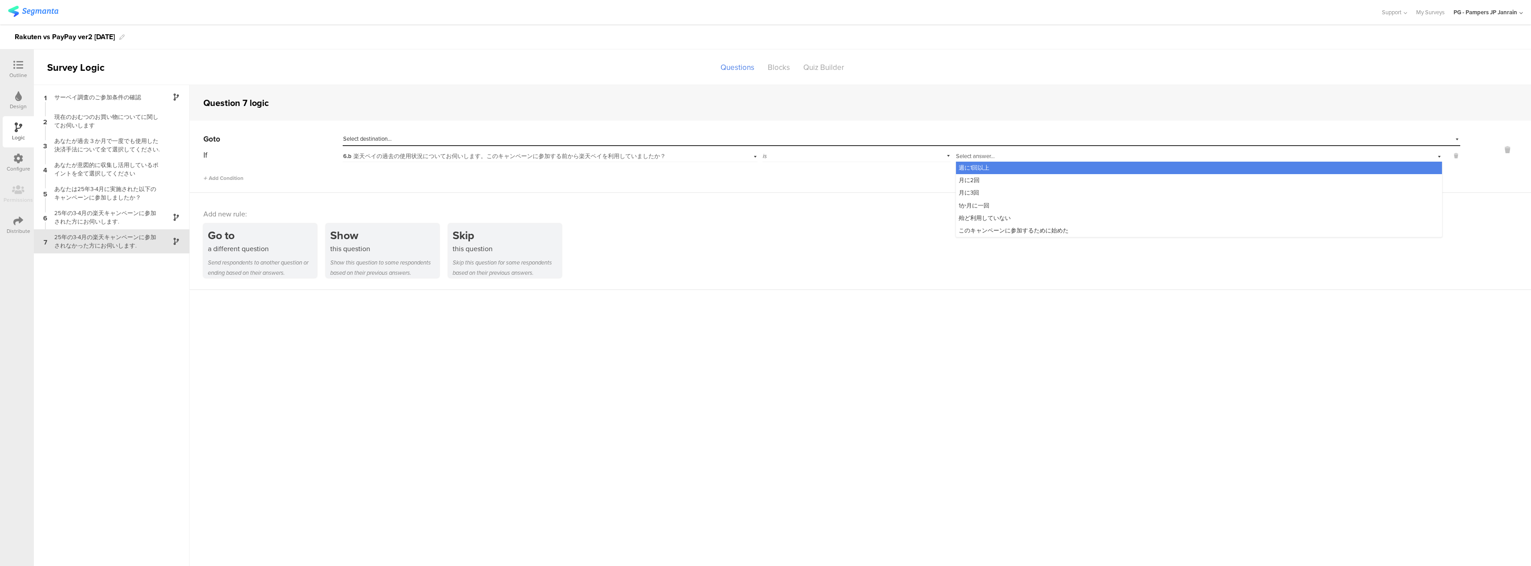
click at [651, 155] on span "6.b 楽天ペイの過去の使用状況についてお伺いします。このキャンペーンに参加する前から楽天ペイを利用していましたか？" at bounding box center [504, 156] width 323 height 8
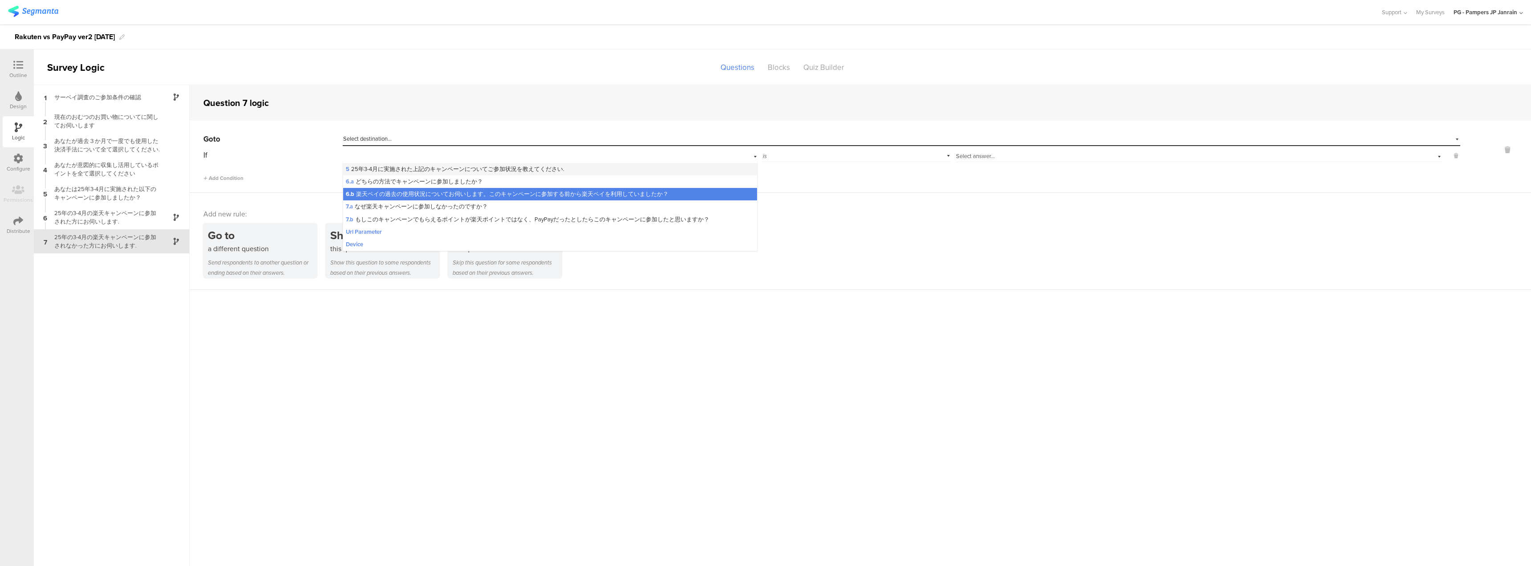
click at [430, 168] on span "5 25年3-4月に実施された上記のキャンペーンについてご参加状況を教えてください." at bounding box center [455, 169] width 218 height 8
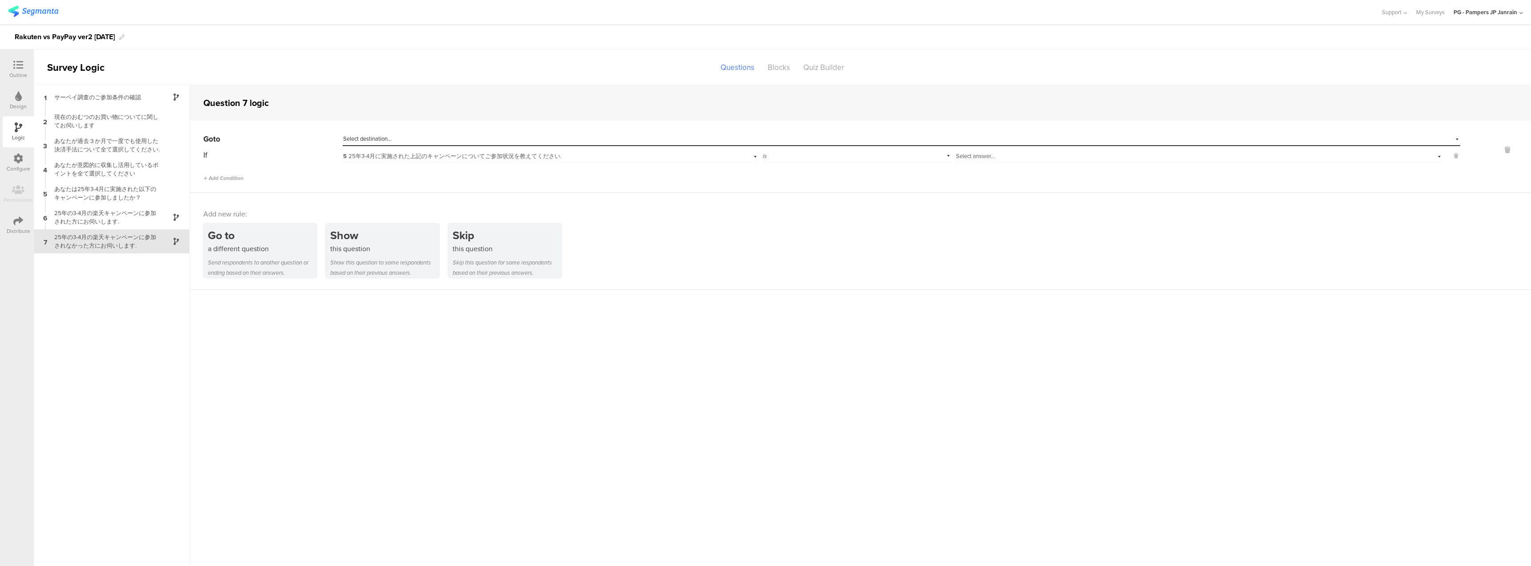
scroll to position [0, 0]
click at [442, 157] on span "5 25年3-4月に実施された上記のキャンペーンについてご参加状況を教えてください." at bounding box center [452, 156] width 218 height 8
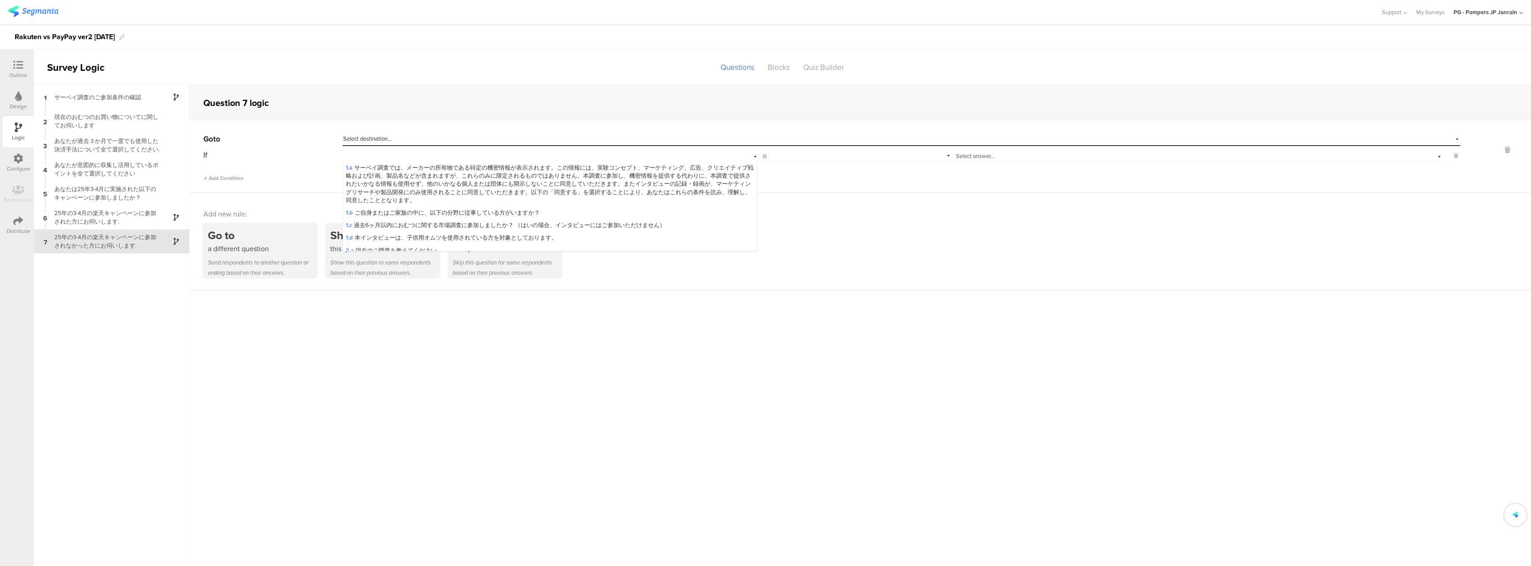
click at [990, 317] on sg-question-logic-editor "Question 7 logic Go to Select destination... If 5 25年3-4月に実施された上記のキャンペーンについてご参加…" at bounding box center [860, 325] width 1341 height 481
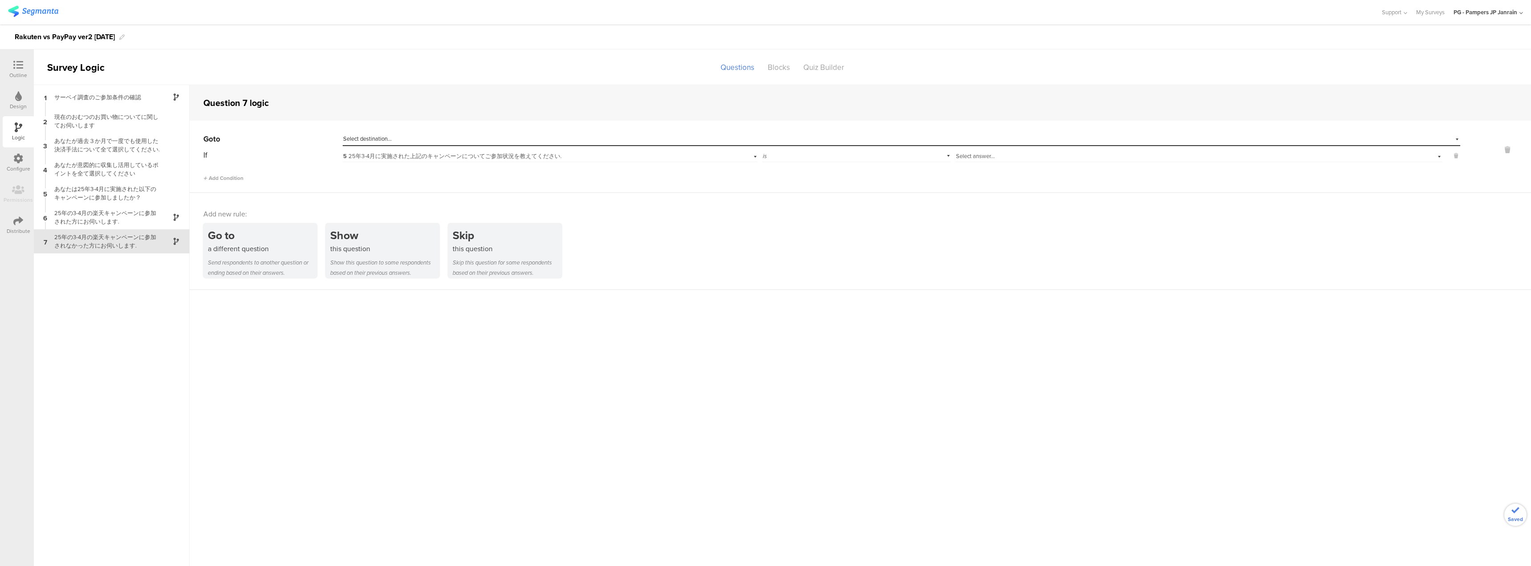
click at [973, 158] on span "Select answer..." at bounding box center [975, 156] width 39 height 8
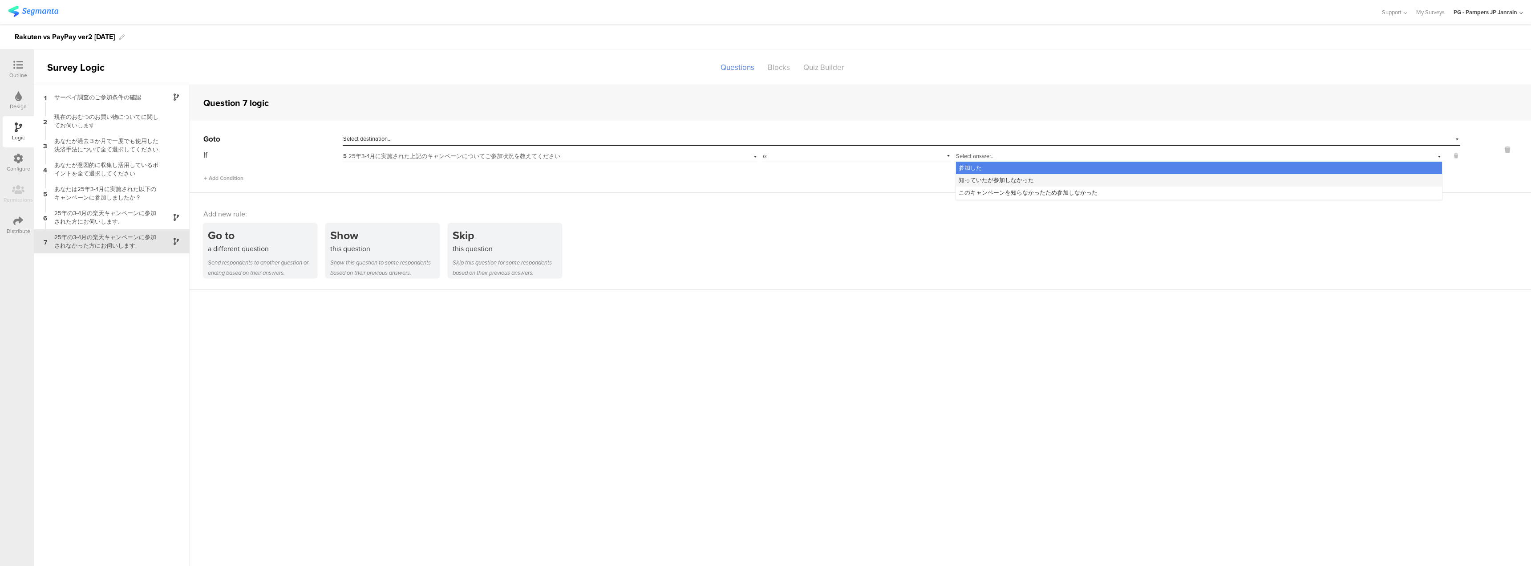
click at [981, 180] on span "知っていたが参加しなかった" at bounding box center [995, 180] width 75 height 8
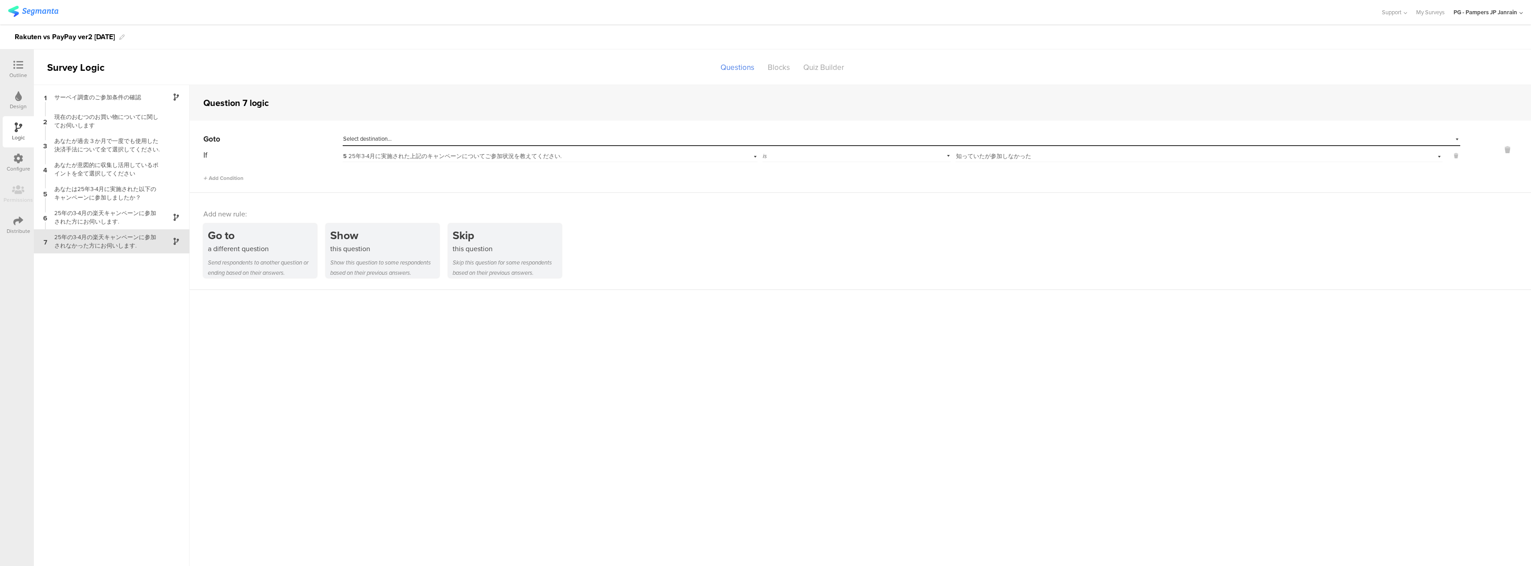
click at [942, 345] on sg-question-logic-editor "Question 7 logic Go to Select destination... If 5 25年3-4月に実施された上記のキャンペーンについてご参加…" at bounding box center [860, 325] width 1341 height 481
click at [20, 72] on div "Outline" at bounding box center [18, 75] width 18 height 8
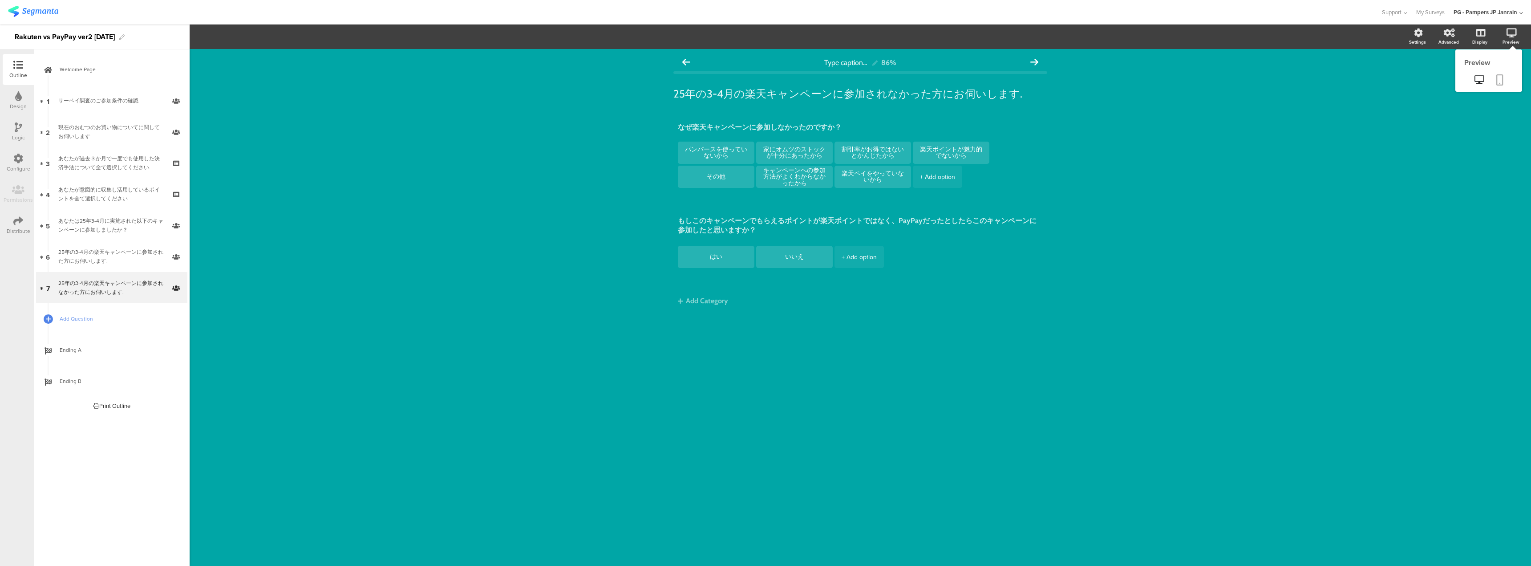
click at [1497, 82] on icon at bounding box center [1499, 79] width 7 height 11
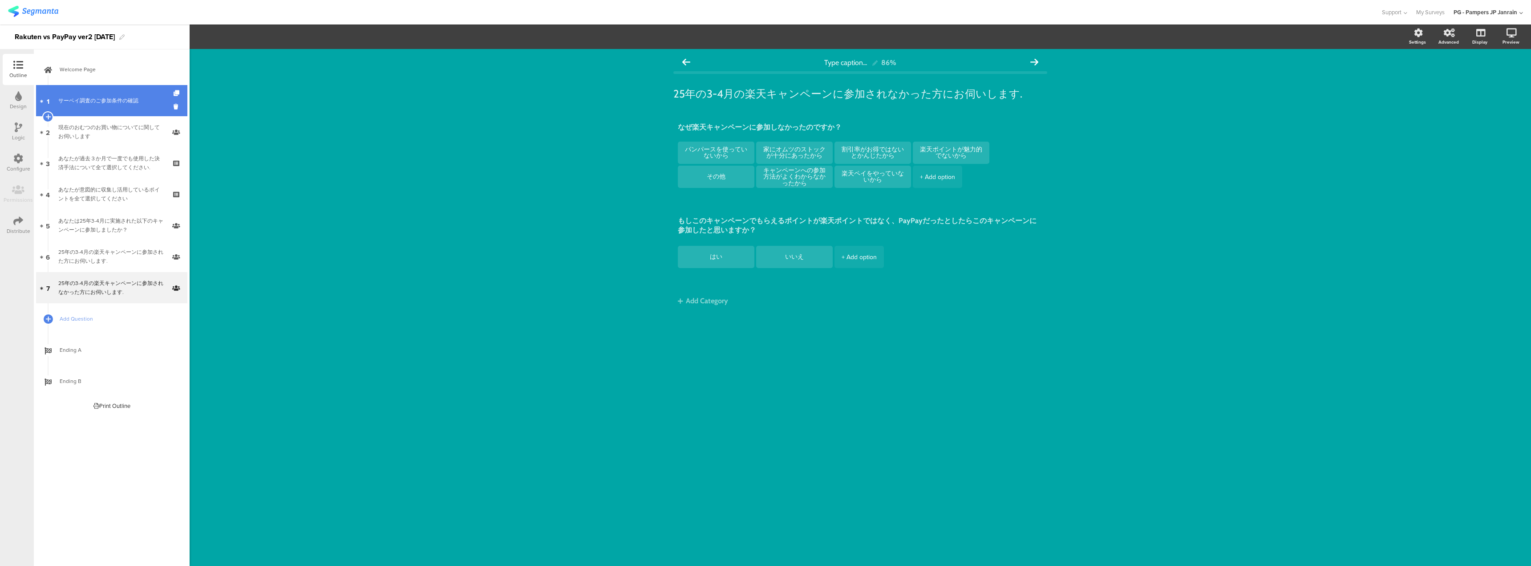
click at [101, 91] on link "1 サーベイ調査のご参加条件の確認" at bounding box center [111, 100] width 151 height 31
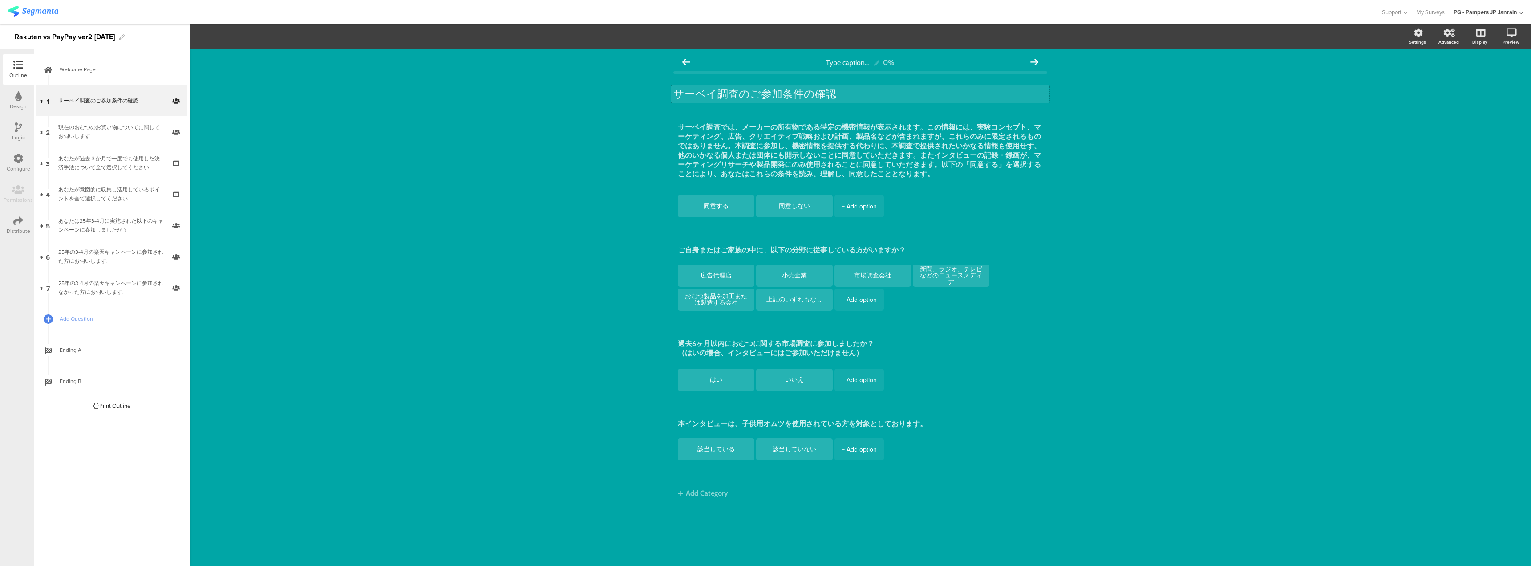
click at [712, 89] on div "サーベイ調査のご参加条件の確認 サーベイ調査のご参加条件の確認" at bounding box center [860, 94] width 378 height 18
drag, startPoint x: 868, startPoint y: 355, endPoint x: 636, endPoint y: 351, distance: 231.4
click at [636, 351] on div "Type caption... 0% サーベイ調査のご参加条件の確認 サーベイ調査のご参加条件の確認 サーベイ調査のご参加条件の確認 同意する" at bounding box center [860, 307] width 1341 height 517
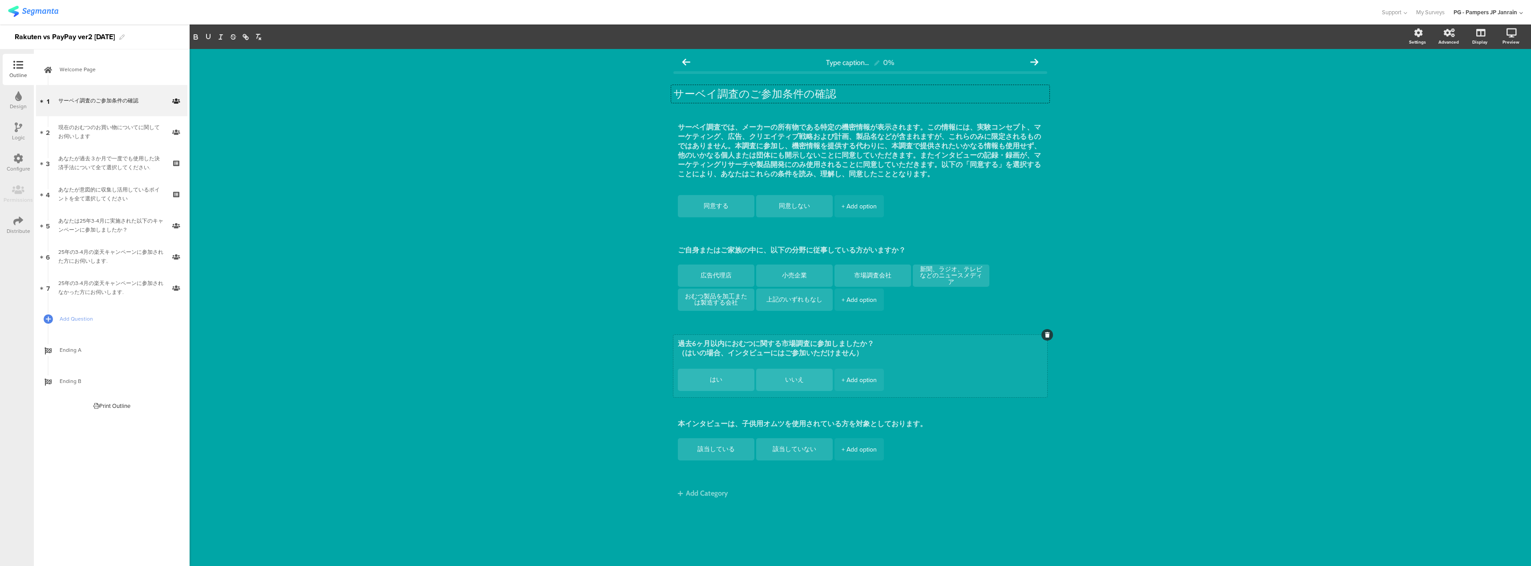
click at [801, 364] on div "過去6ヶ月以内におむつに関する市場調査に参加しましたか？ （はいの場合、インタビューにはご参加いただけません） はい いいえ + Add option" at bounding box center [860, 366] width 374 height 62
click at [769, 352] on textarea "過去6ヶ月以内におむつに関する市場調査に参加しましたか？ （はいの場合、インタビューにはご参加いただけません）" at bounding box center [860, 349] width 365 height 21
type textarea "過去6ヶ月以内におむつに関する市場調査に参加しましたか？ （はいの場合、サーベイにはご参加いただけません）"
click at [777, 387] on div "いいえ" at bounding box center [794, 379] width 62 height 22
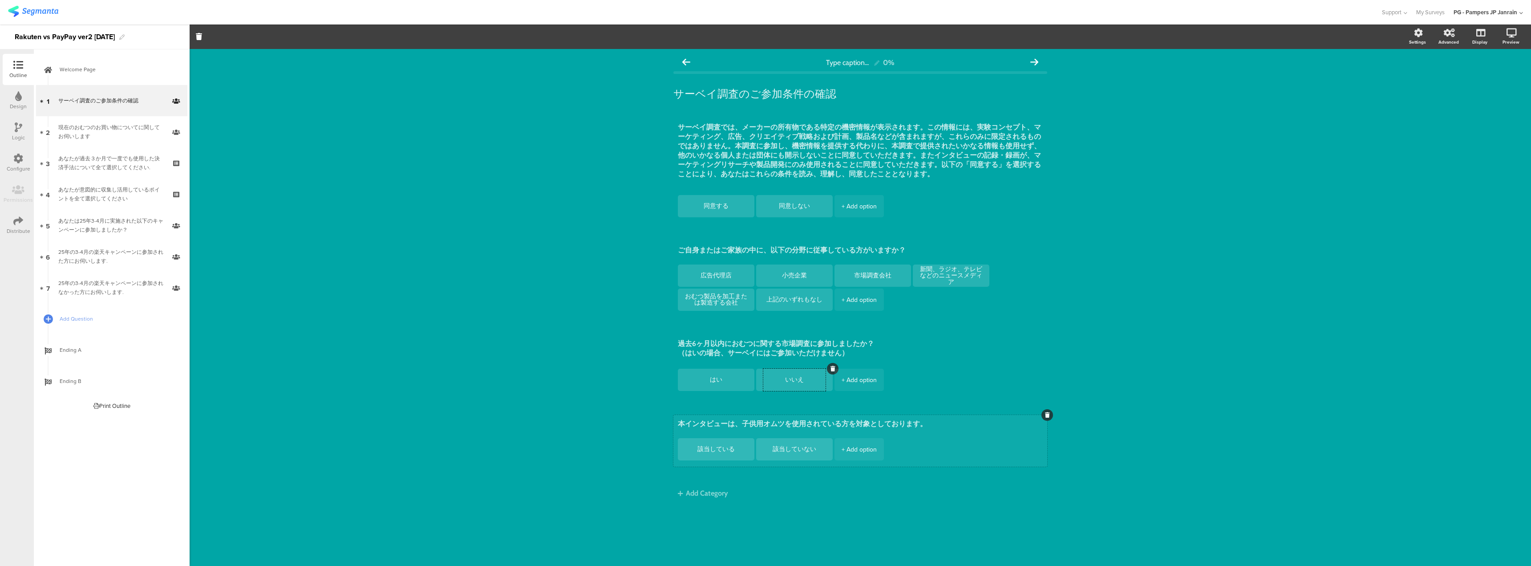
click at [768, 417] on div "本インタビューは、子供用オムツを使用されている方を対象としております。 該当している 該当していない + Add option" at bounding box center [860, 441] width 374 height 52
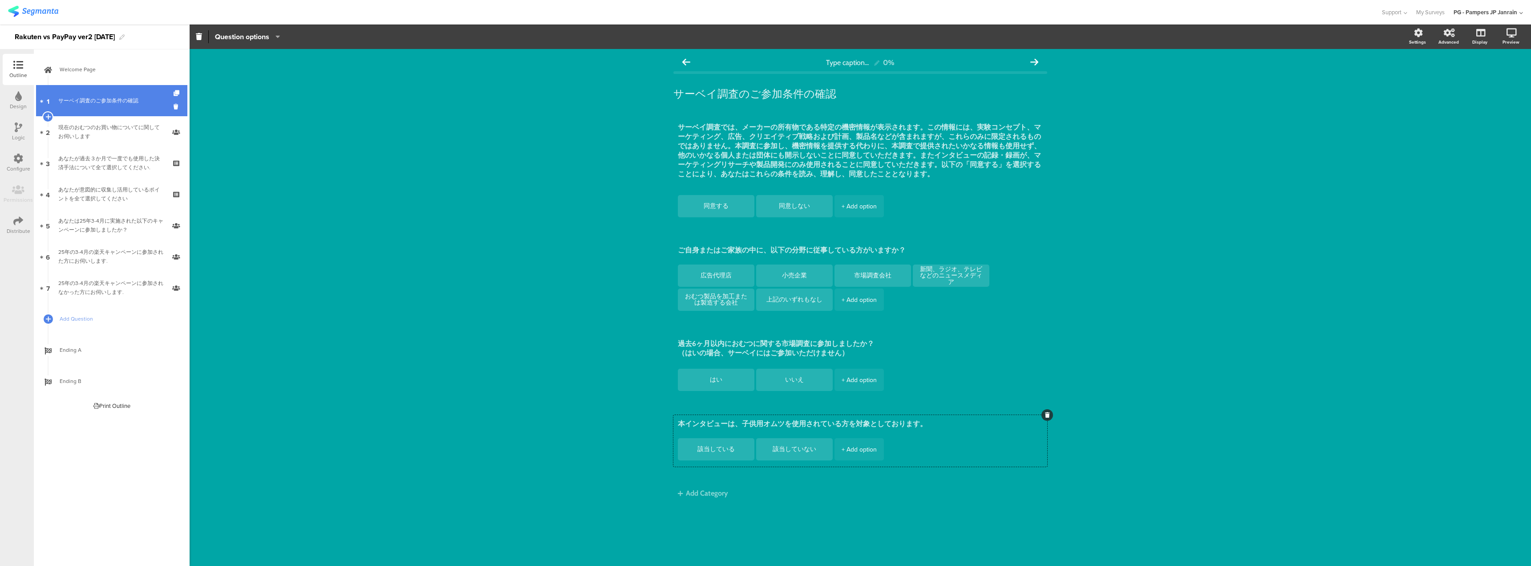
drag, startPoint x: 108, startPoint y: 123, endPoint x: 113, endPoint y: 108, distance: 16.0
click at [108, 123] on div "現在のおむつのお買い物についてに関してお伺いします" at bounding box center [111, 132] width 106 height 18
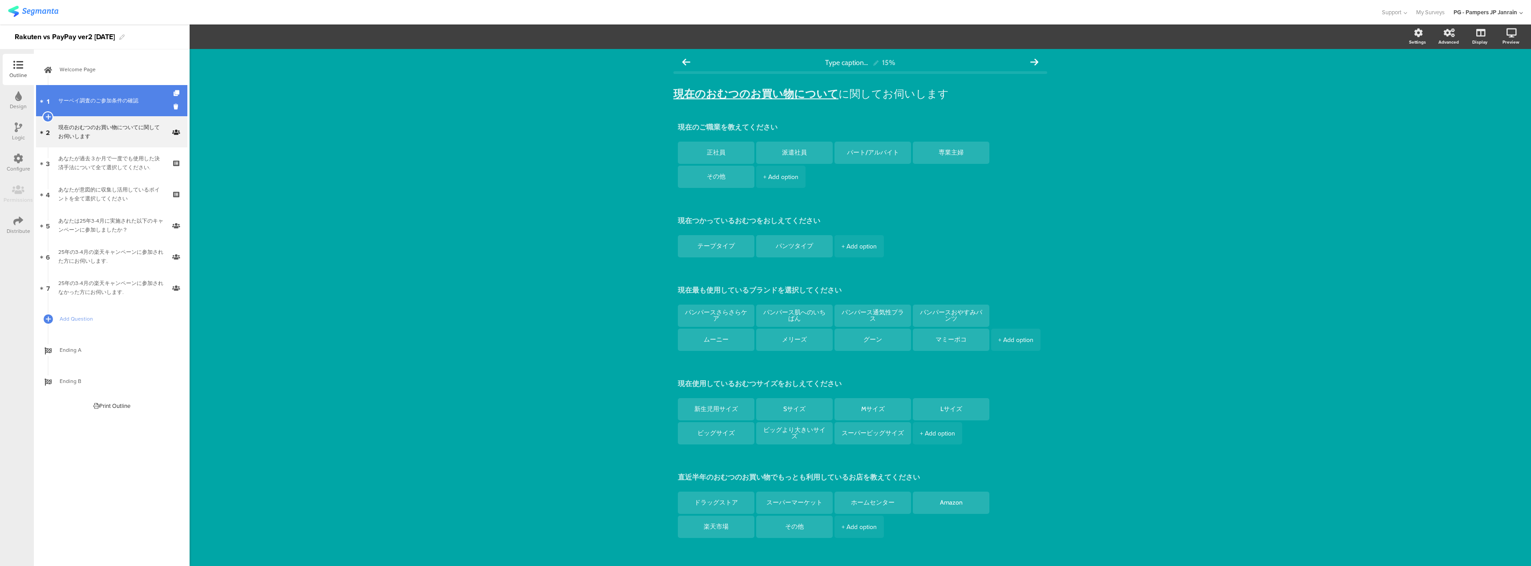
click at [113, 108] on link "1 サーベイ調査のご参加条件の確認" at bounding box center [111, 100] width 151 height 31
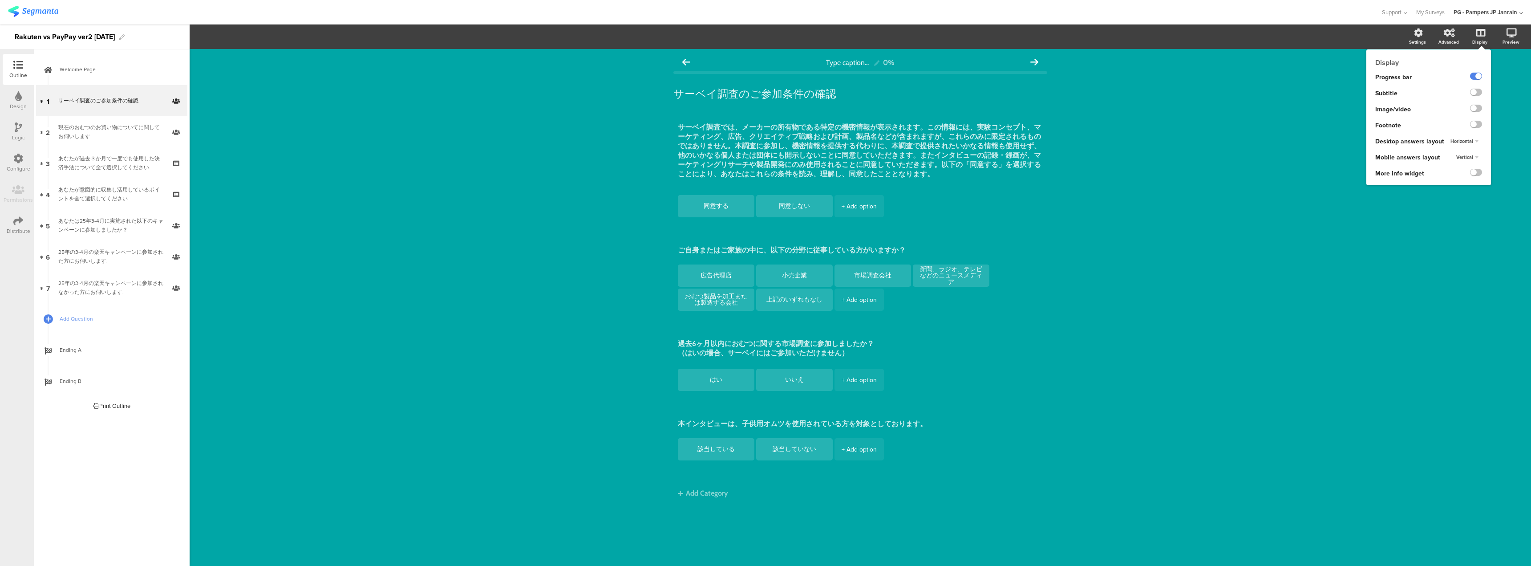
click at [1475, 39] on div "Display" at bounding box center [1479, 42] width 15 height 7
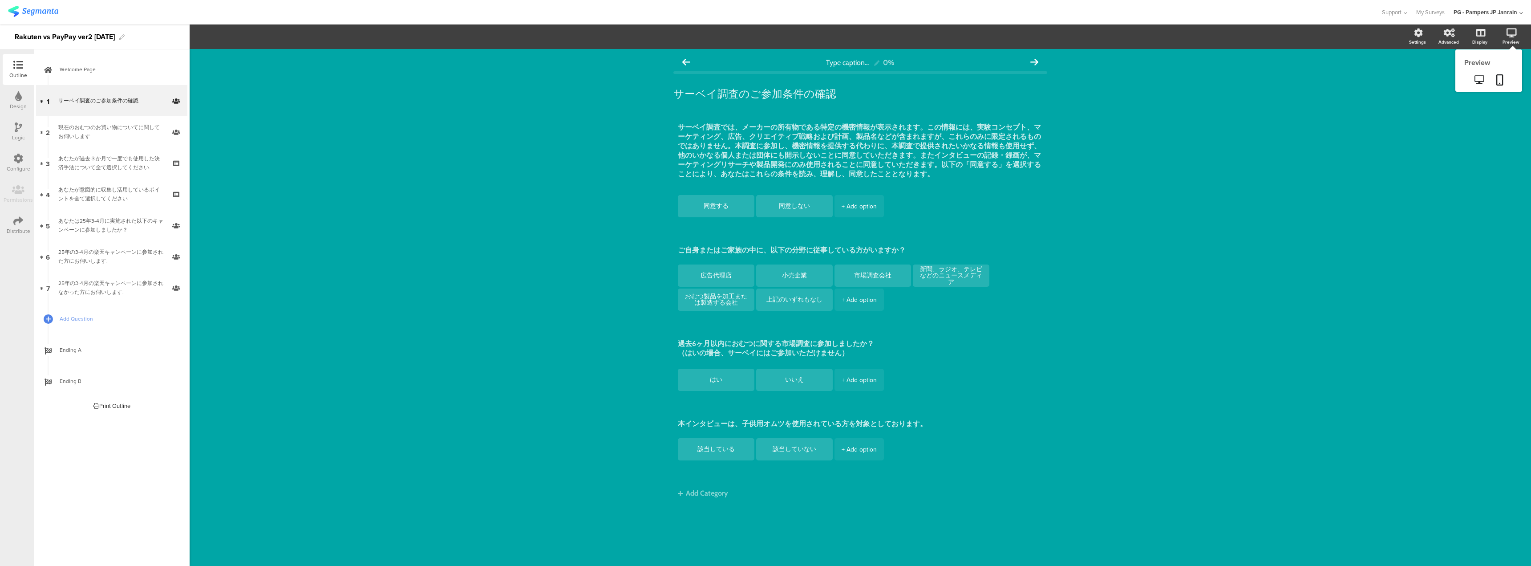
click at [1518, 39] on div "Preview" at bounding box center [1510, 42] width 17 height 7
click at [1504, 75] on link at bounding box center [1500, 80] width 20 height 17
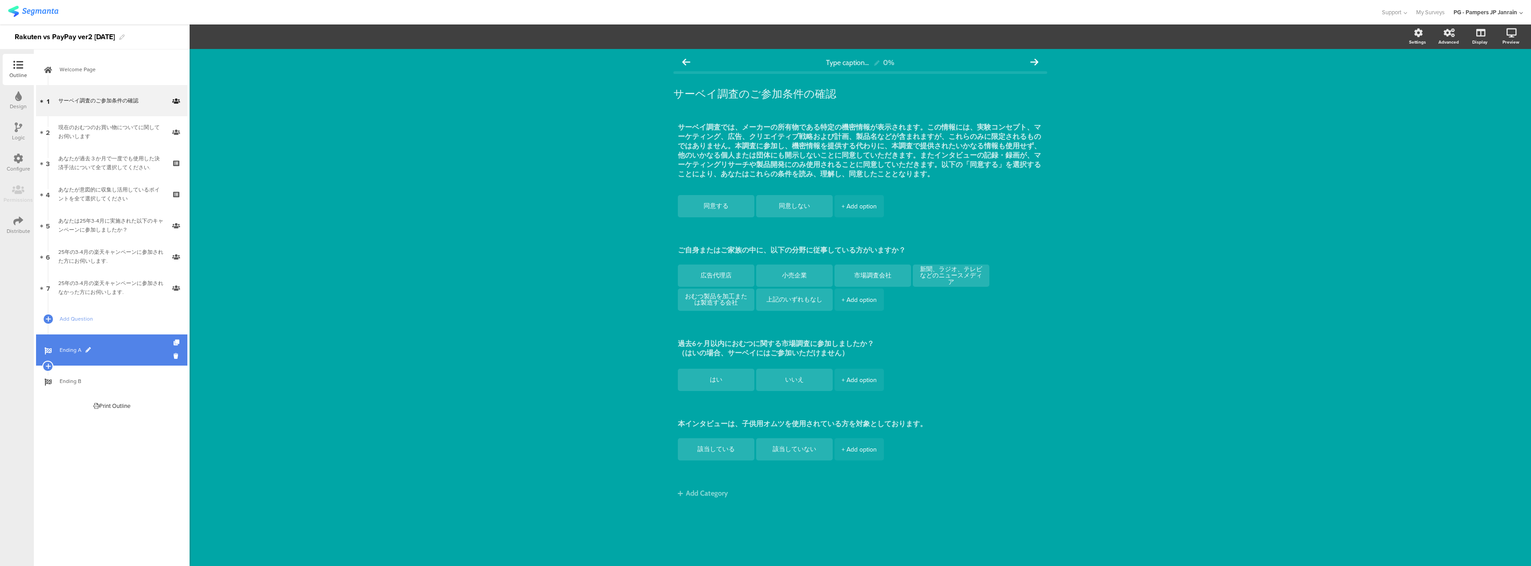
click at [73, 357] on link "Ending A" at bounding box center [111, 349] width 151 height 31
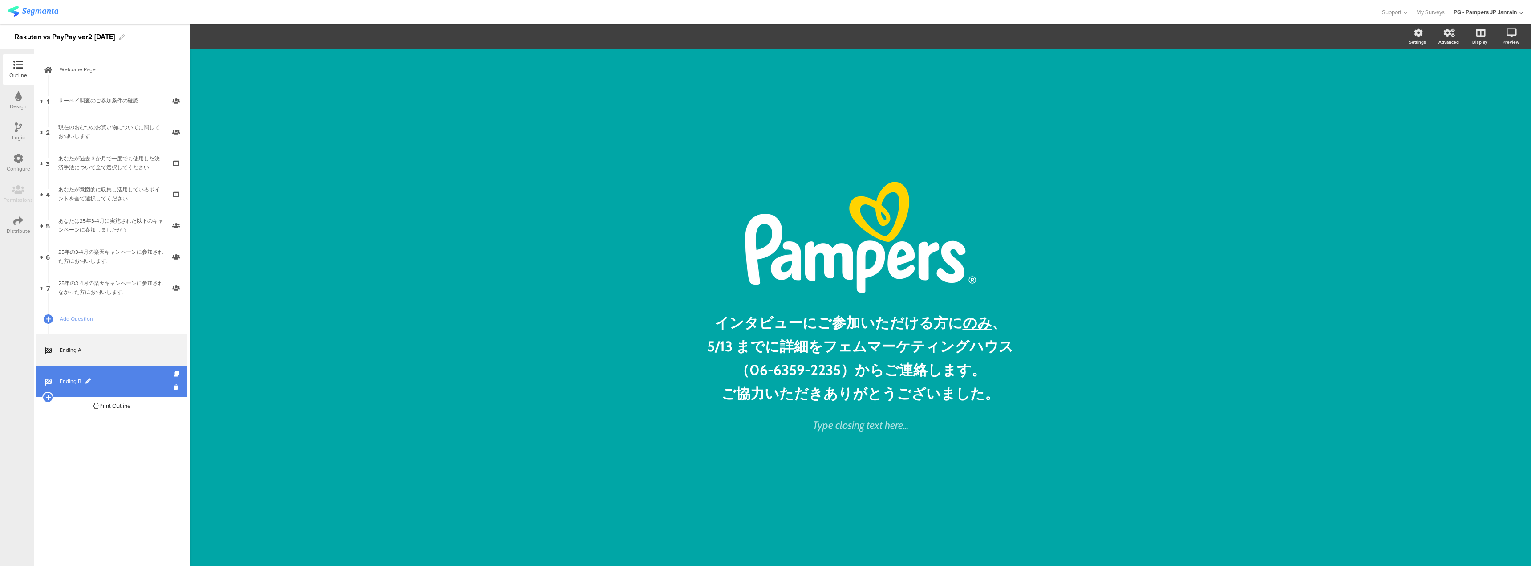
click at [73, 378] on span "Ending B" at bounding box center [117, 380] width 114 height 9
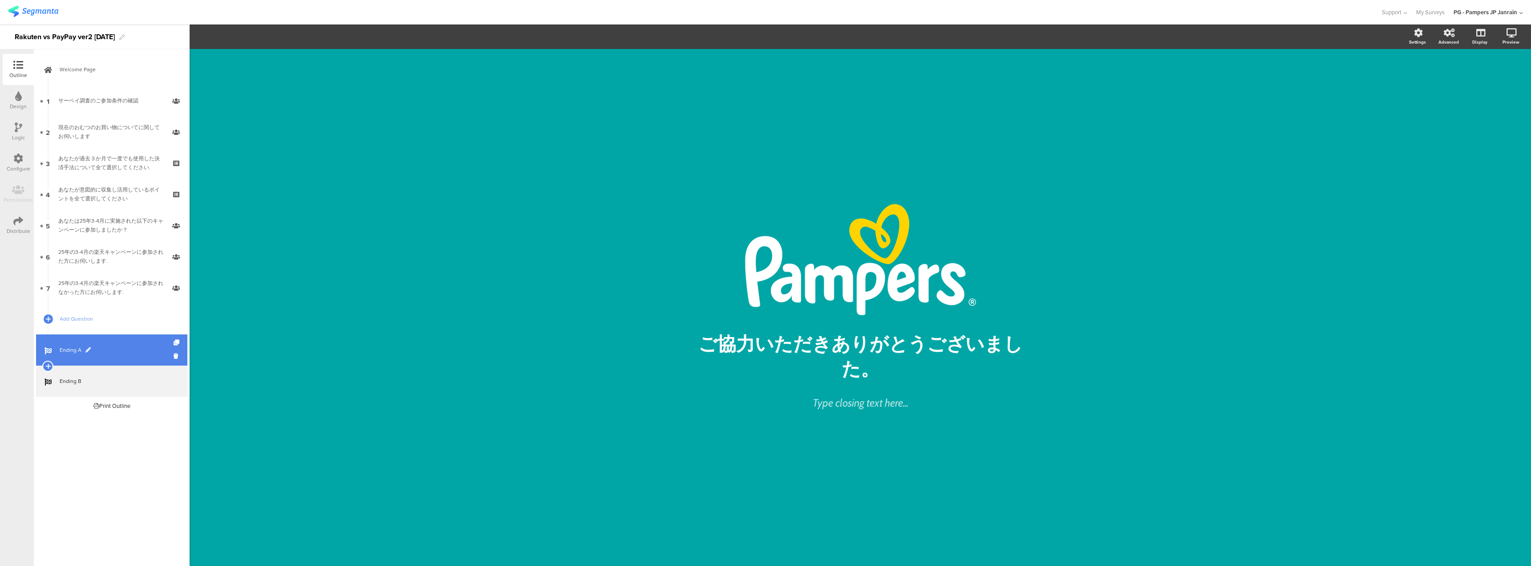
click at [77, 356] on link "Ending A" at bounding box center [111, 349] width 151 height 31
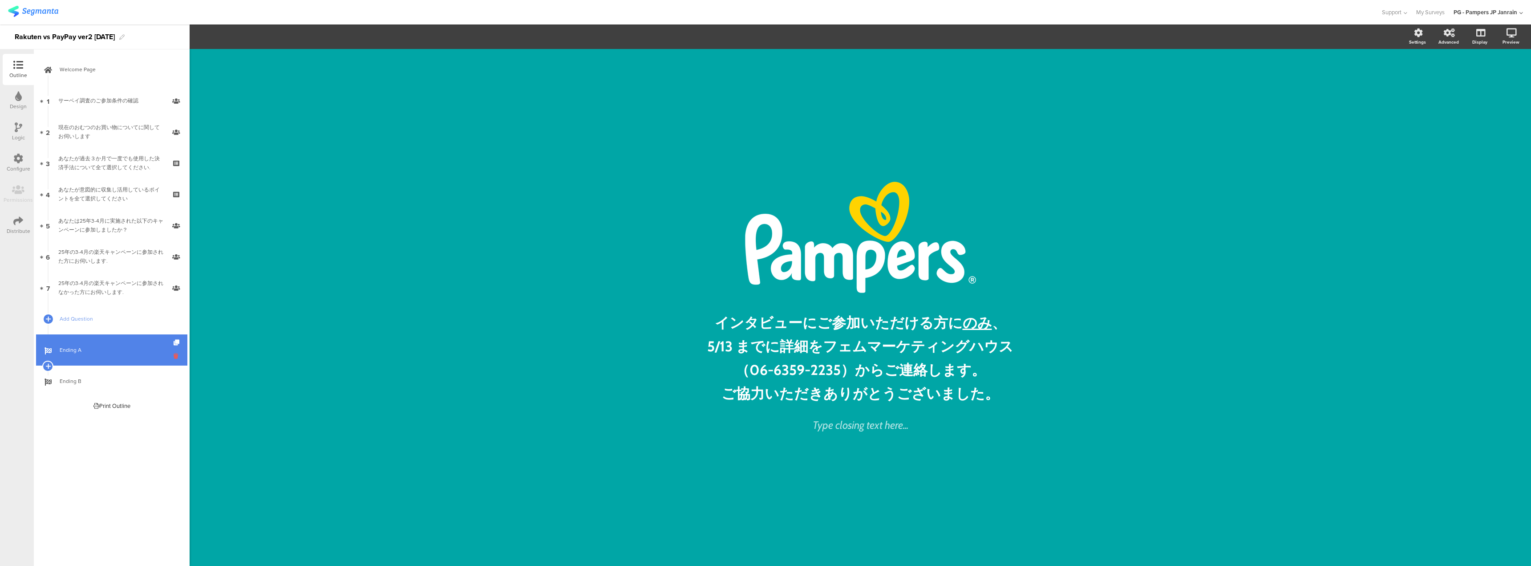
click at [177, 354] on icon at bounding box center [178, 356] width 8 height 8
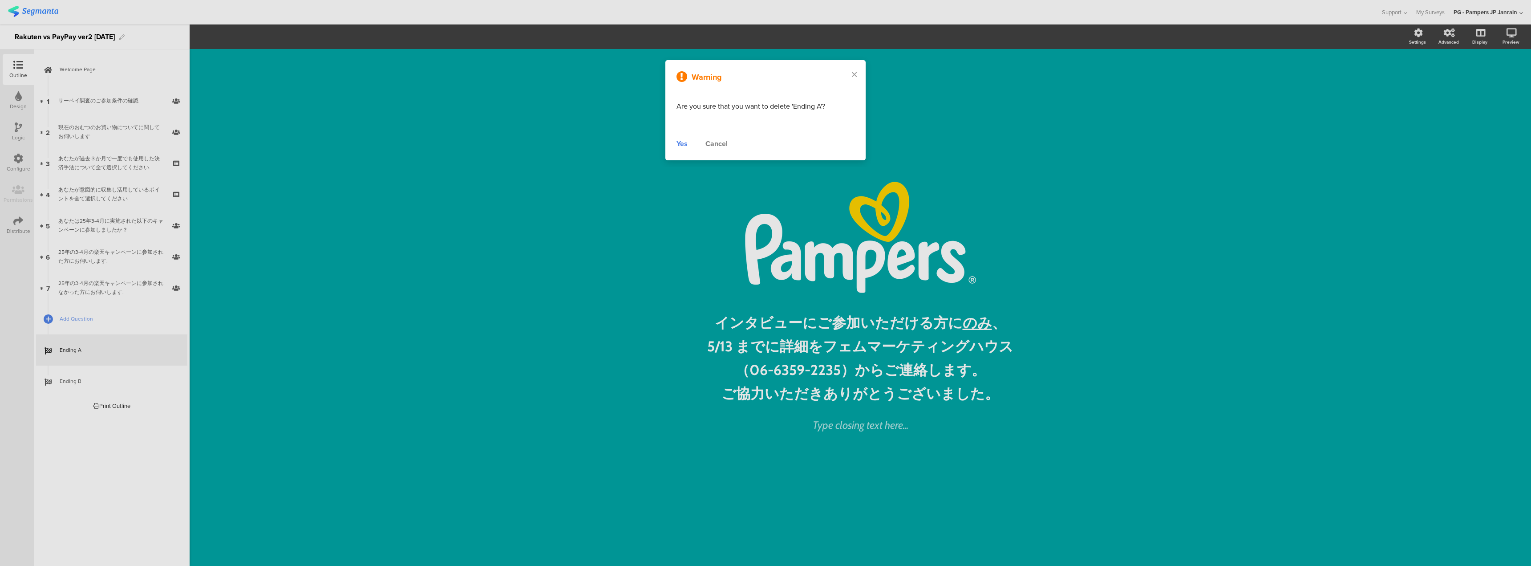
click at [683, 143] on div "Yes" at bounding box center [681, 143] width 11 height 11
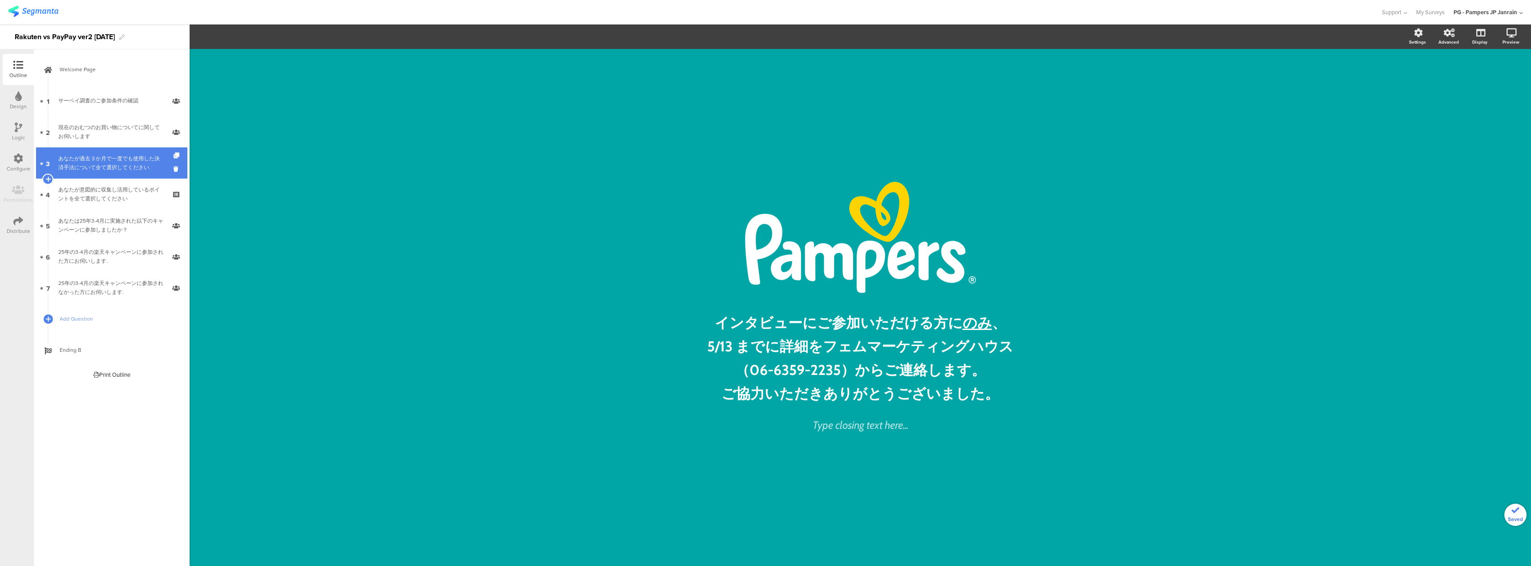
click at [82, 165] on div "あなたが過去３か月で一度でも使用した決済手法について全て選択してください." at bounding box center [111, 163] width 106 height 18
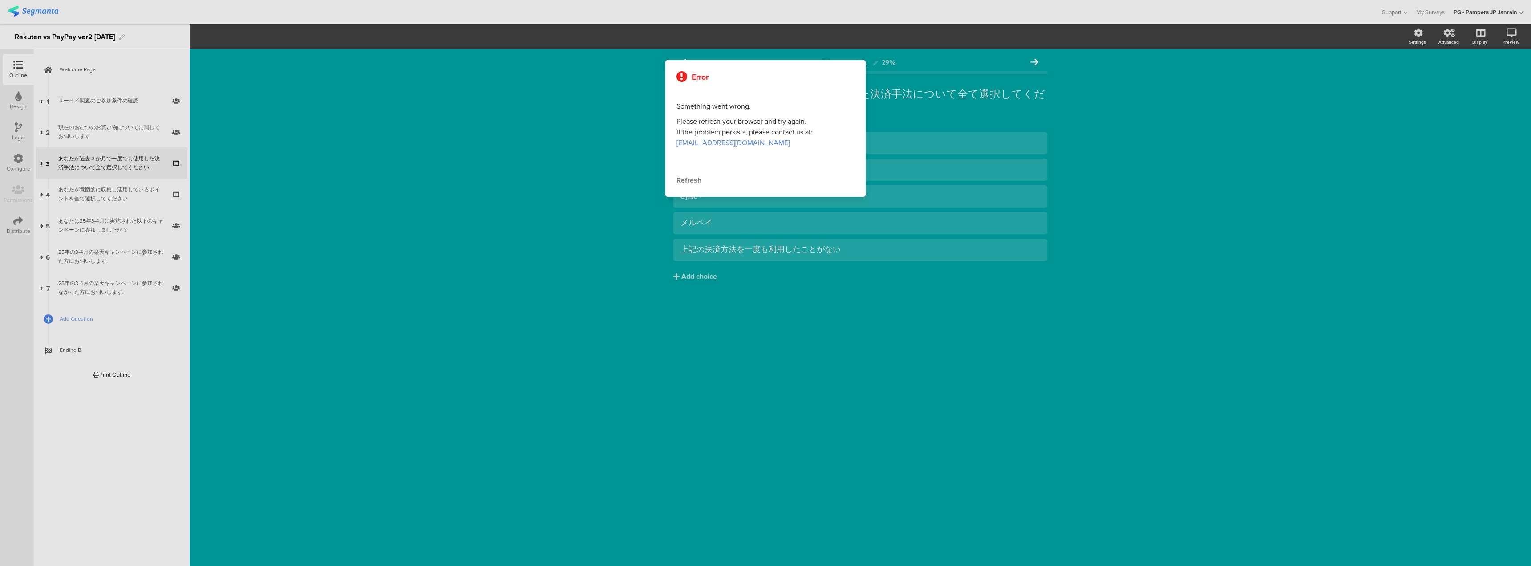
click at [699, 180] on div "Refresh" at bounding box center [765, 180] width 178 height 11
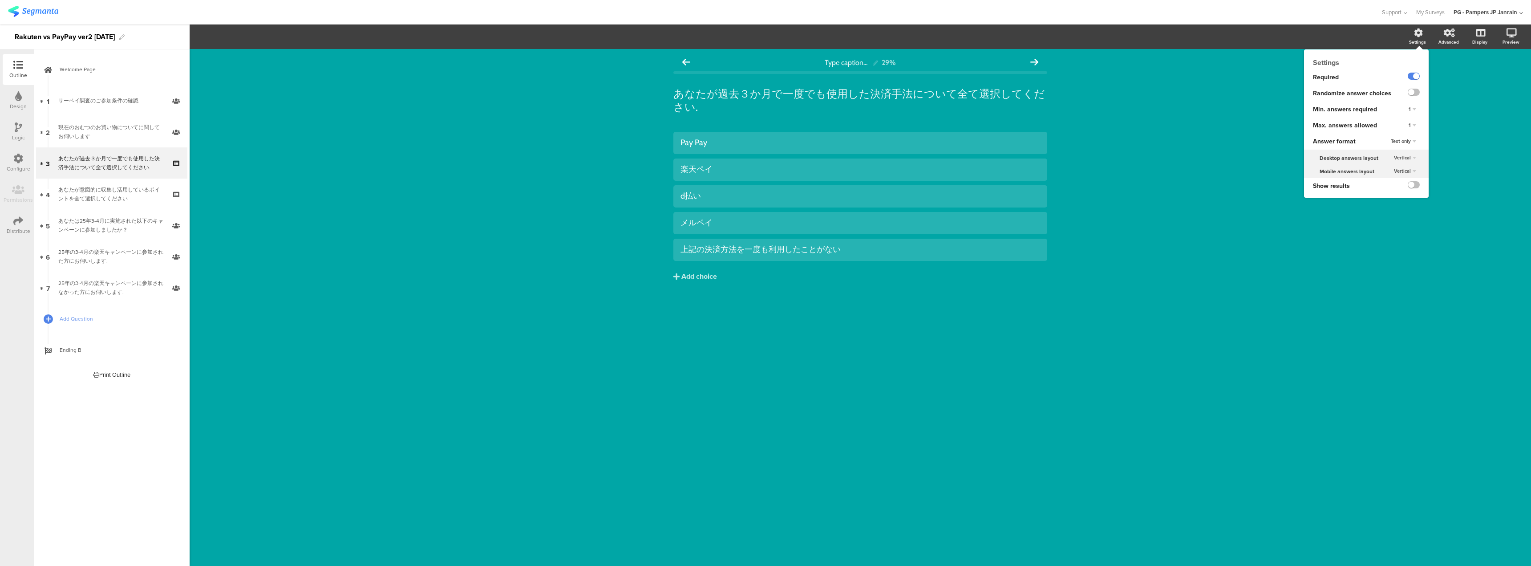
drag, startPoint x: 1420, startPoint y: 125, endPoint x: 1409, endPoint y: 125, distance: 10.2
click at [1416, 125] on div "1" at bounding box center [1411, 125] width 33 height 16
click at [1409, 125] on span "1" at bounding box center [1409, 124] width 2 height 7
click at [1387, 177] on div "5" at bounding box center [1399, 180] width 53 height 9
click at [1414, 41] on div "Settings" at bounding box center [1417, 42] width 17 height 7
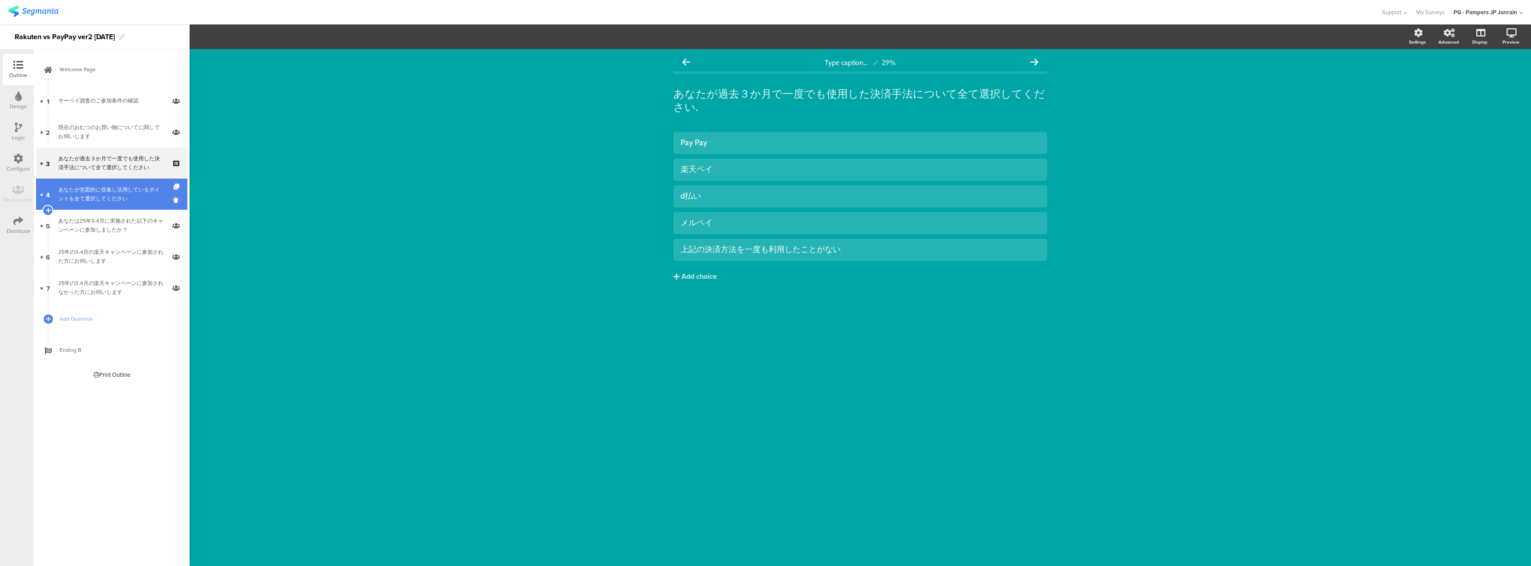
click at [132, 195] on div "あなたが意図的に収集し活用しているポイントを全て選択してください" at bounding box center [111, 194] width 106 height 18
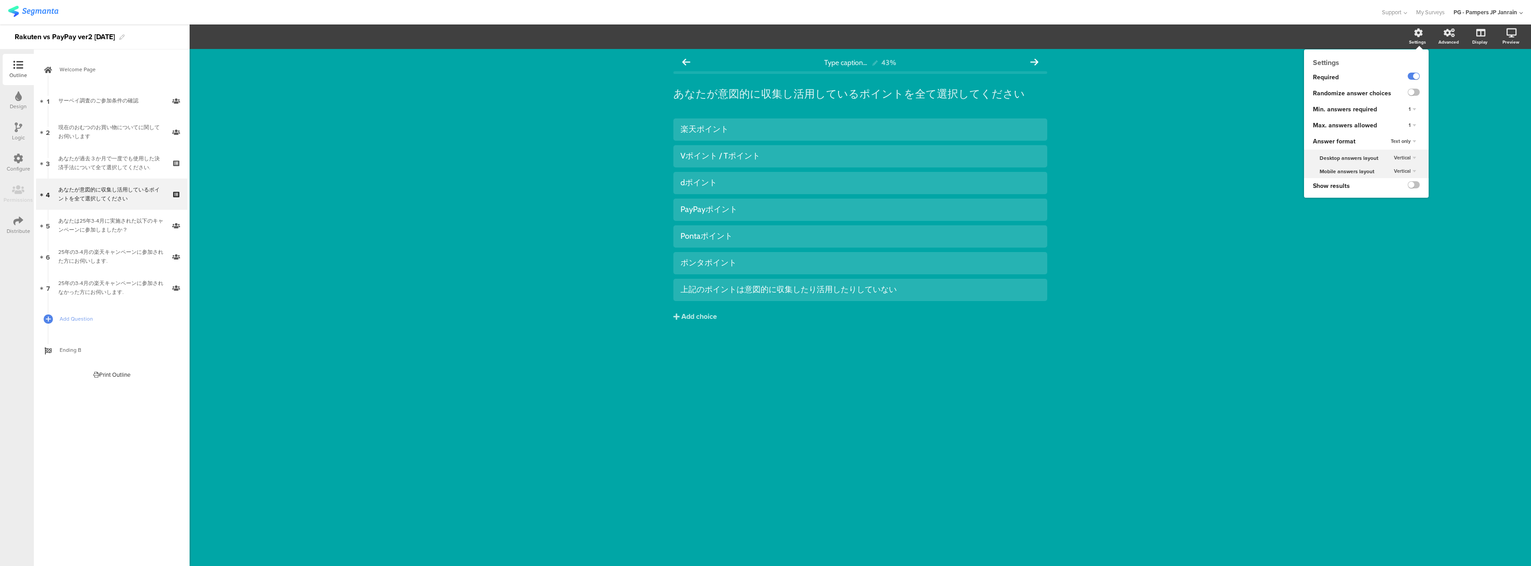
click at [1411, 122] on div "1" at bounding box center [1412, 125] width 15 height 11
click at [1394, 201] on div "7" at bounding box center [1399, 198] width 53 height 9
click at [1347, 272] on div "Type caption... 43% あなたが意図的に収集し活用しているポイントを全て選択してください あなたが意図的に収集し活用しているポイントを全て選択…" at bounding box center [860, 307] width 1341 height 517
click at [836, 283] on div "上記のポイントは意図的に収集したり活用したりしていない" at bounding box center [860, 289] width 360 height 15
click at [1300, 331] on div "Type caption... 43% あなたが意図的に収集し活用しているポイントを全て選択してください あなたが意図的に収集し活用しているポイントを全て選択…" at bounding box center [860, 307] width 1341 height 517
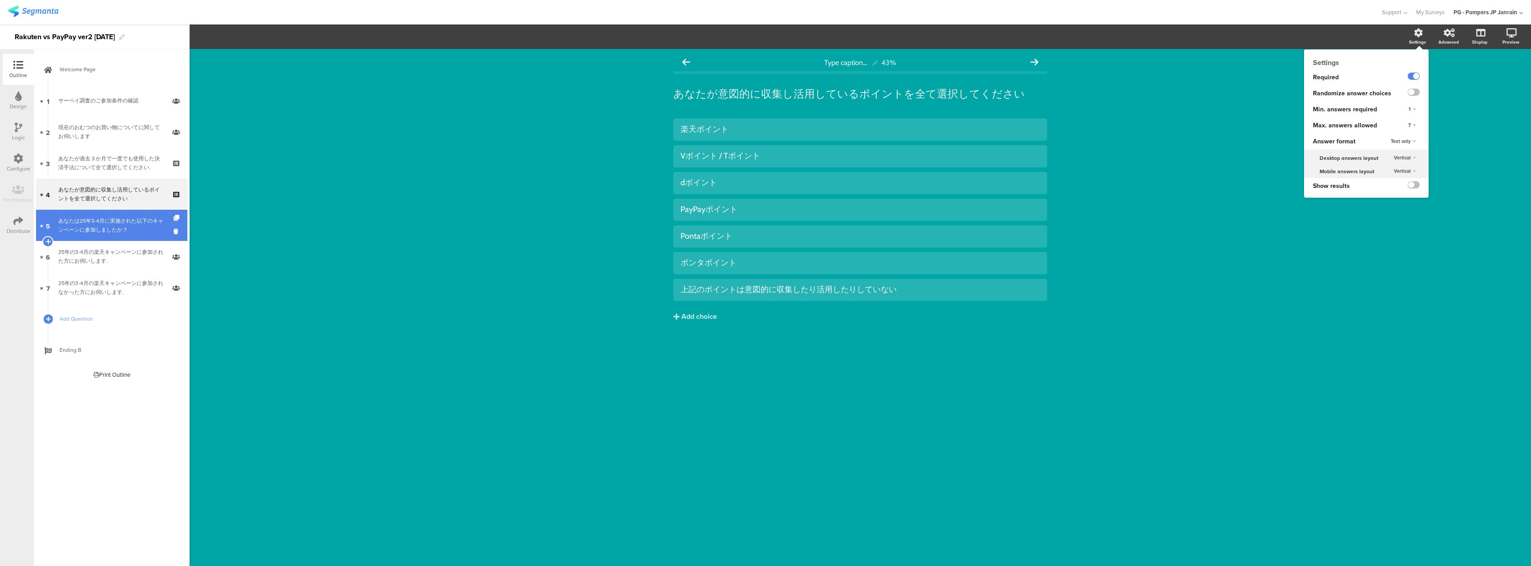
click at [129, 239] on link "5 あなたは25年3-4月に実施された以下のキャンペーンに参加しましたか？" at bounding box center [111, 225] width 151 height 31
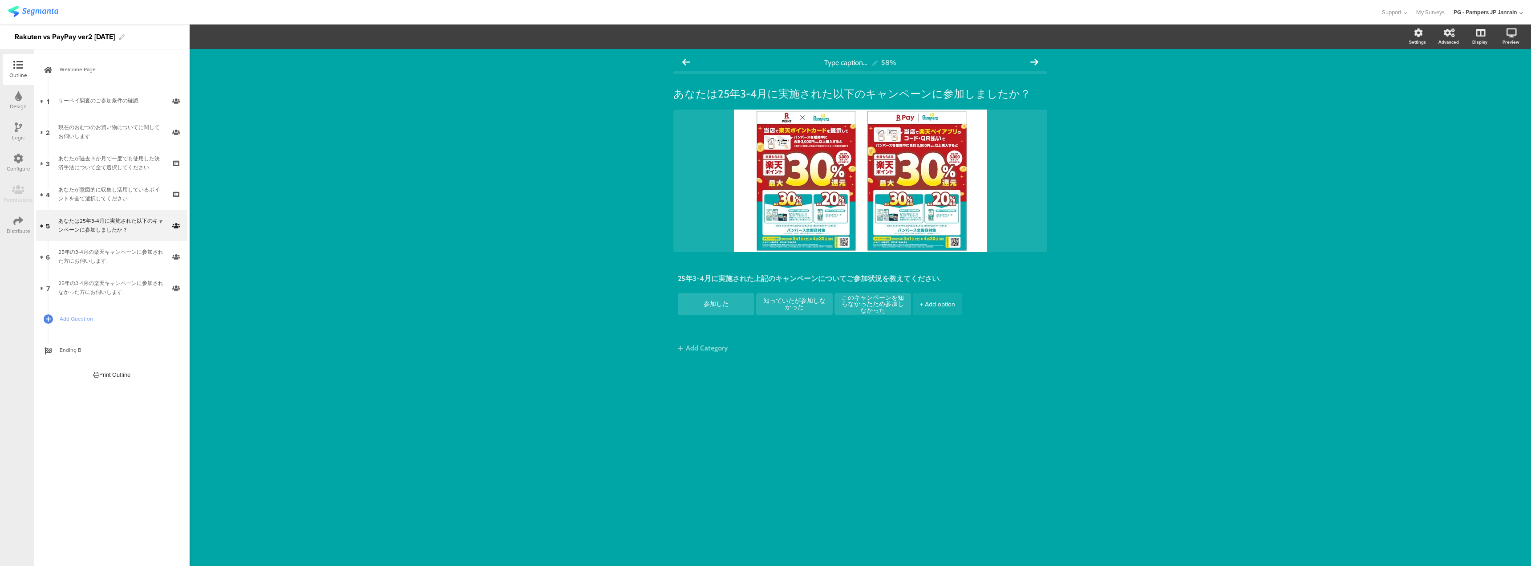
click at [20, 137] on div "Logic" at bounding box center [18, 137] width 13 height 8
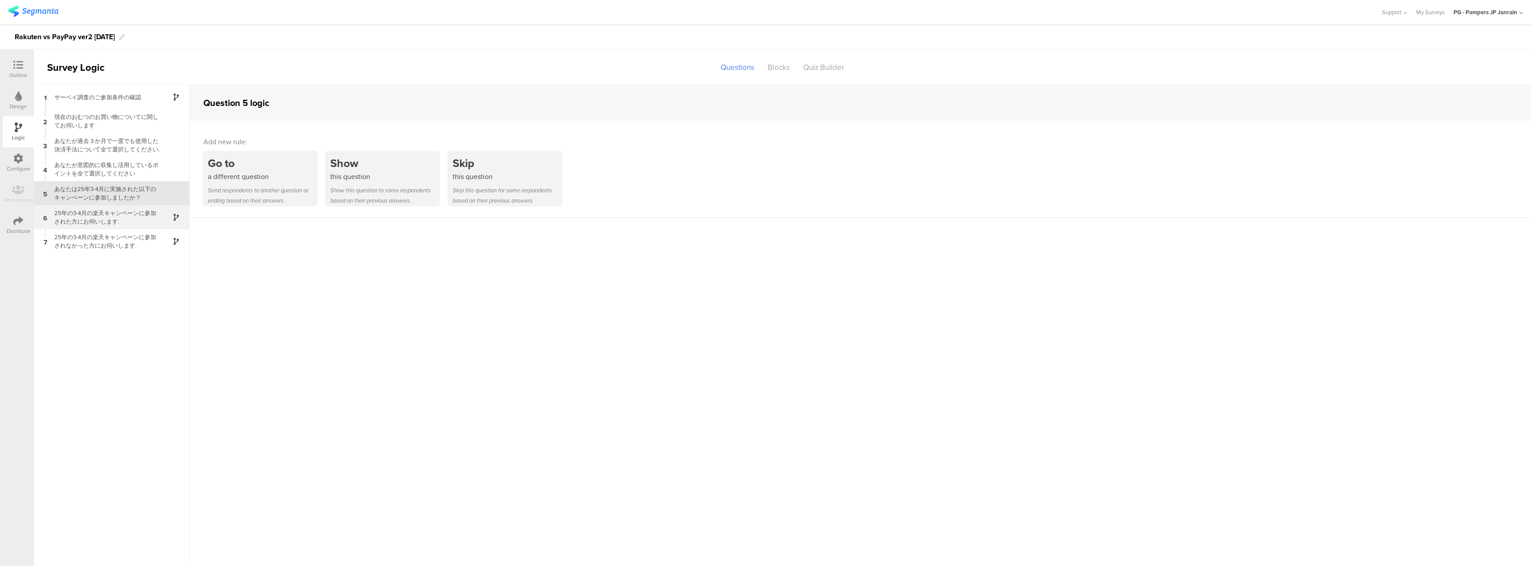
click at [125, 218] on div "25年の3-4月の楽天キャンペーンに参加された方にお伺いします." at bounding box center [104, 217] width 111 height 17
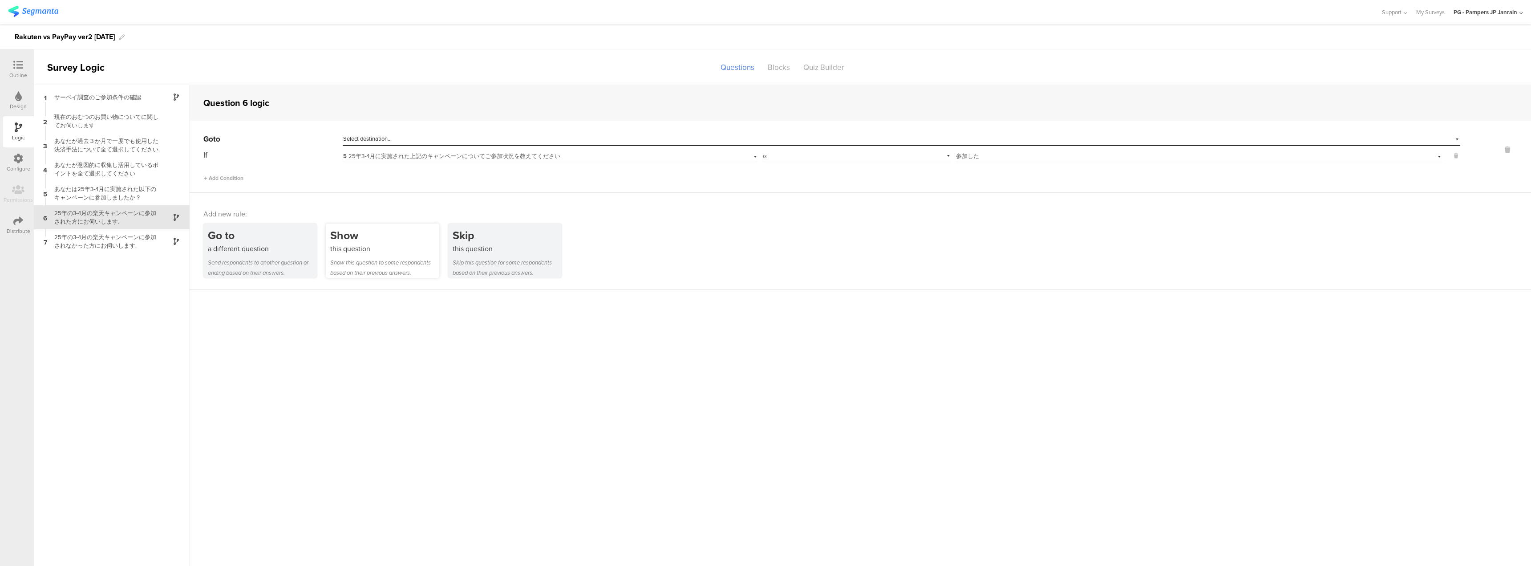
click at [380, 236] on div "Show" at bounding box center [384, 235] width 109 height 16
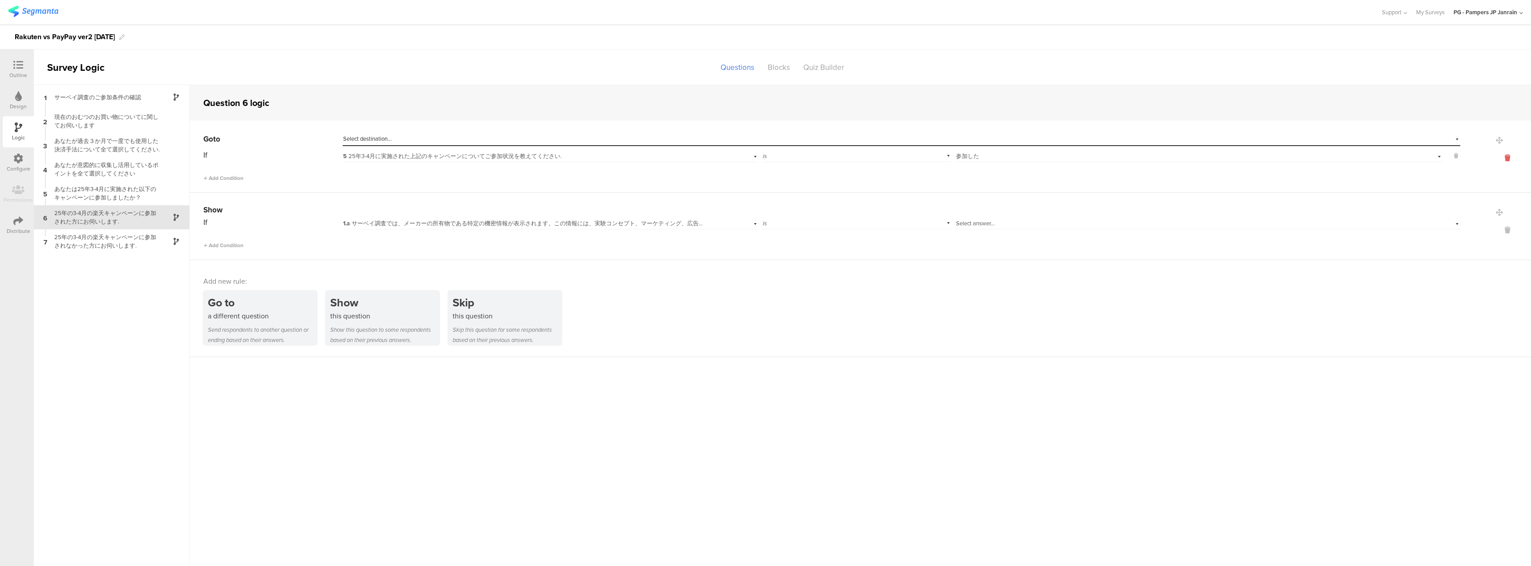
click at [1505, 160] on icon at bounding box center [1506, 158] width 21 height 10
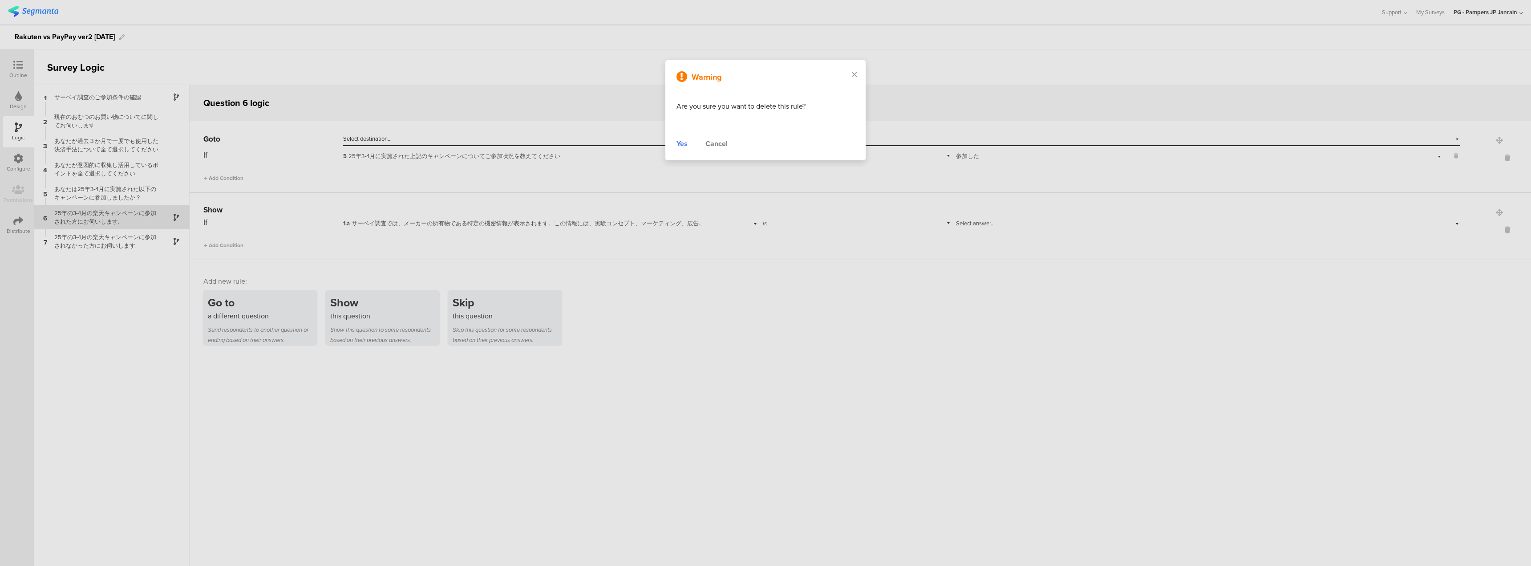
click at [686, 144] on div "Yes" at bounding box center [681, 143] width 11 height 11
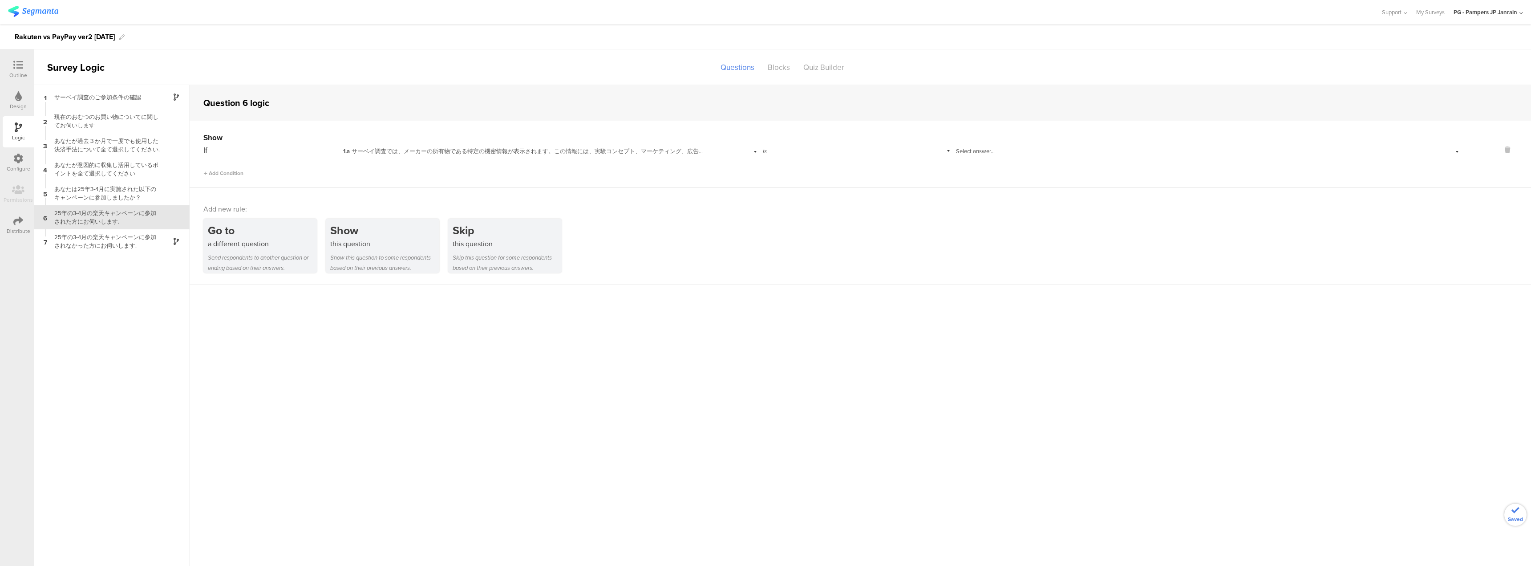
click at [595, 154] on span "1.a サーベイ調査では、メーカーの所有物である特定の機密情報が表示されます。この情報には、実験コンセプト、マーケティング、広告、クリエイティブ戦略および計画…" at bounding box center [1189, 151] width 1692 height 8
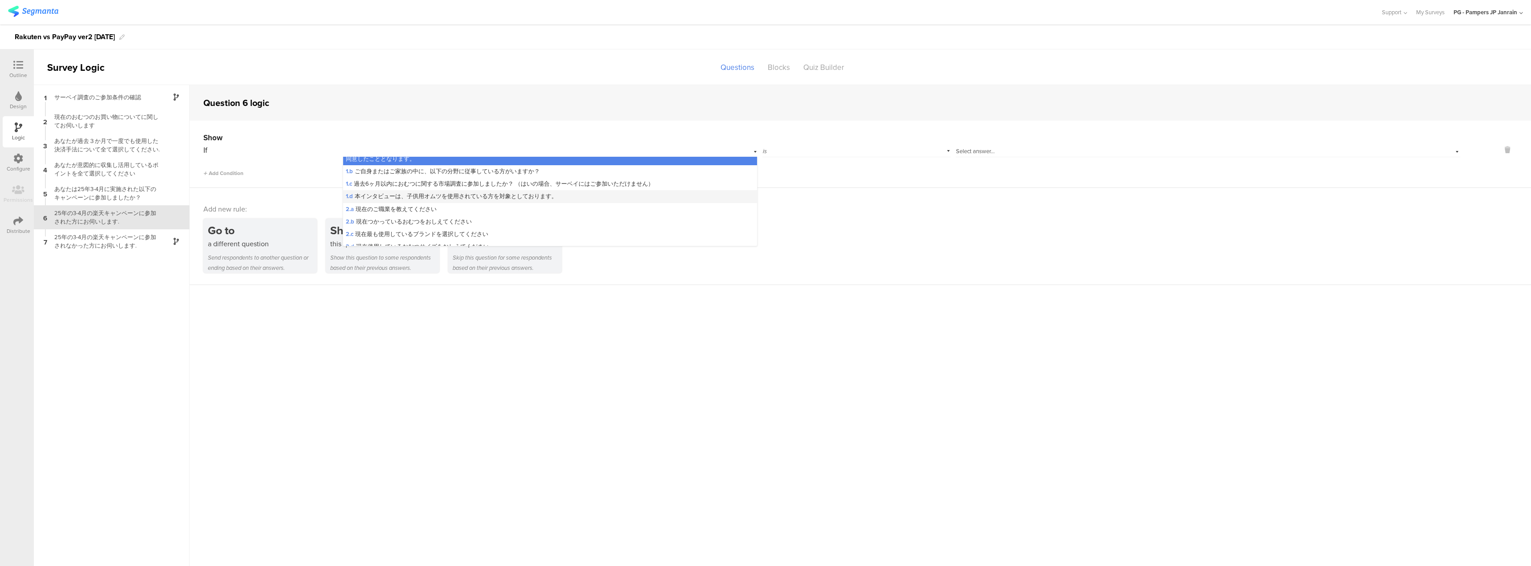
scroll to position [133, 0]
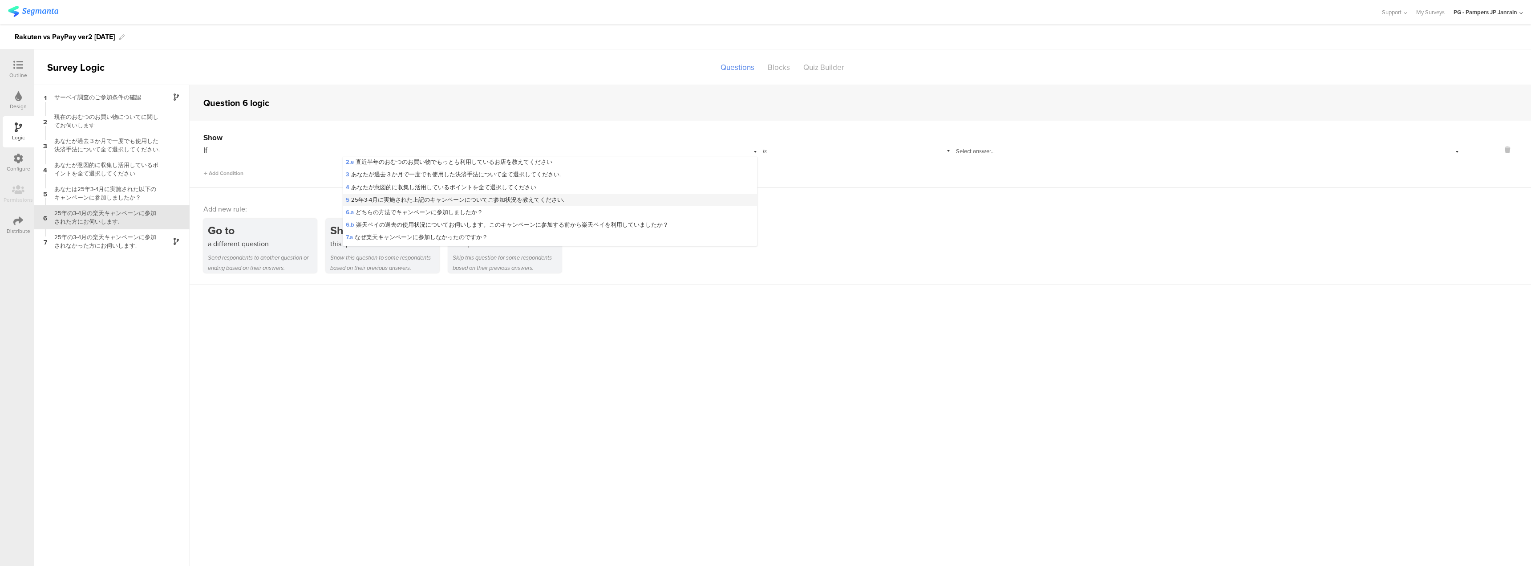
click at [492, 199] on span "5 25年3-4月に実施された上記のキャンペーンについてご参加状況を教えてください." at bounding box center [455, 199] width 218 height 8
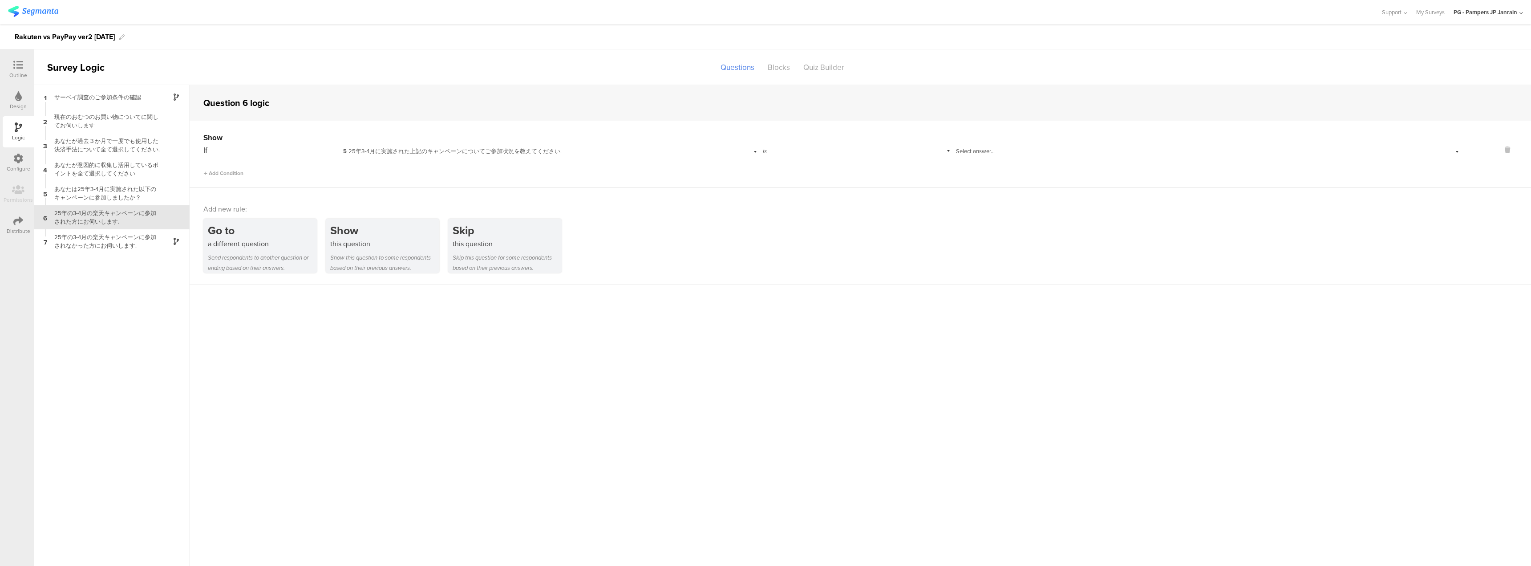
click at [842, 142] on div "Show" at bounding box center [831, 137] width 1257 height 11
click at [995, 149] on div "Select answer..." at bounding box center [1177, 151] width 443 height 8
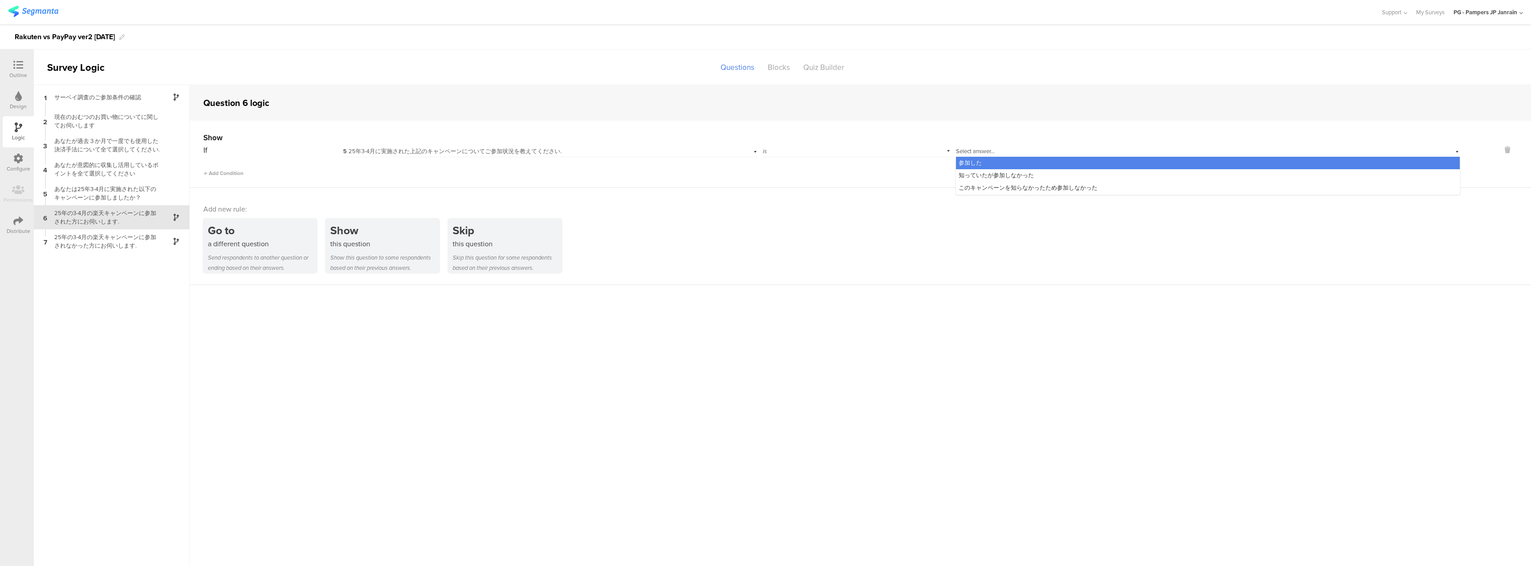
click at [1010, 162] on div "参加した" at bounding box center [1208, 163] width 504 height 12
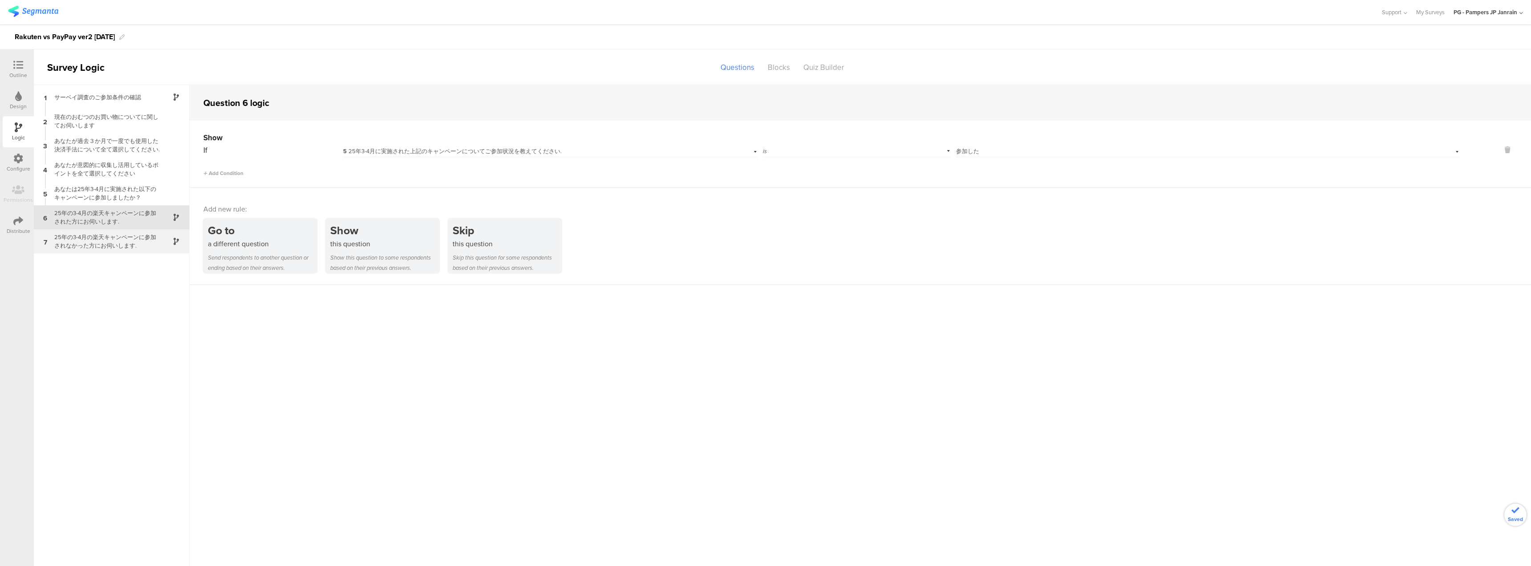
click at [146, 246] on div "25年の3-4月の楽天キャンペーンに参加されなかった方にお伺いします." at bounding box center [104, 241] width 111 height 17
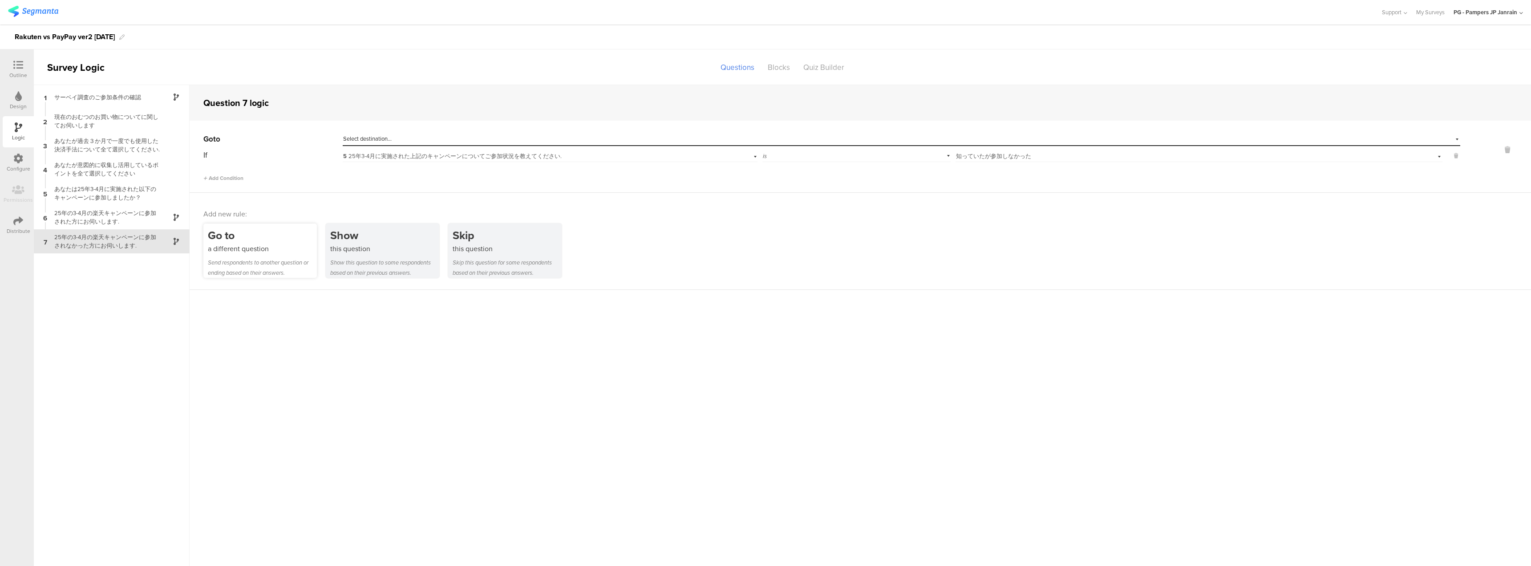
click at [271, 235] on div "Go to" at bounding box center [262, 235] width 109 height 16
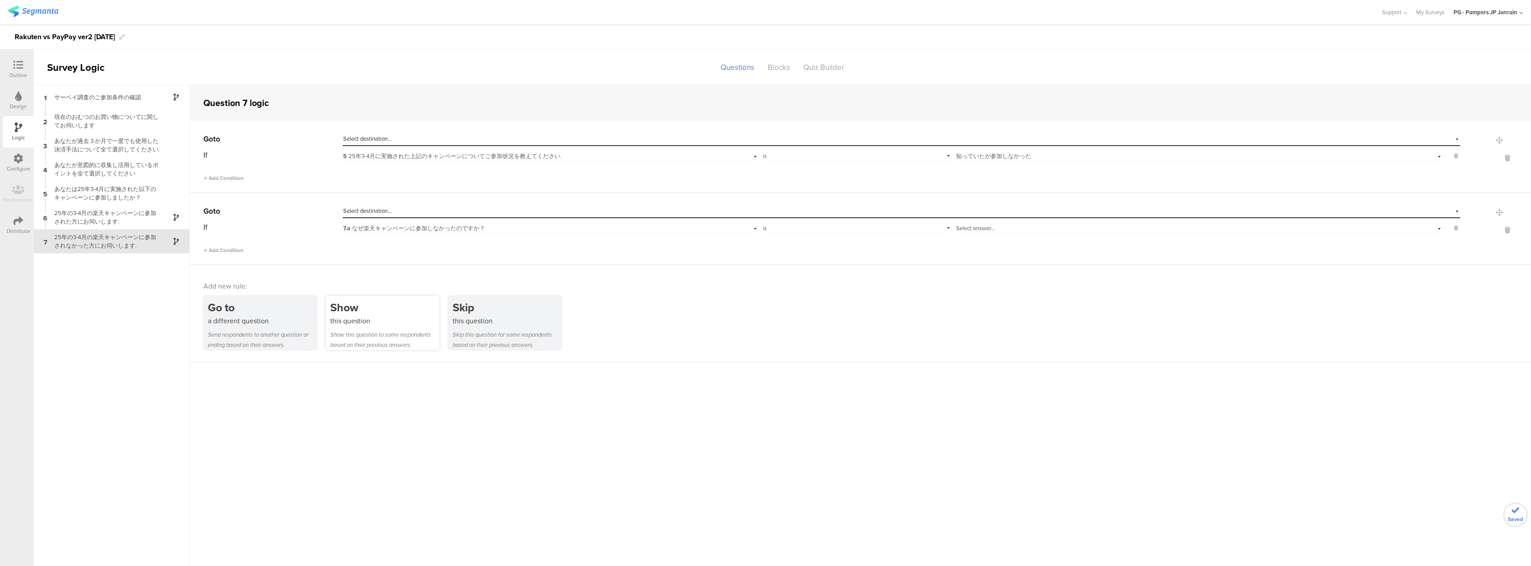
click at [385, 308] on div "Show" at bounding box center [384, 307] width 109 height 16
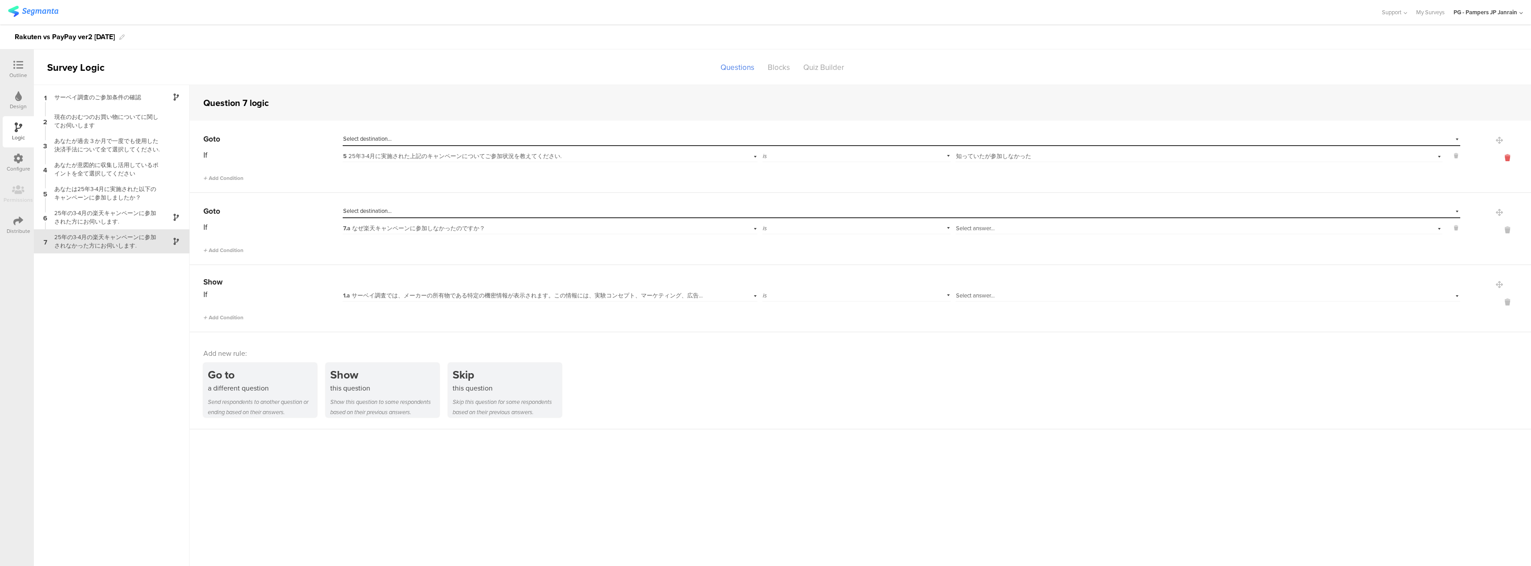
click at [1505, 161] on icon at bounding box center [1506, 158] width 21 height 10
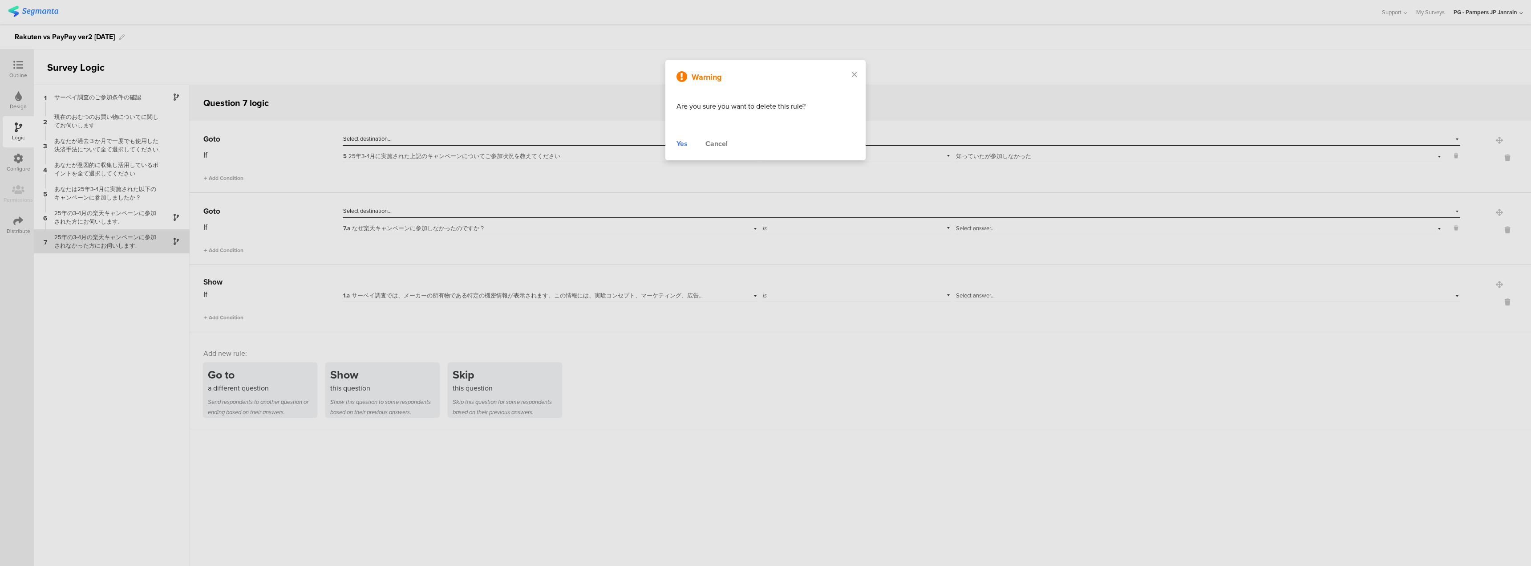
click at [673, 144] on div "Warning Are you sure you want to delete this rule? Yes Cancel" at bounding box center [765, 110] width 200 height 100
click at [683, 147] on div "Yes" at bounding box center [681, 143] width 11 height 11
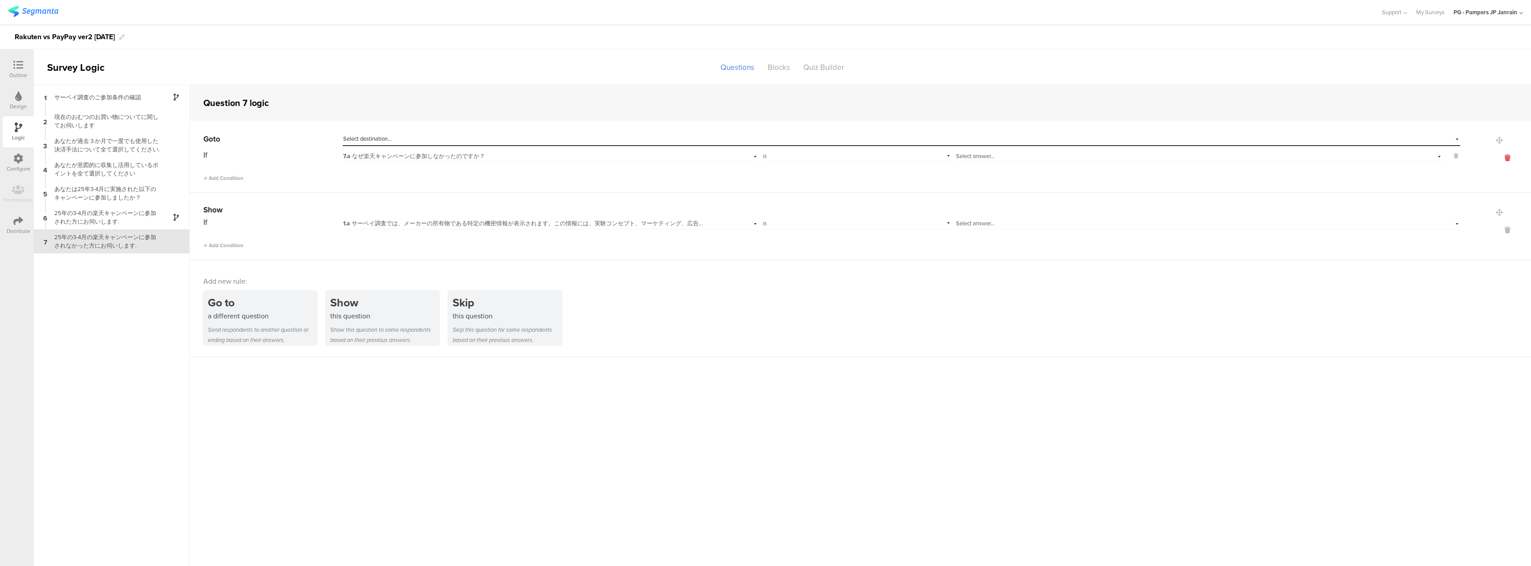
click at [1506, 157] on icon at bounding box center [1506, 158] width 21 height 10
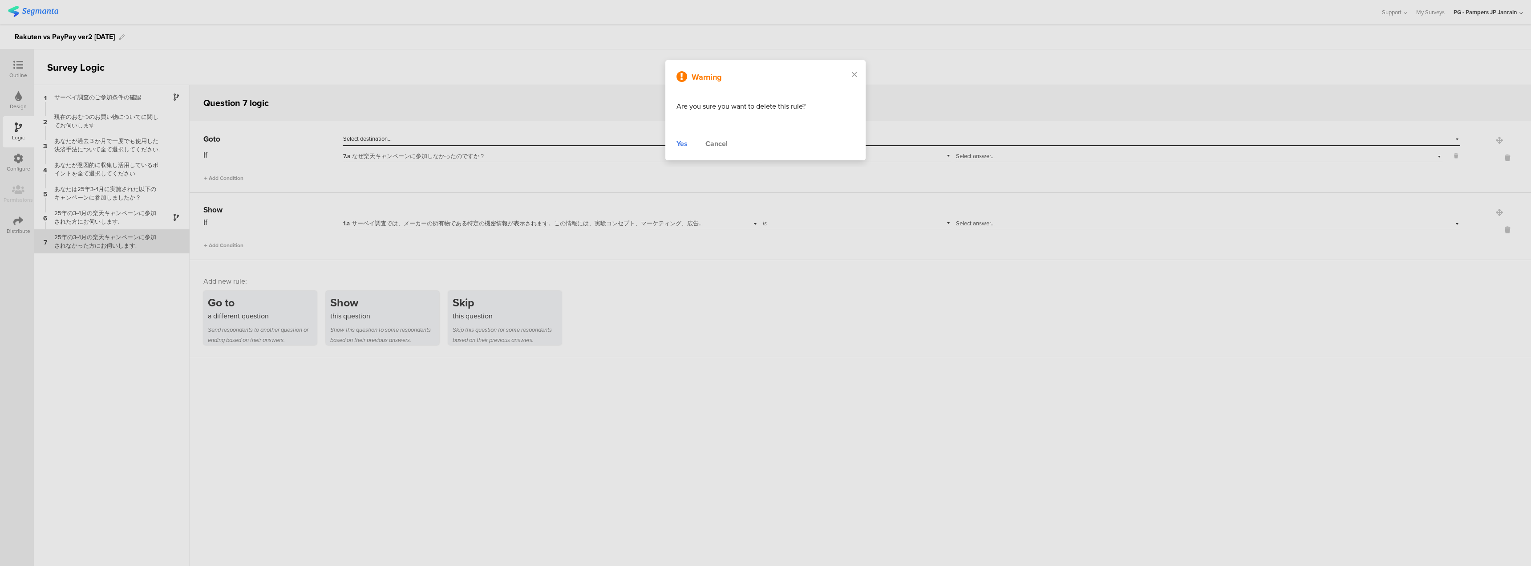
click at [676, 143] on div "Yes" at bounding box center [681, 143] width 11 height 11
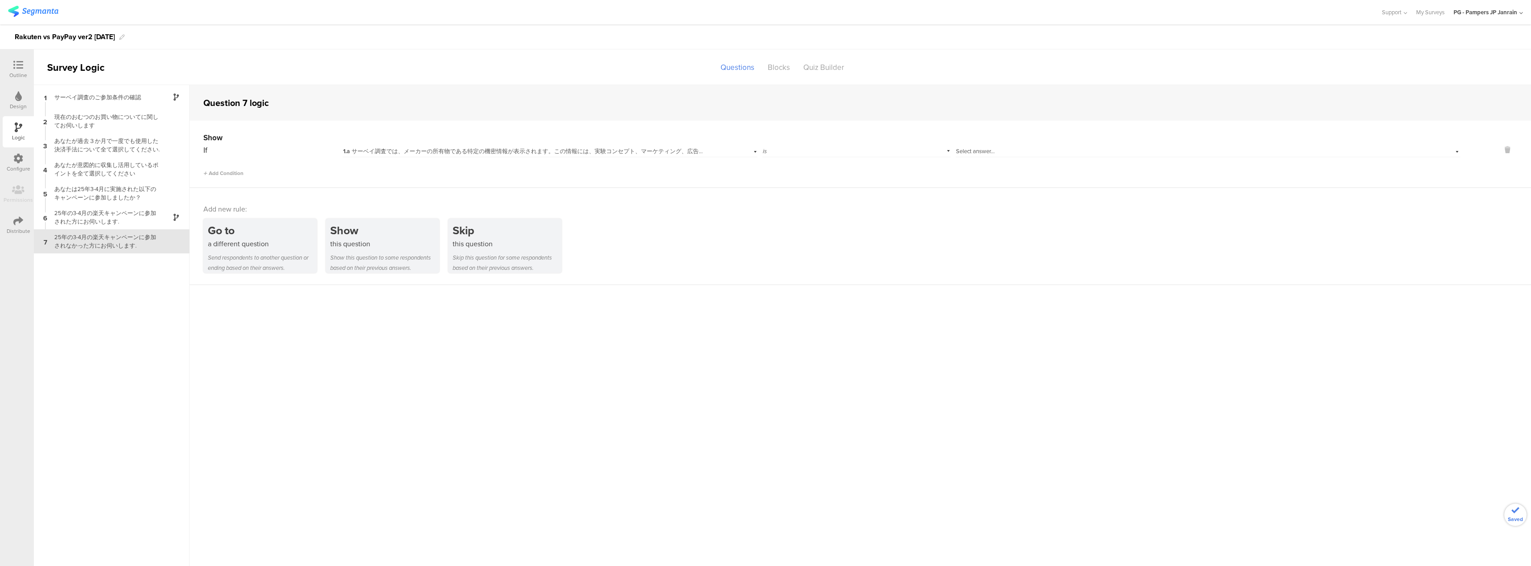
click at [630, 154] on span "1.a サーベイ調査では、メーカーの所有物である特定の機密情報が表示されます。この情報には、実験コンセプト、マーケティング、広告、クリエイティブ戦略および計画…" at bounding box center [1189, 151] width 1692 height 8
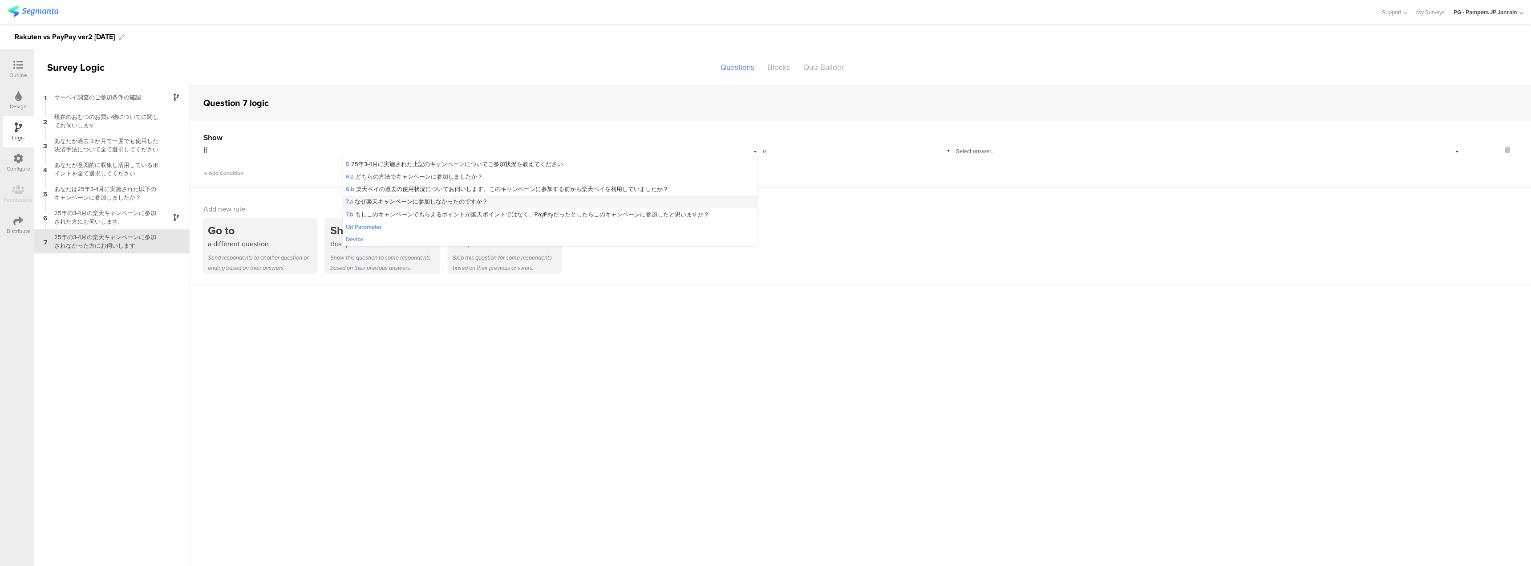
scroll to position [125, 0]
click at [545, 211] on span "5 25年3-4月に実施された上記のキャンペーンについてご参加状況を教えてください." at bounding box center [455, 208] width 218 height 8
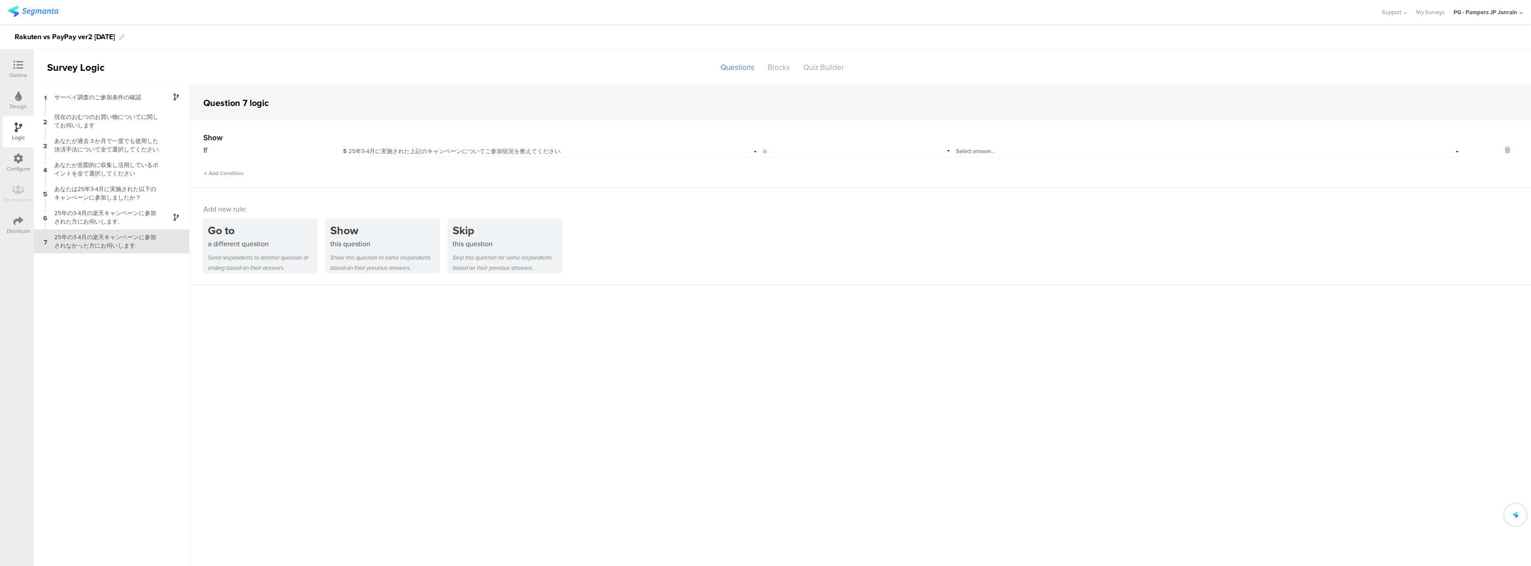
click at [978, 151] on span "Select answer..." at bounding box center [975, 151] width 39 height 8
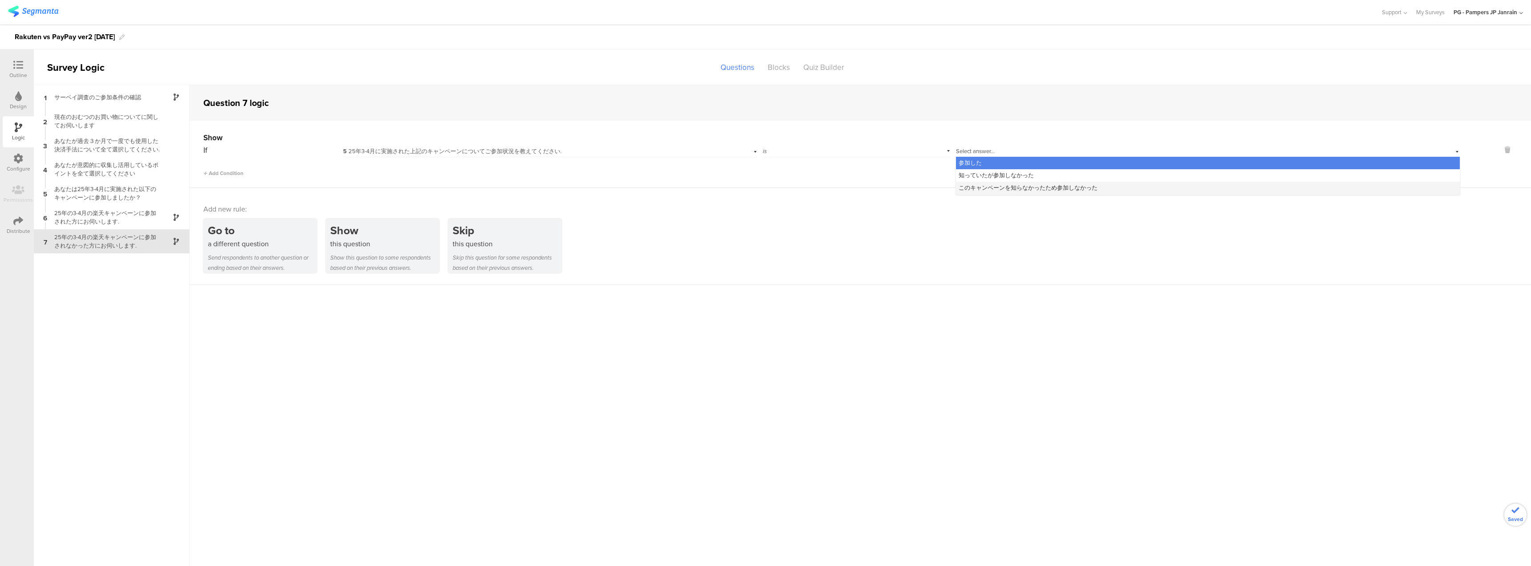
click at [987, 192] on div "このキャンペーンを知らなかったため参加しなかった" at bounding box center [1208, 188] width 504 height 12
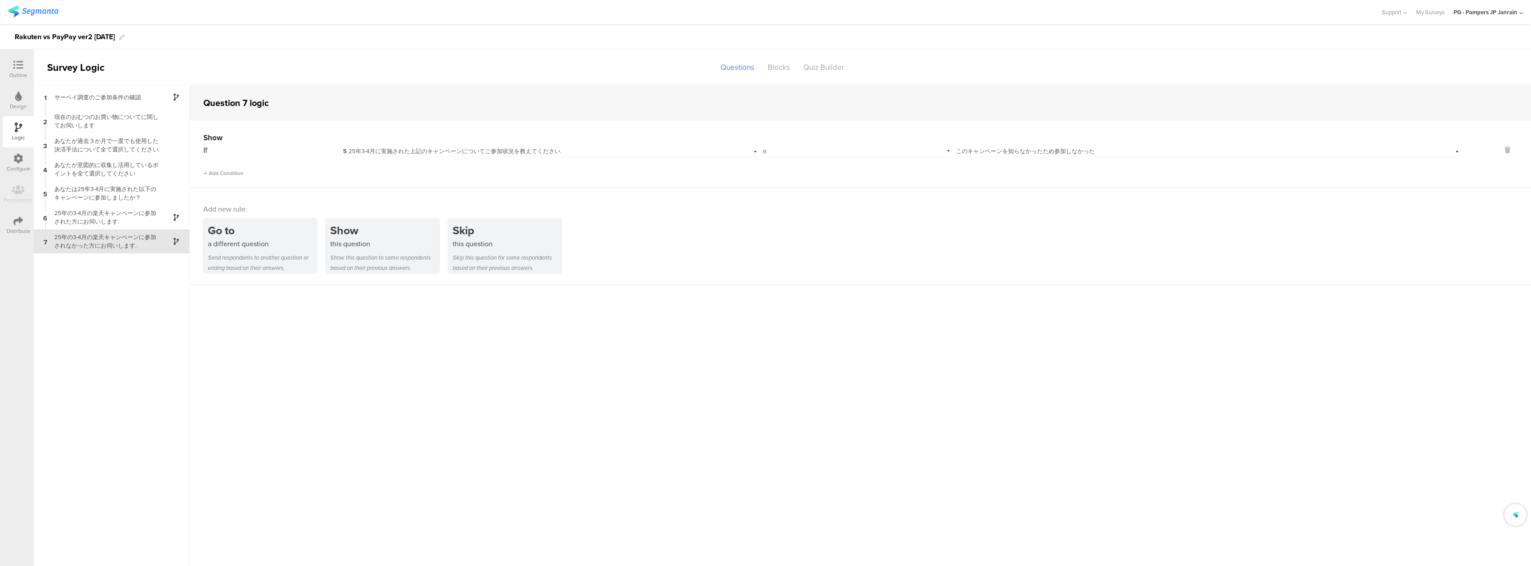
click at [985, 154] on span "このキャンペーンを知らなかったため参加しなかった" at bounding box center [1025, 151] width 139 height 8
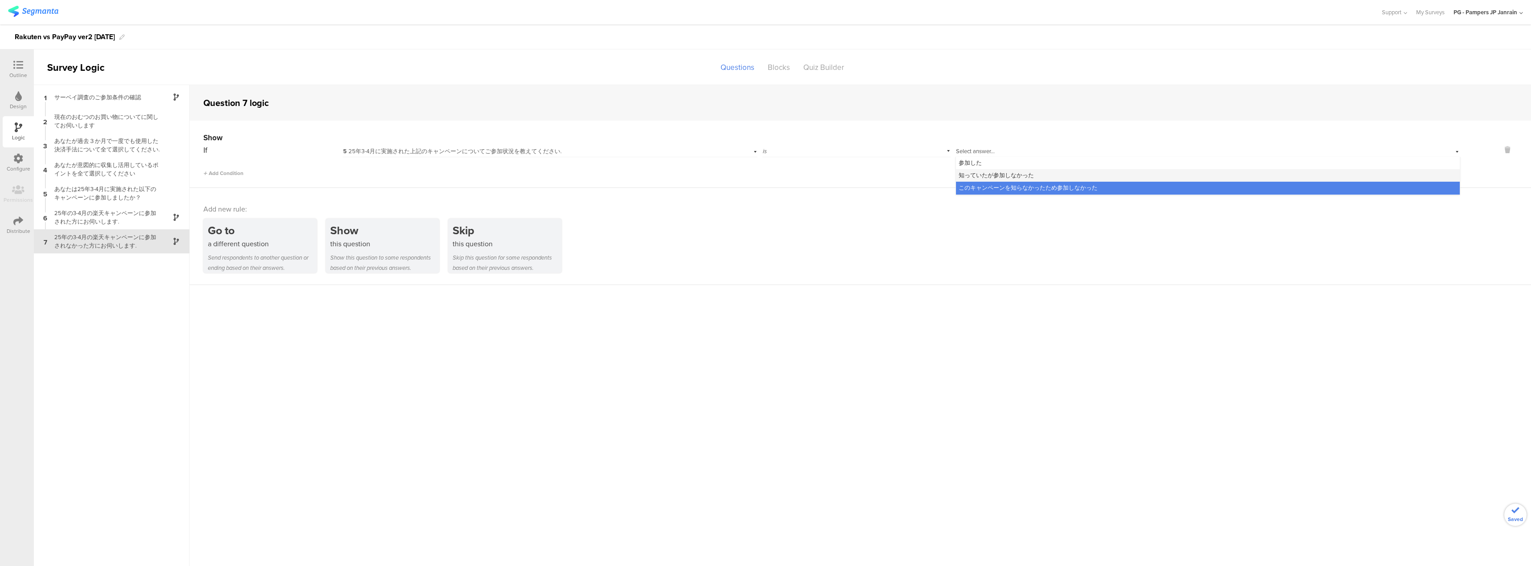
click at [981, 177] on span "知っていたが参加しなかった" at bounding box center [995, 175] width 75 height 8
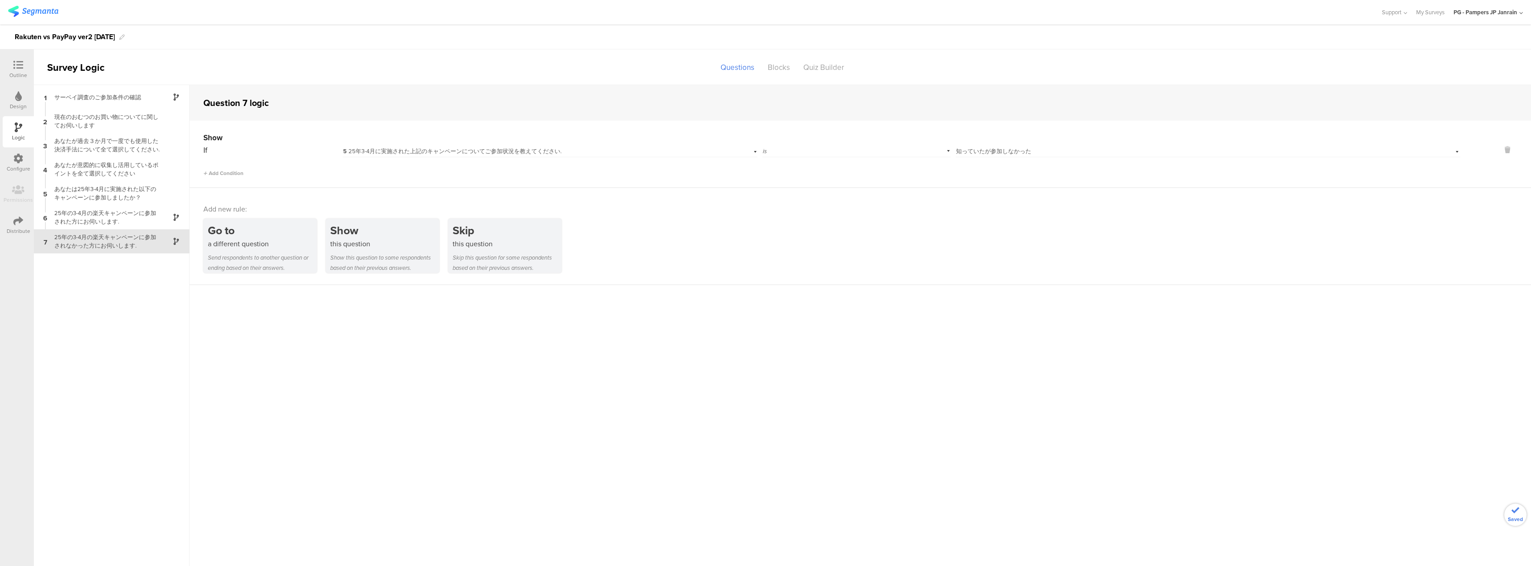
drag, startPoint x: 952, startPoint y: 344, endPoint x: 923, endPoint y: 328, distance: 33.5
click at [945, 339] on sg-question-logic-editor "Question 7 logic Show If 5 25年3-4月に実施された上記のキャンペーンについてご参加状況を教えてください. is Select a…" at bounding box center [860, 325] width 1341 height 481
click at [16, 89] on div "Design" at bounding box center [18, 100] width 31 height 31
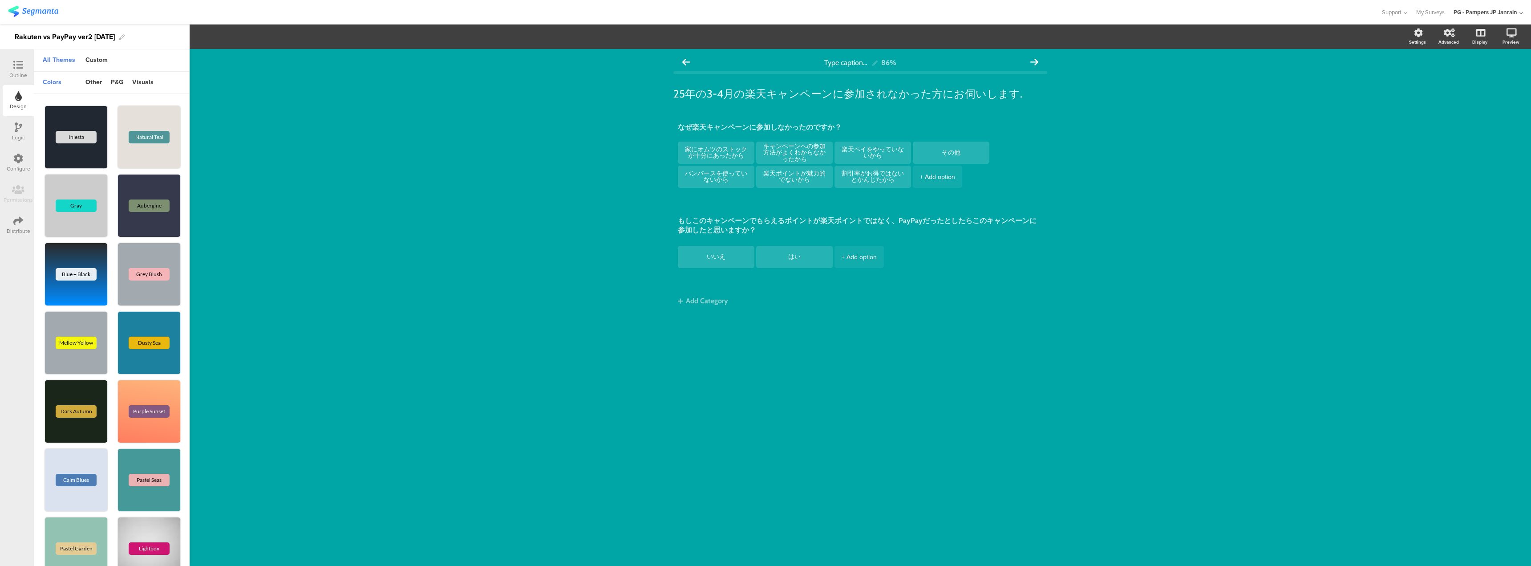
click at [3, 73] on div "Outline" at bounding box center [18, 69] width 31 height 31
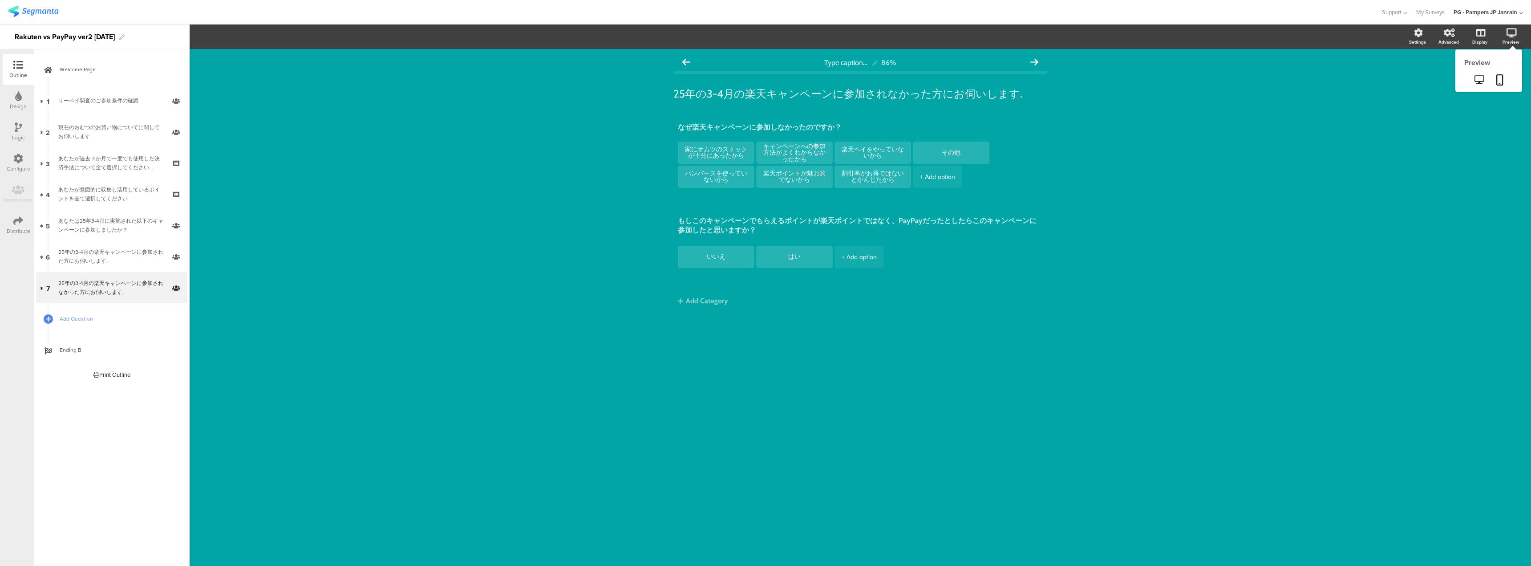
click at [1507, 44] on div "Preview" at bounding box center [1510, 42] width 17 height 7
click at [1500, 83] on icon at bounding box center [1499, 79] width 7 height 11
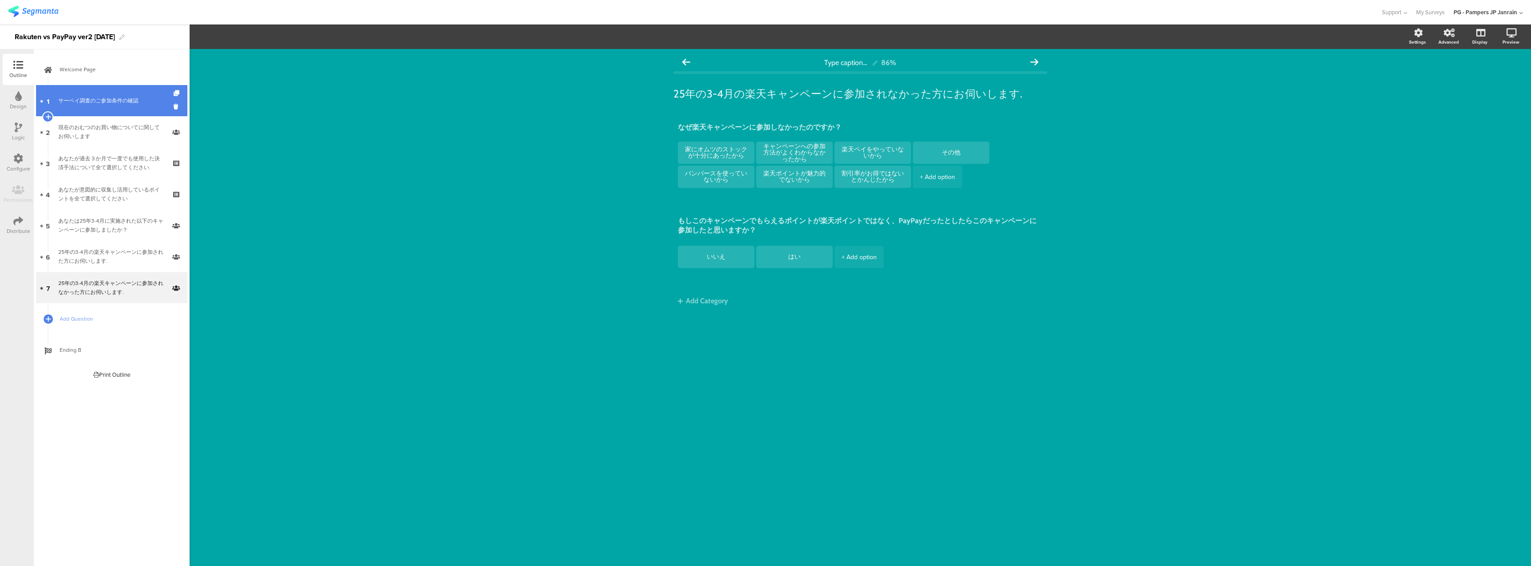
click at [133, 95] on link "1 サーベイ調査のご参加条件の確認" at bounding box center [111, 100] width 151 height 31
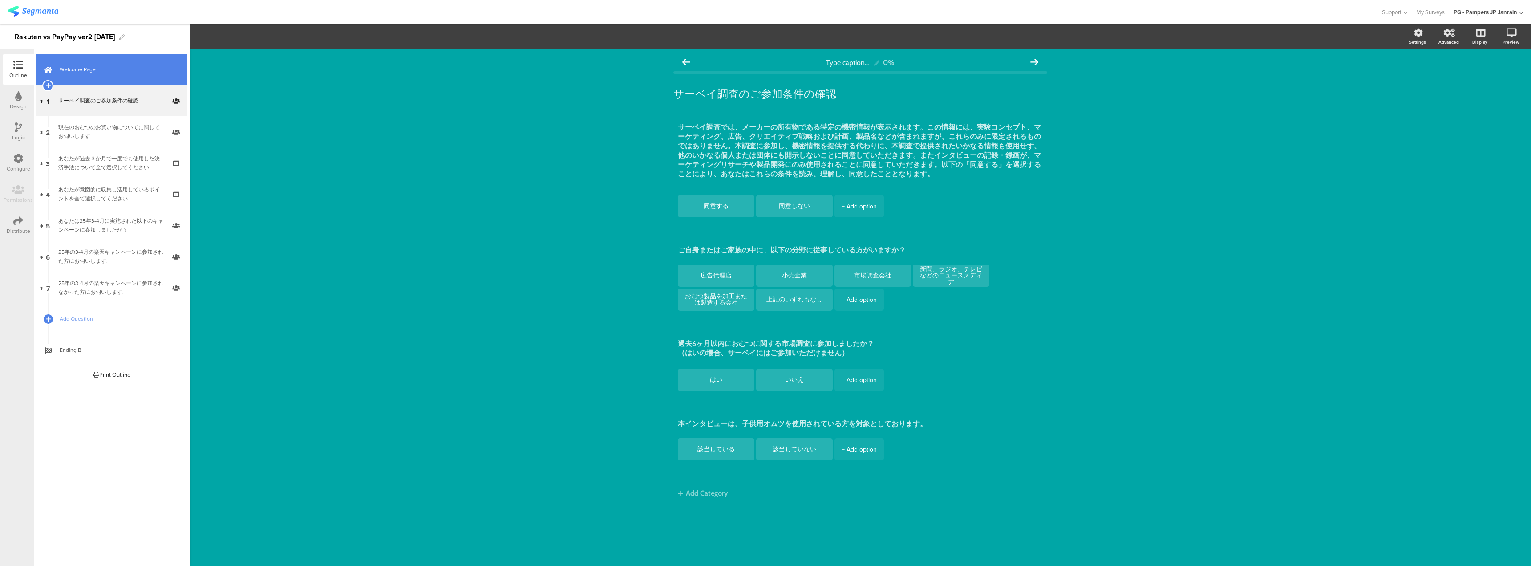
click at [111, 73] on span "Welcome Page" at bounding box center [117, 69] width 114 height 9
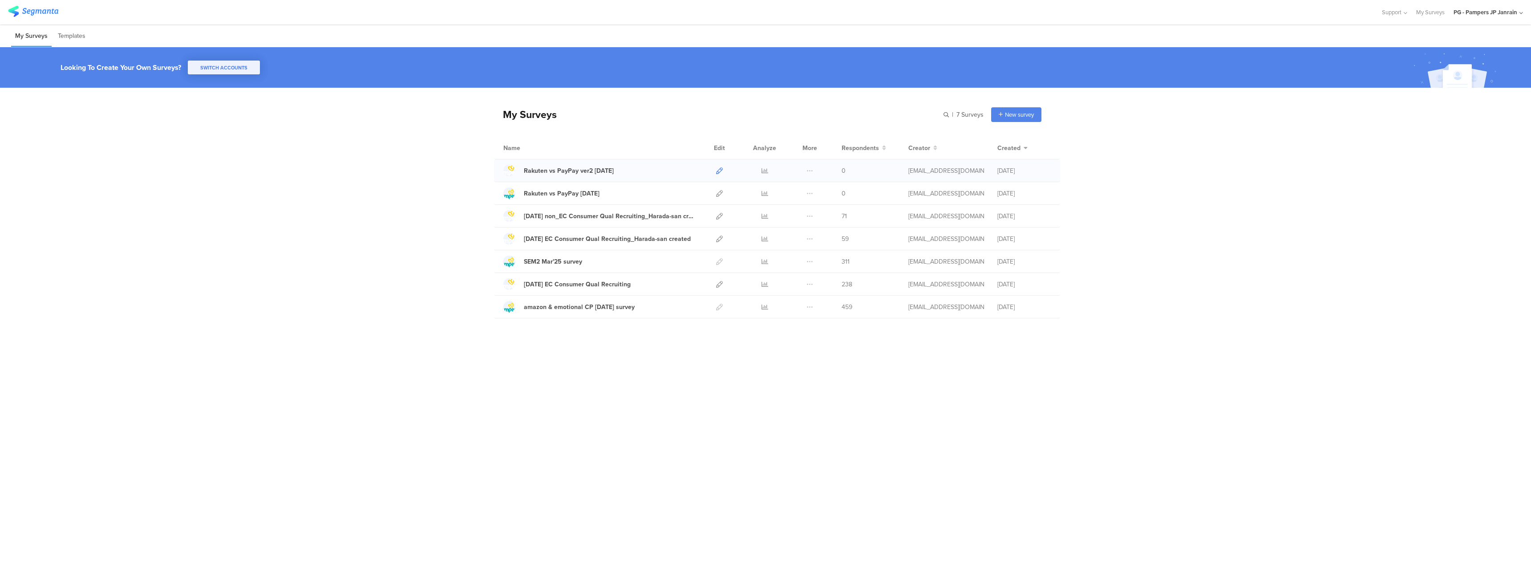
click at [721, 170] on icon at bounding box center [719, 170] width 7 height 7
click at [808, 170] on span at bounding box center [809, 170] width 7 height 22
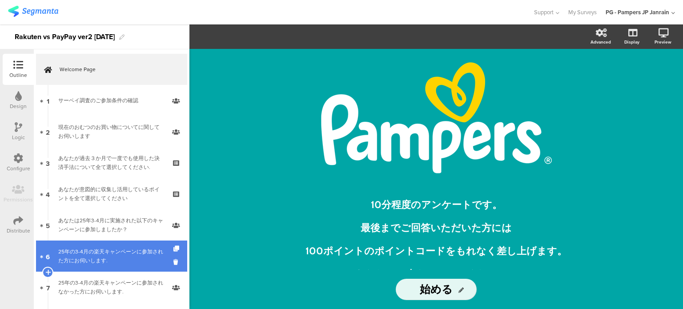
scroll to position [76, 0]
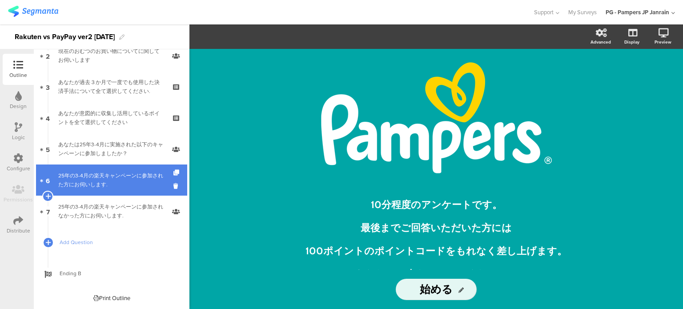
drag, startPoint x: 118, startPoint y: 222, endPoint x: 114, endPoint y: 190, distance: 32.8
click at [118, 222] on link "7 25年の3-4月の楽天キャンペーンに参加されなかった方にお伺いします." at bounding box center [111, 211] width 151 height 31
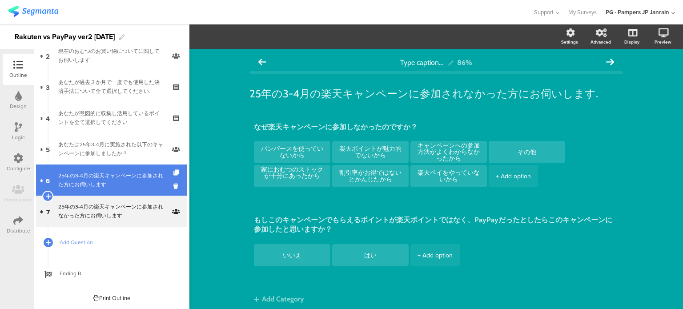
click at [114, 189] on link "6 25年の3-4月の楽天キャンペーンに参加された方にお伺いします." at bounding box center [111, 180] width 151 height 31
